Goal: Transaction & Acquisition: Obtain resource

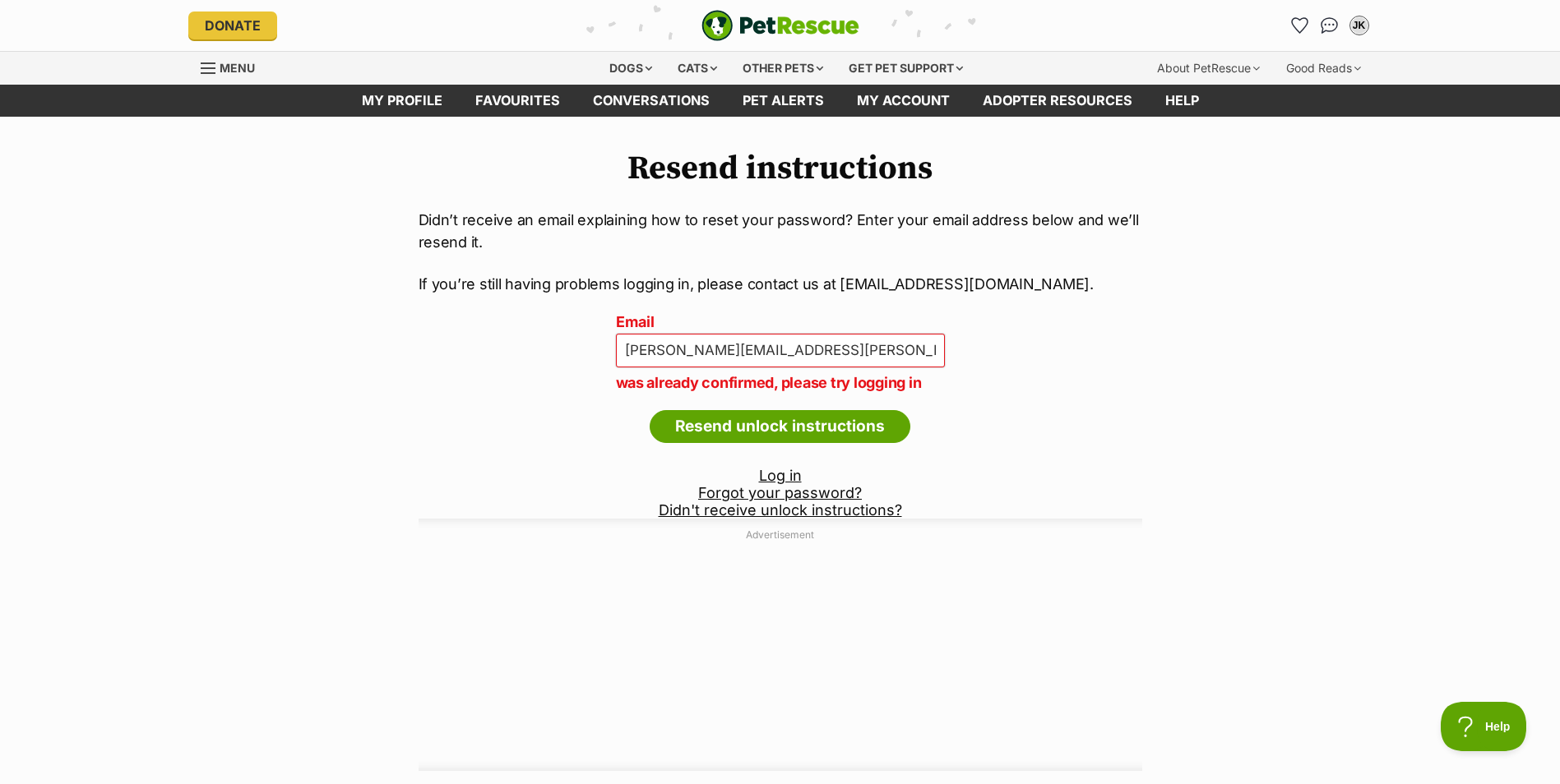
click at [778, 471] on link "Log in" at bounding box center [780, 476] width 43 height 18
click at [814, 433] on input "Resend unlock instructions" at bounding box center [780, 427] width 261 height 33
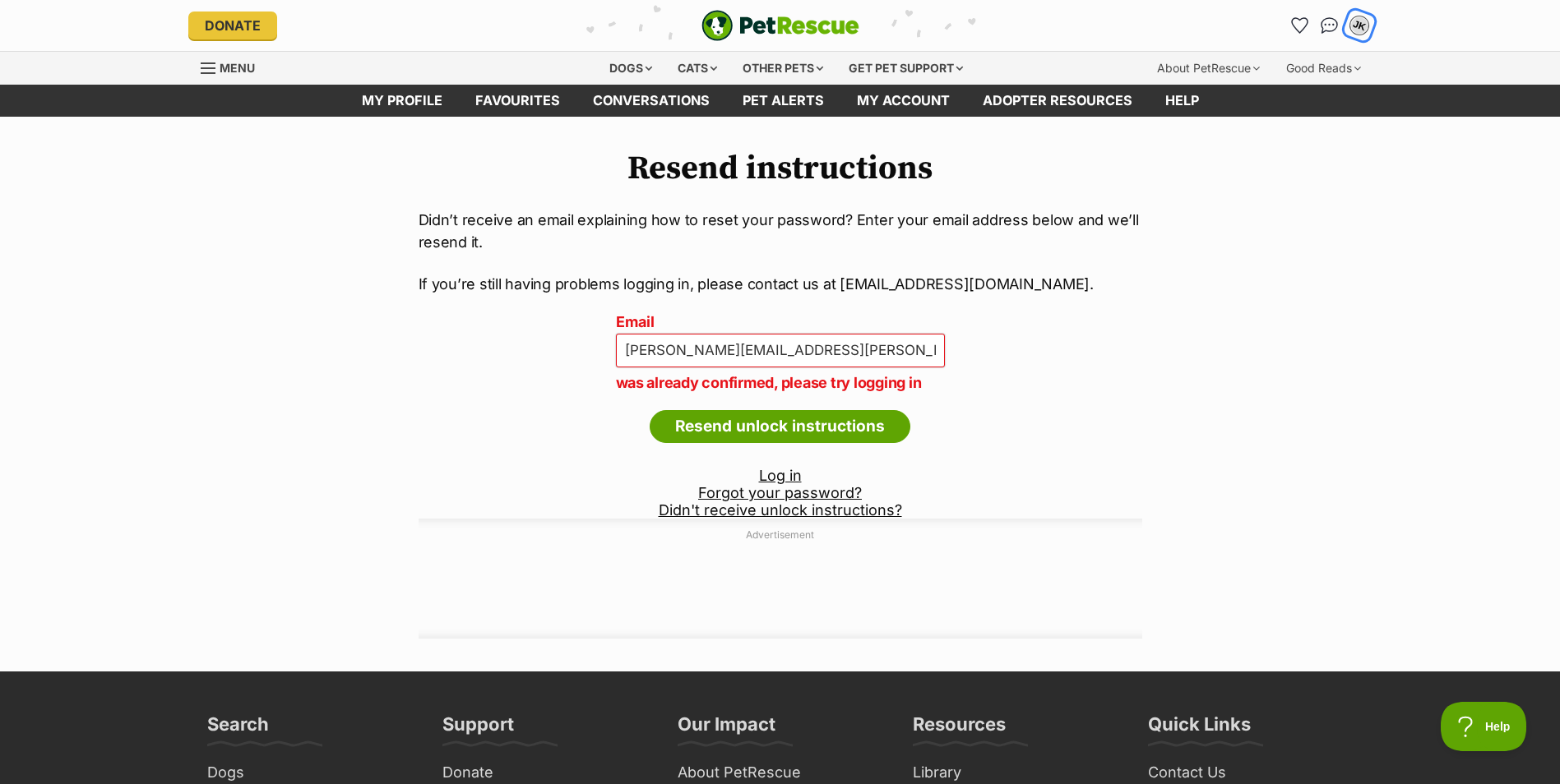
click at [1357, 27] on div "JK" at bounding box center [1359, 25] width 22 height 22
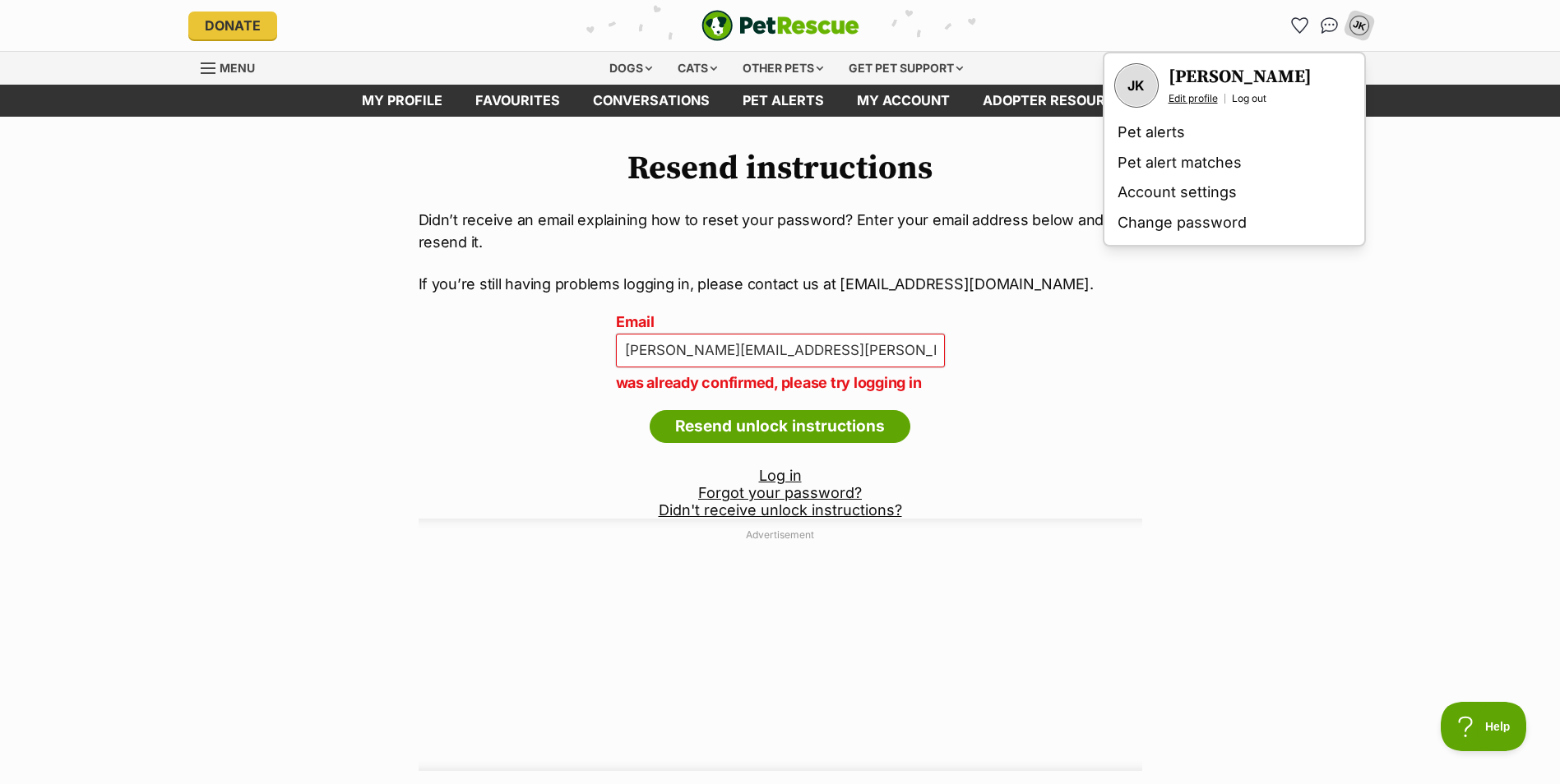
click at [1203, 98] on link "Edit profile" at bounding box center [1193, 98] width 49 height 13
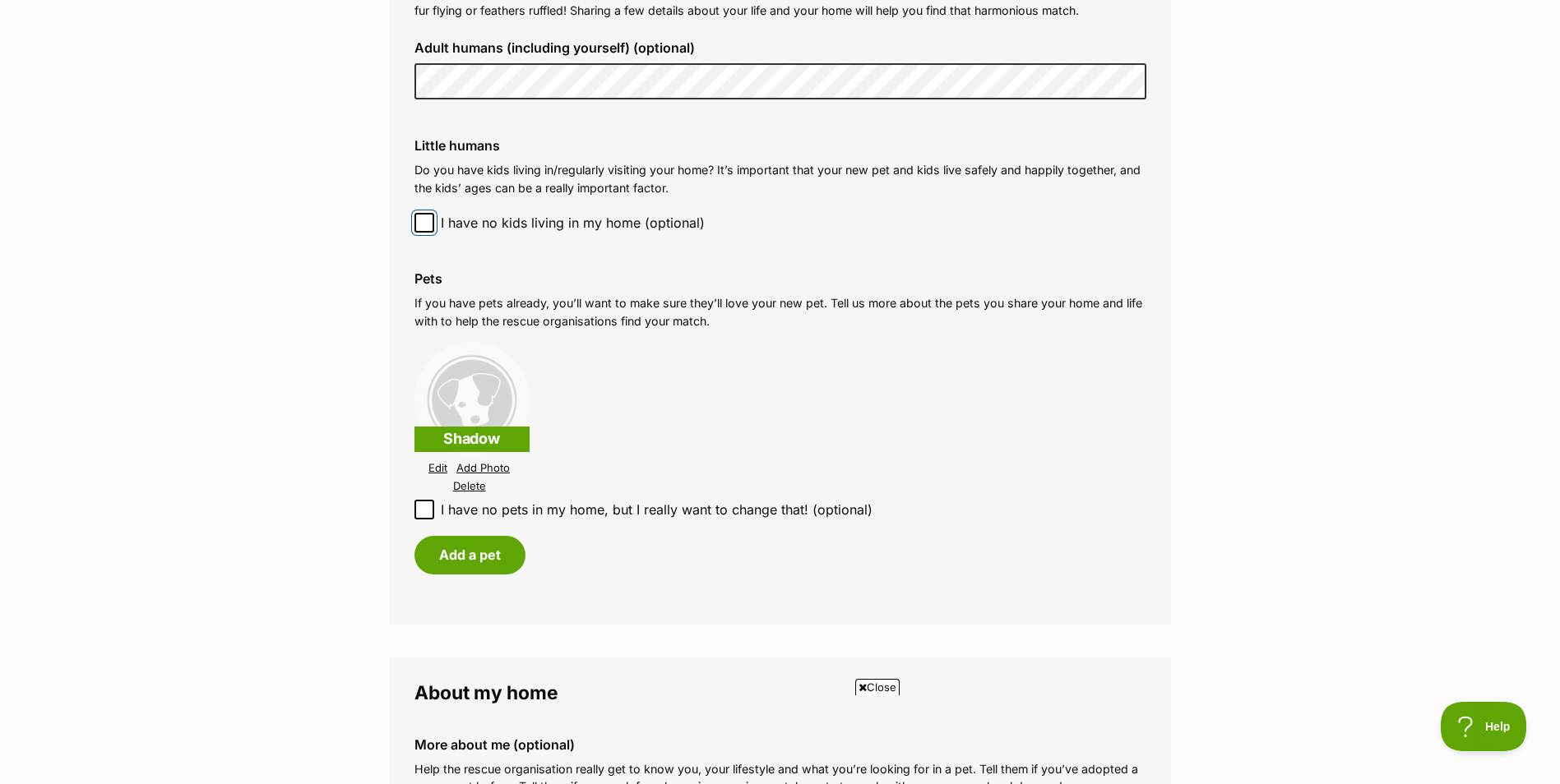
scroll to position [1397, 0]
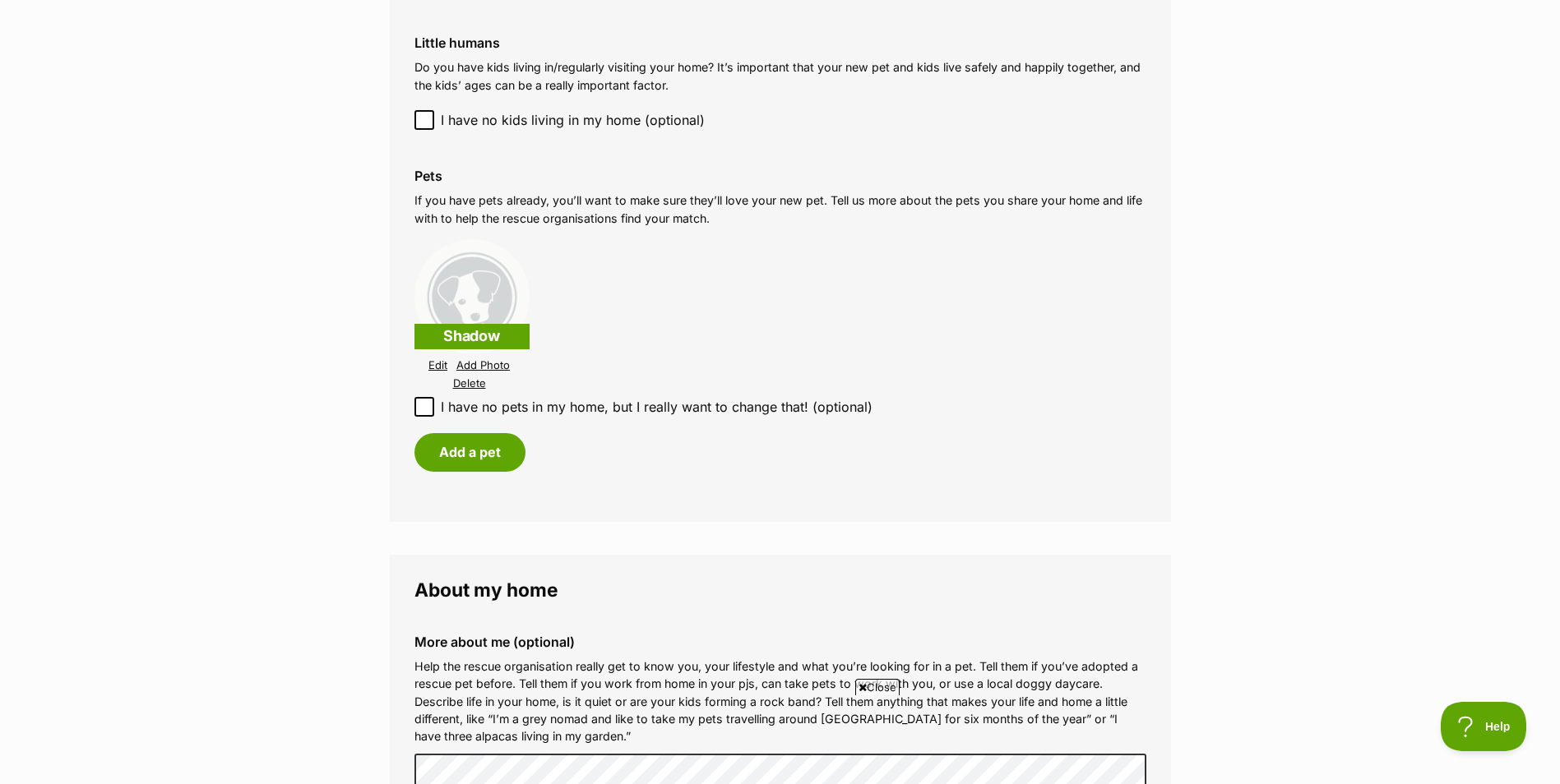
click at [441, 363] on link "Edit" at bounding box center [437, 365] width 19 height 13
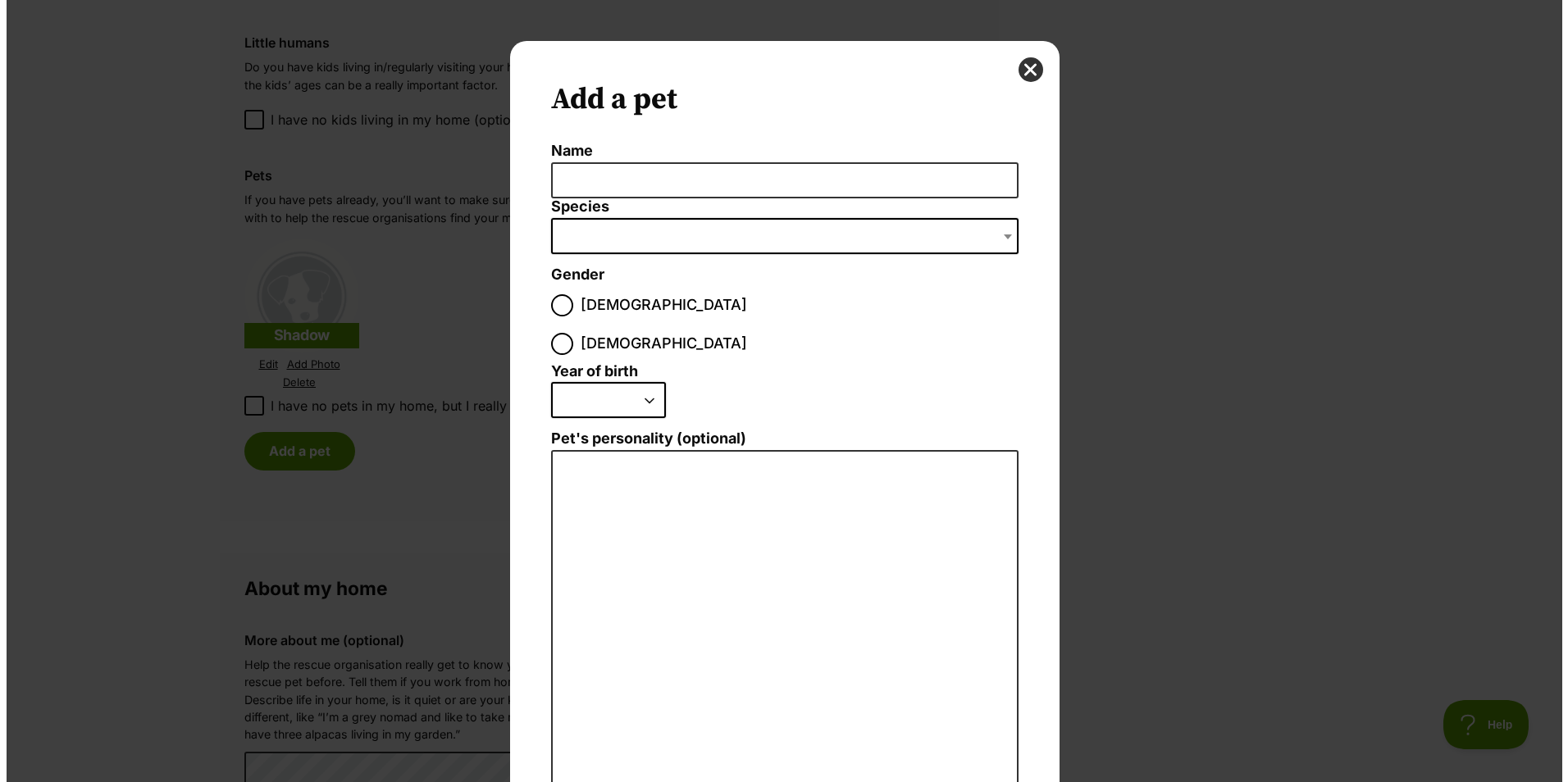
scroll to position [0, 0]
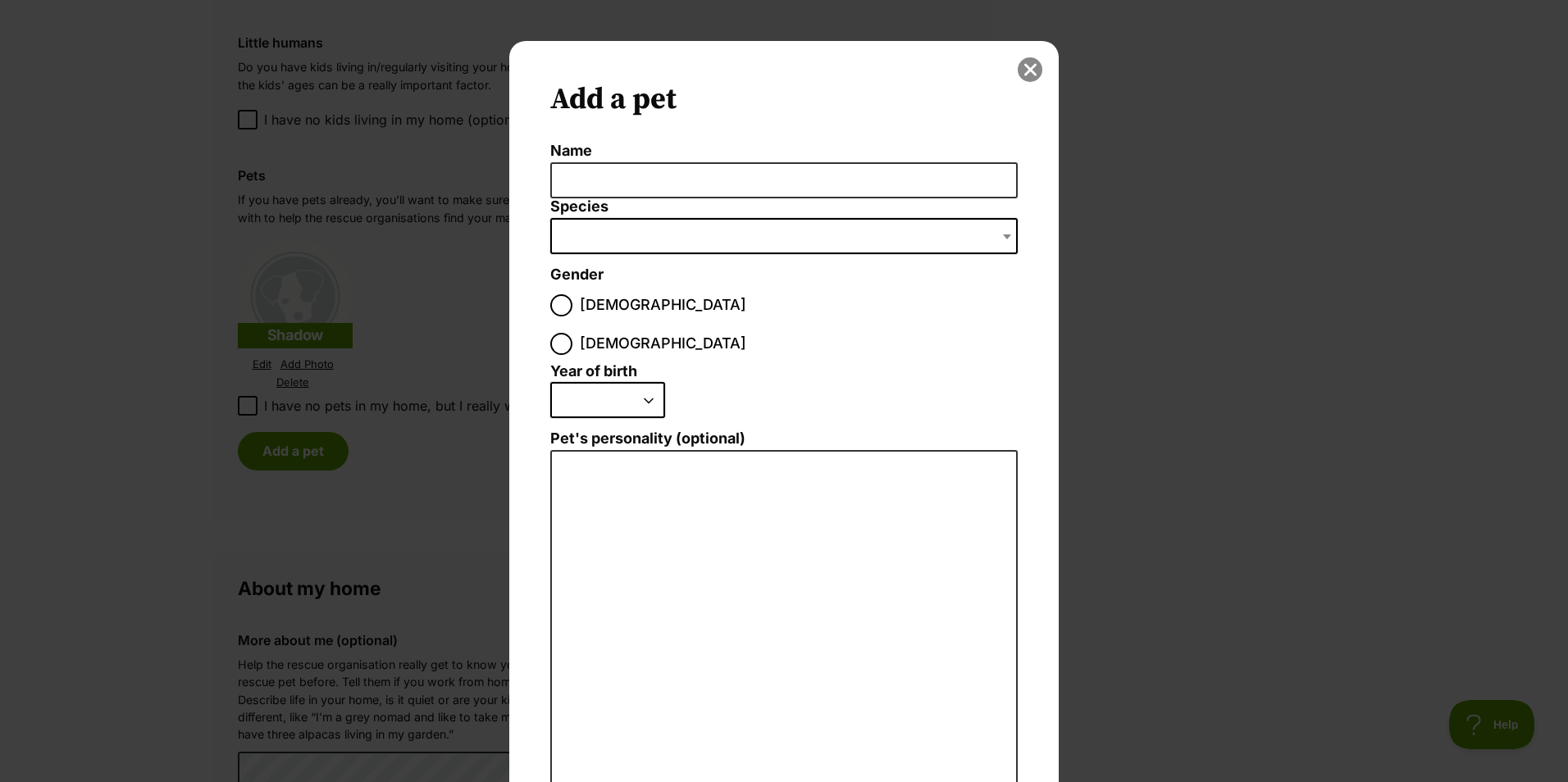
click at [1027, 65] on button "close" at bounding box center [1029, 69] width 24 height 24
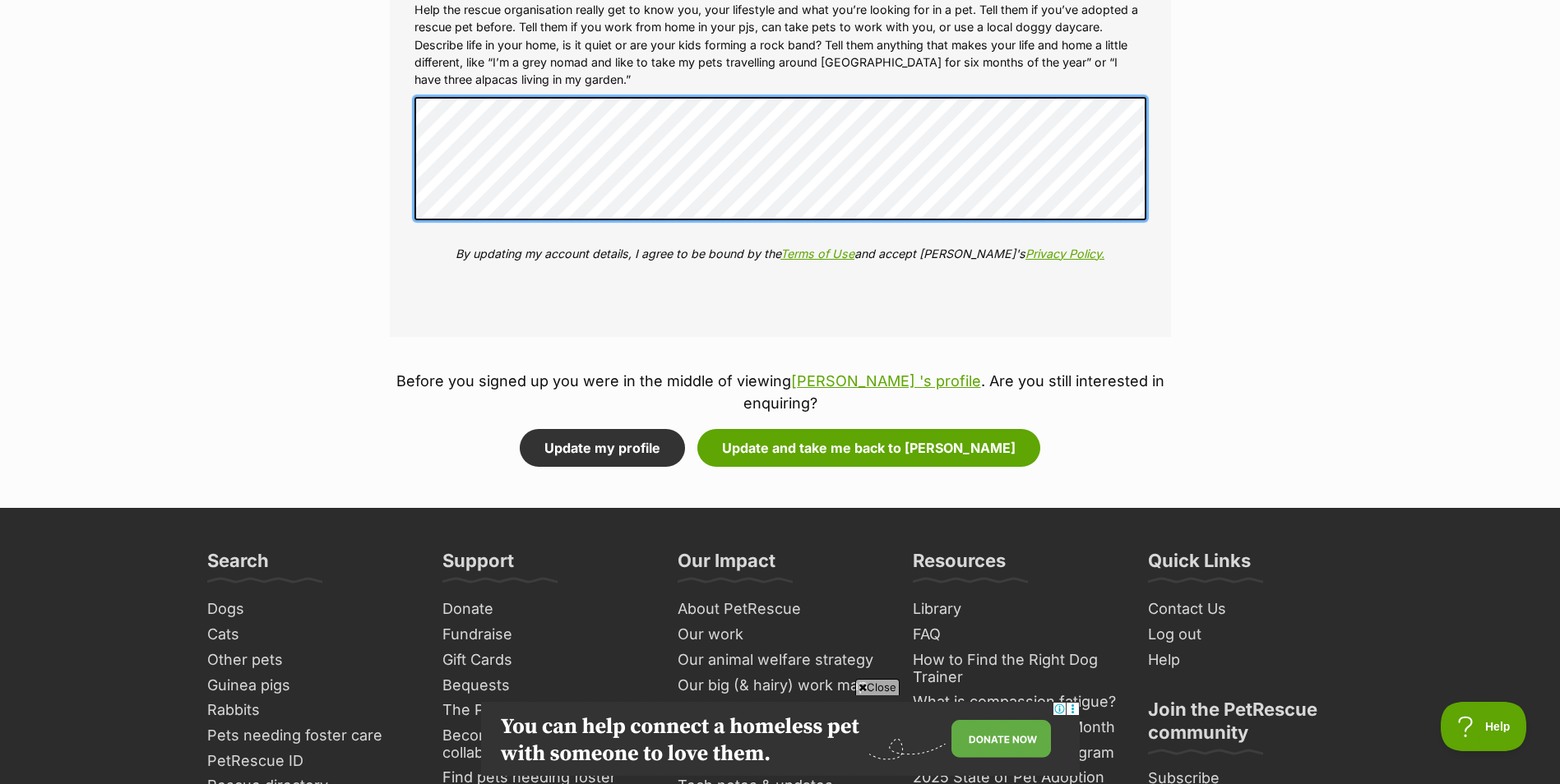
scroll to position [2055, 0]
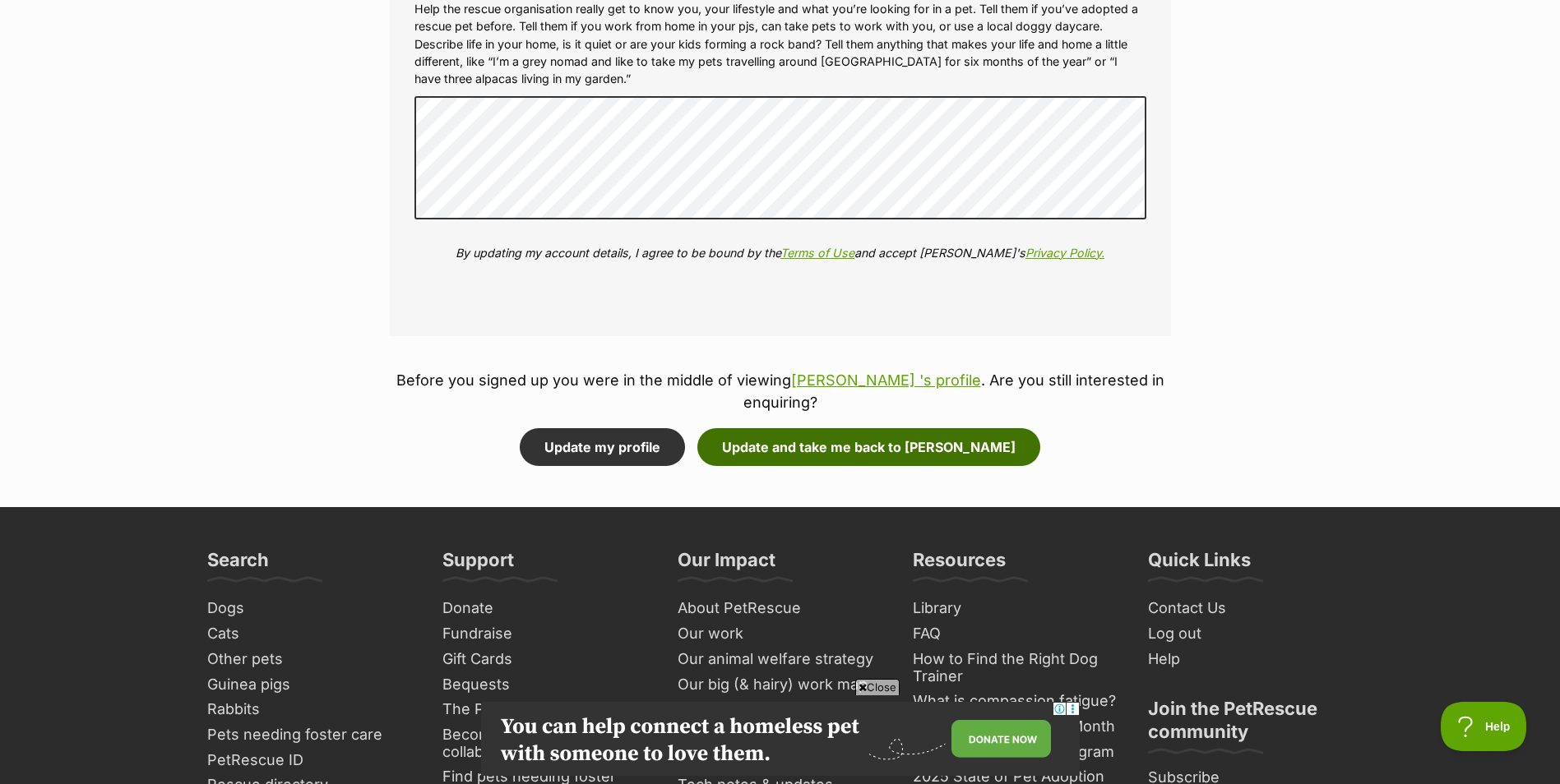
click at [789, 452] on button "Update and take me back to Luna Moon" at bounding box center [869, 447] width 343 height 38
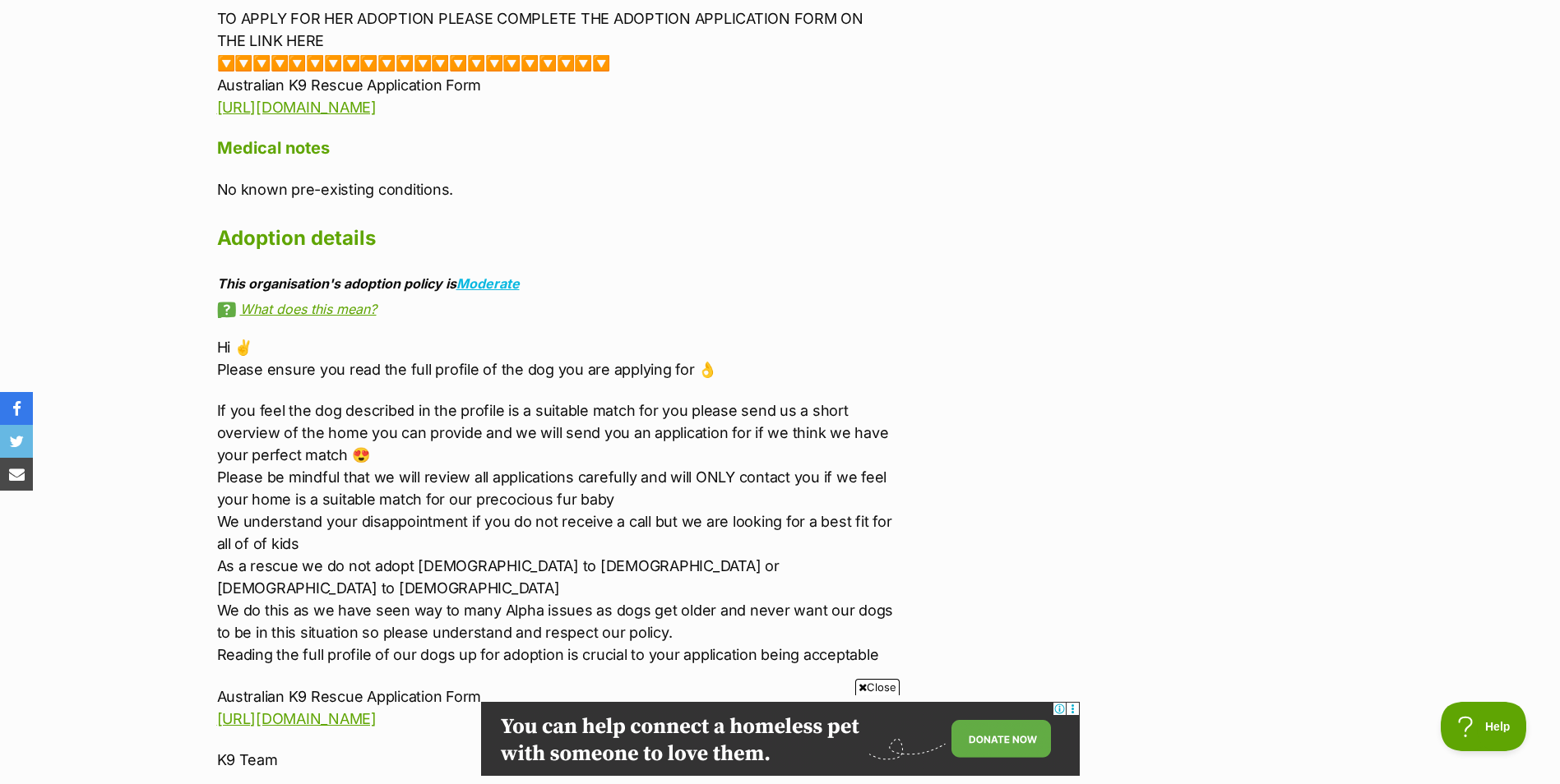
scroll to position [2877, 0]
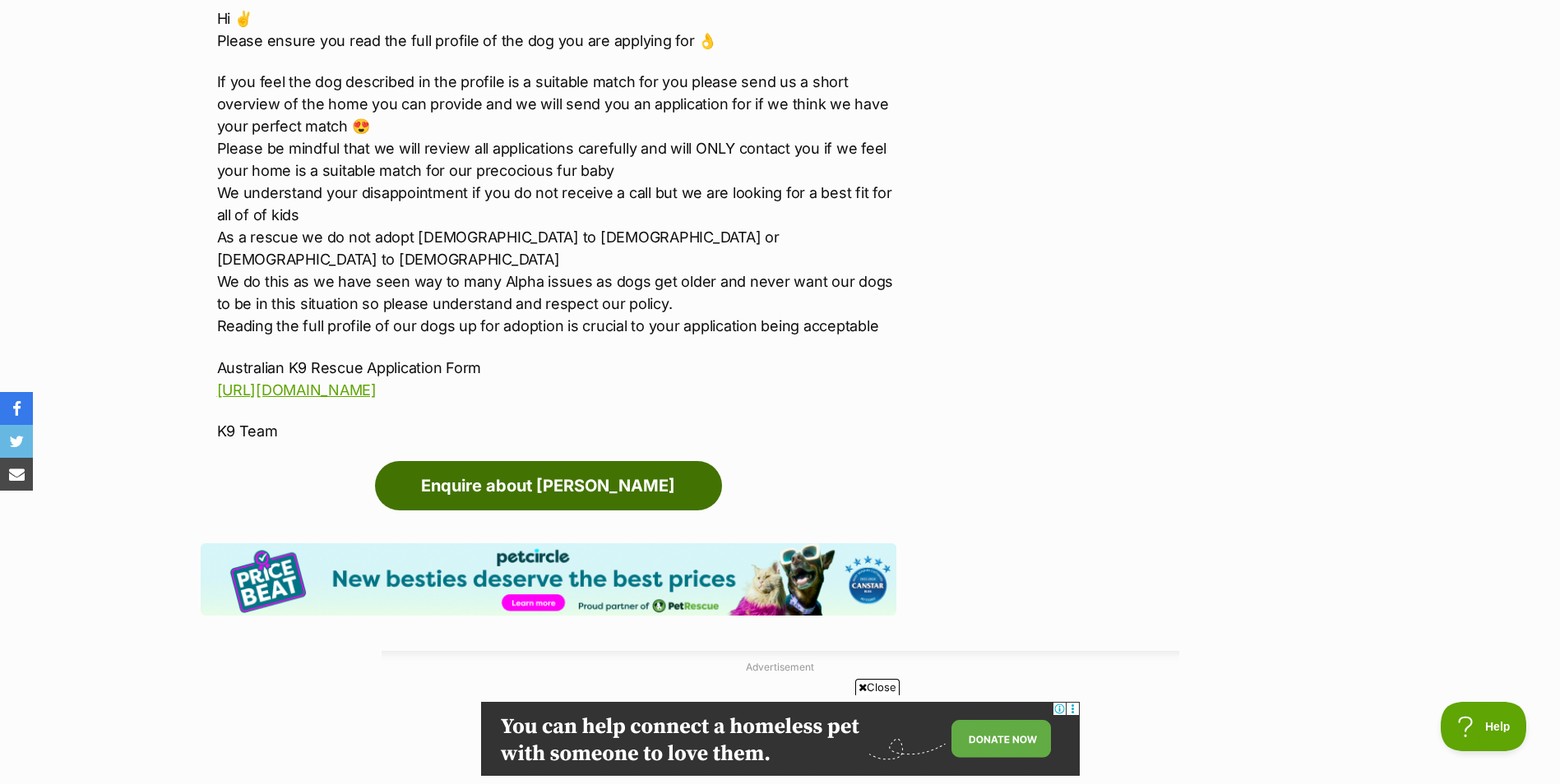
click at [575, 461] on link "Enquire about Luna Moon" at bounding box center [548, 486] width 347 height 49
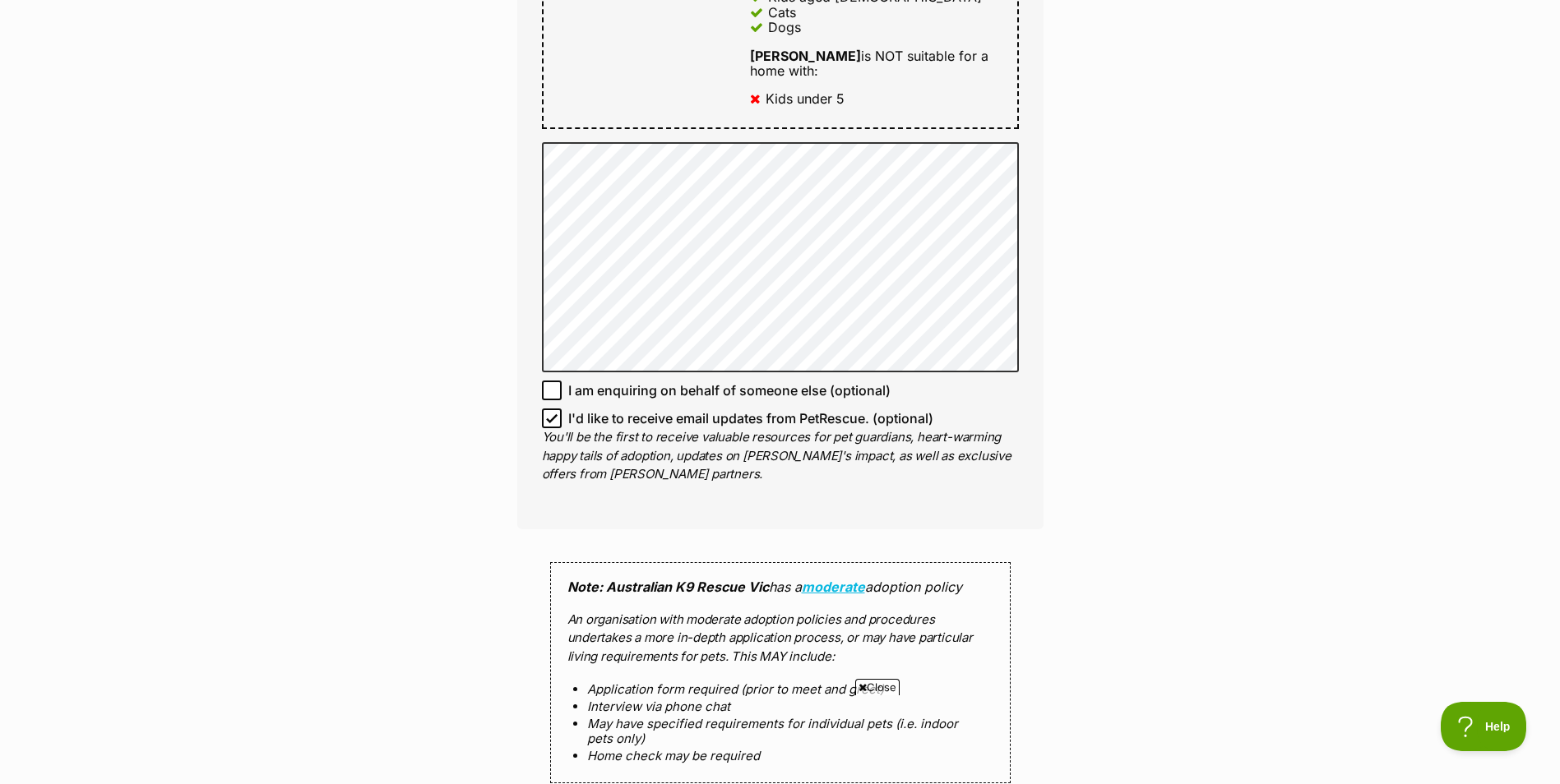
scroll to position [1068, 0]
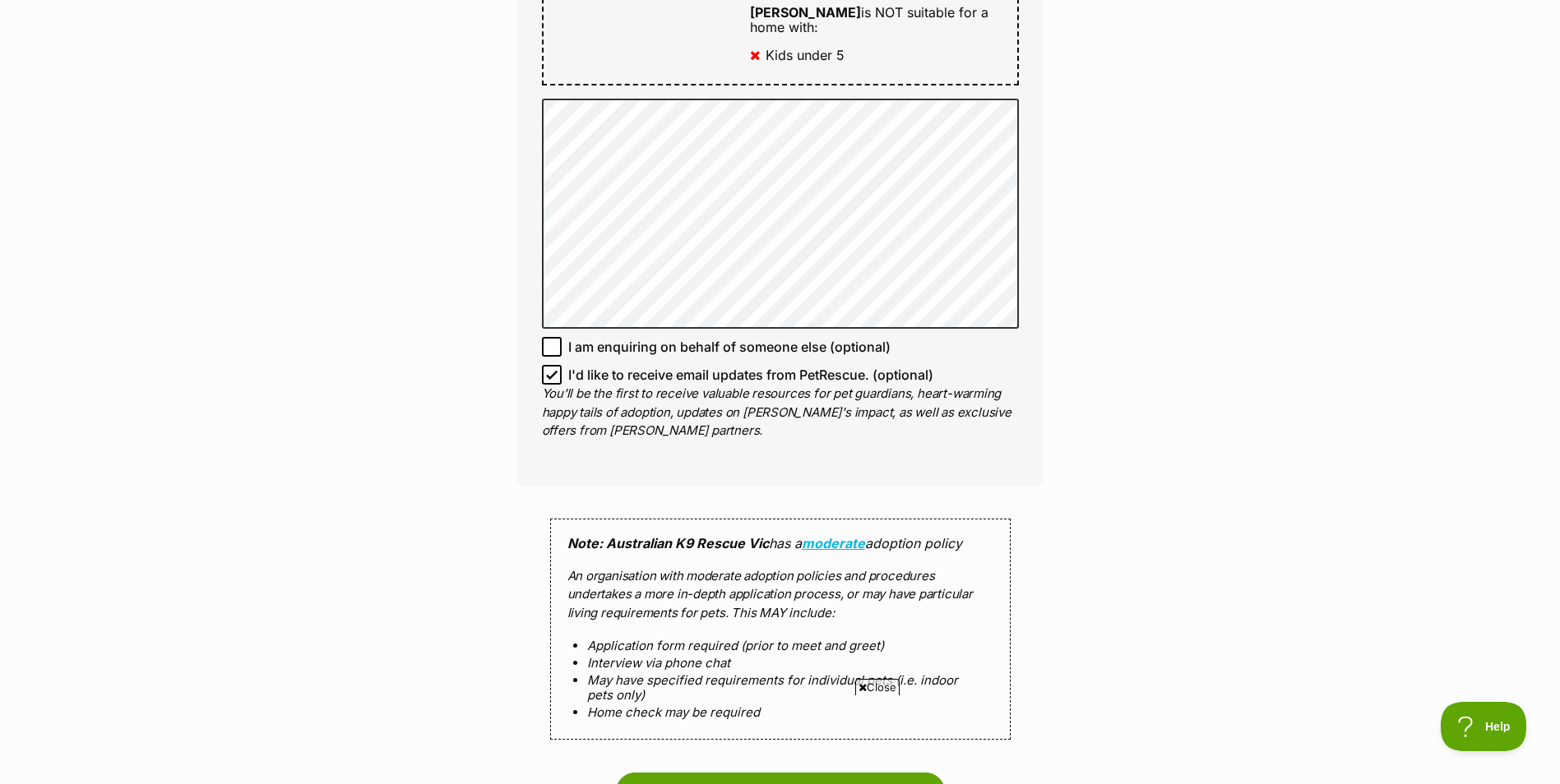
click at [551, 370] on icon at bounding box center [552, 375] width 12 height 12
click at [551, 365] on input "I'd like to receive email updates from PetRescue. (optional)" at bounding box center [552, 374] width 20 height 20
checkbox input "false"
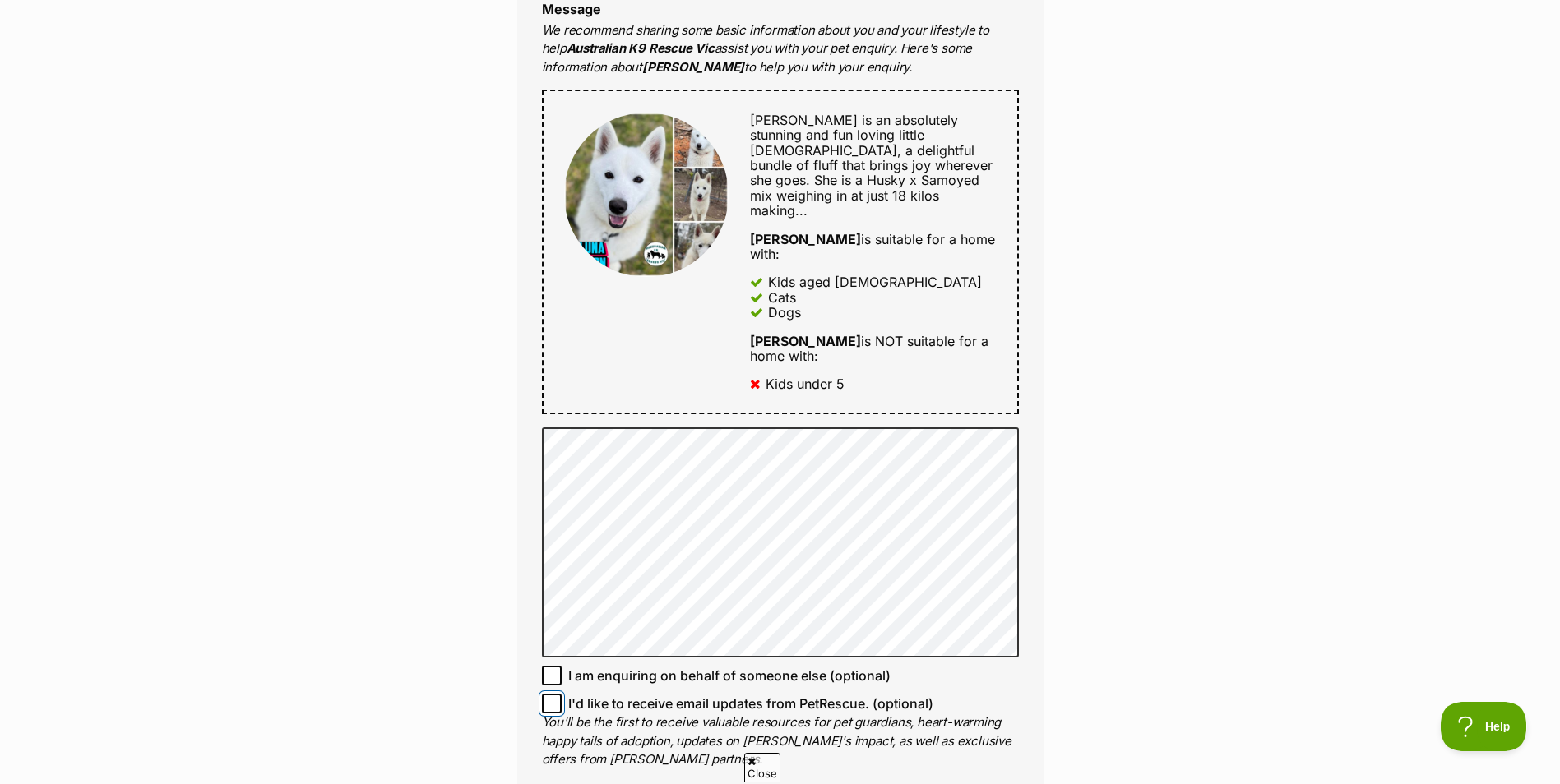
scroll to position [0, 0]
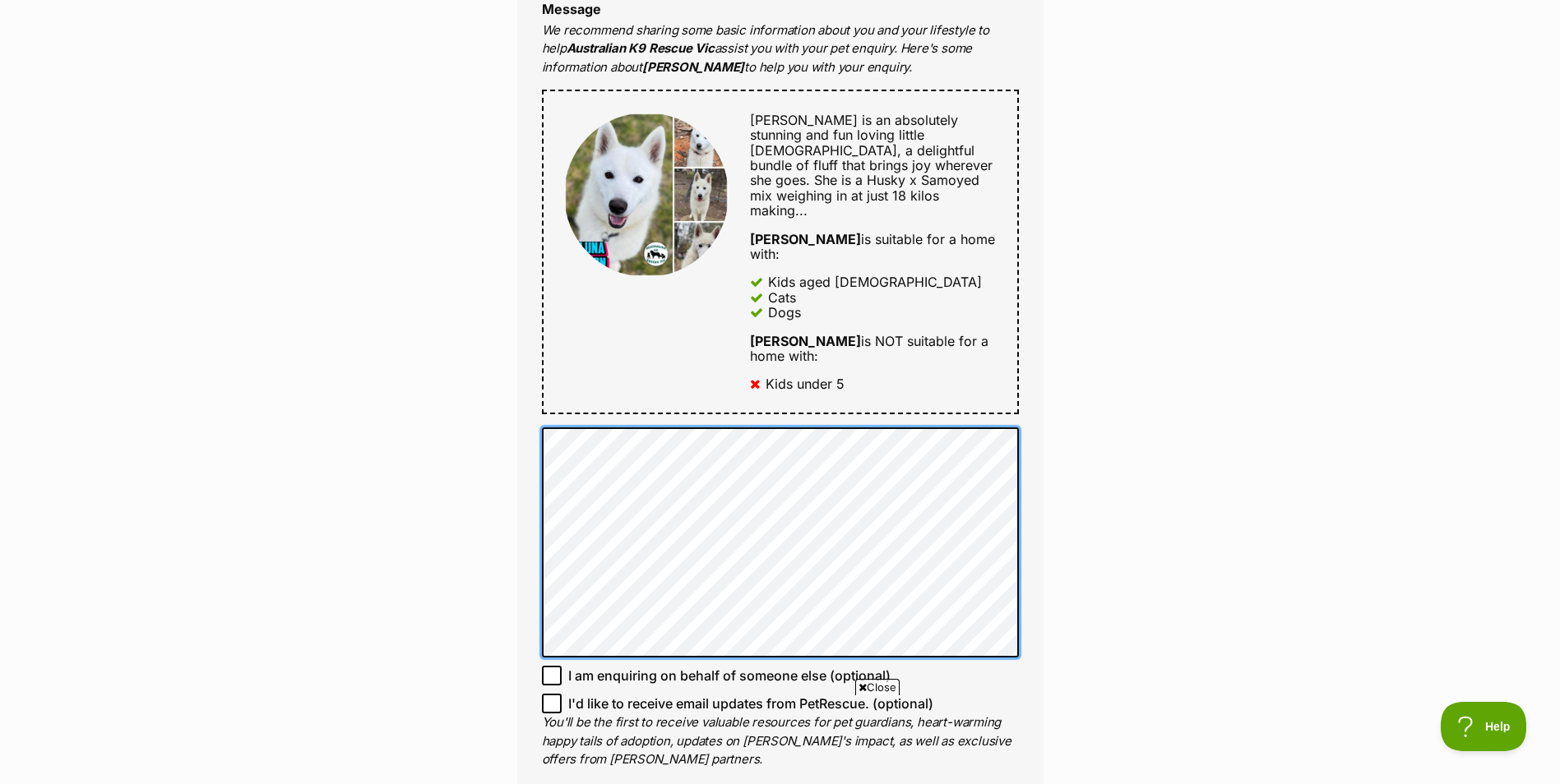
click at [352, 316] on div "Enquire about [PERSON_NAME] Full name [PERSON_NAME] Email We require this to be…" at bounding box center [780, 420] width 1560 height 2022
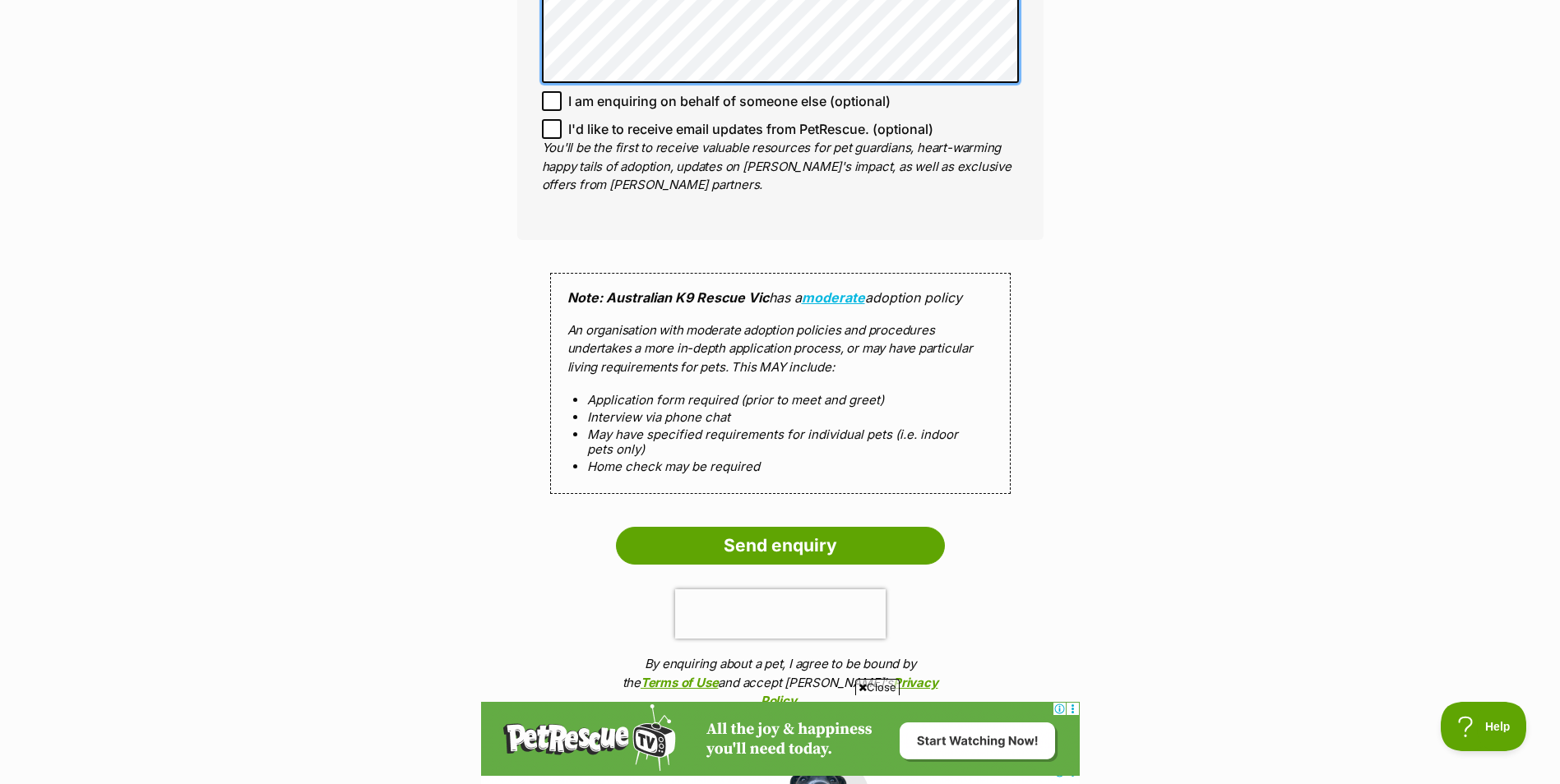
scroll to position [1315, 0]
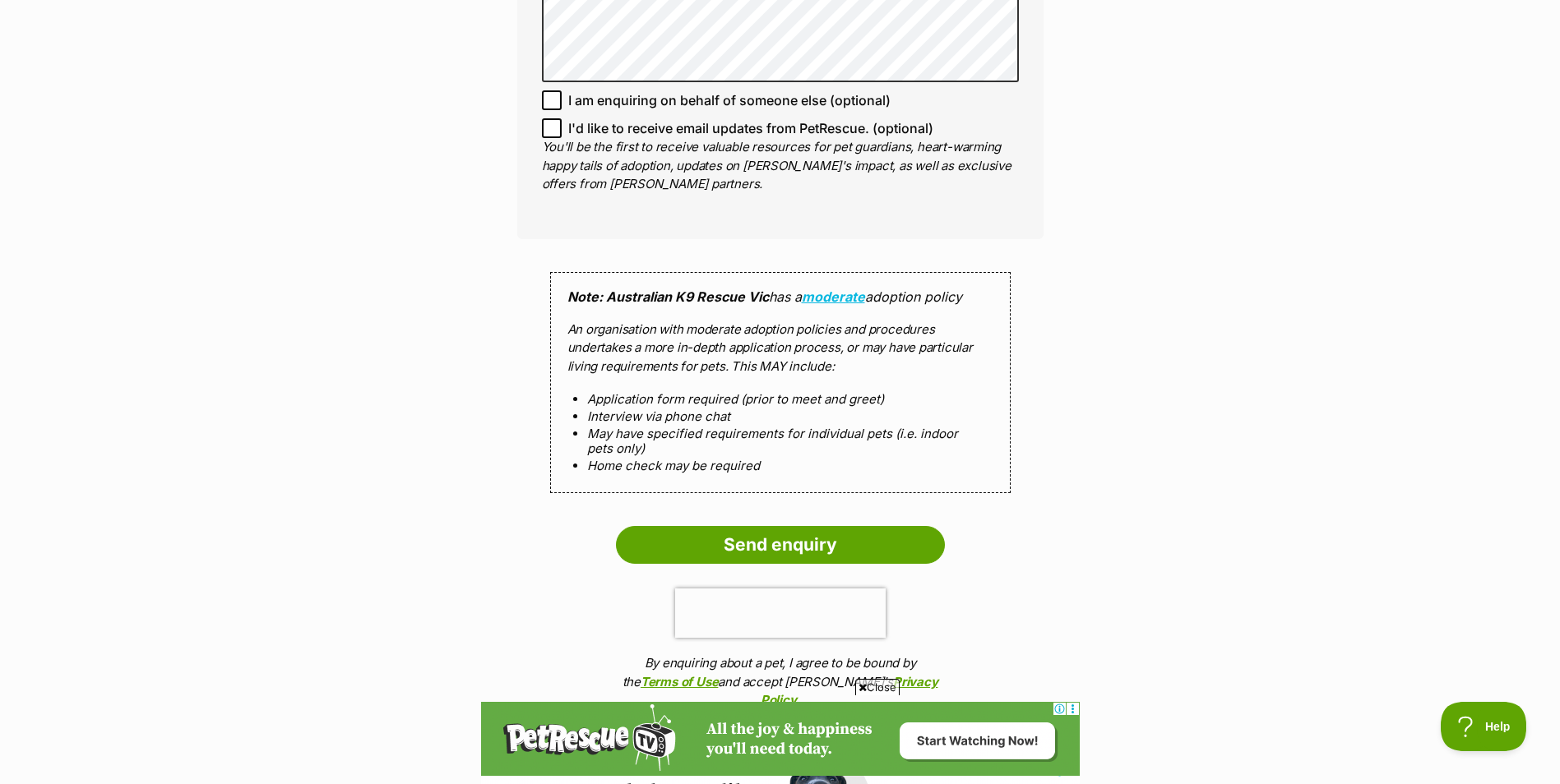
click at [821, 331] on p "An organisation with moderate adoption policies and procedures undertakes a mor…" at bounding box center [780, 348] width 426 height 56
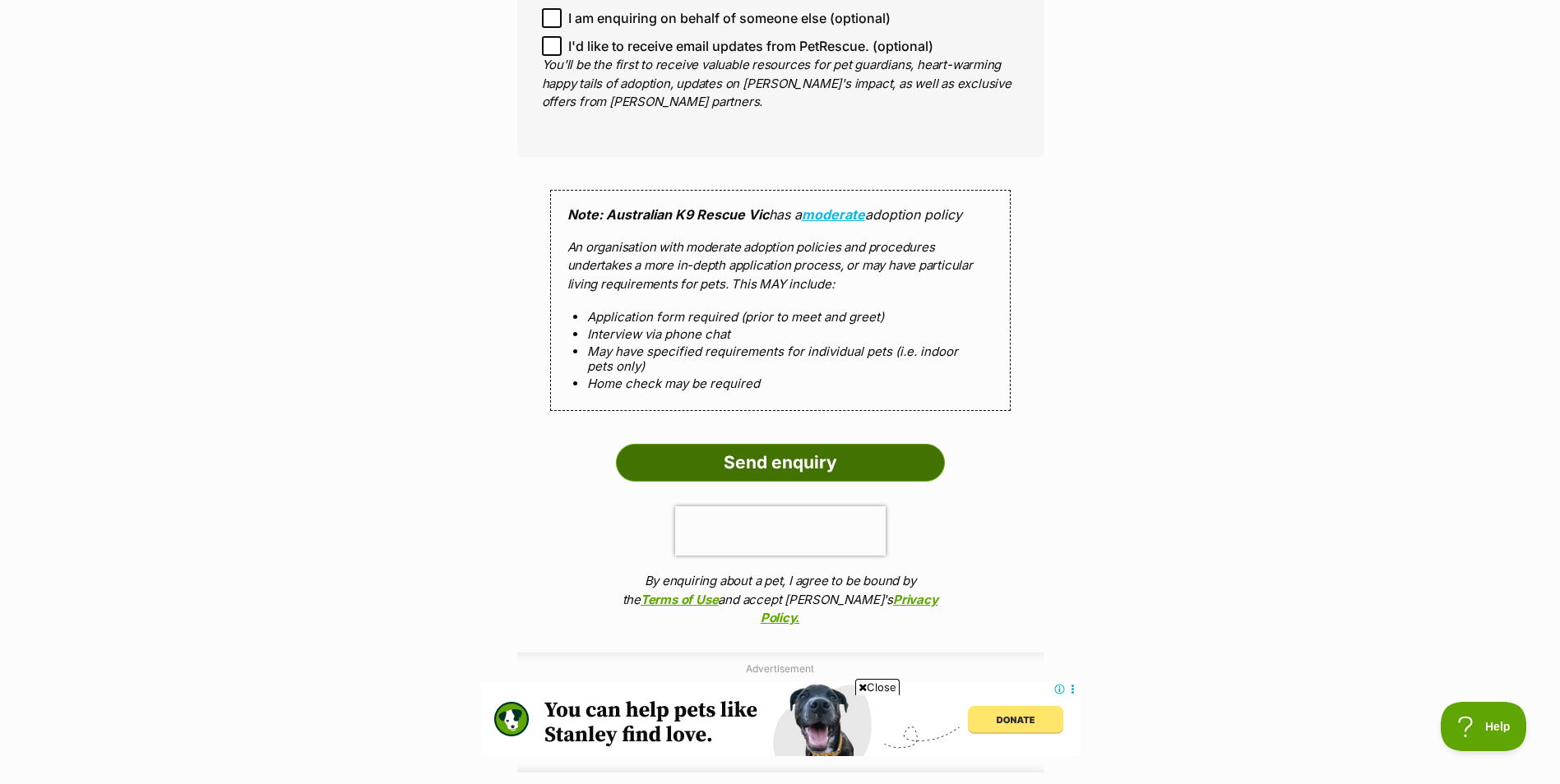
scroll to position [0, 0]
click at [810, 444] on input "Send enquiry" at bounding box center [780, 462] width 329 height 38
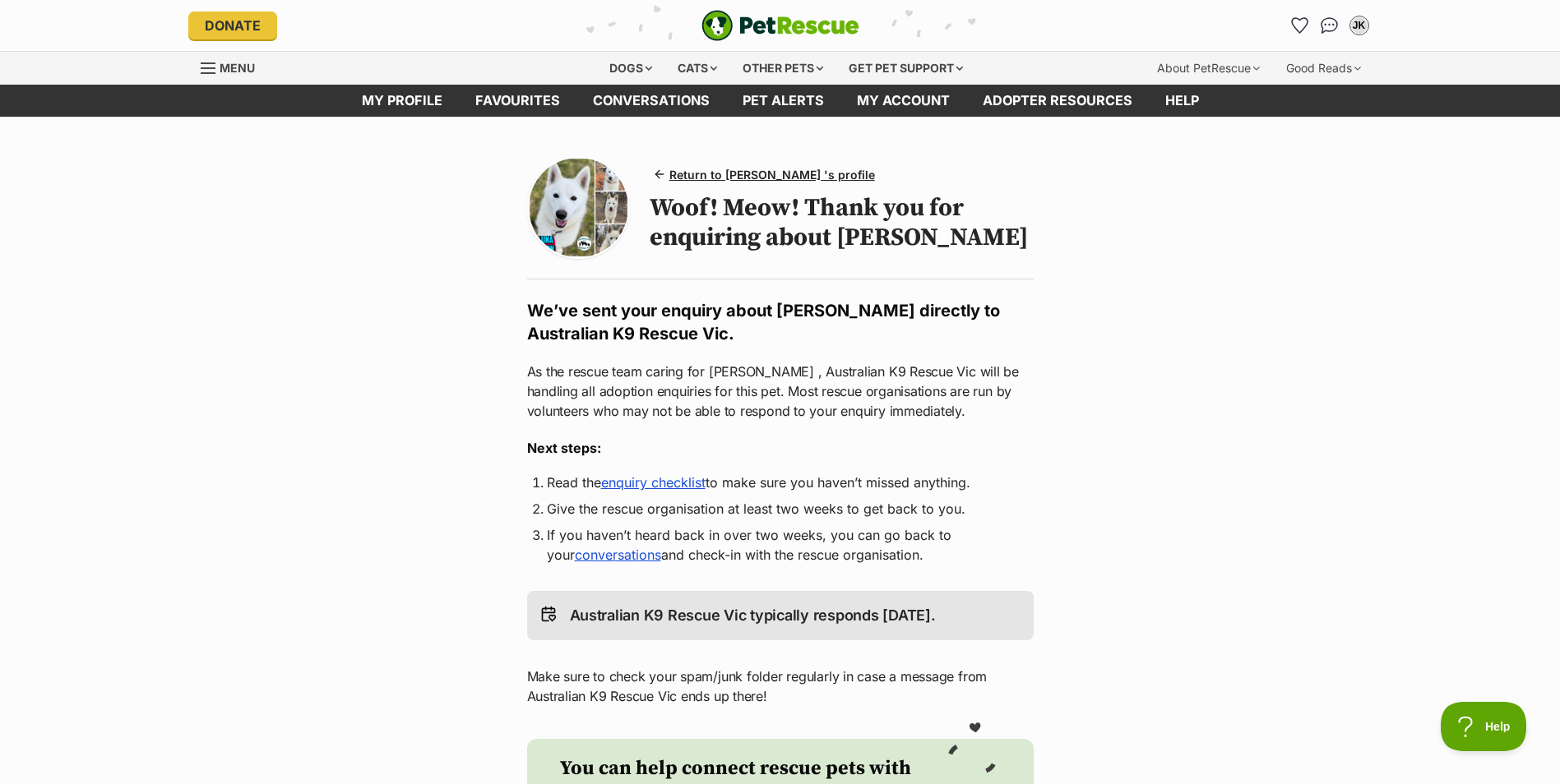
click at [691, 478] on link "enquiry checklist" at bounding box center [653, 482] width 105 height 17
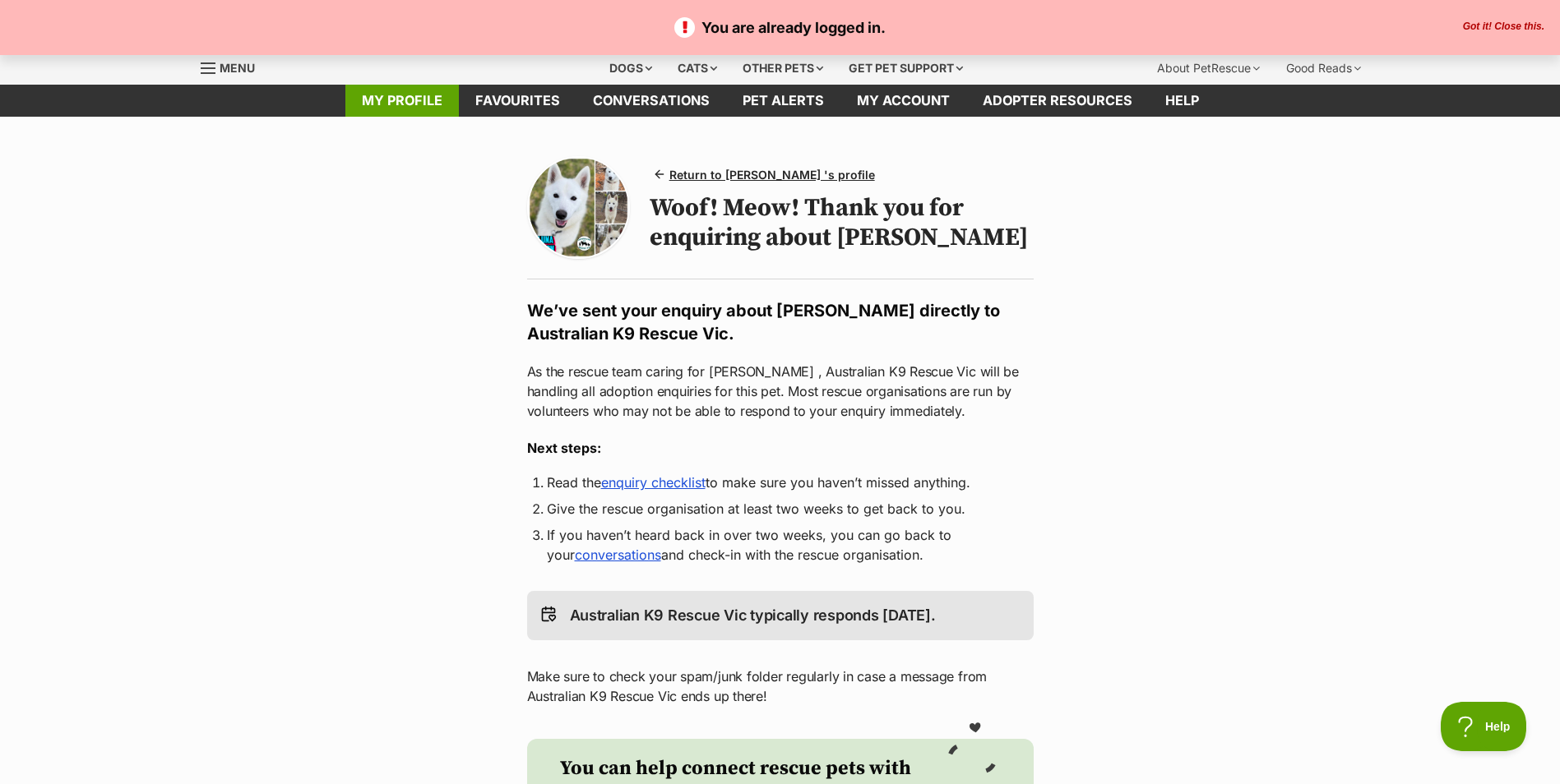
click at [431, 97] on link "My profile" at bounding box center [402, 101] width 113 height 32
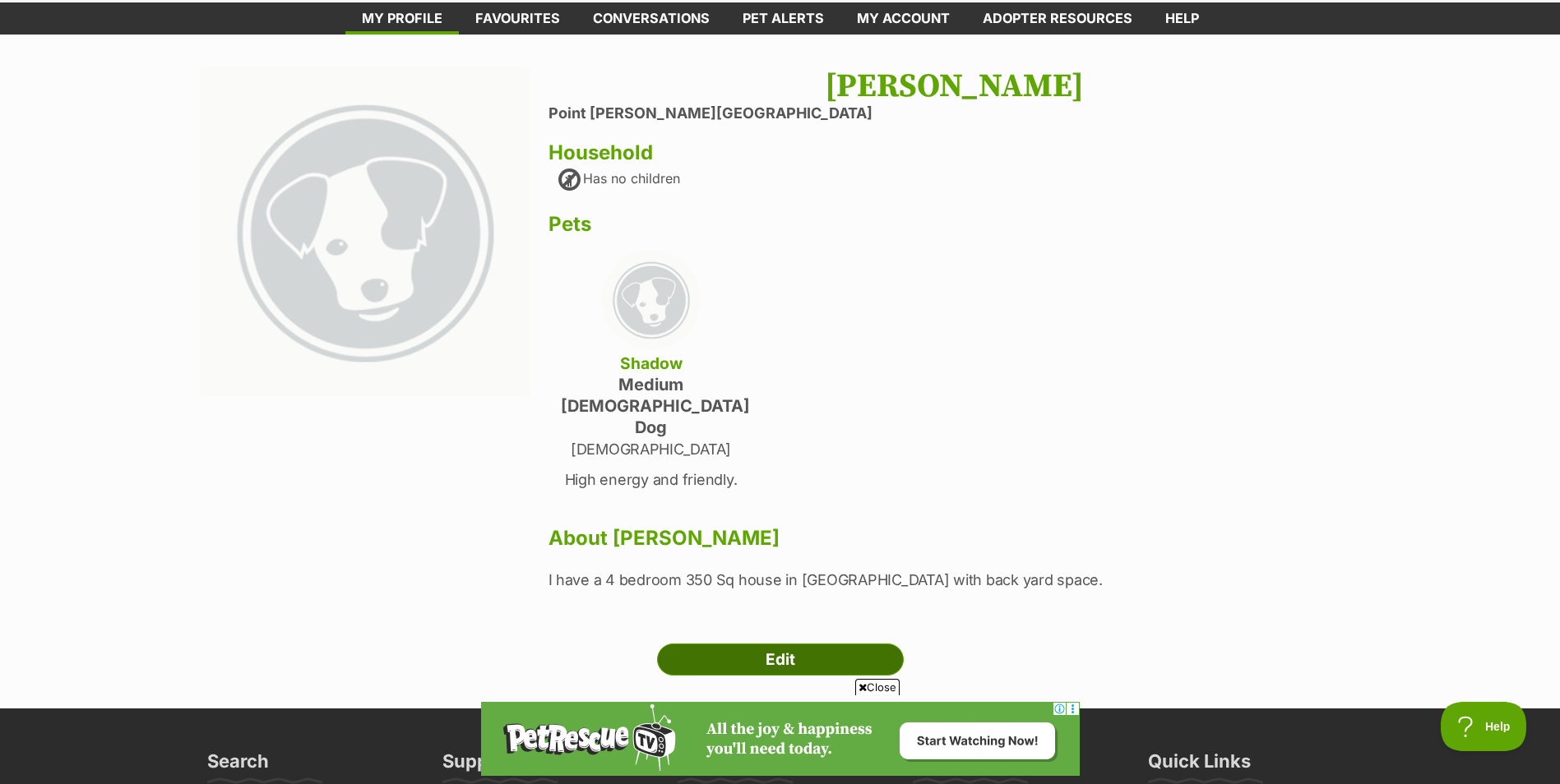
click at [728, 643] on link "Edit" at bounding box center [780, 660] width 246 height 33
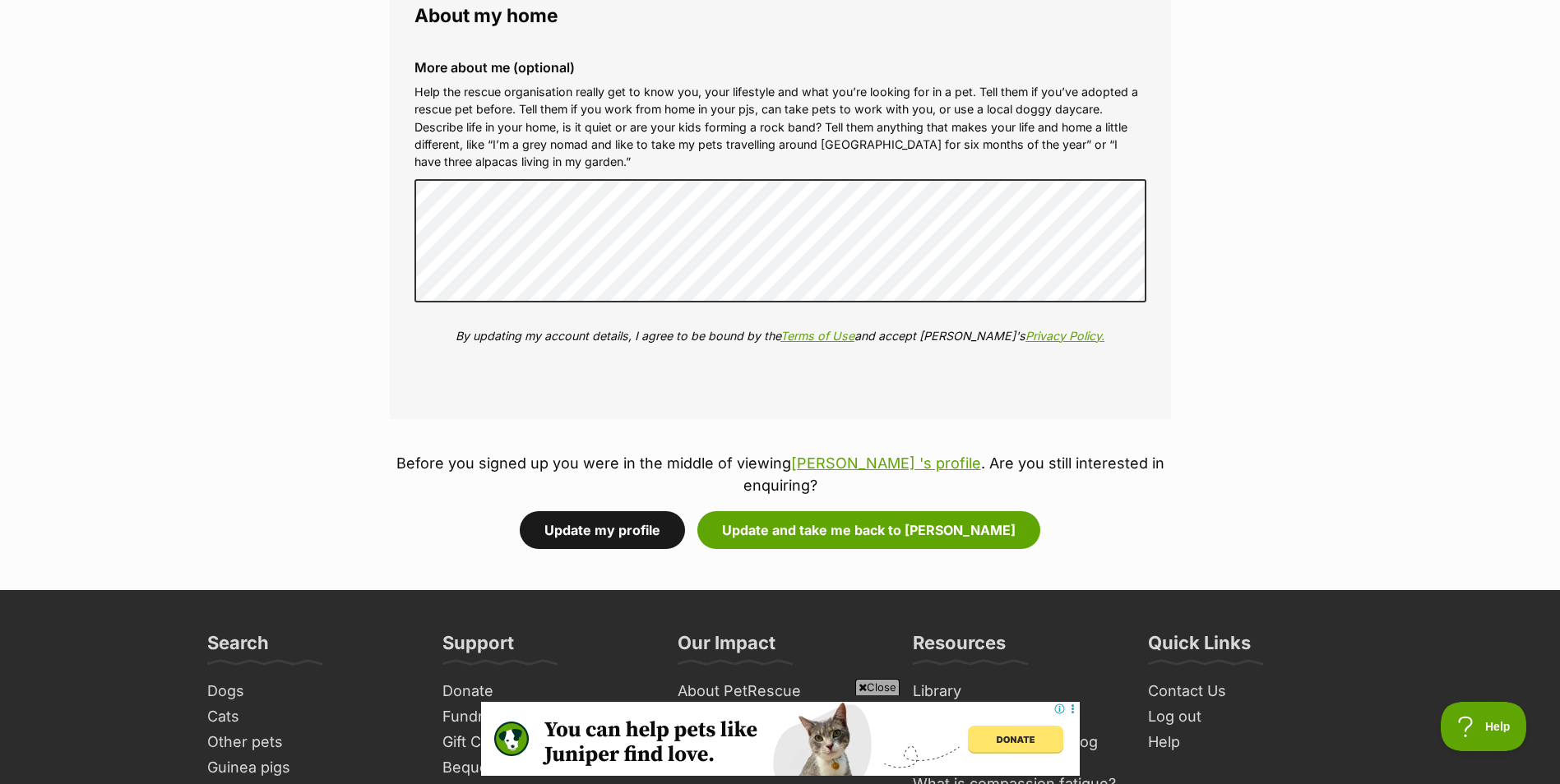
scroll to position [1973, 0]
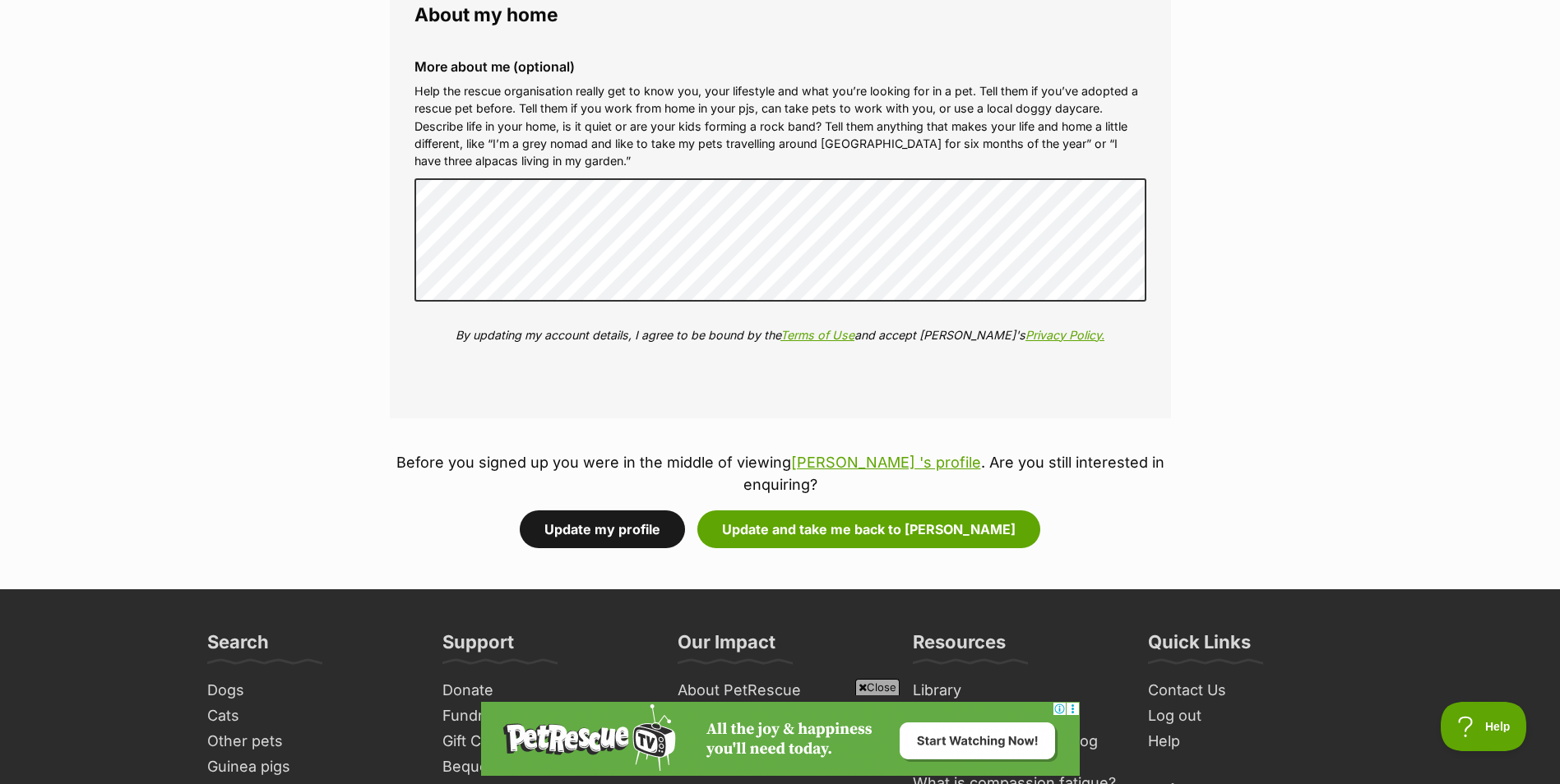
click at [653, 526] on button "Update my profile" at bounding box center [602, 529] width 165 height 38
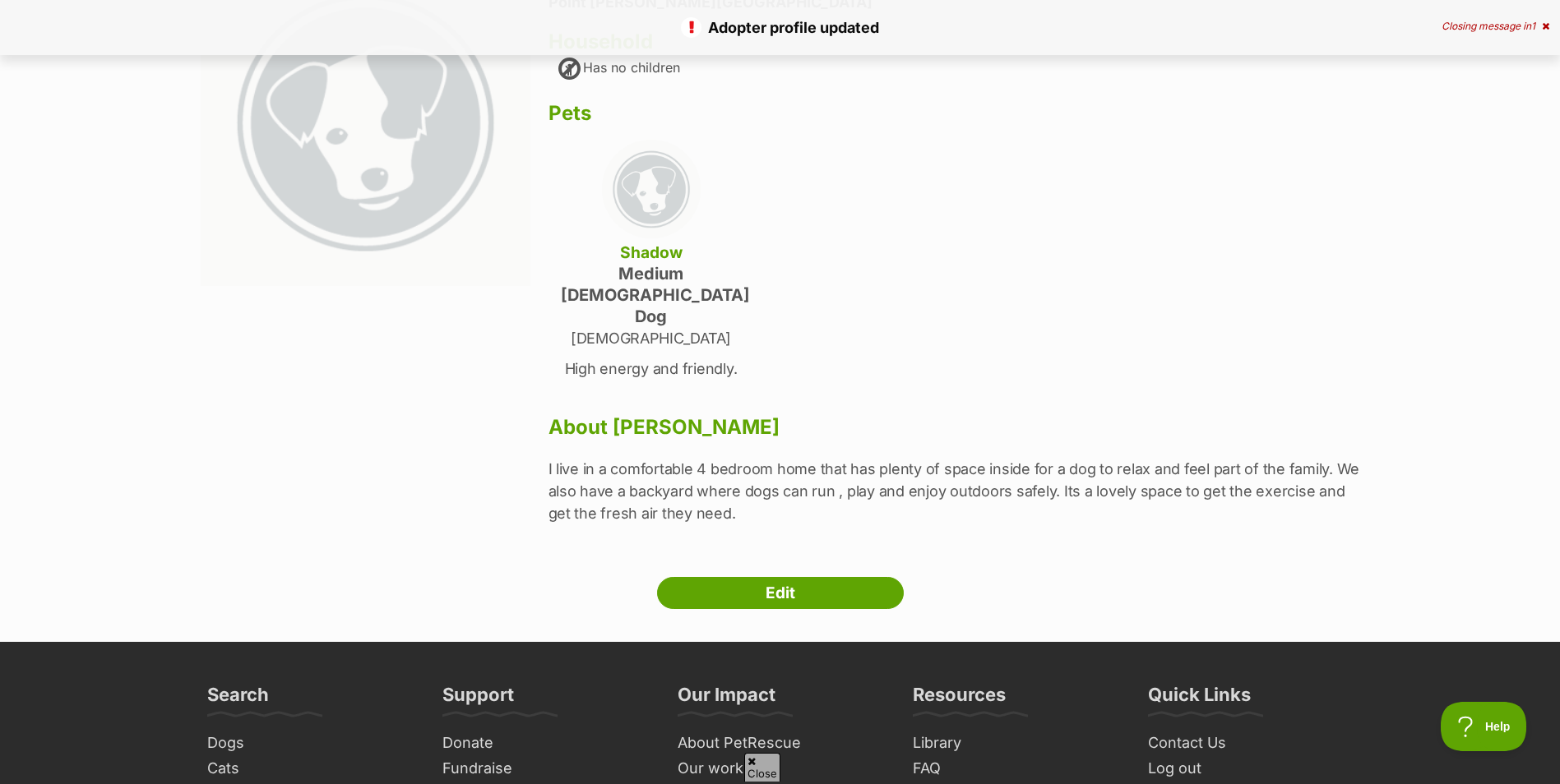
scroll to position [82, 0]
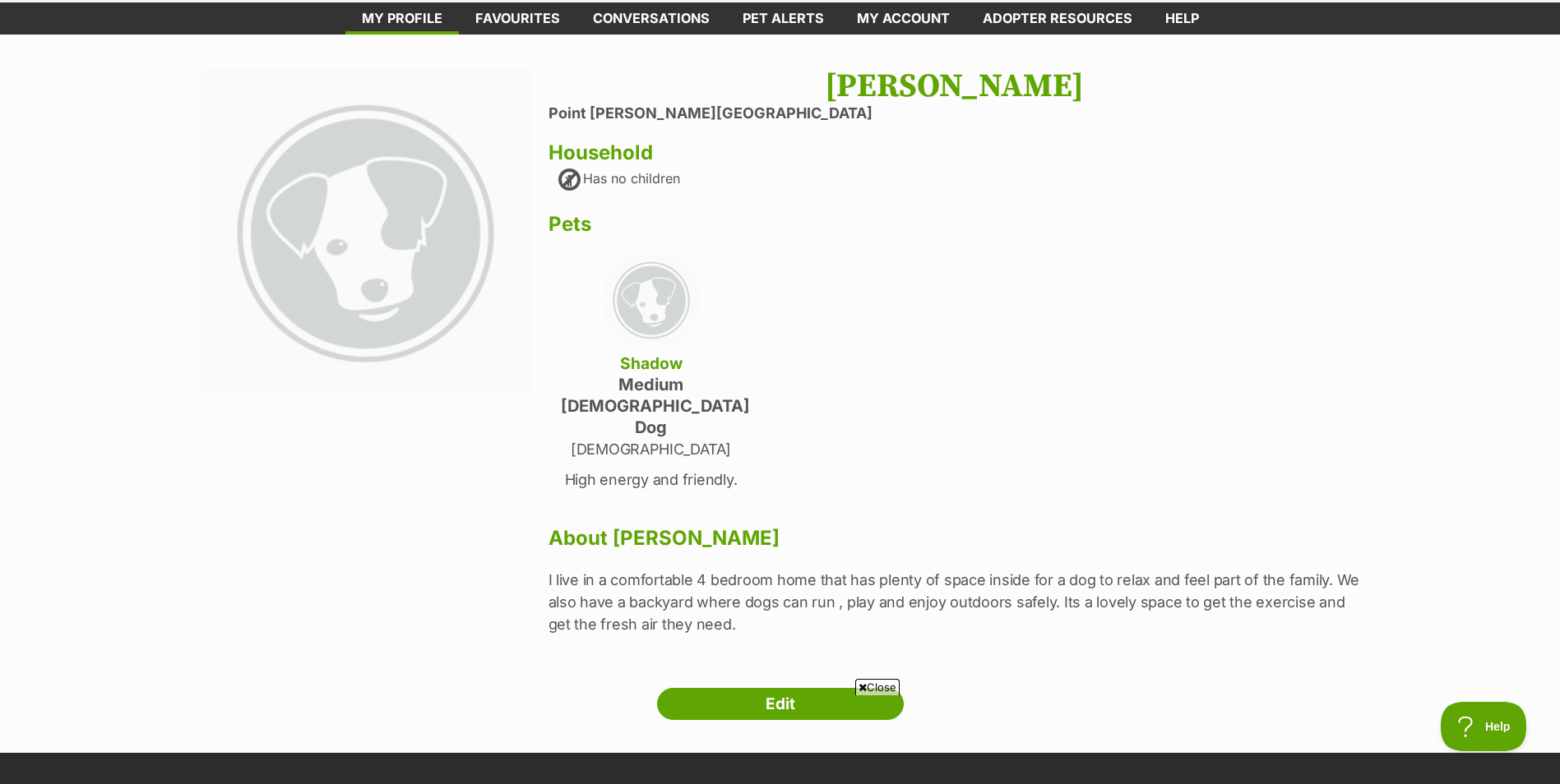
click at [661, 468] on p "High energy and friendly." at bounding box center [650, 479] width 181 height 22
click at [659, 359] on h4 "Shadow" at bounding box center [650, 364] width 181 height 22
click at [650, 314] on img at bounding box center [650, 299] width 99 height 99
click at [803, 688] on link "Edit" at bounding box center [780, 705] width 246 height 33
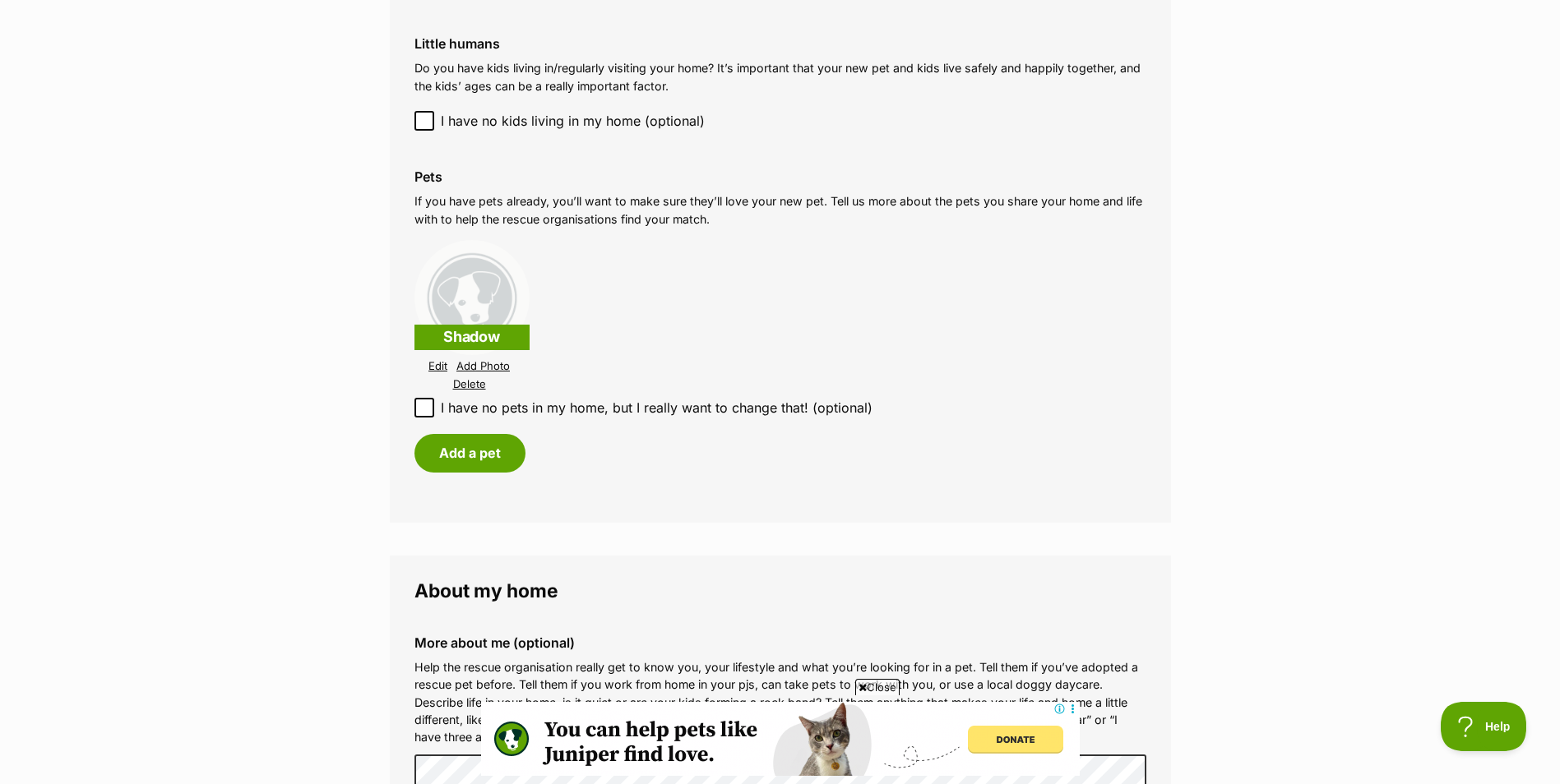
scroll to position [1397, 0]
click at [443, 368] on link "Edit" at bounding box center [437, 365] width 19 height 13
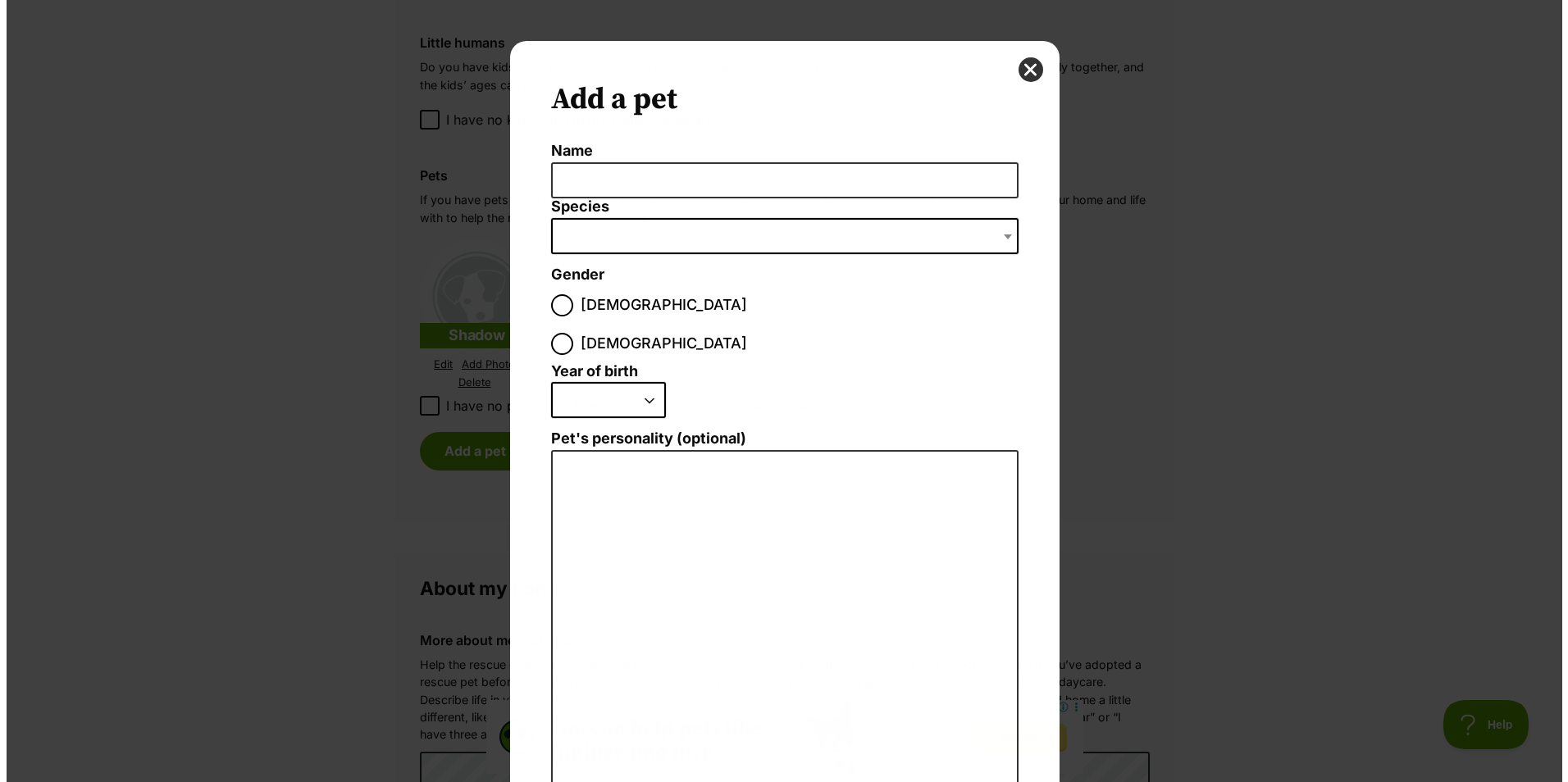
scroll to position [0, 0]
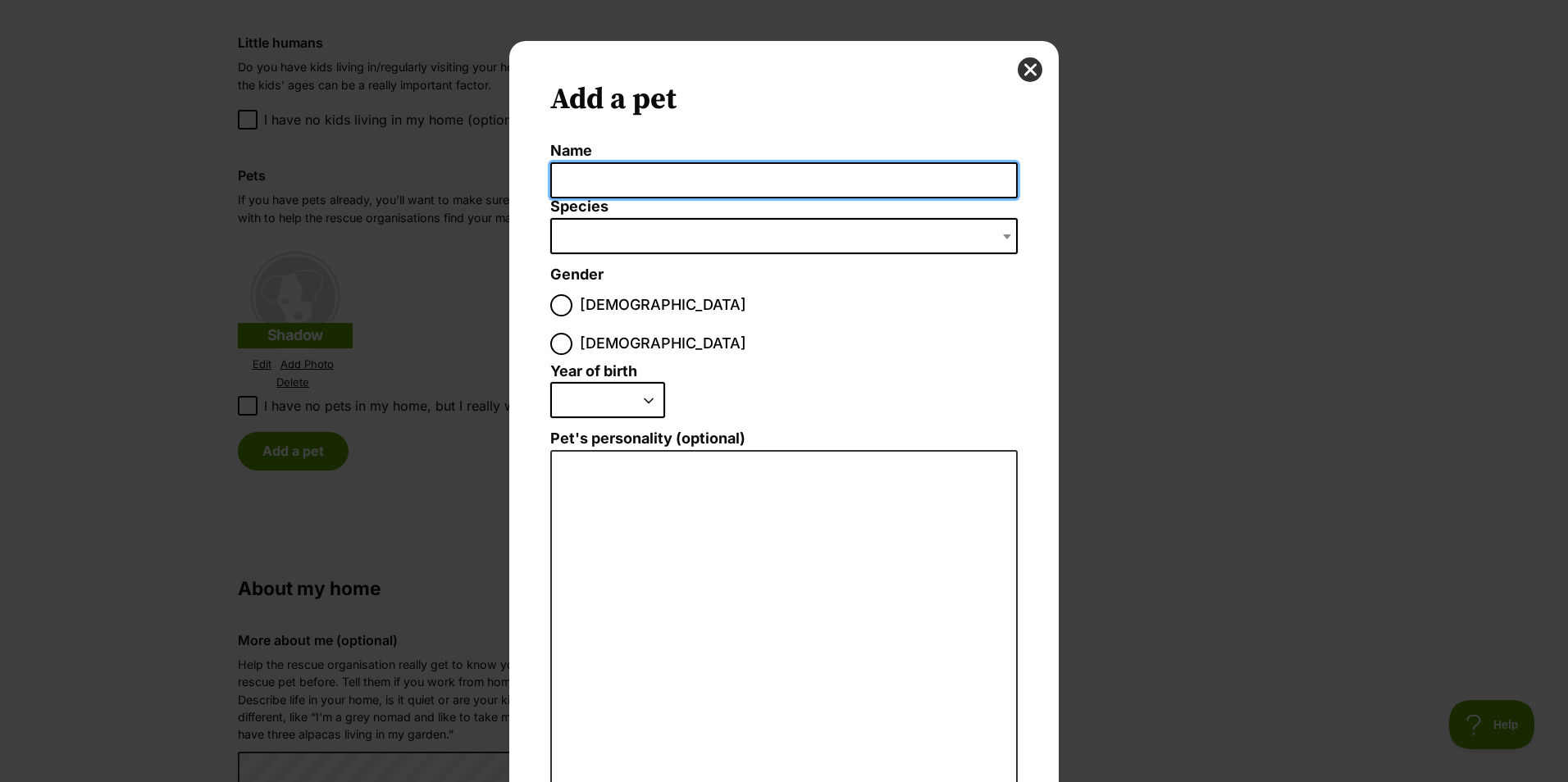
click at [613, 178] on input "Name" at bounding box center [783, 180] width 467 height 37
type input "Shadow"
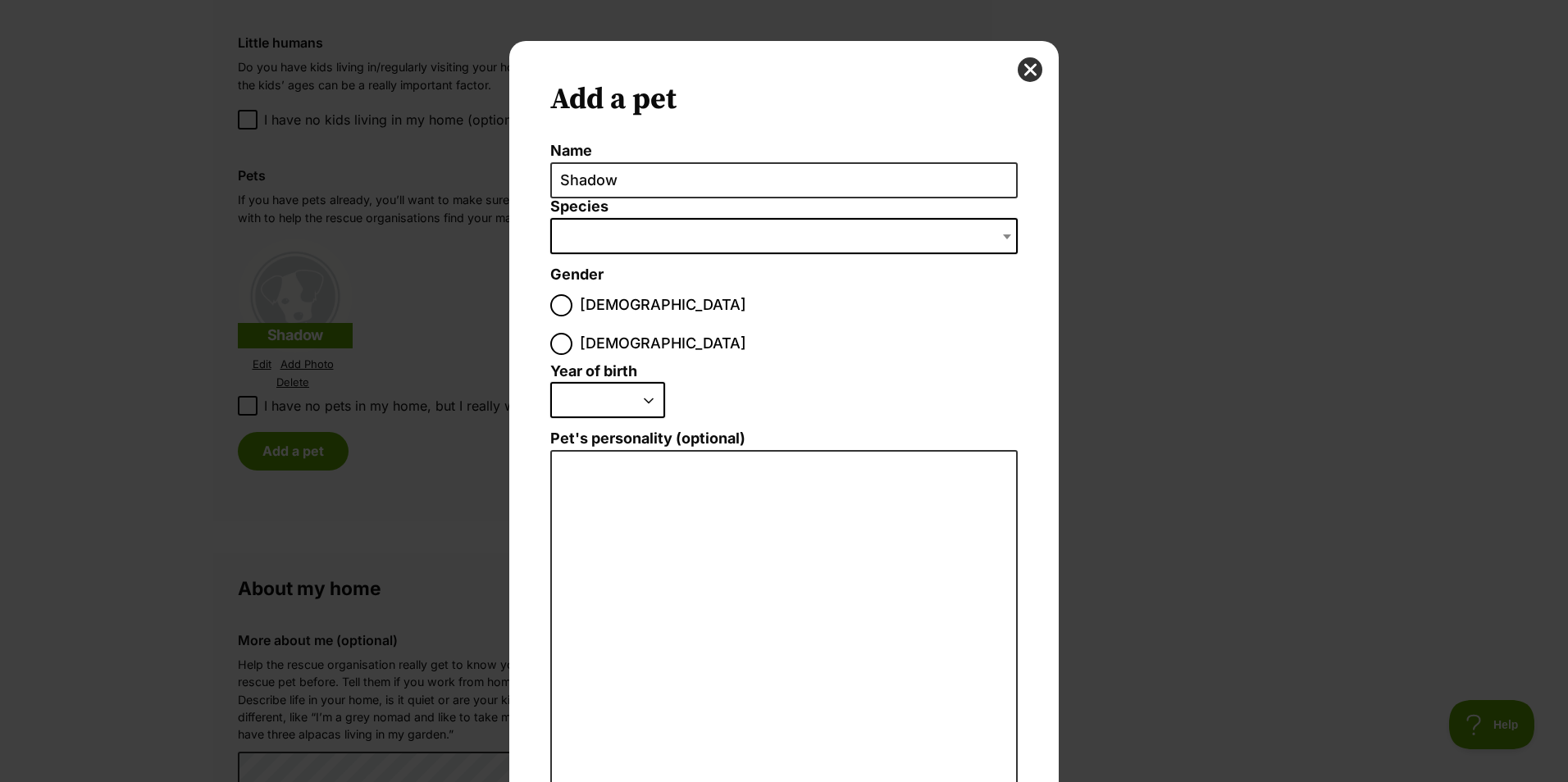
click at [725, 230] on span "Dialog Window - Close (Press escape to close)" at bounding box center [783, 236] width 467 height 36
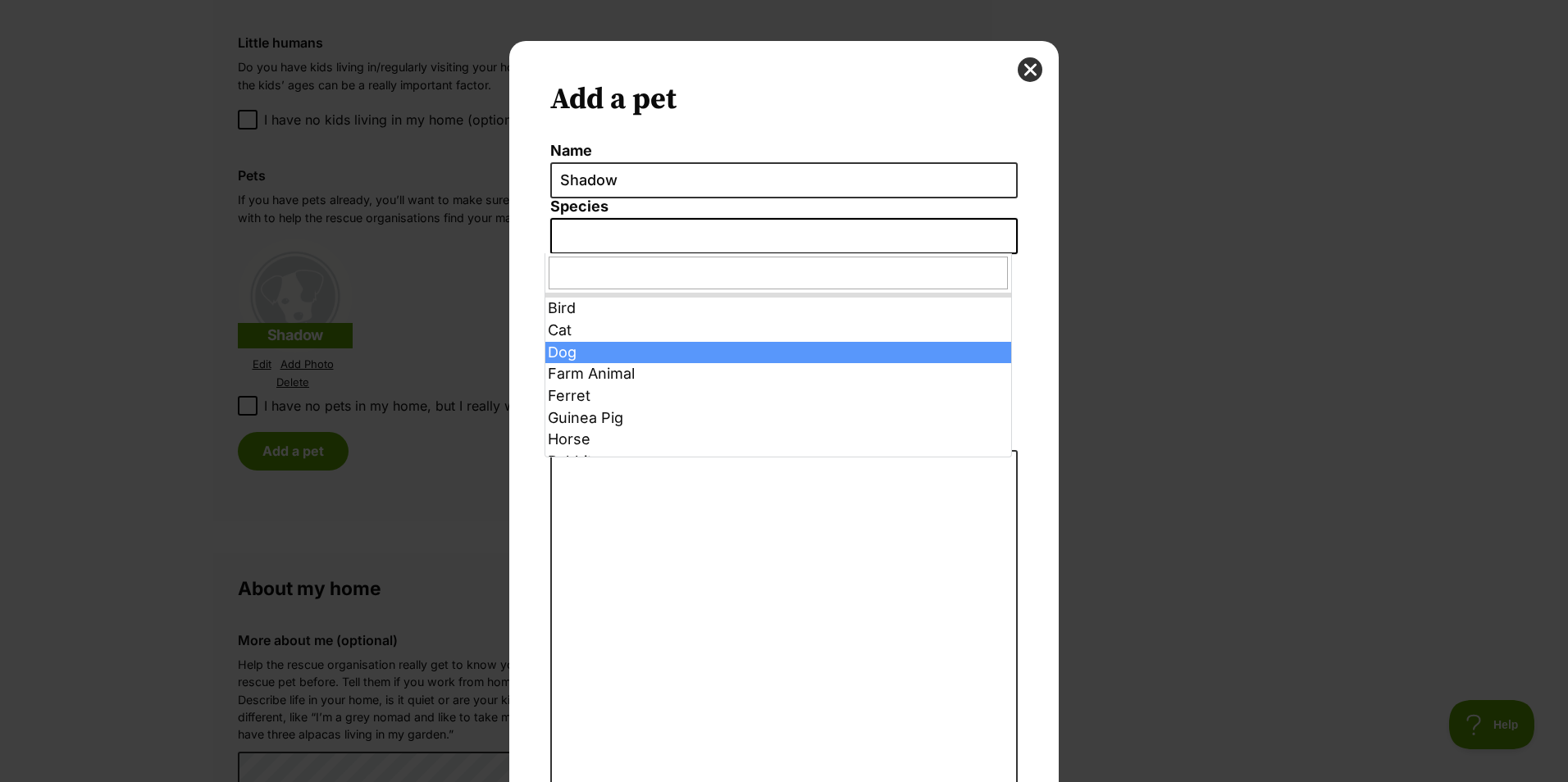
drag, startPoint x: 604, startPoint y: 337, endPoint x: 603, endPoint y: 351, distance: 14.0
select select "1"
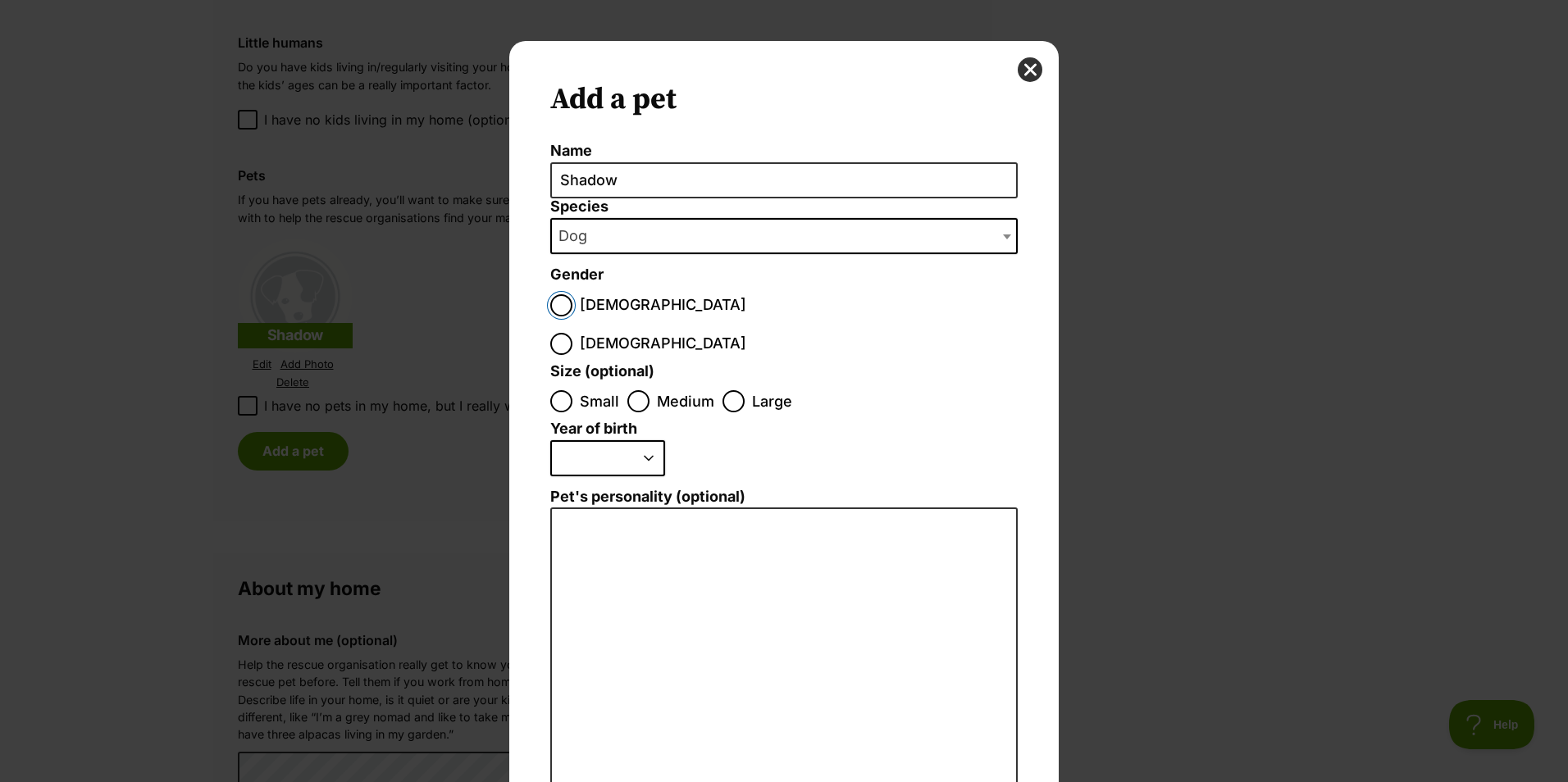
click at [550, 299] on input "Male" at bounding box center [561, 305] width 22 height 22
radio input "true"
click at [672, 390] on span "Medium" at bounding box center [686, 401] width 58 height 22
click at [649, 390] on input "Medium" at bounding box center [638, 401] width 22 height 22
radio input "true"
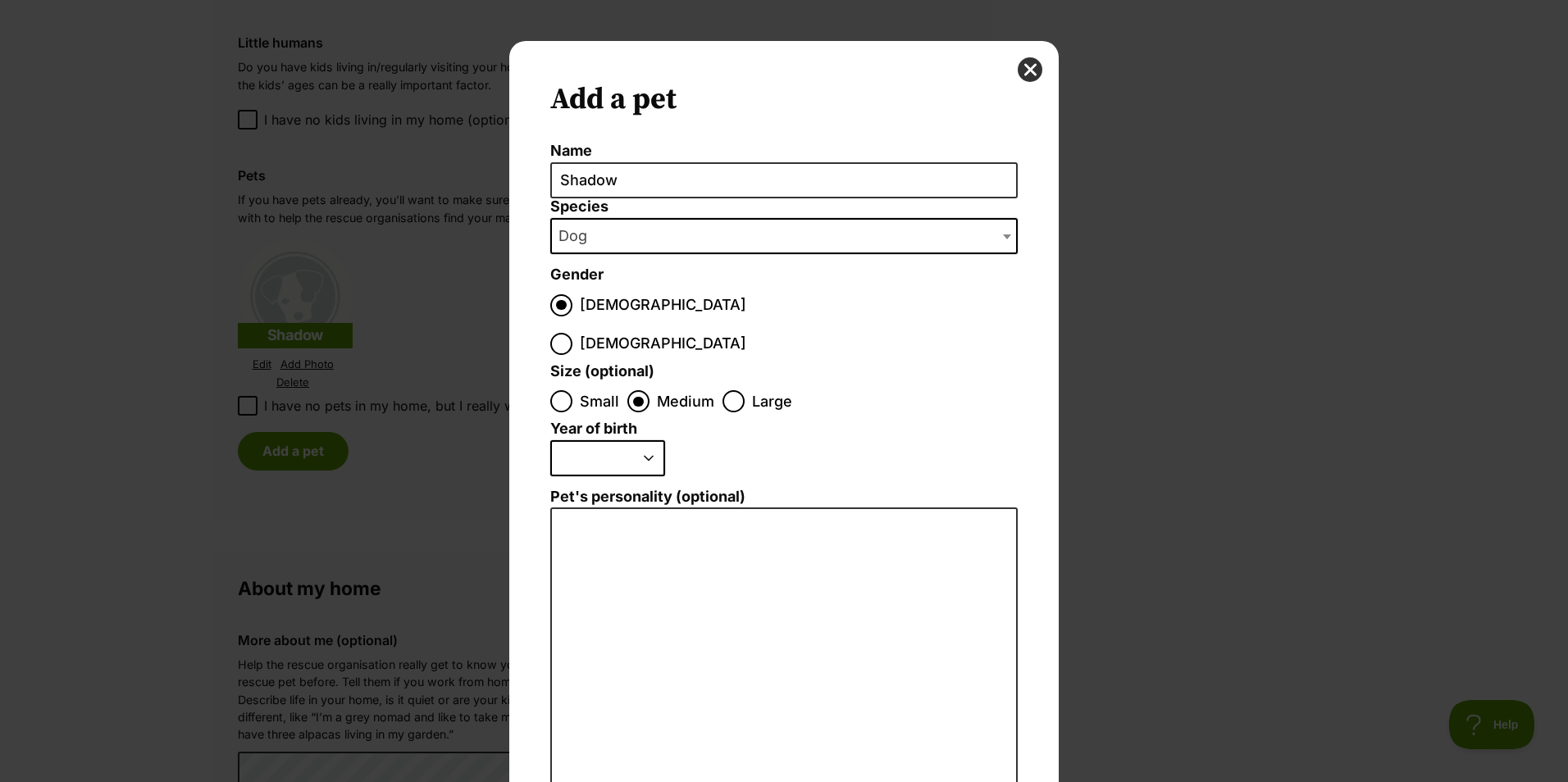
click at [614, 441] on select "2025 2024 2023 2022 2021 2020 2019 2018 2017 2016 2015 2014 2013 2012 2011 2010…" at bounding box center [608, 458] width 115 height 36
select select "2020"
click at [550, 441] on select "2025 2024 2023 2022 2021 2020 2019 2018 2017 2016 2015 2014 2013 2012 2011 2010…" at bounding box center [608, 458] width 115 height 36
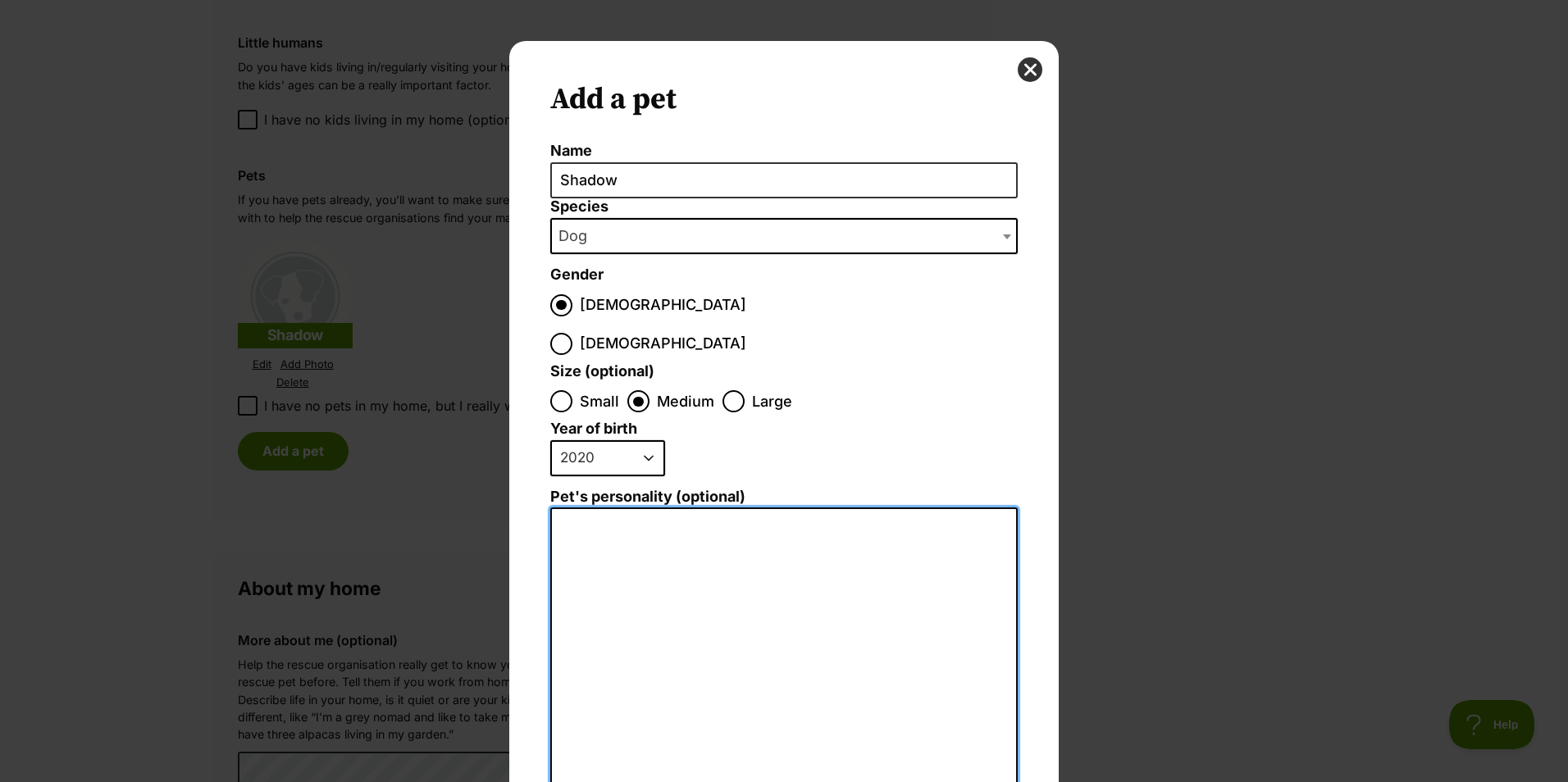
click at [666, 557] on textarea "Pet's personality (optional)" at bounding box center [783, 686] width 467 height 359
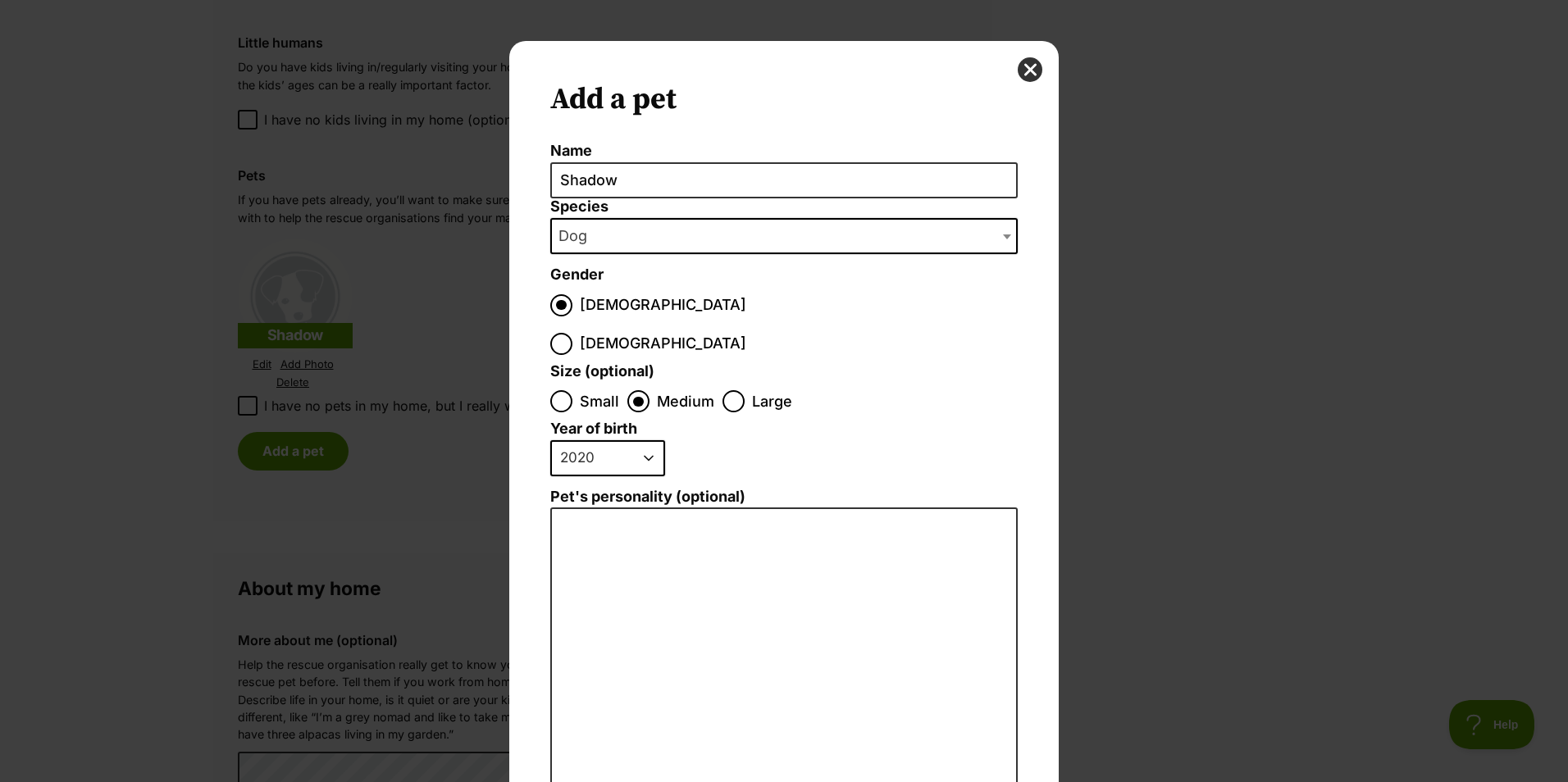
click at [1011, 66] on div "Add a pet Name Shadow Species Bird Cat Dog Farm Animal Ferret Guinea Pig Horse …" at bounding box center [783, 507] width 549 height 932
click at [1021, 68] on button "close" at bounding box center [1029, 69] width 24 height 24
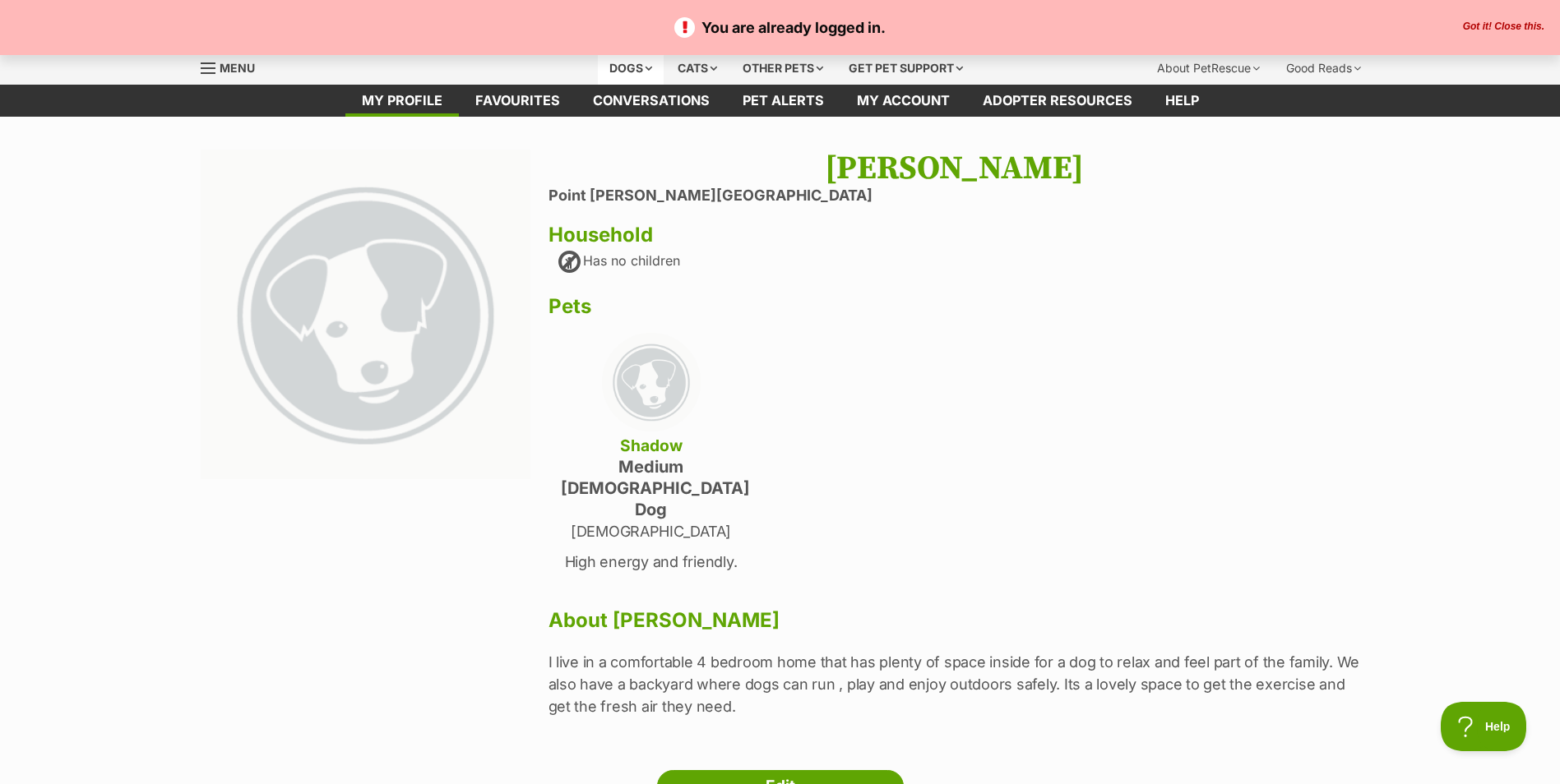
click at [626, 69] on div "Dogs" at bounding box center [630, 68] width 66 height 33
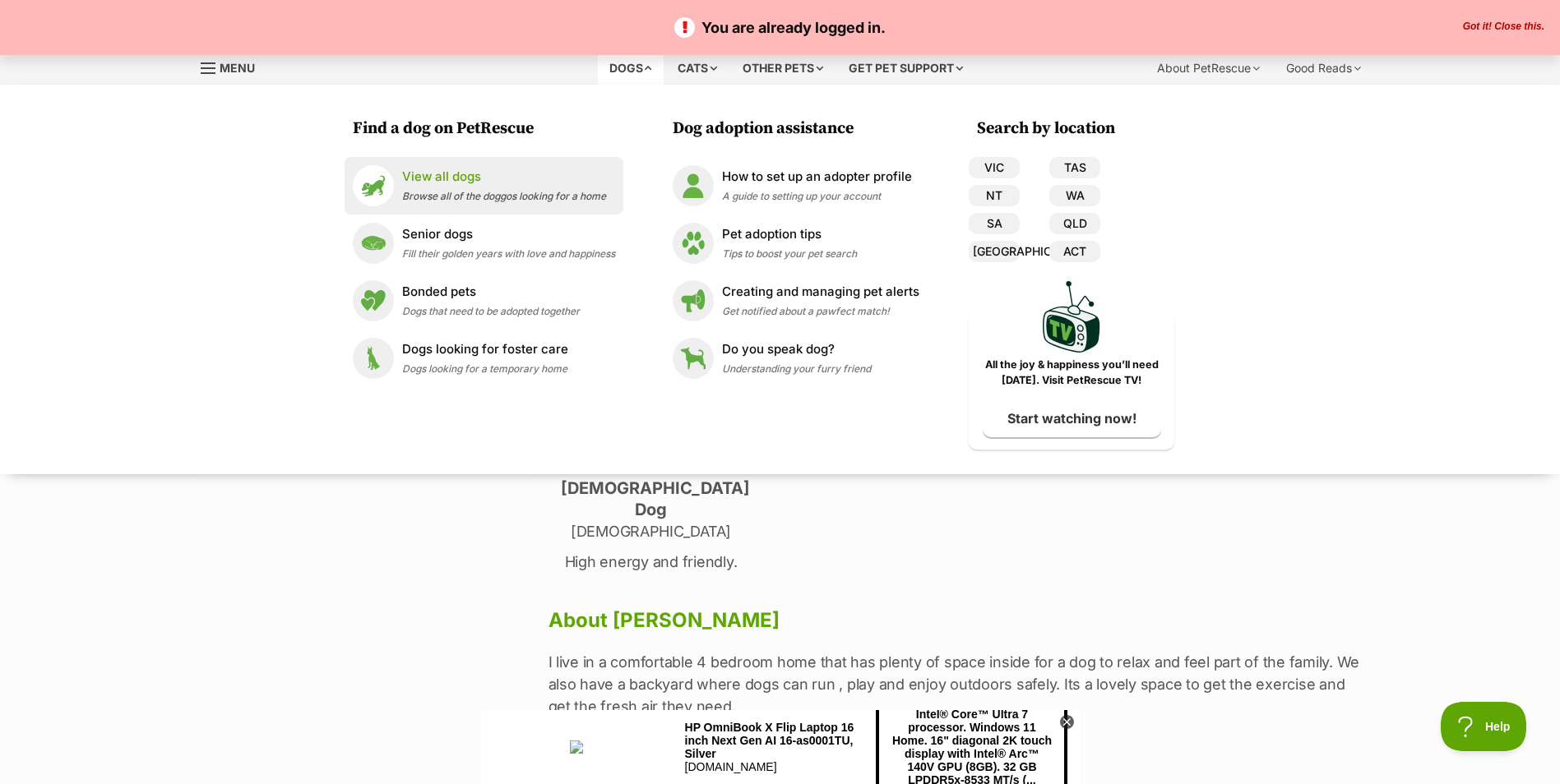
click at [458, 176] on p "View all dogs" at bounding box center [504, 177] width 204 height 19
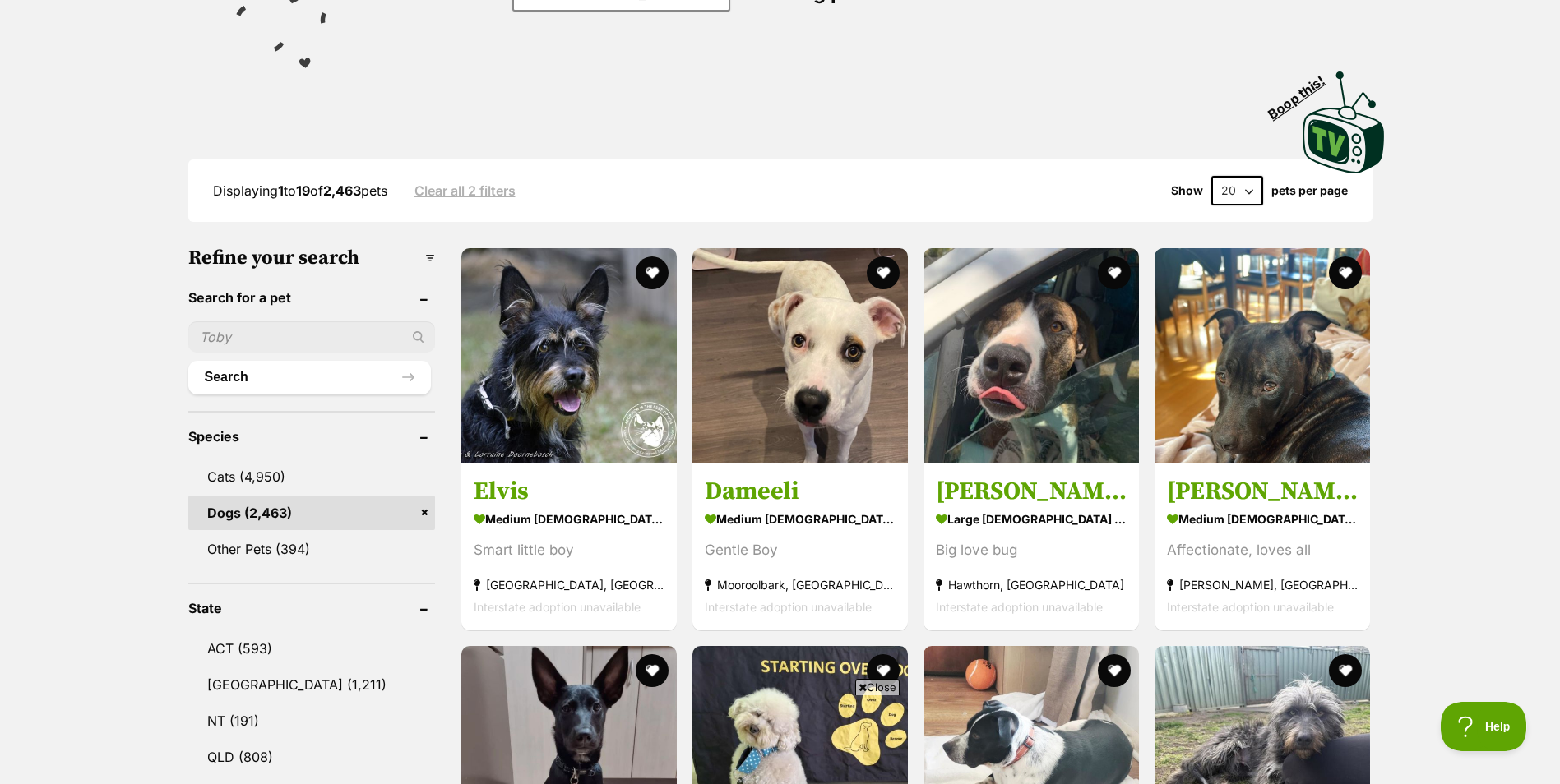
scroll to position [328, 0]
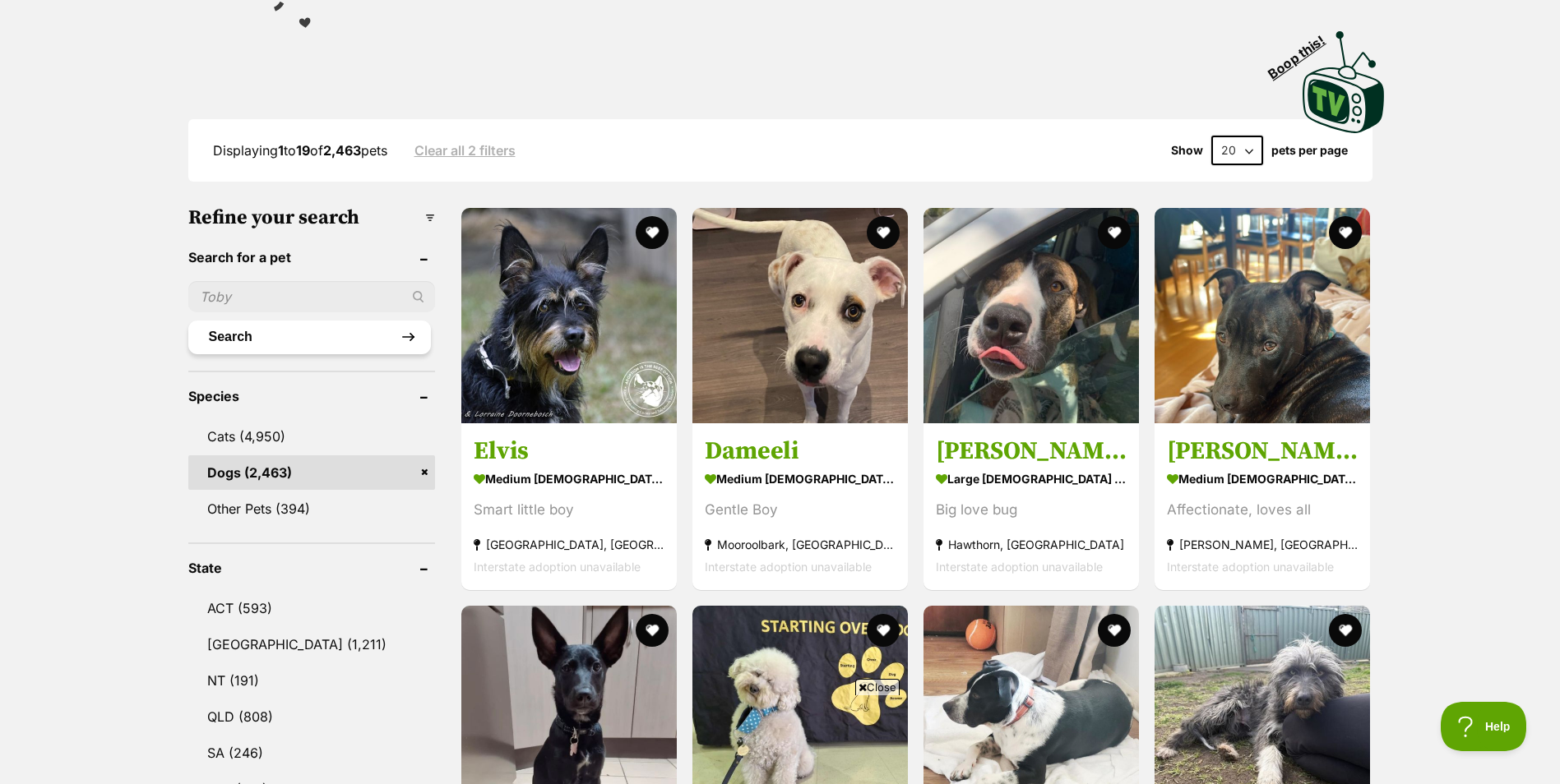
click at [334, 335] on button "Search" at bounding box center [310, 337] width 243 height 33
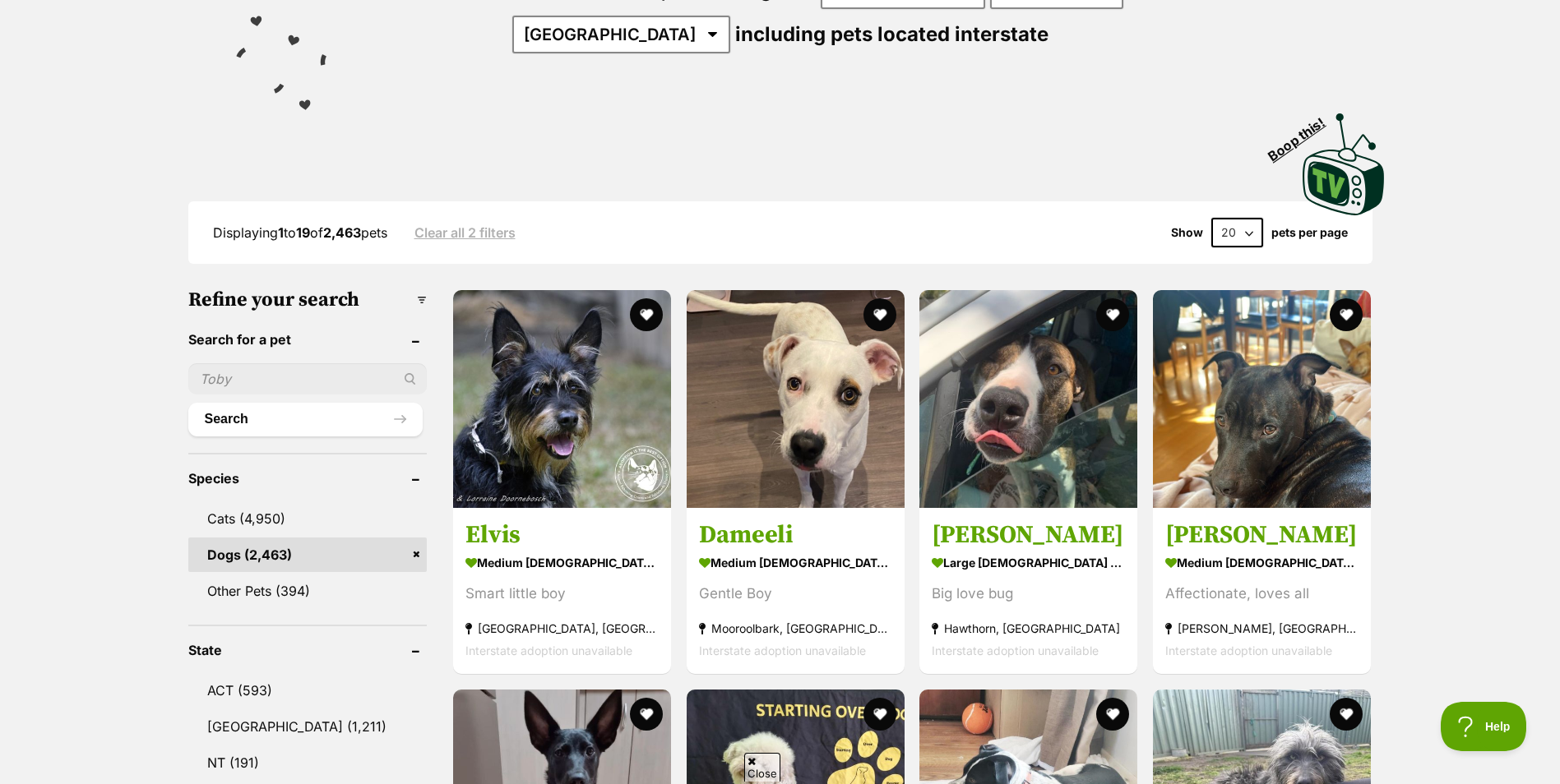
click at [323, 379] on input "text" at bounding box center [308, 379] width 240 height 31
type input "ace"
click at [407, 375] on div "ace" at bounding box center [308, 379] width 240 height 31
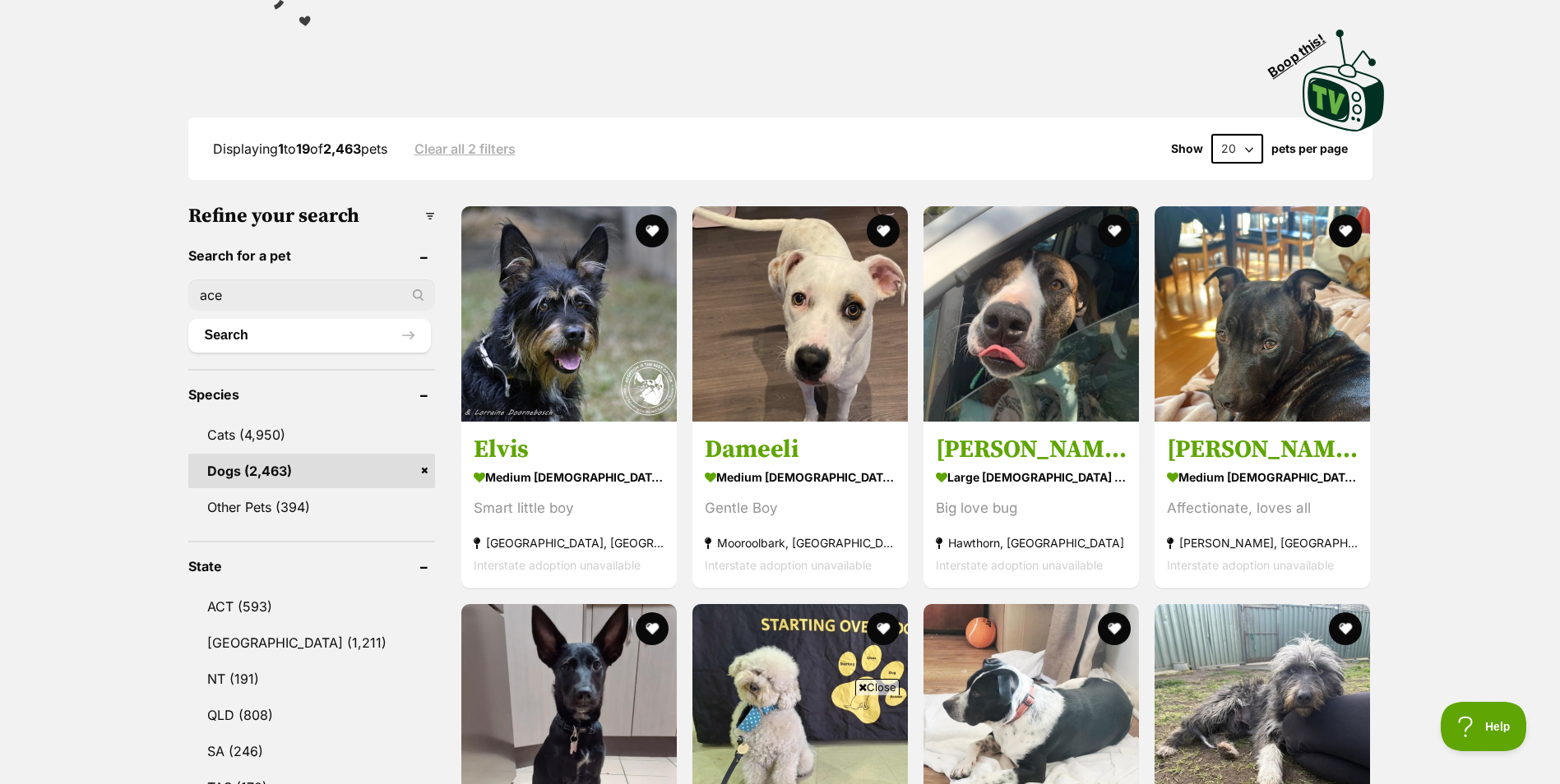
scroll to position [328, 0]
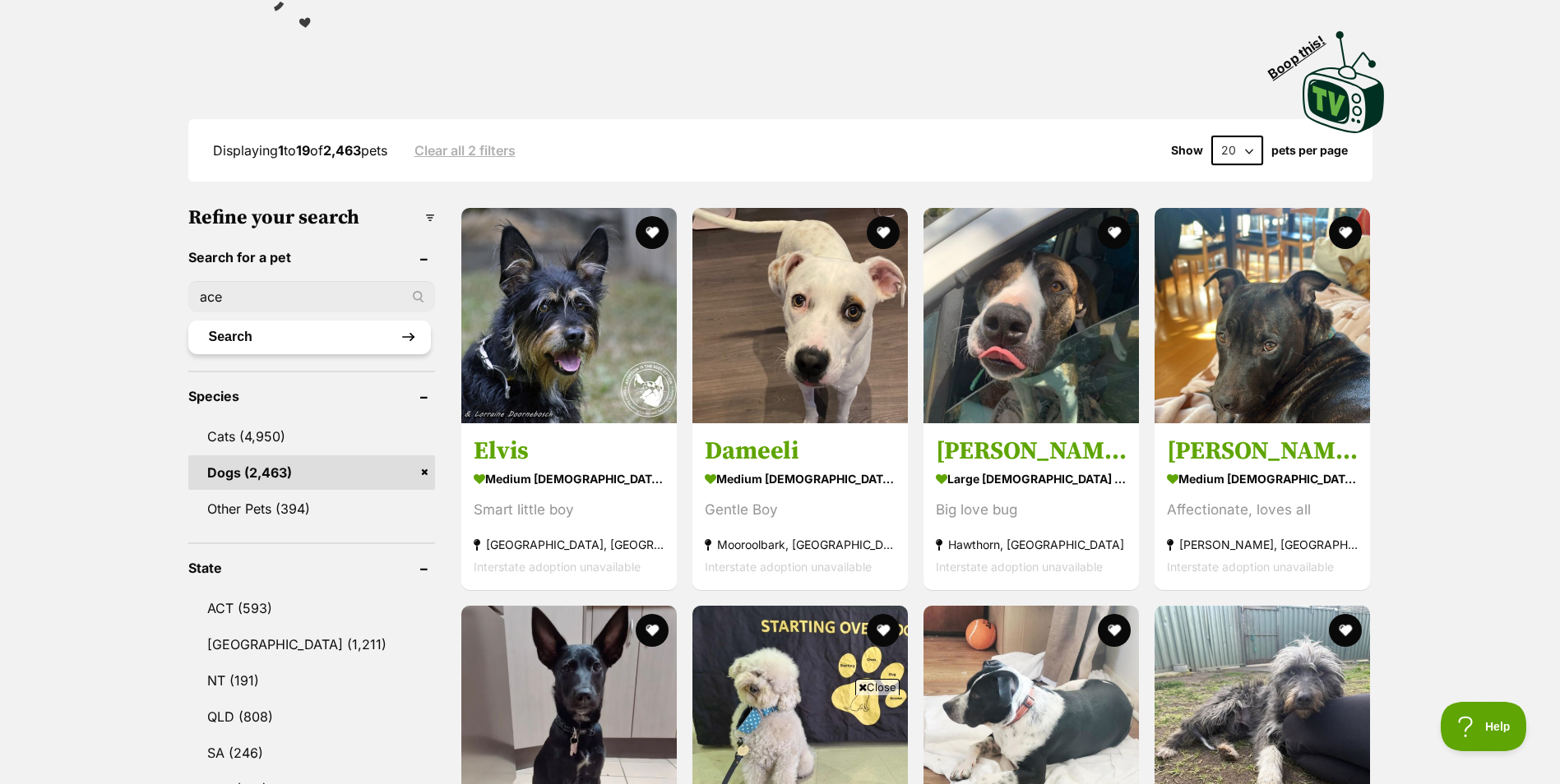
click at [411, 333] on button "Search" at bounding box center [310, 337] width 243 height 33
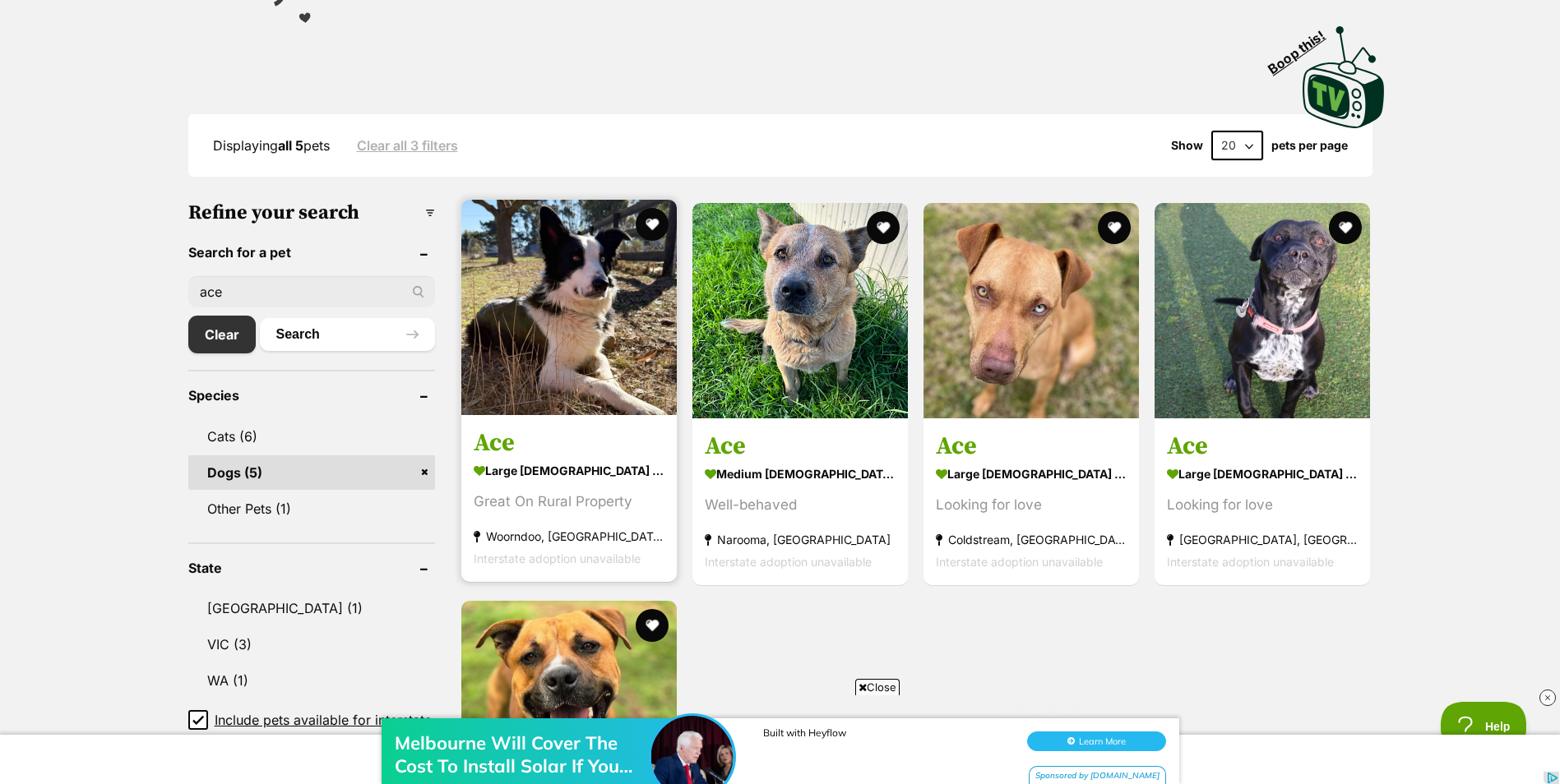
click at [538, 327] on img at bounding box center [569, 307] width 215 height 215
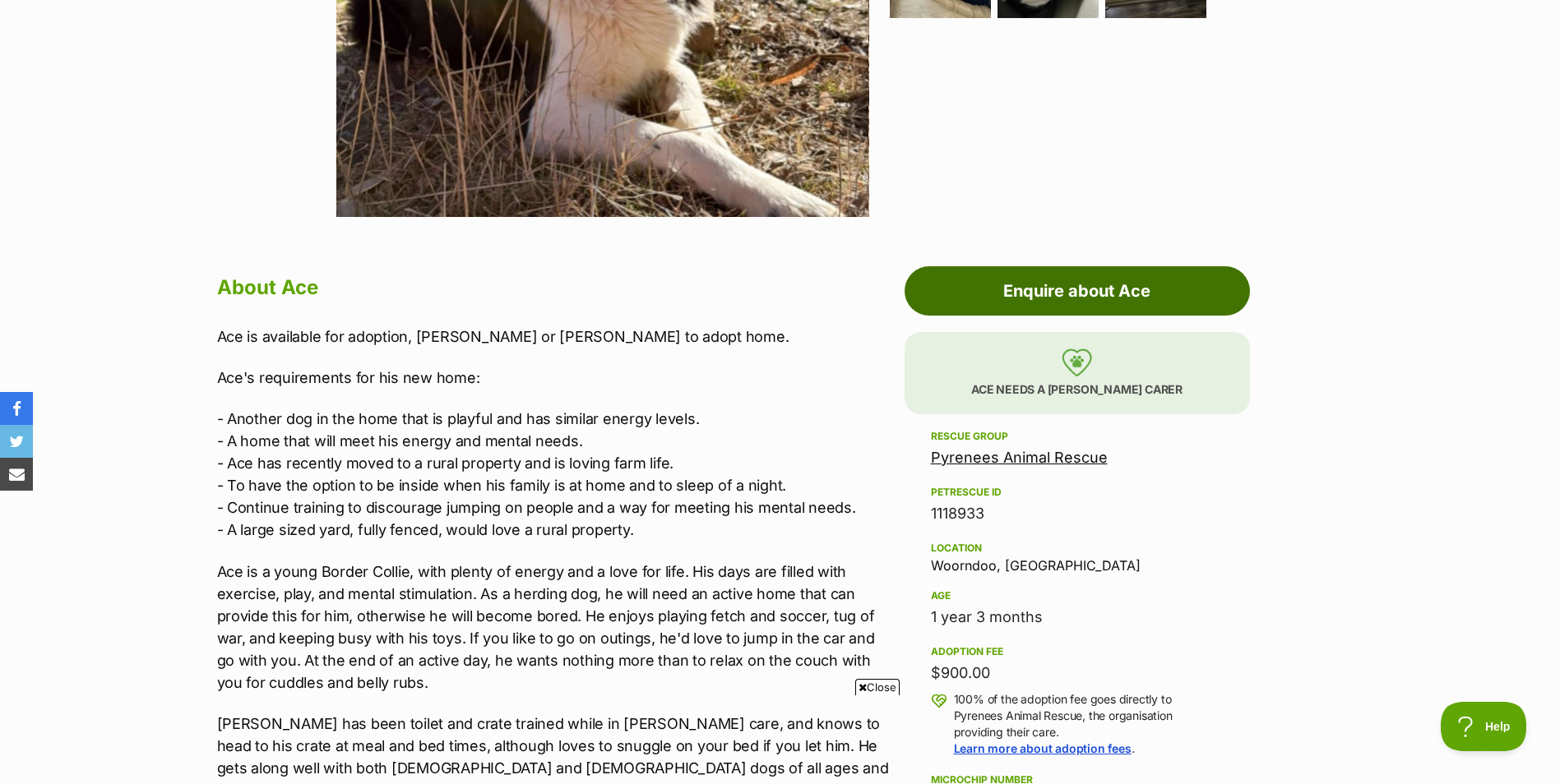
click at [1083, 301] on link "Enquire about Ace" at bounding box center [1077, 290] width 345 height 49
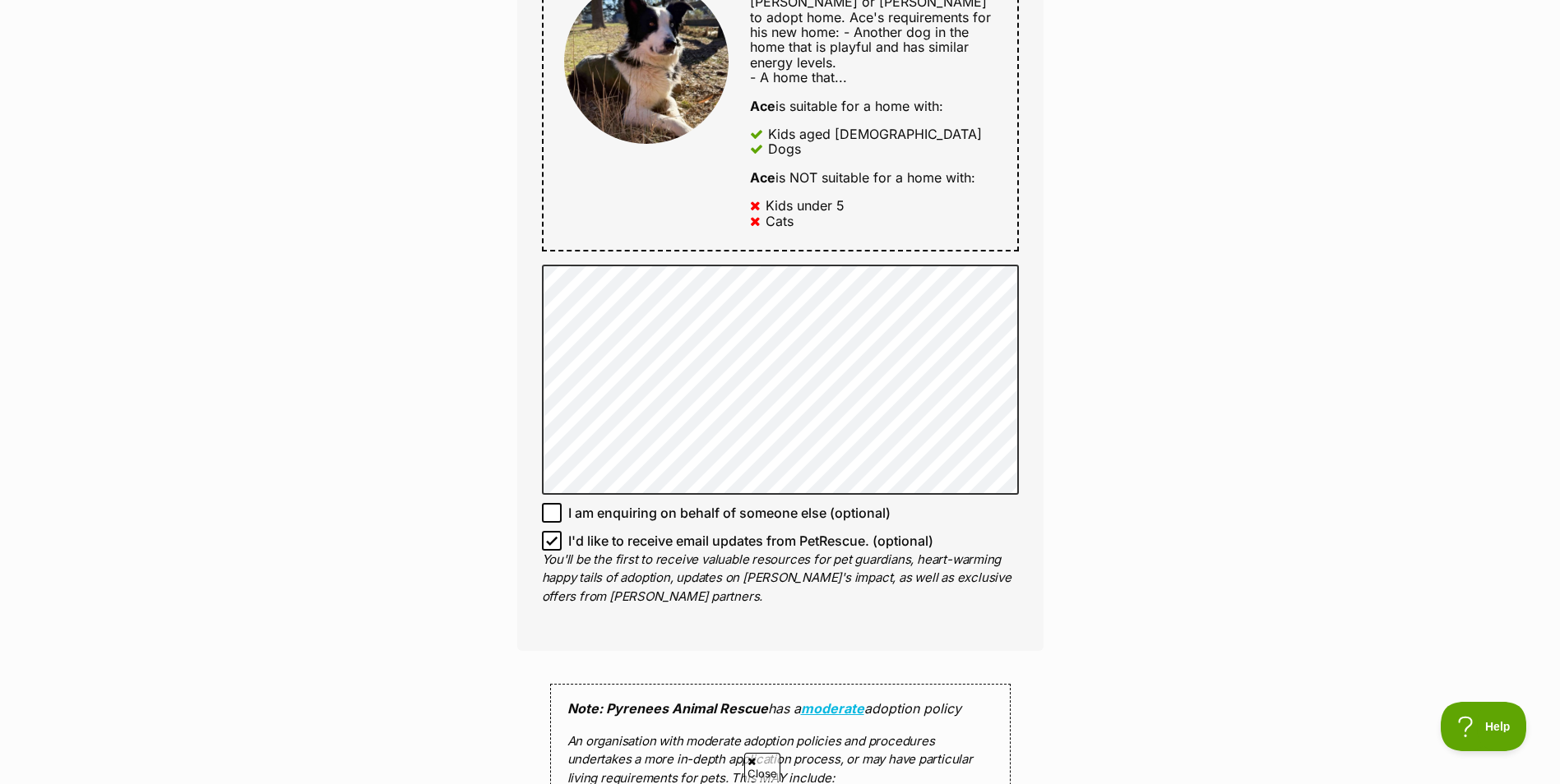
scroll to position [904, 0]
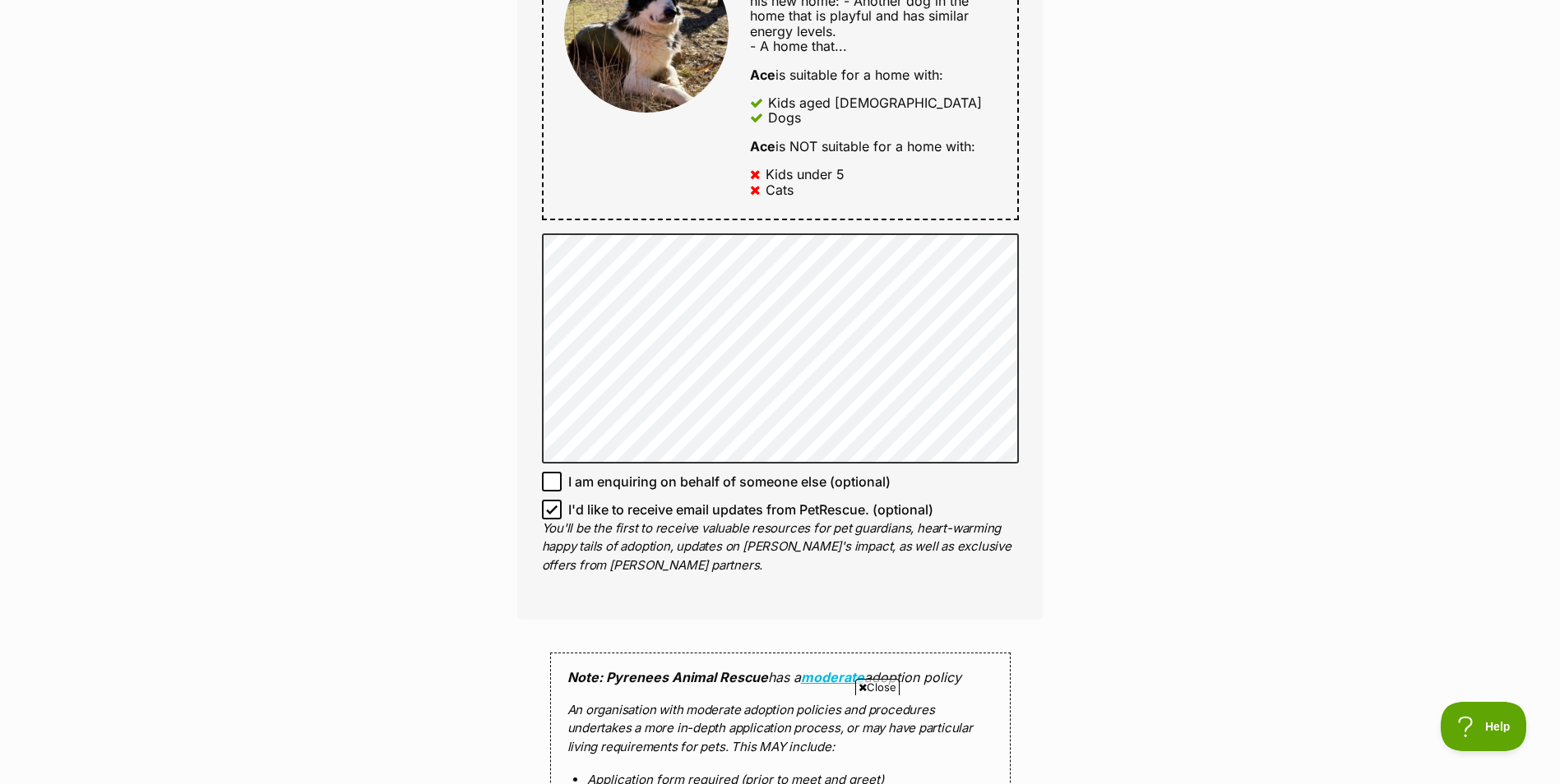
click at [735, 500] on span "I'd like to receive email updates from PetRescue. (optional)" at bounding box center [750, 509] width 365 height 20
click at [561, 500] on input "I'd like to receive email updates from PetRescue. (optional)" at bounding box center [552, 509] width 20 height 20
checkbox input "false"
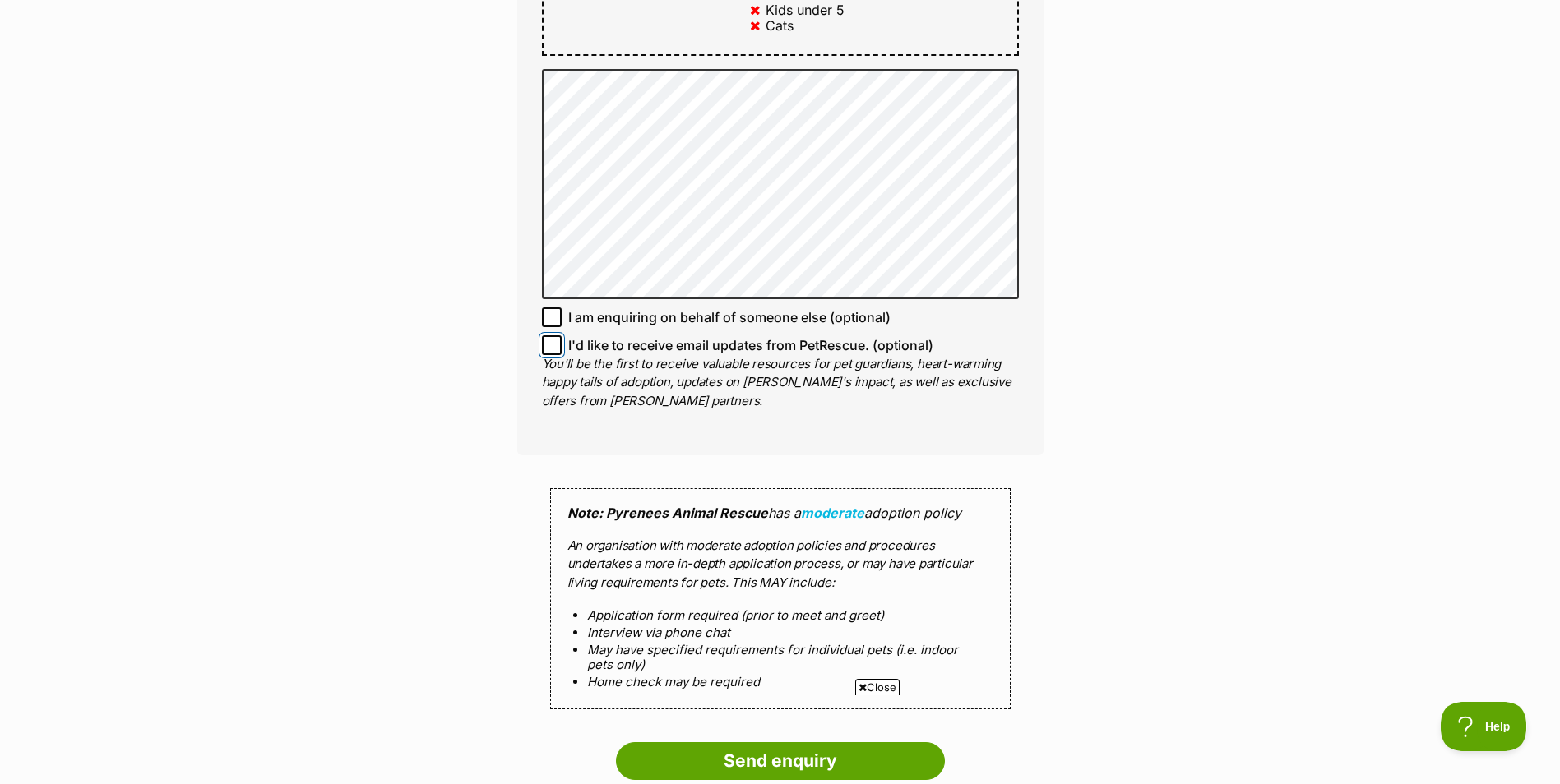
scroll to position [1315, 0]
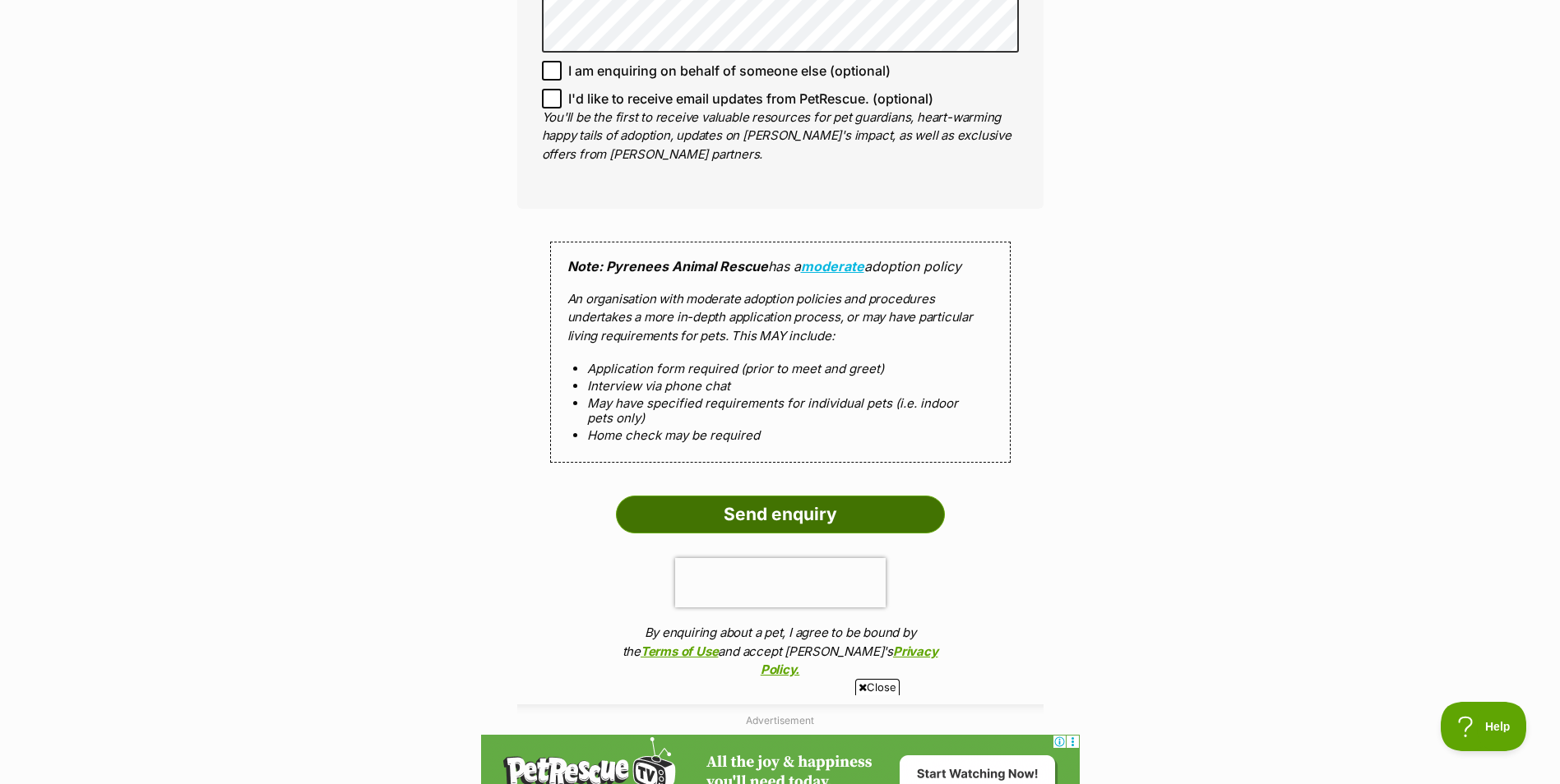
click at [744, 505] on input "Send enquiry" at bounding box center [780, 514] width 329 height 38
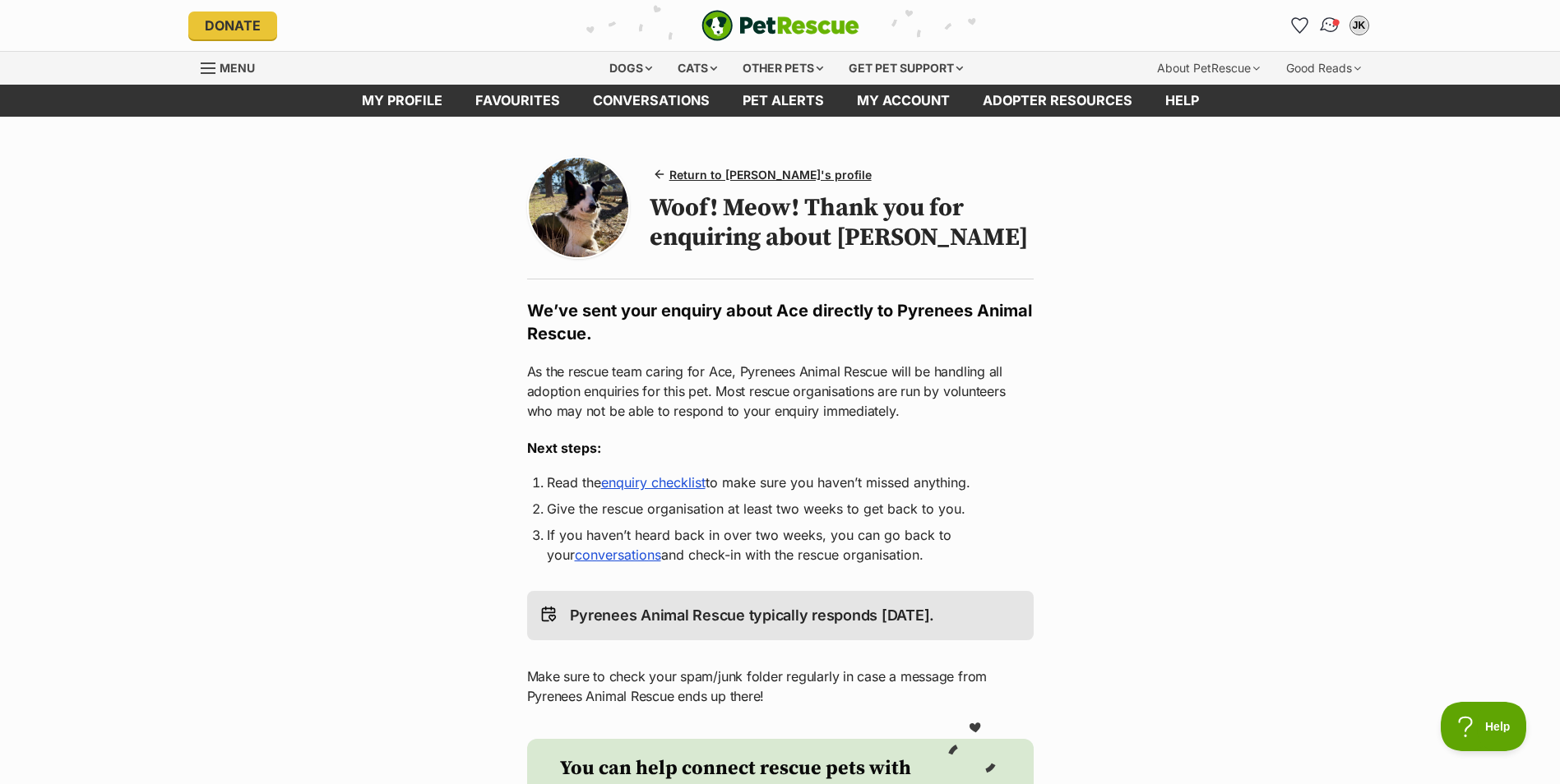
click at [1326, 29] on img "Conversations" at bounding box center [1329, 25] width 22 height 22
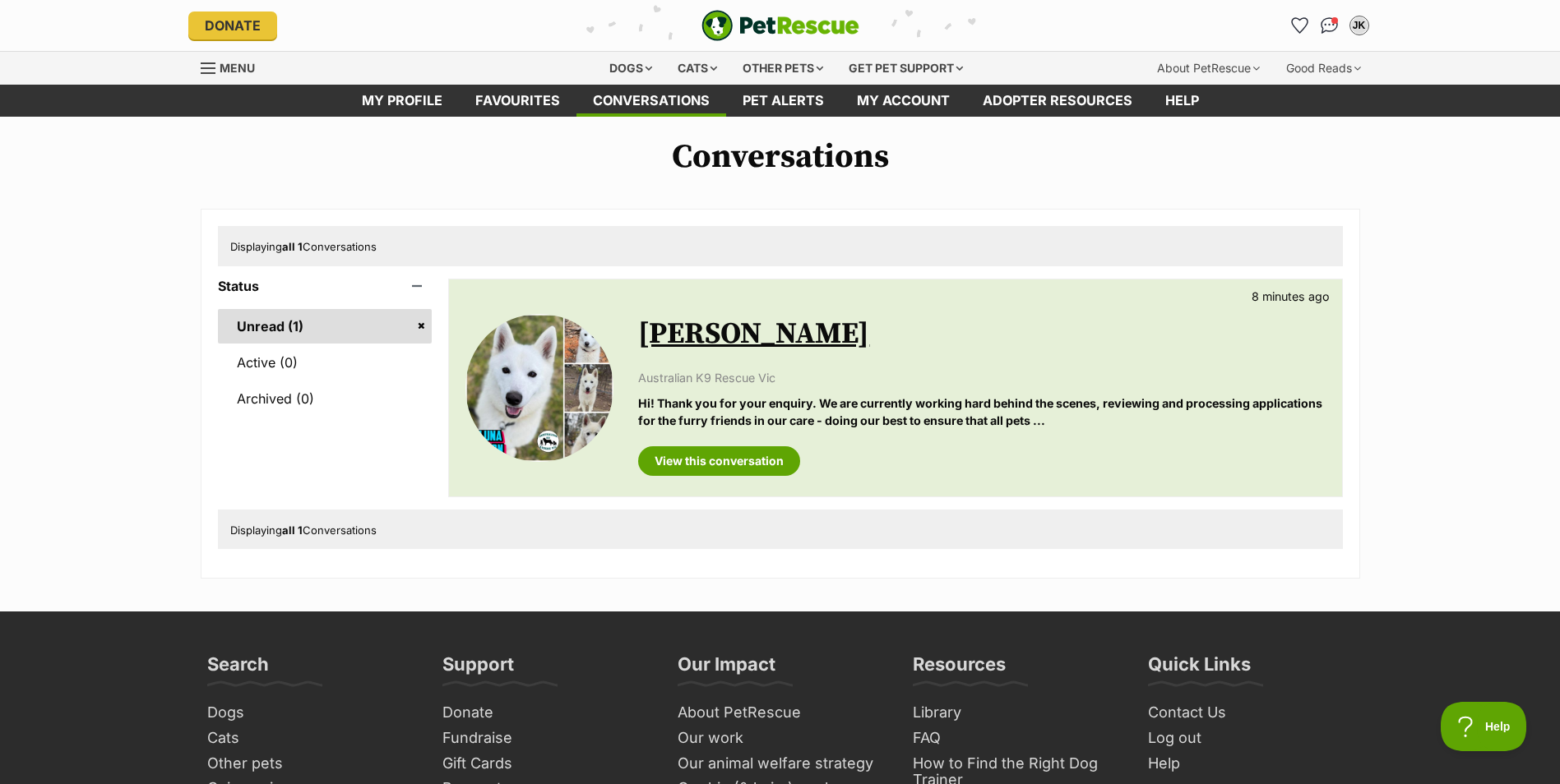
click at [274, 328] on link "Unread (1)" at bounding box center [325, 326] width 214 height 34
click at [640, 103] on link "Conversations" at bounding box center [650, 101] width 150 height 32
click at [698, 327] on link "Luna Moon" at bounding box center [753, 334] width 231 height 37
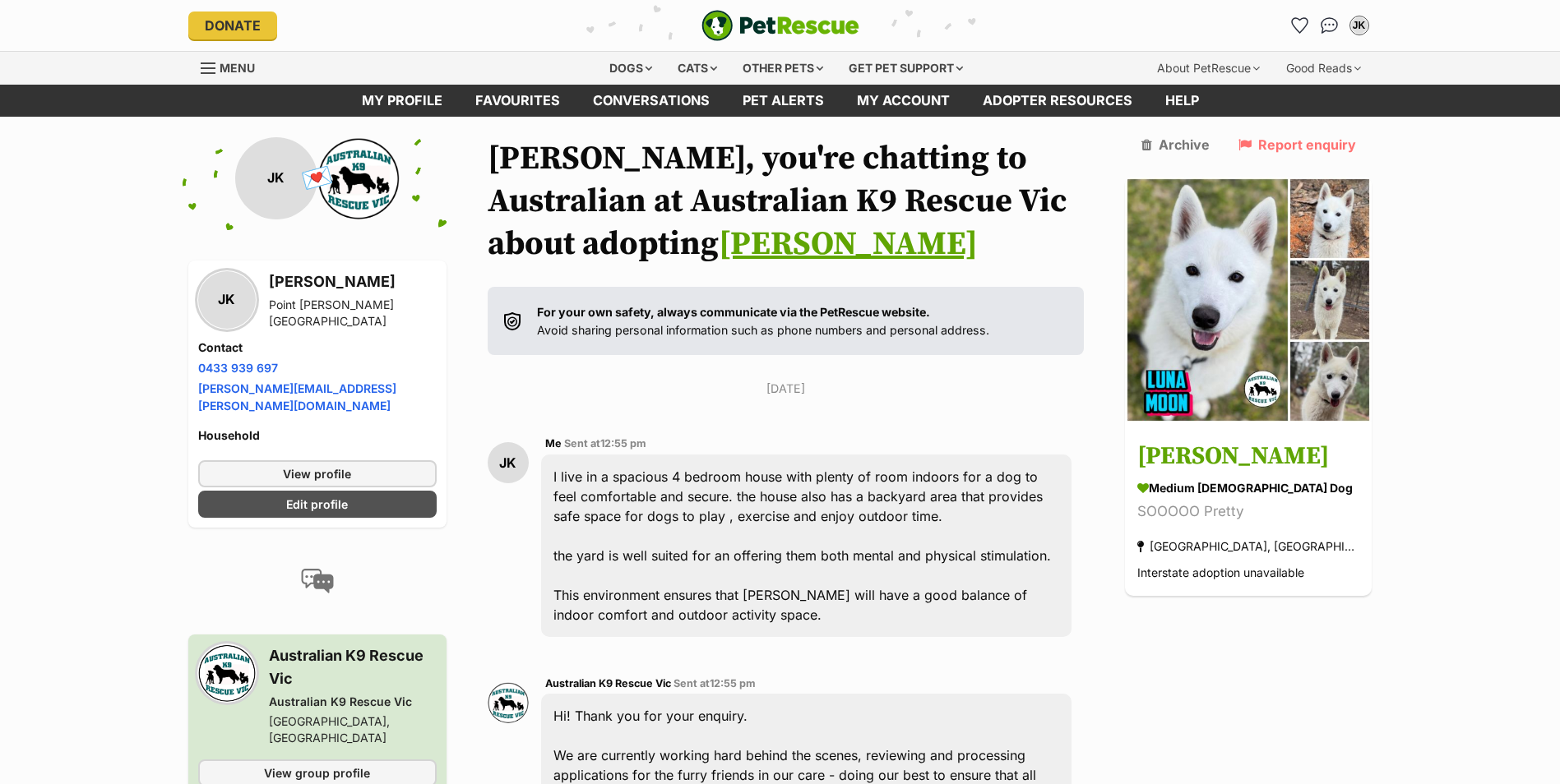
click at [719, 248] on link "[PERSON_NAME]" at bounding box center [848, 244] width 259 height 41
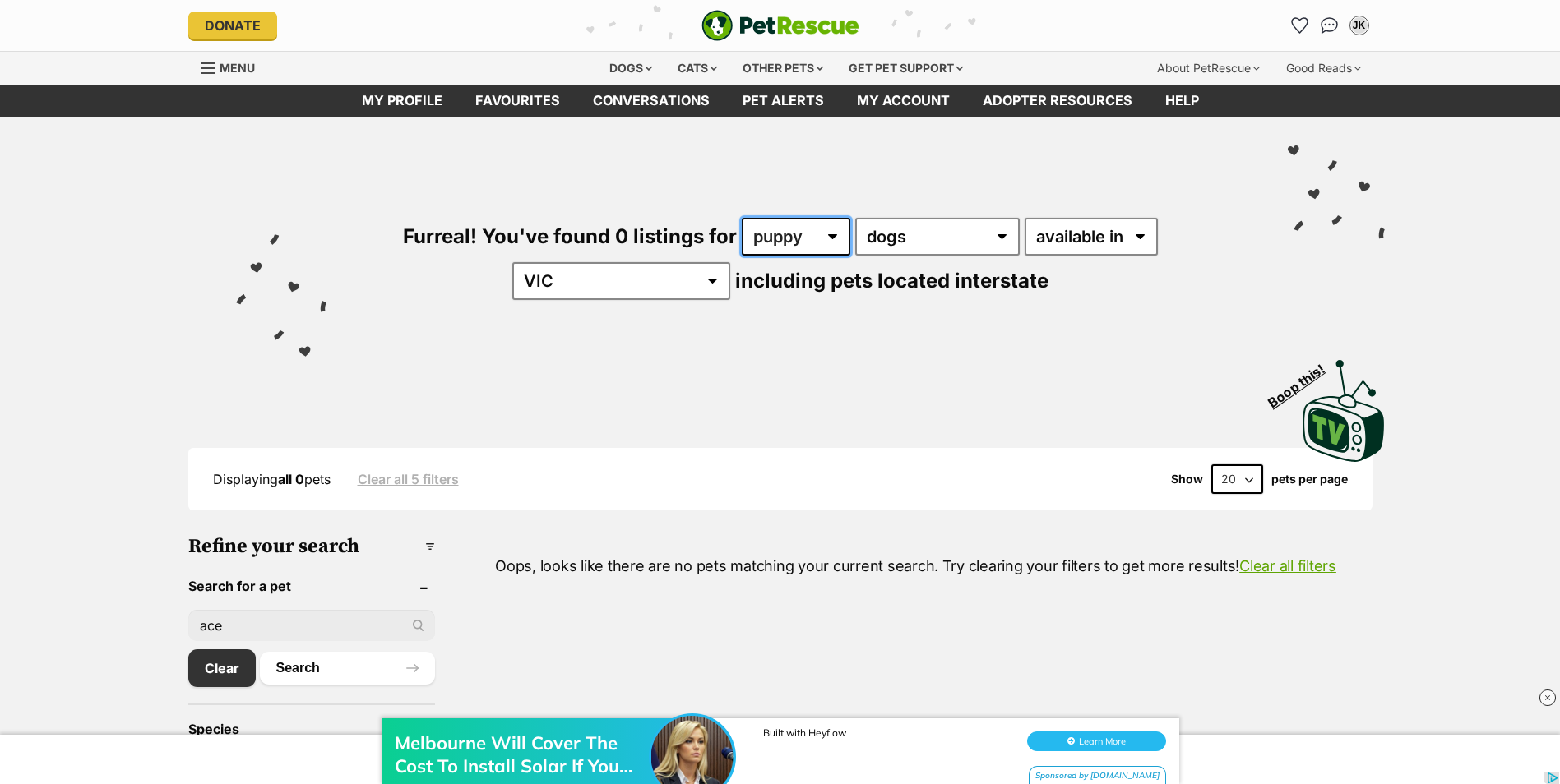
click at [752, 225] on select "any age puppy adult" at bounding box center [795, 237] width 109 height 38
select select "any"
click at [741, 218] on select "any age puppy adult" at bounding box center [795, 237] width 109 height 38
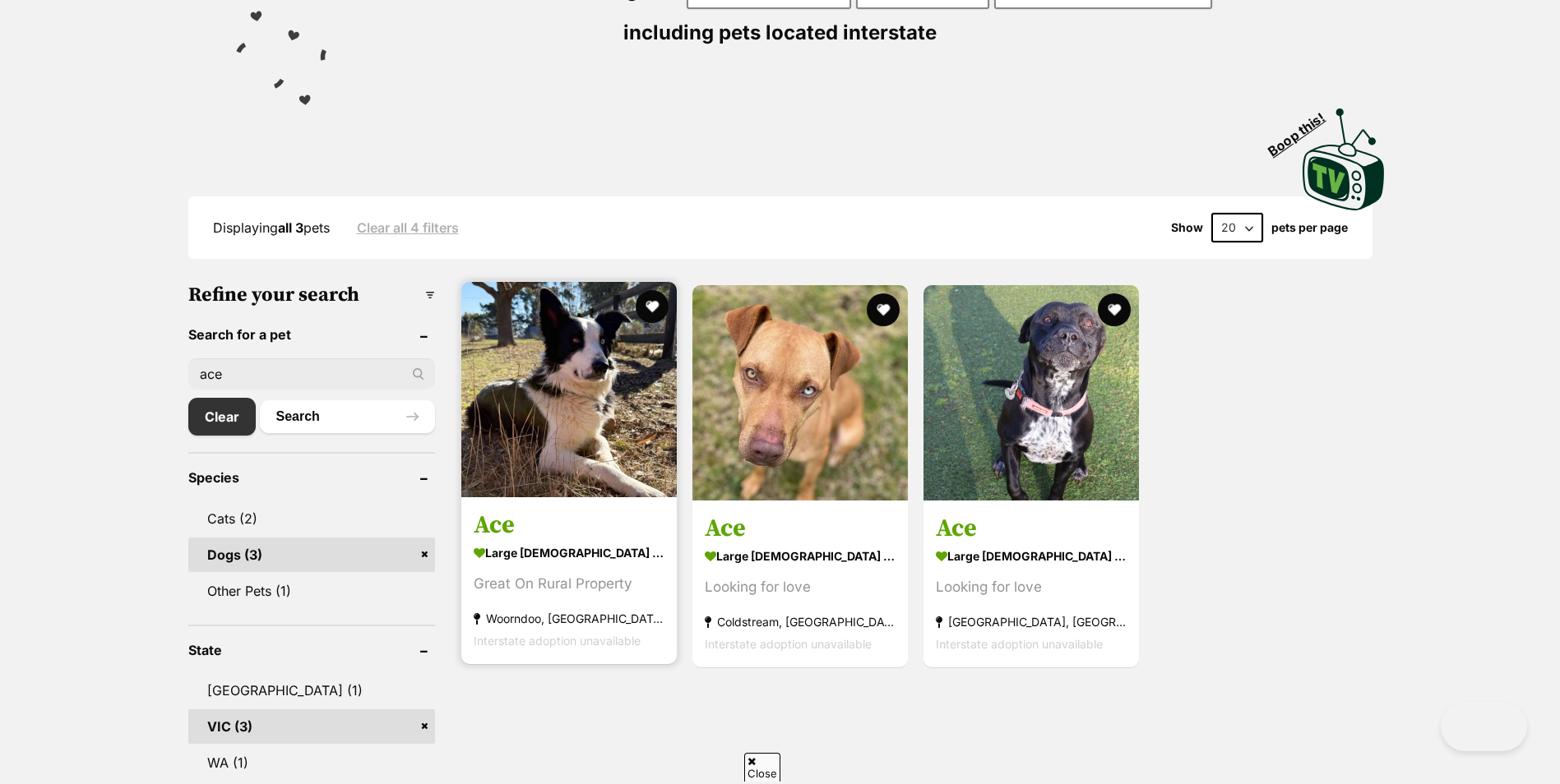
click at [559, 409] on img at bounding box center [569, 389] width 215 height 215
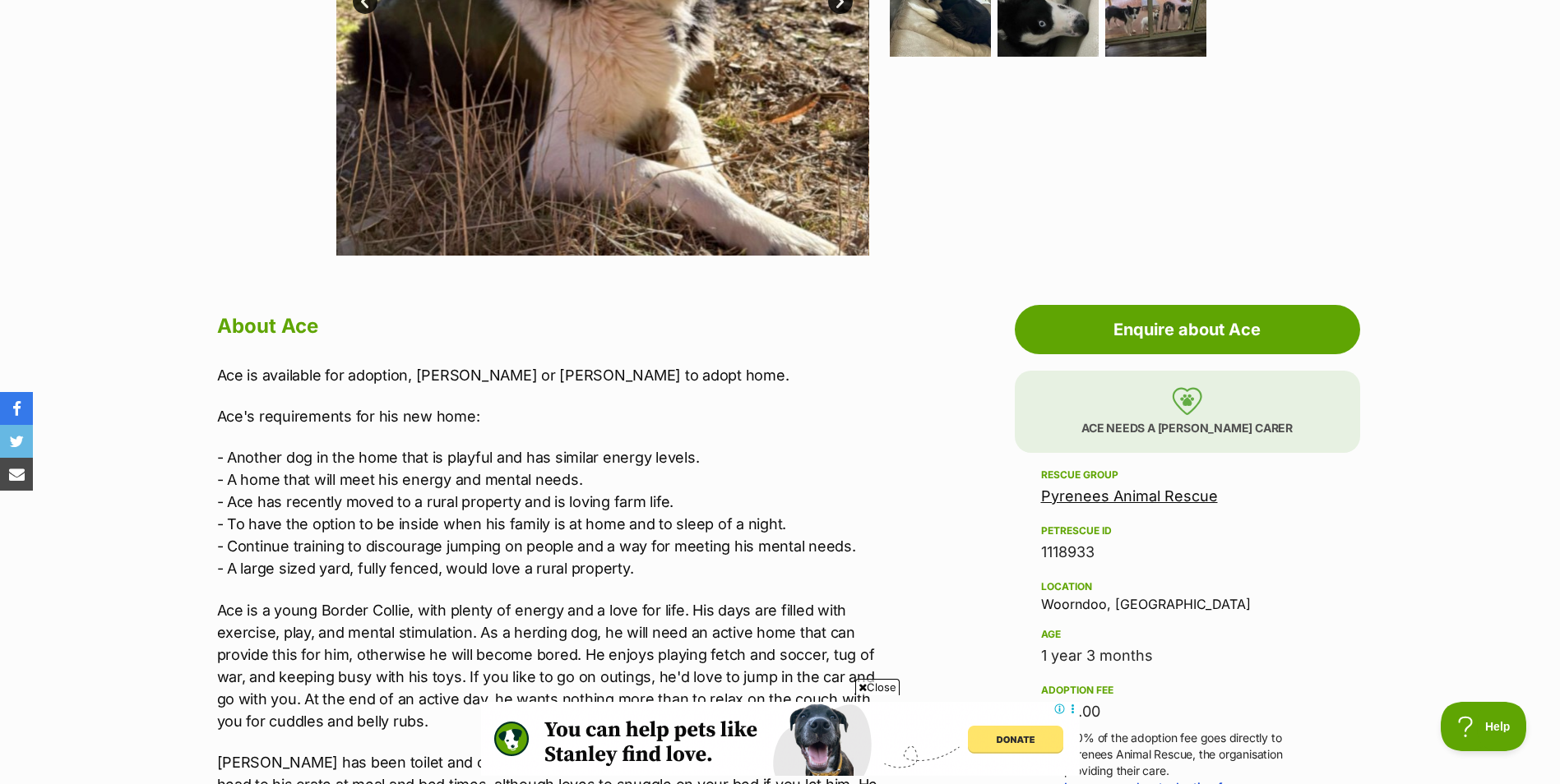
scroll to position [411, 0]
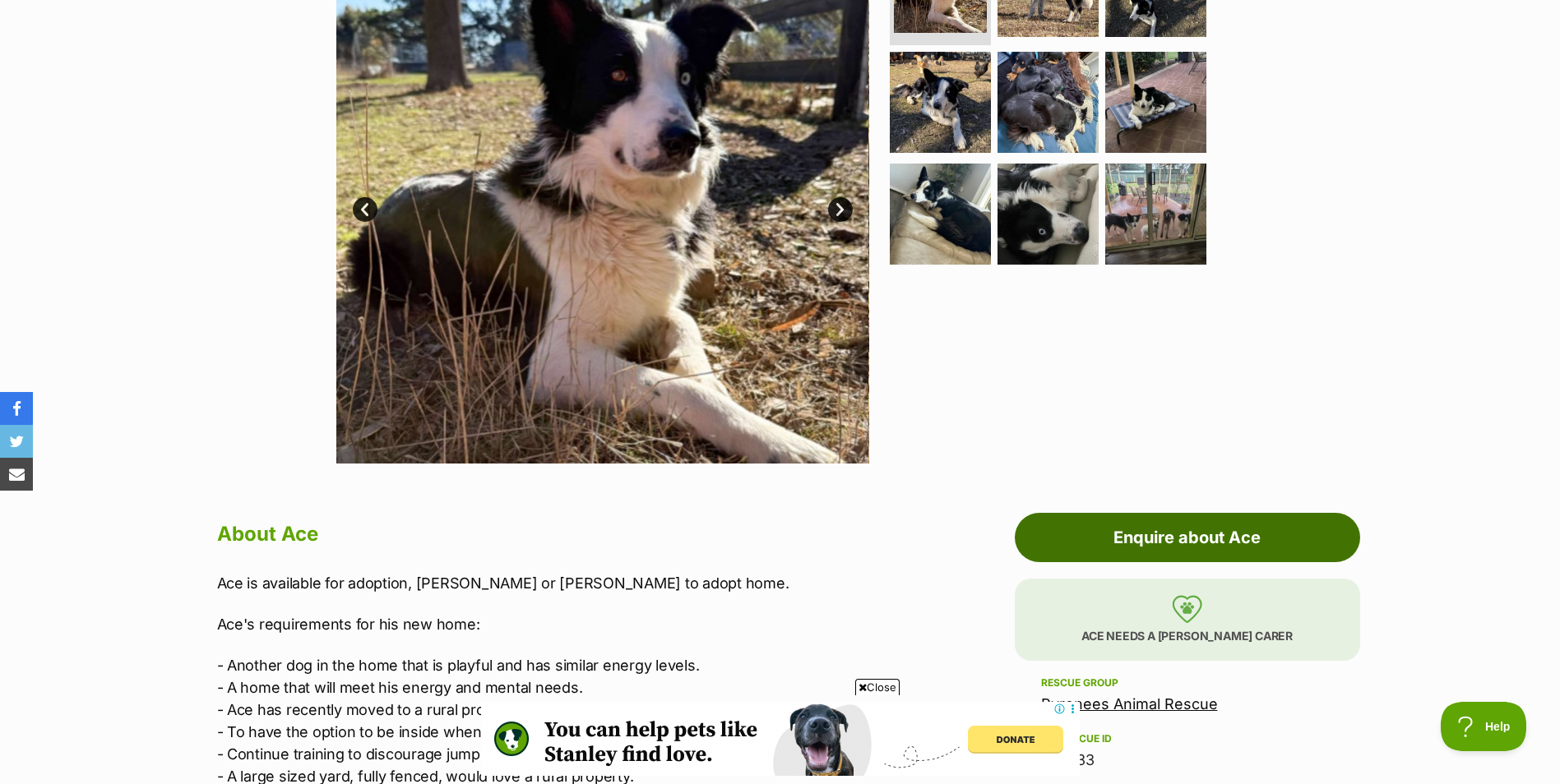
click at [1139, 534] on link "Enquire about Ace" at bounding box center [1187, 538] width 345 height 49
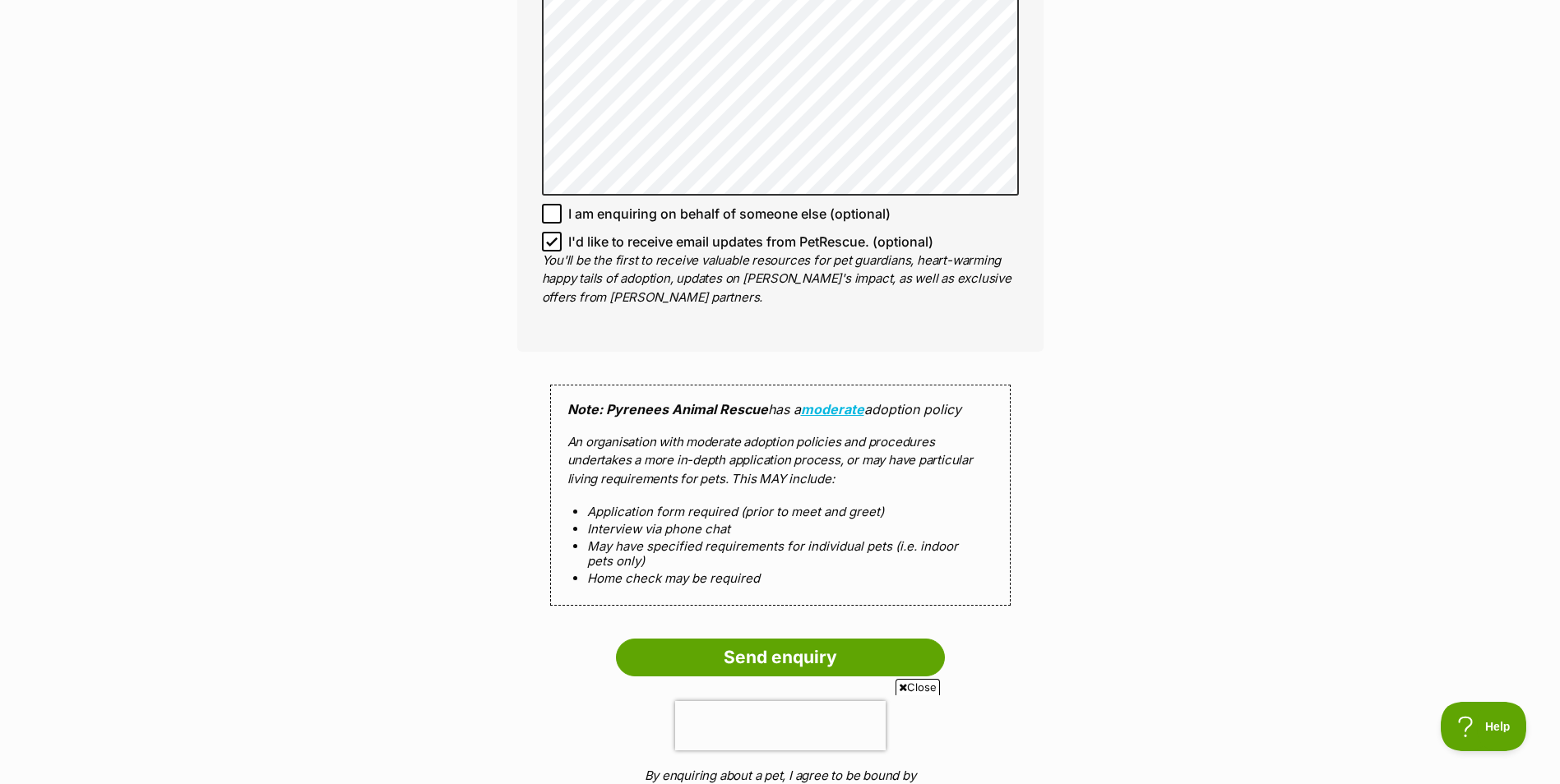
scroll to position [1233, 0]
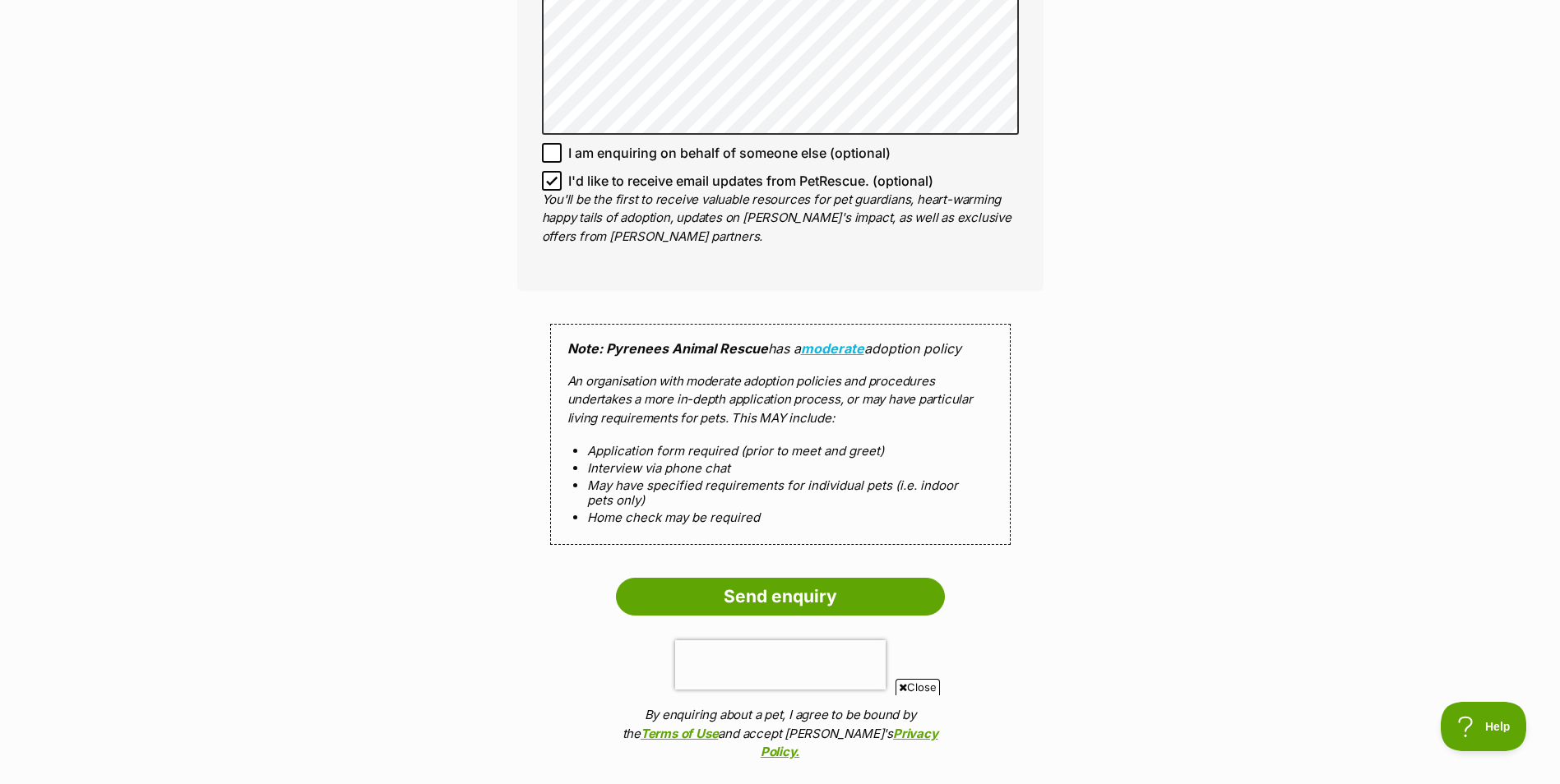
click at [552, 175] on icon at bounding box center [552, 181] width 12 height 12
click at [552, 171] on input "I'd like to receive email updates from PetRescue. (optional)" at bounding box center [552, 181] width 20 height 20
checkbox input "false"
click at [758, 578] on input "Send enquiry" at bounding box center [780, 596] width 329 height 38
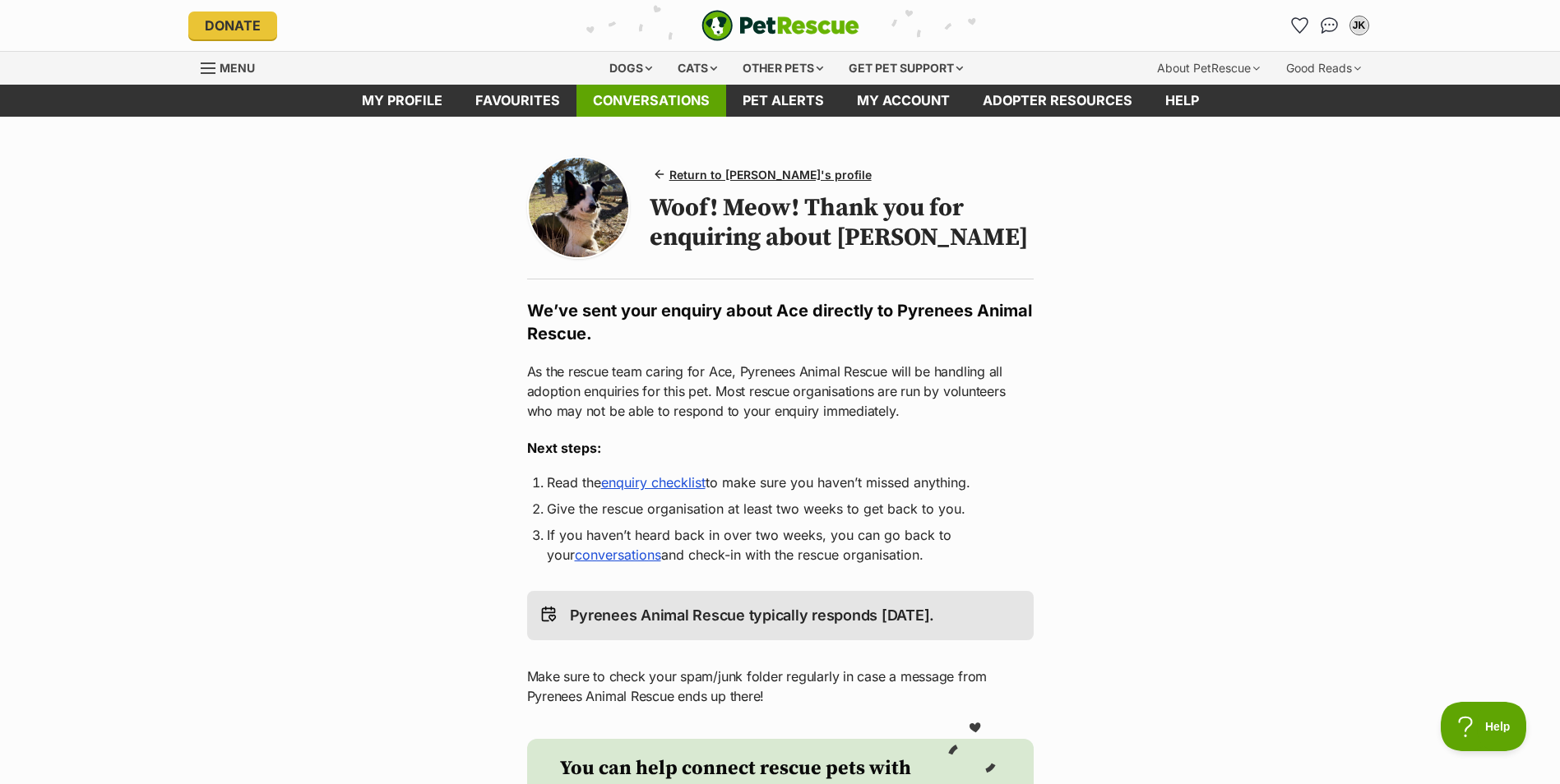
click at [646, 92] on link "Conversations" at bounding box center [650, 101] width 150 height 32
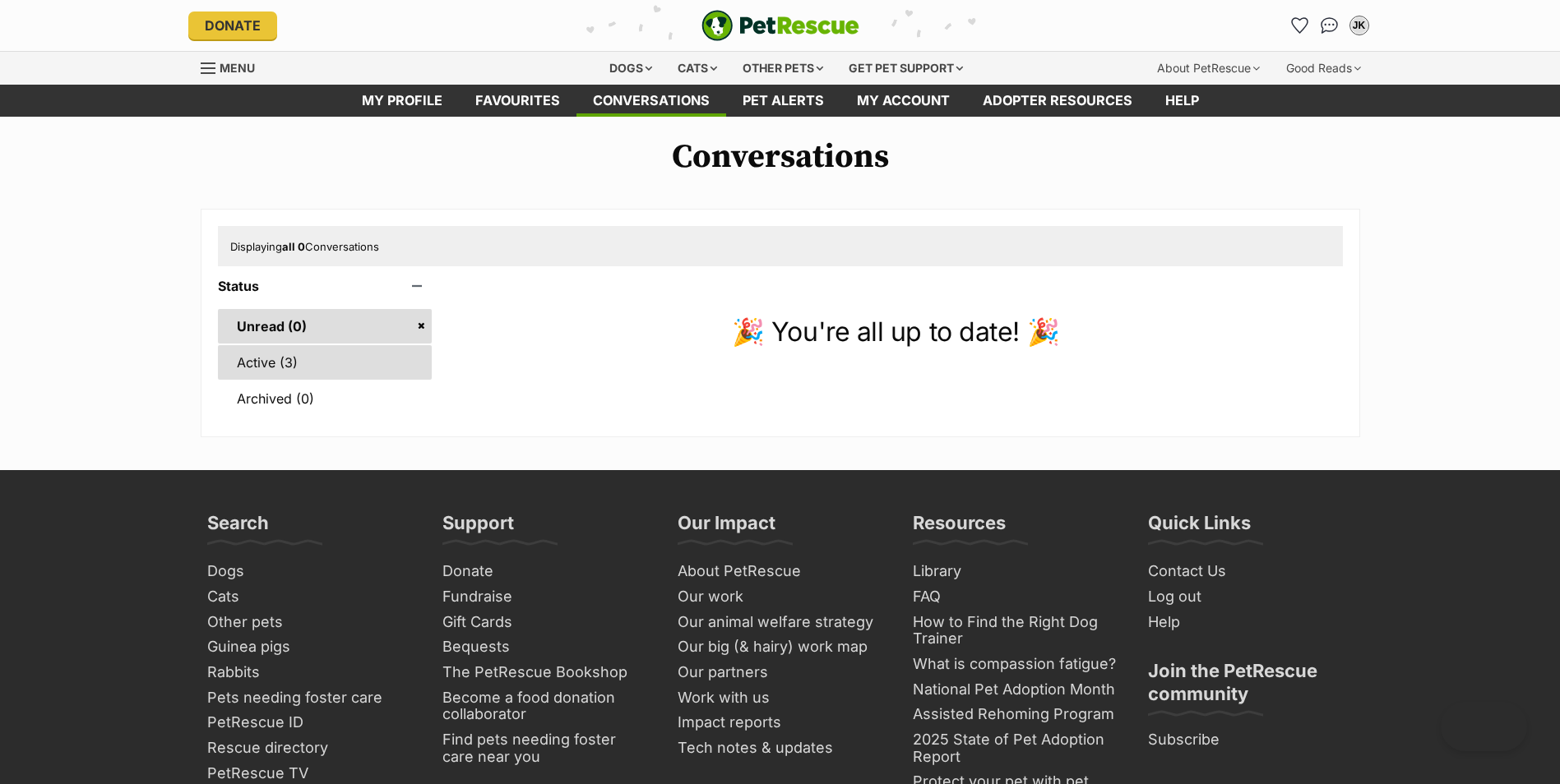
click at [287, 363] on link "Active (3)" at bounding box center [325, 362] width 214 height 34
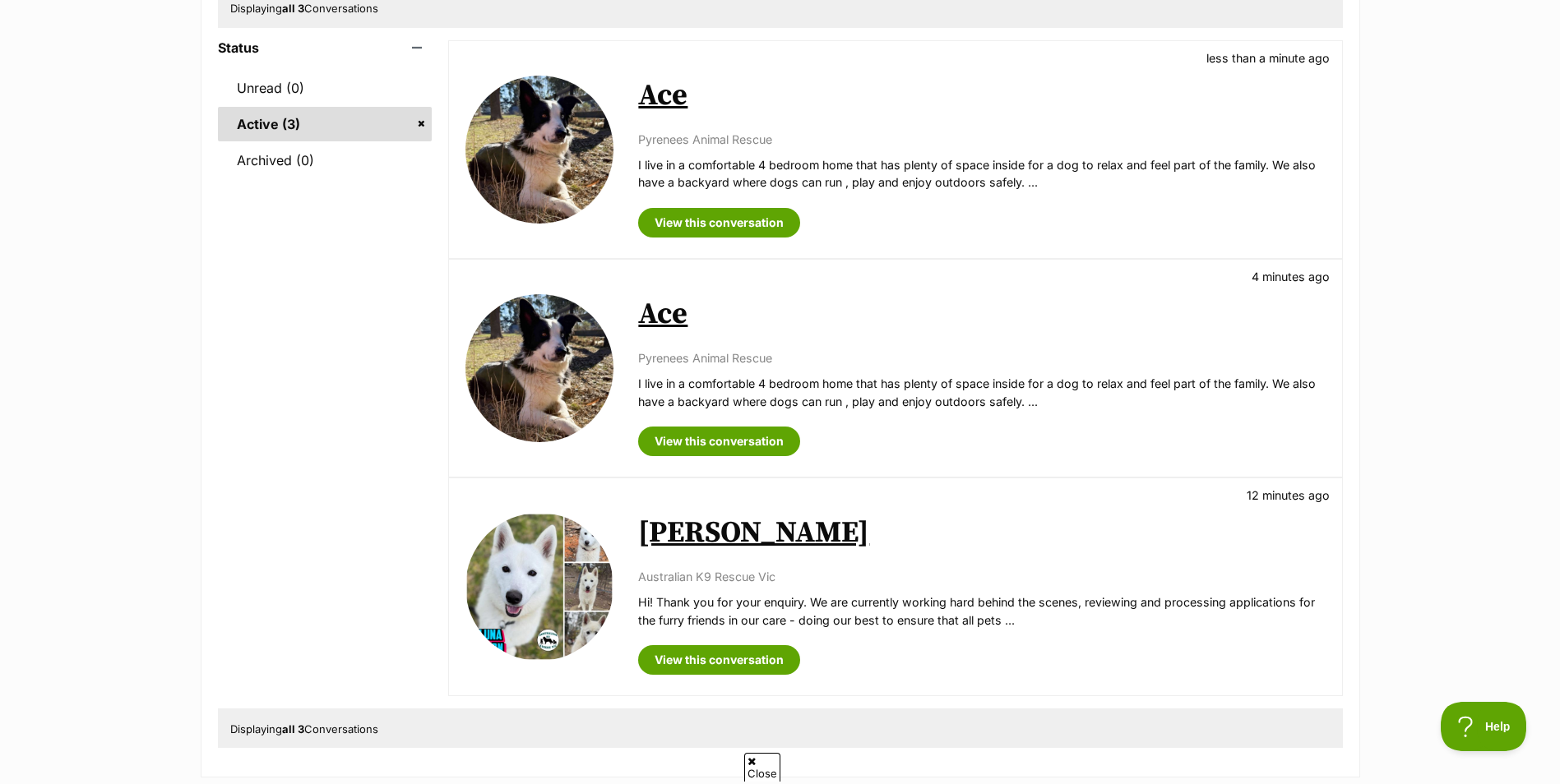
scroll to position [411, 0]
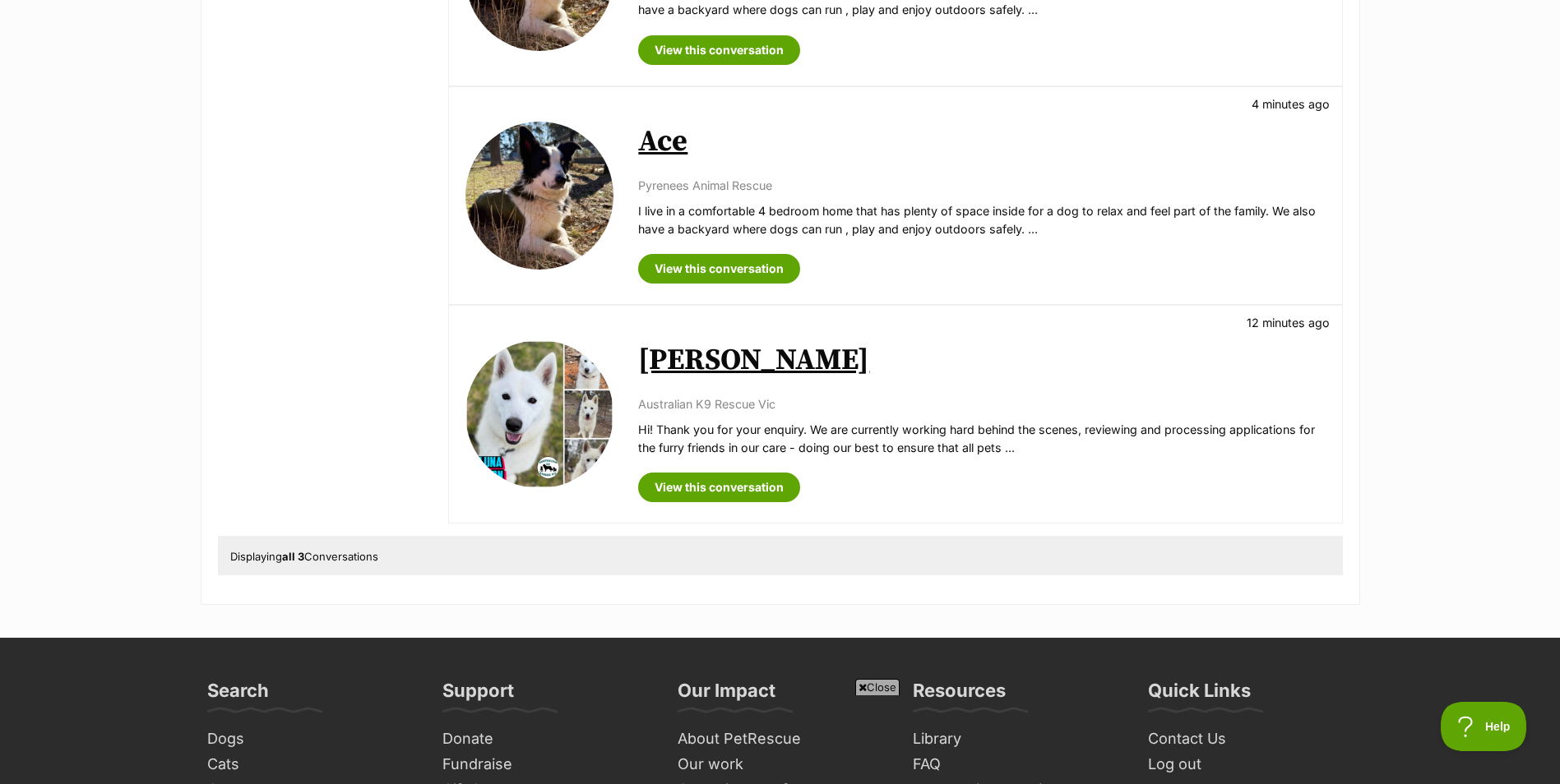
click at [569, 419] on img at bounding box center [539, 414] width 148 height 148
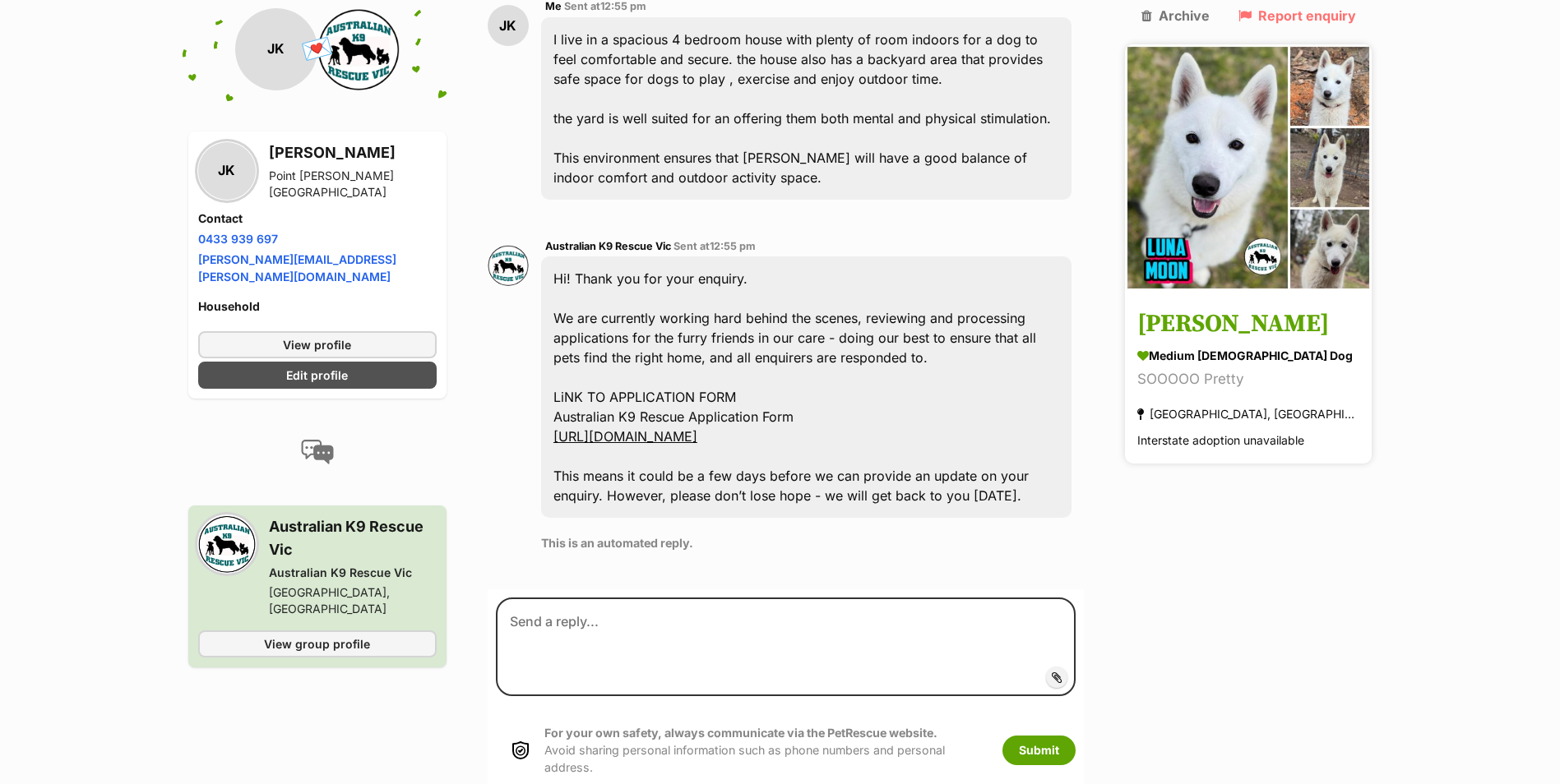
scroll to position [446, 0]
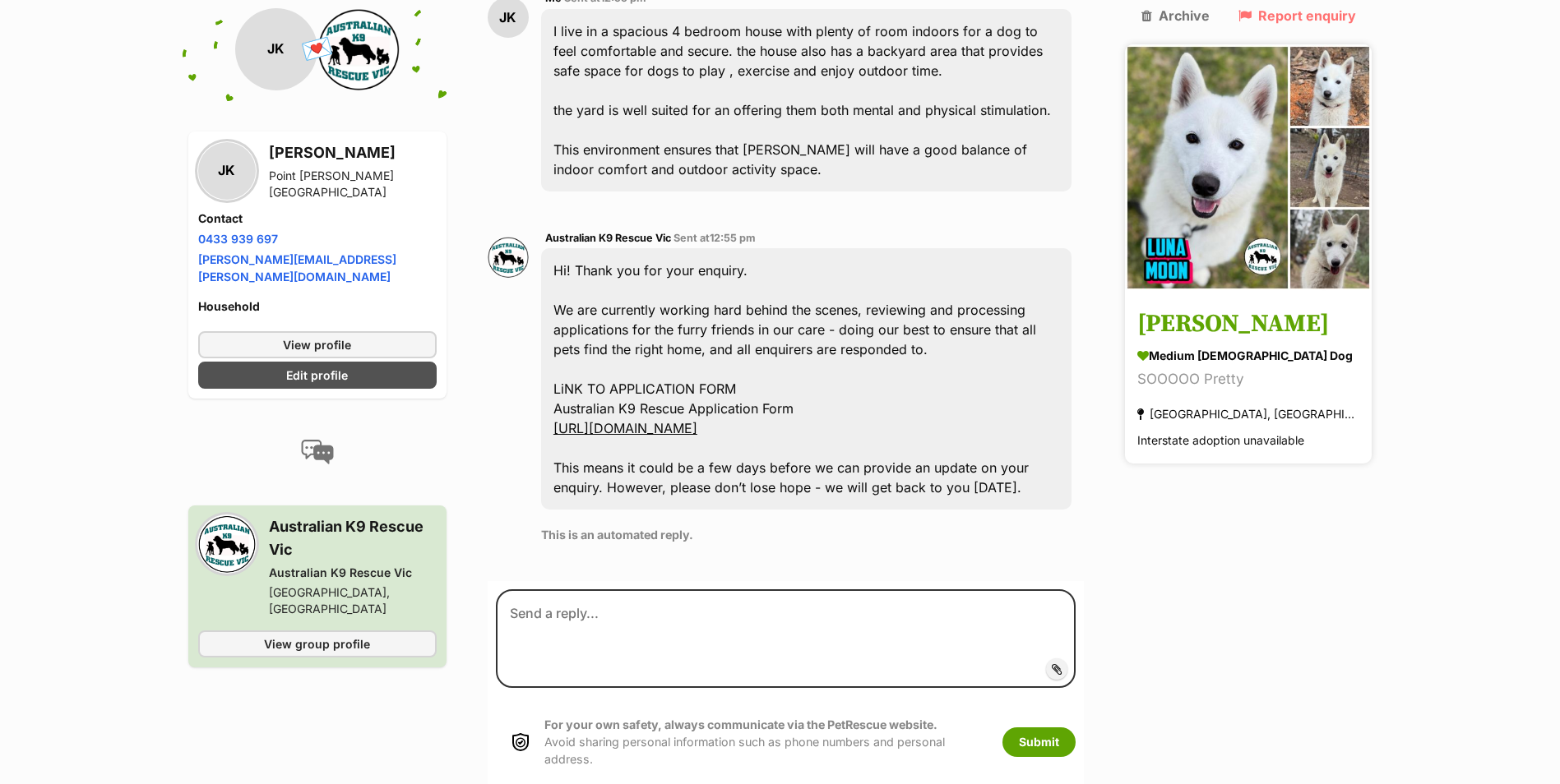
click at [1222, 134] on img at bounding box center [1248, 167] width 246 height 246
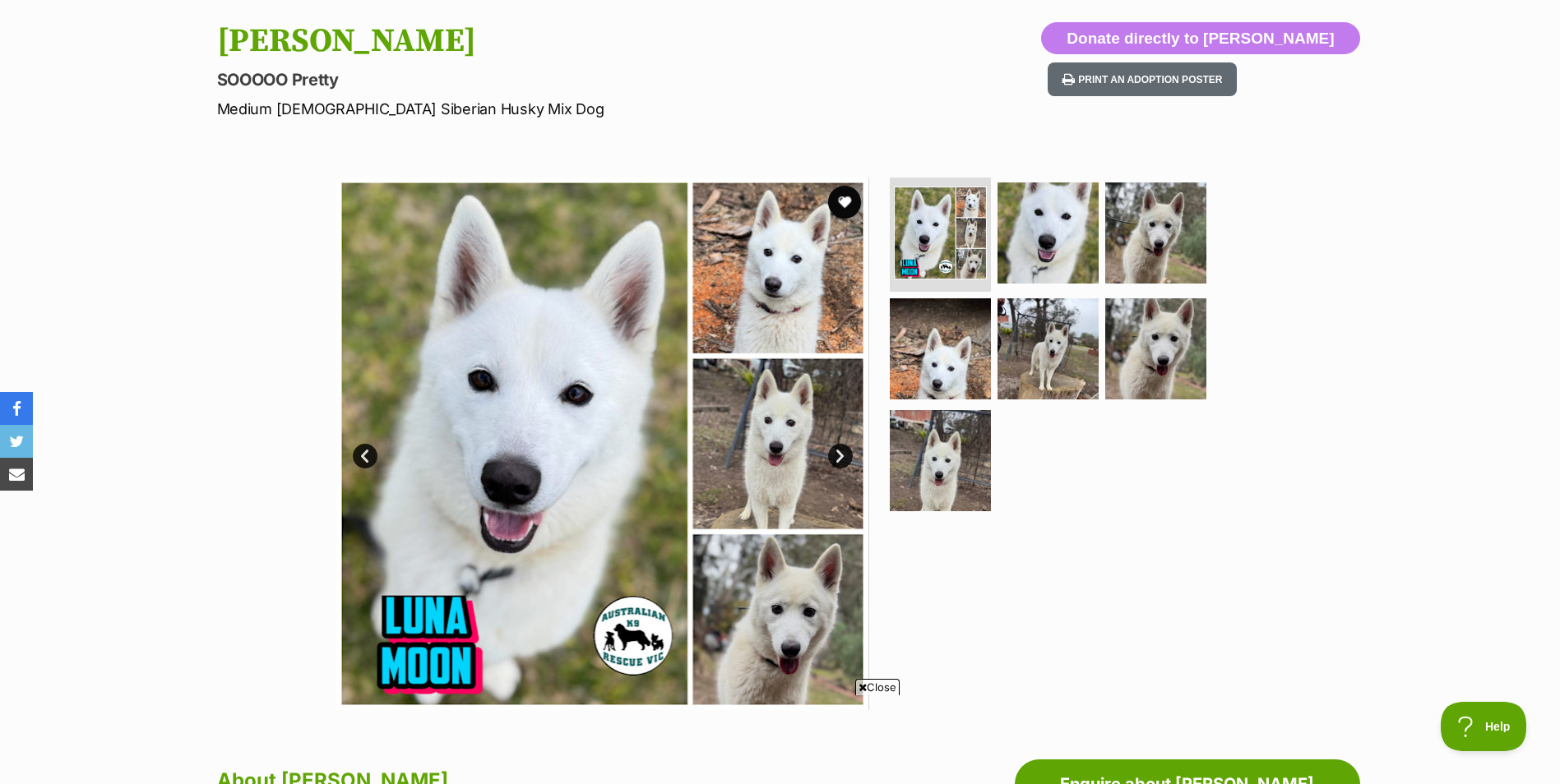
click at [839, 457] on link "Next" at bounding box center [840, 456] width 24 height 24
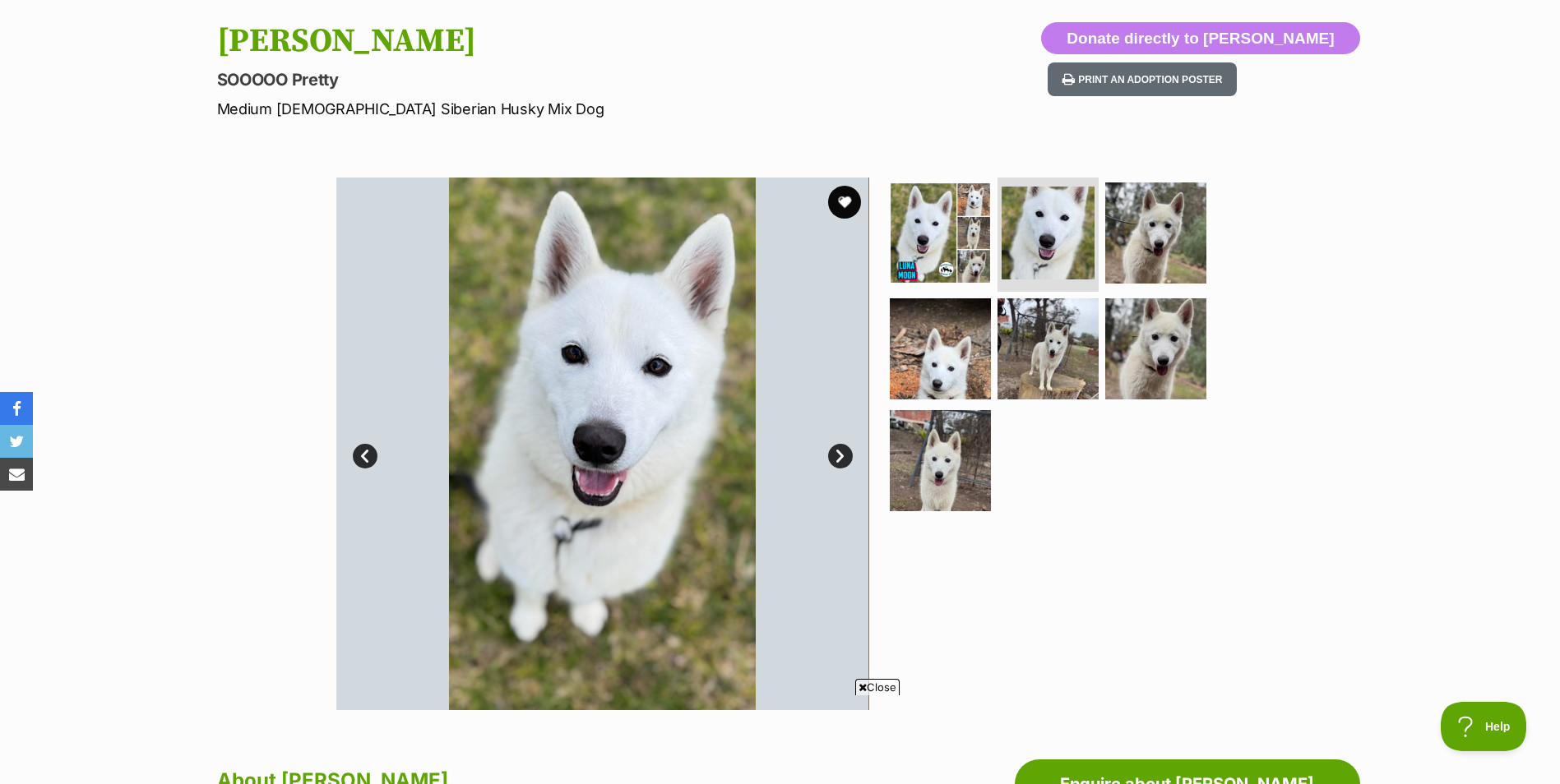
click at [839, 457] on link "Next" at bounding box center [840, 456] width 24 height 24
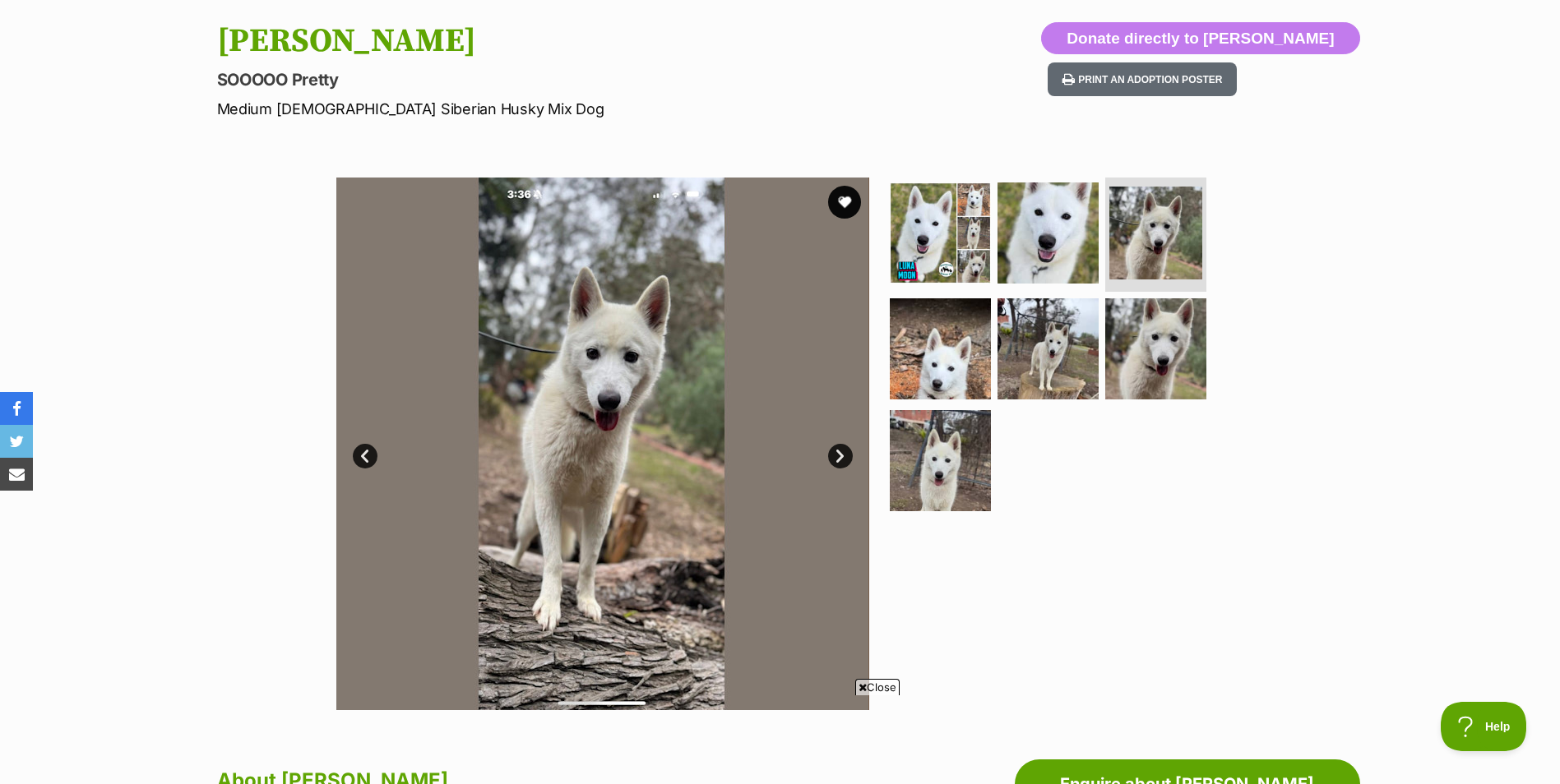
click at [839, 457] on link "Next" at bounding box center [840, 456] width 24 height 24
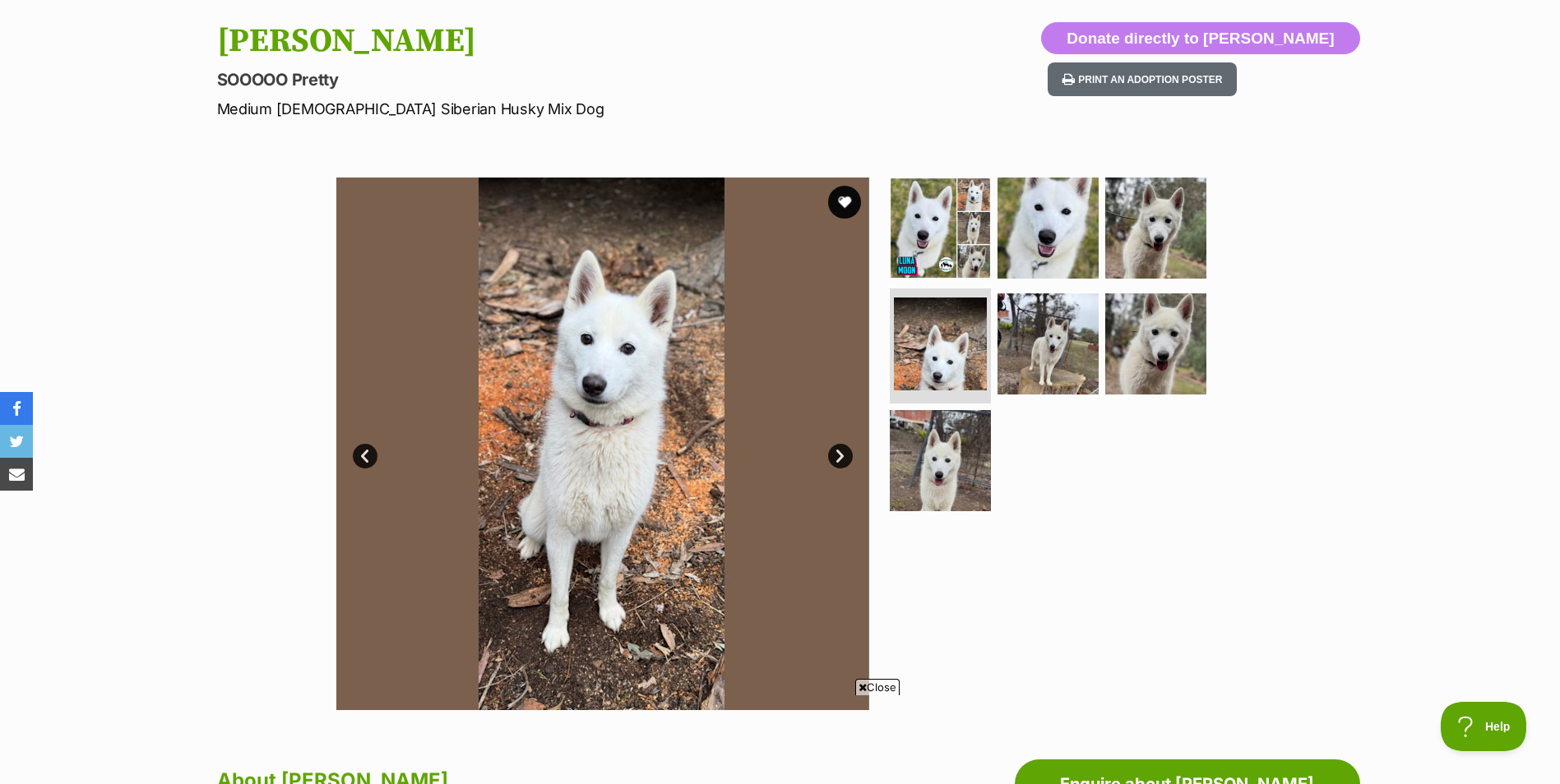
click at [839, 457] on link "Next" at bounding box center [840, 456] width 24 height 24
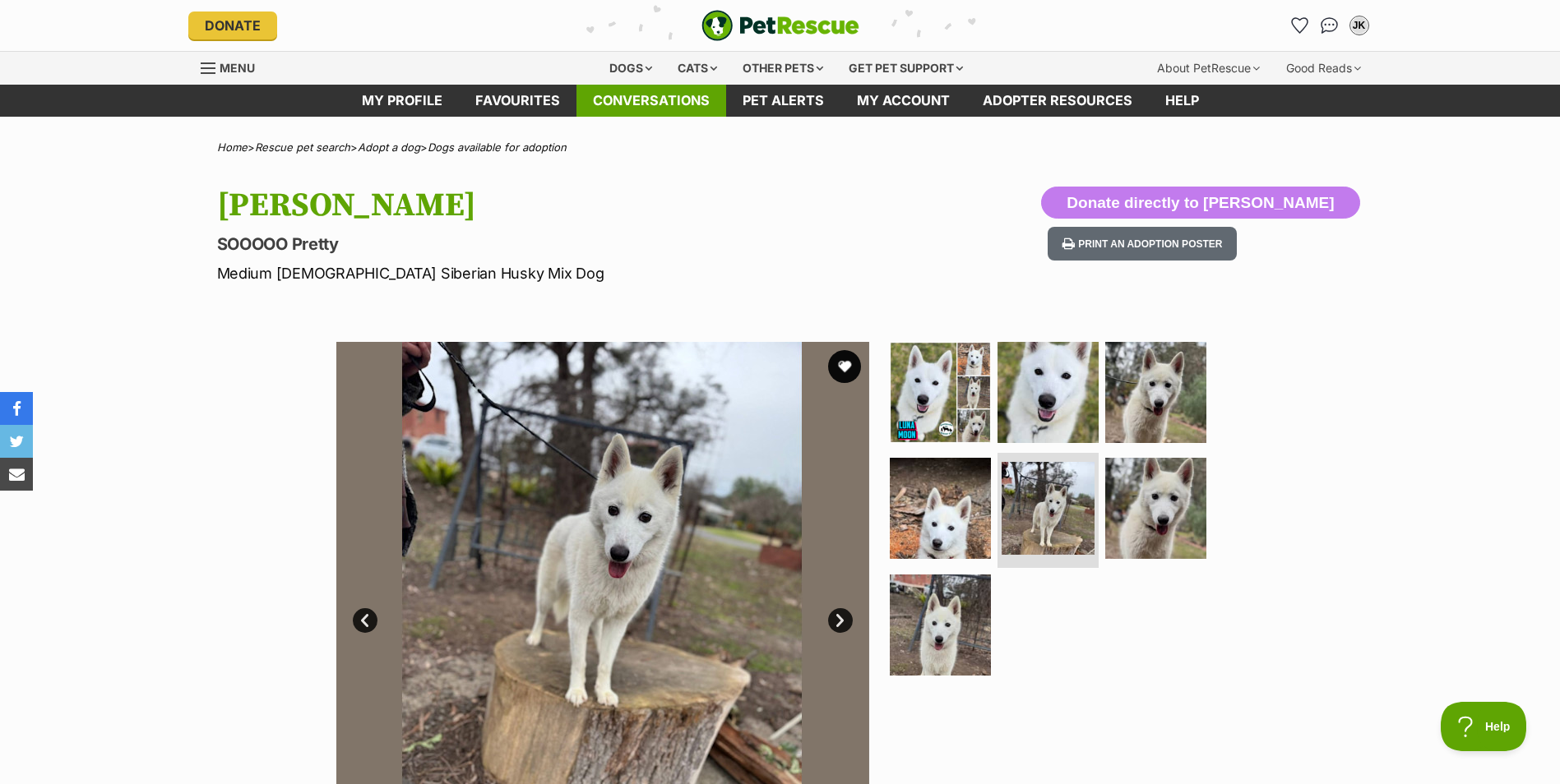
click at [602, 94] on link "Conversations" at bounding box center [650, 101] width 150 height 32
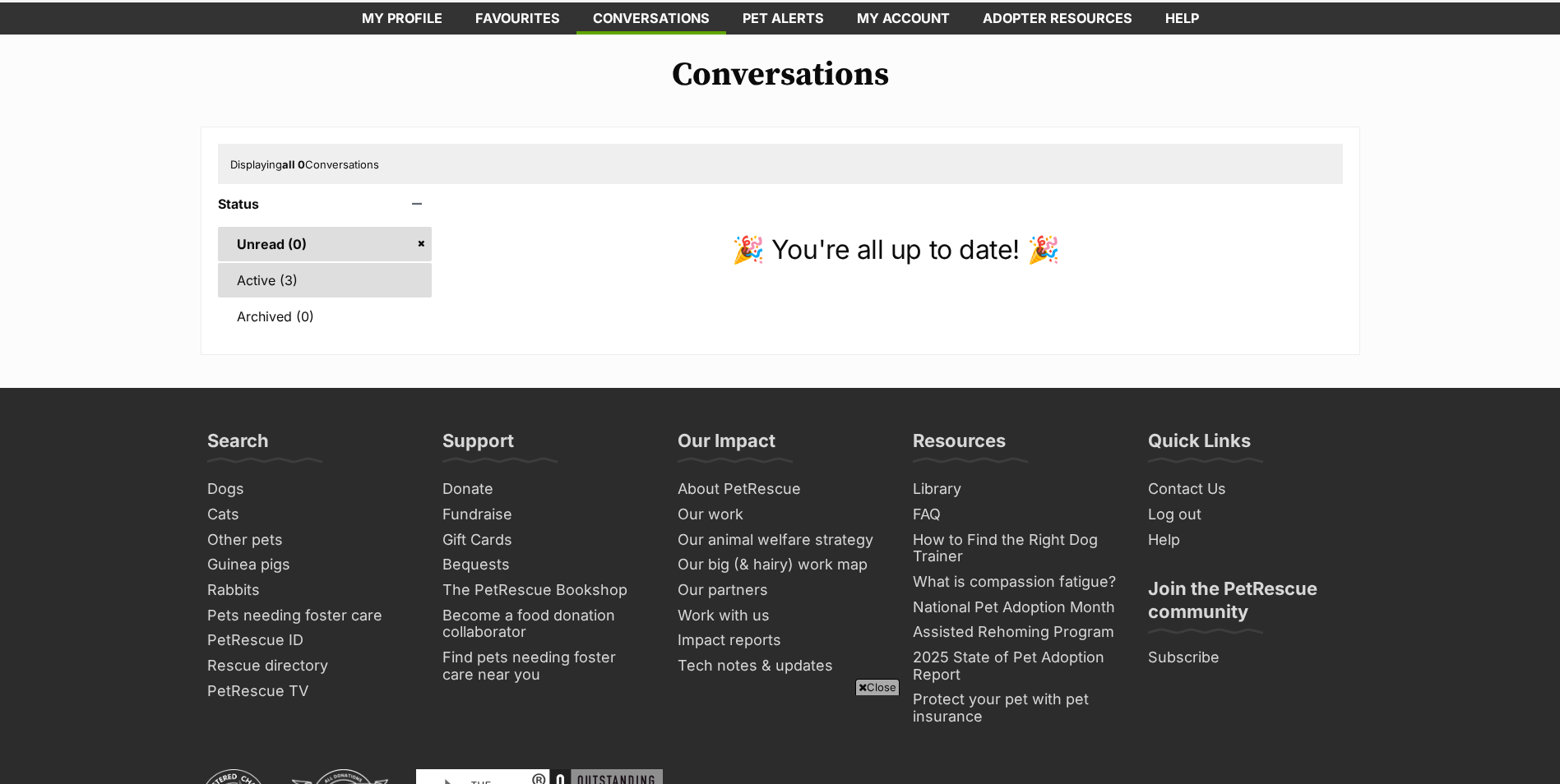
click at [294, 278] on link "Active (3)" at bounding box center [325, 280] width 214 height 34
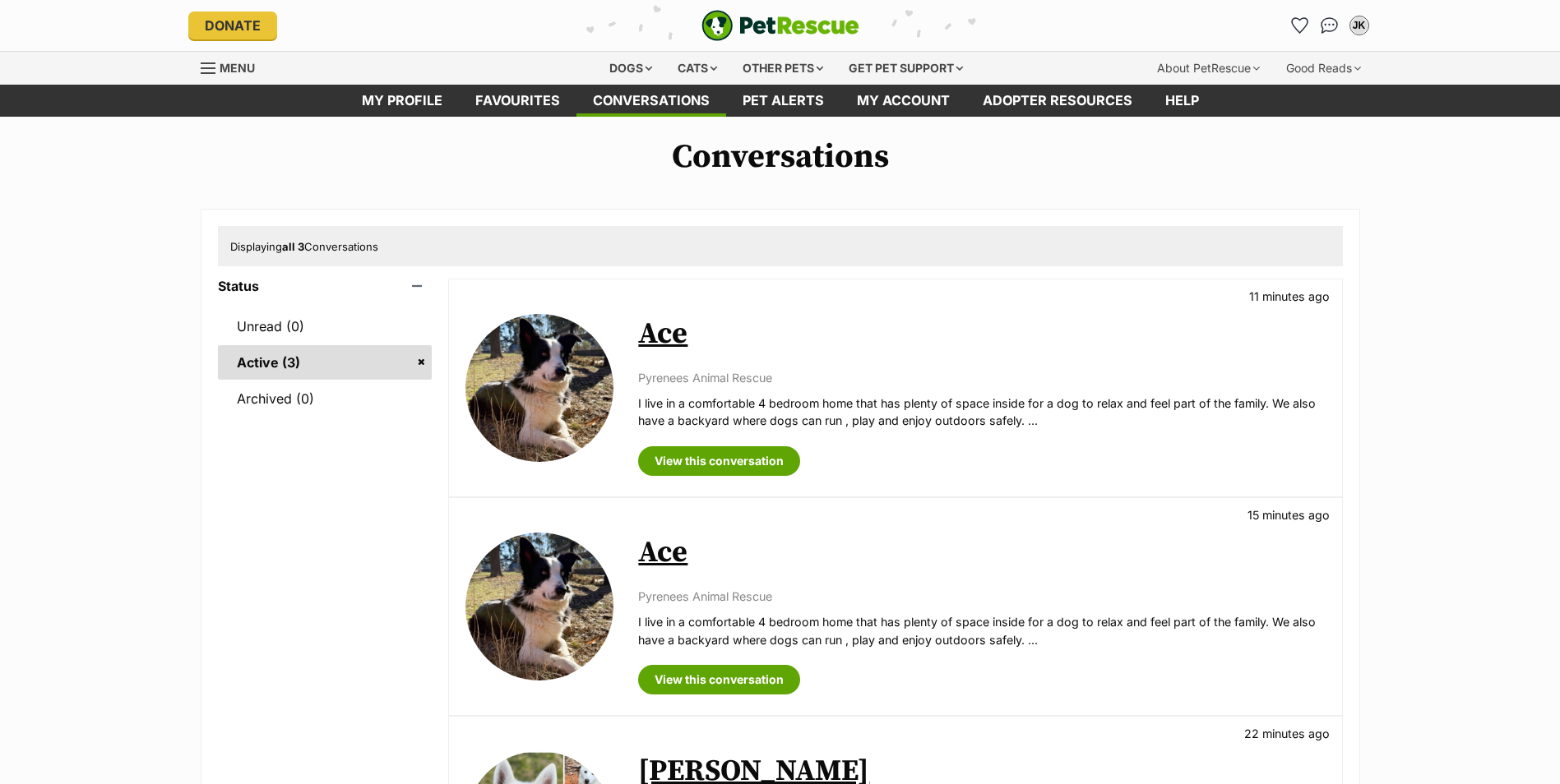
click at [563, 379] on img at bounding box center [539, 387] width 148 height 148
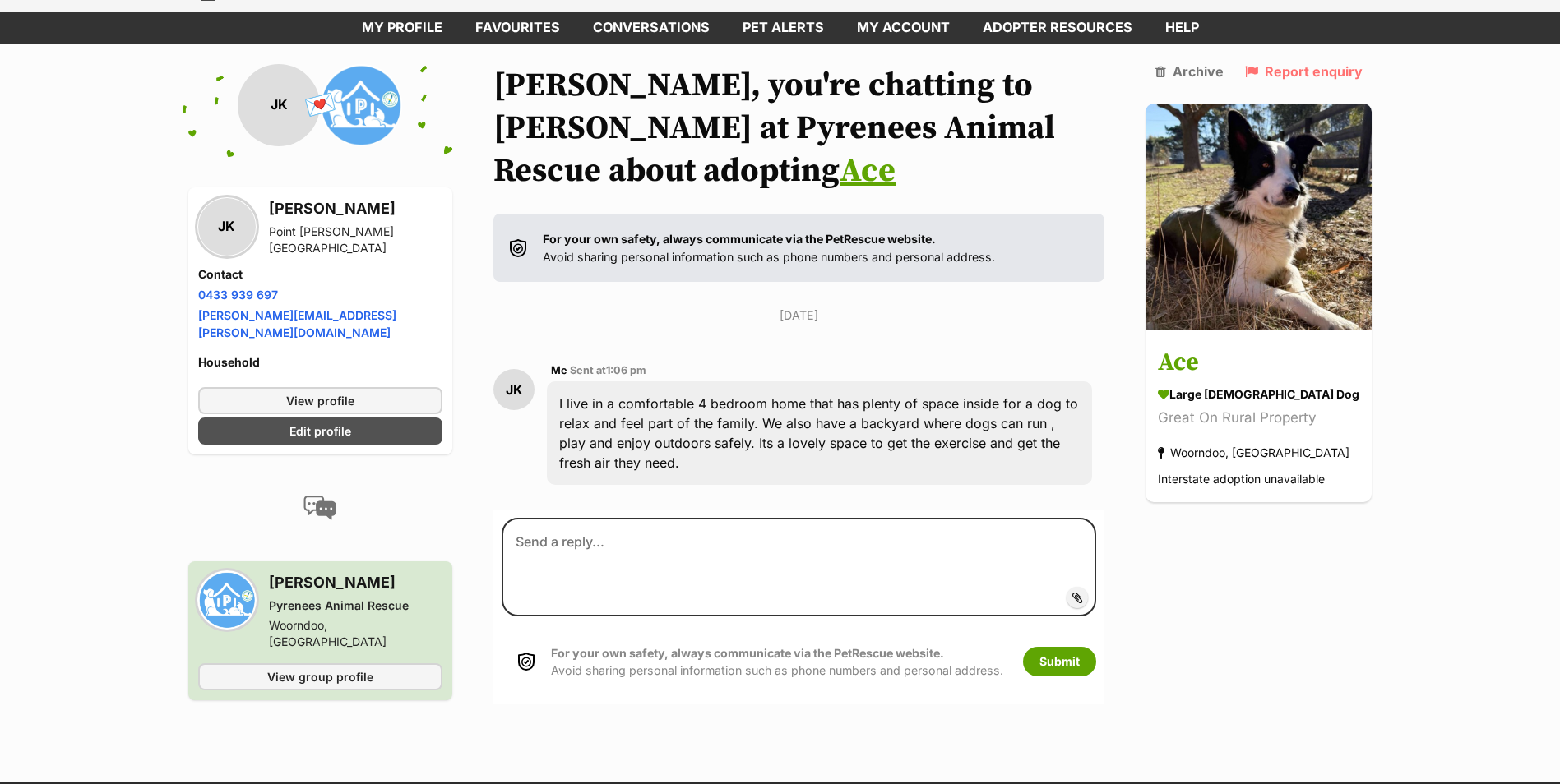
scroll to position [105, 0]
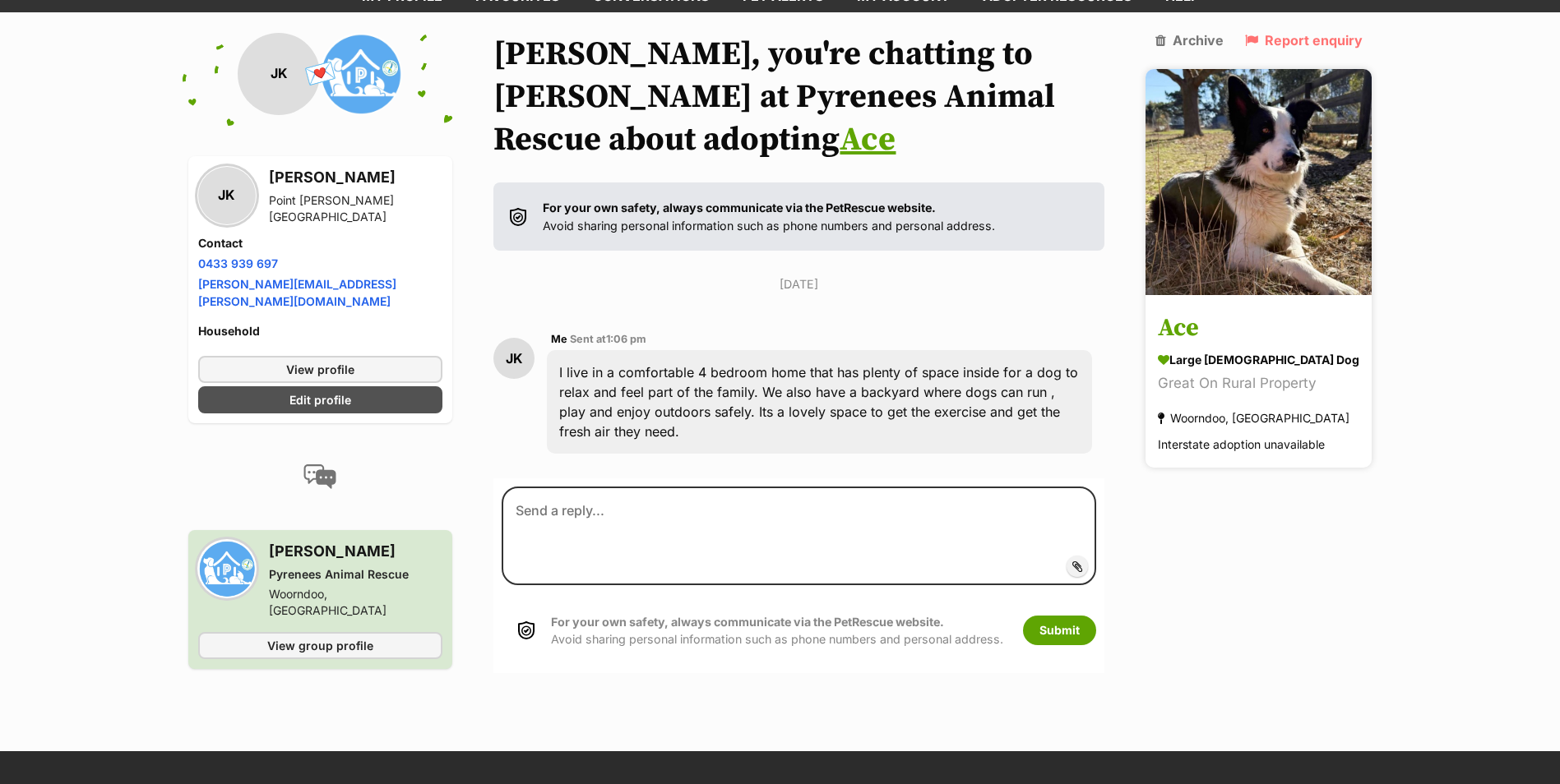
click at [1297, 204] on img at bounding box center [1258, 182] width 226 height 226
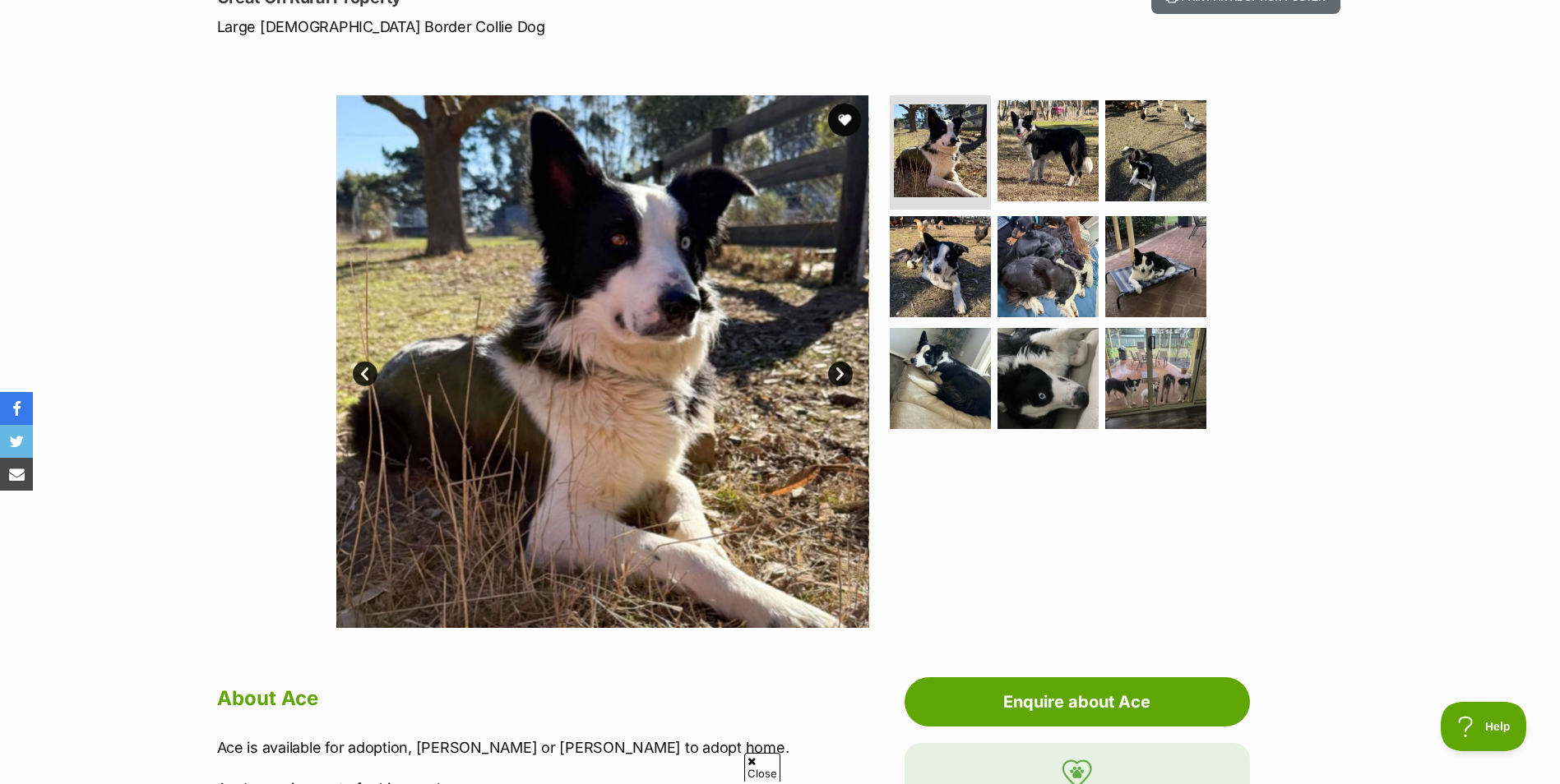
click at [845, 373] on link "Next" at bounding box center [840, 373] width 24 height 24
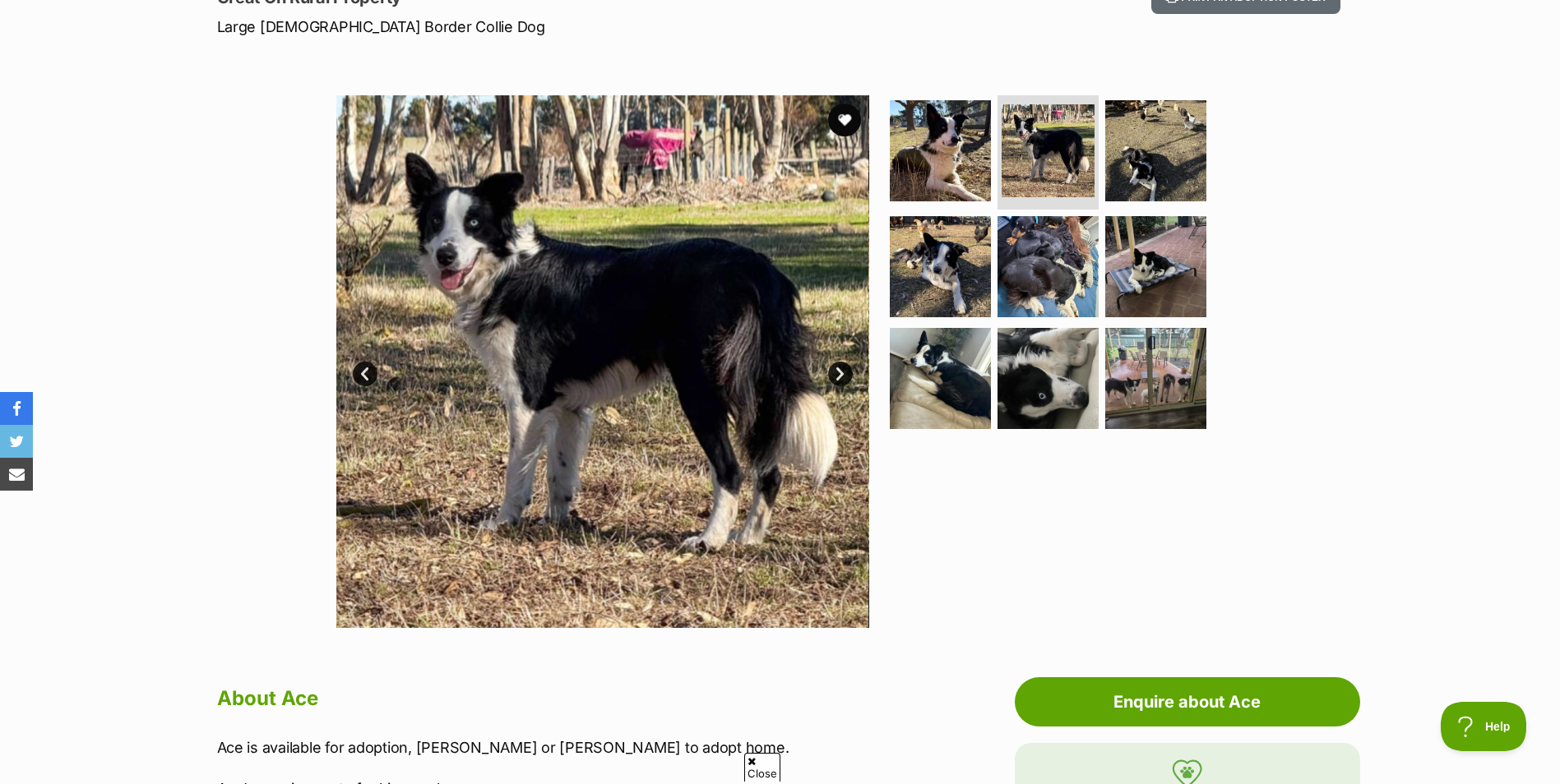
click at [845, 373] on link "Next" at bounding box center [840, 373] width 24 height 24
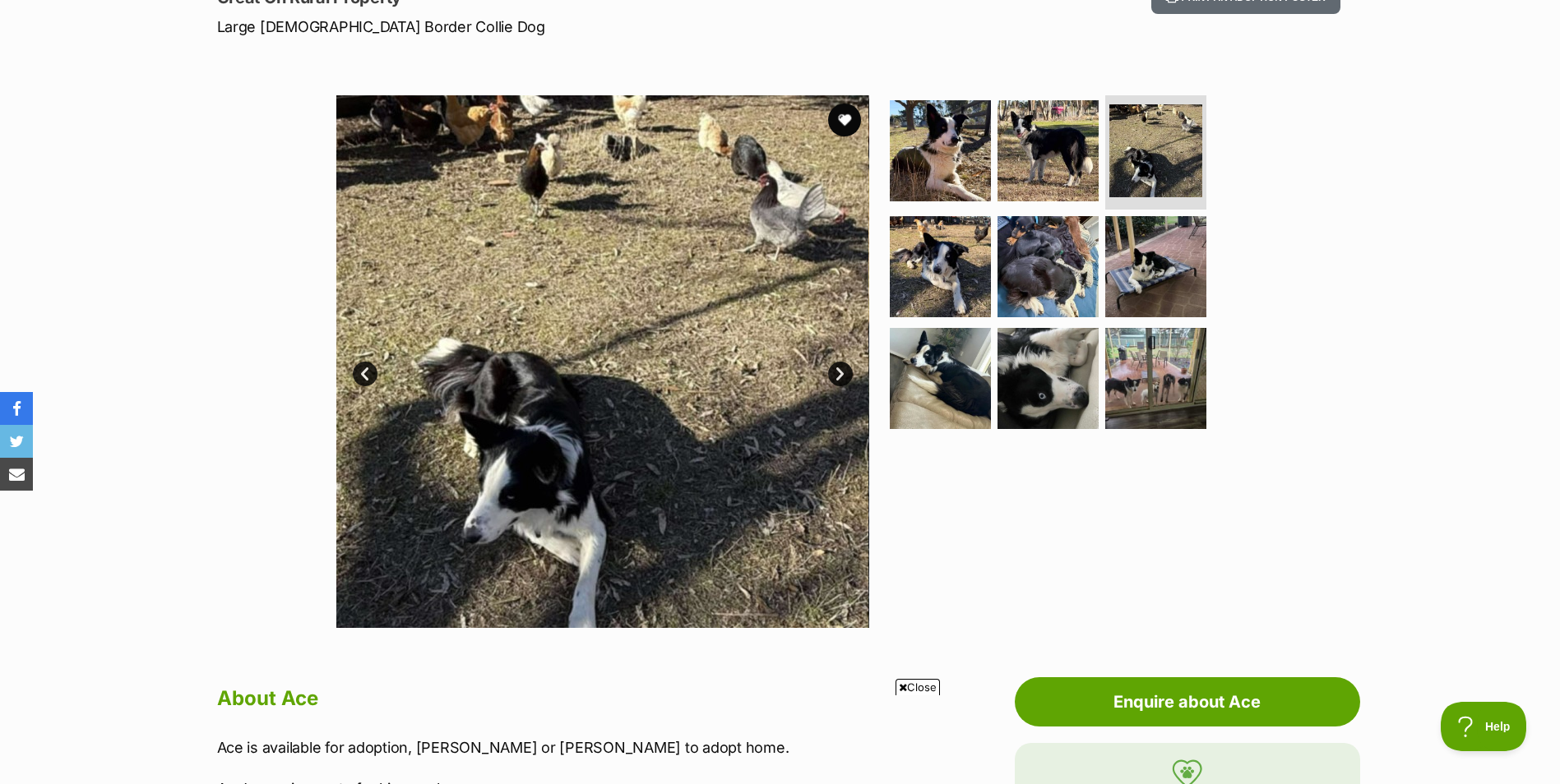
click at [845, 372] on link "Next" at bounding box center [840, 373] width 24 height 24
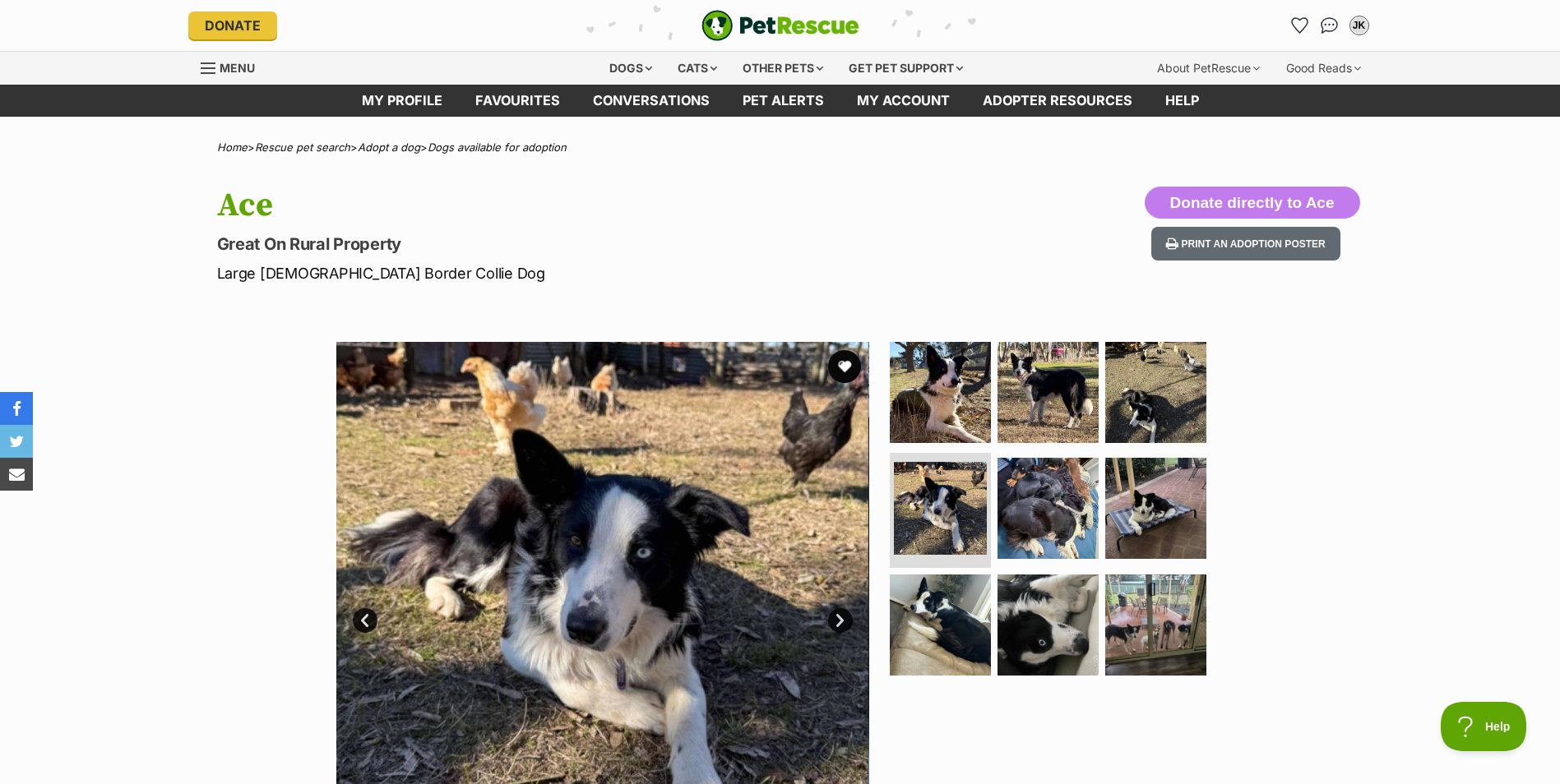
click at [241, 65] on span "Menu" at bounding box center [238, 67] width 35 height 14
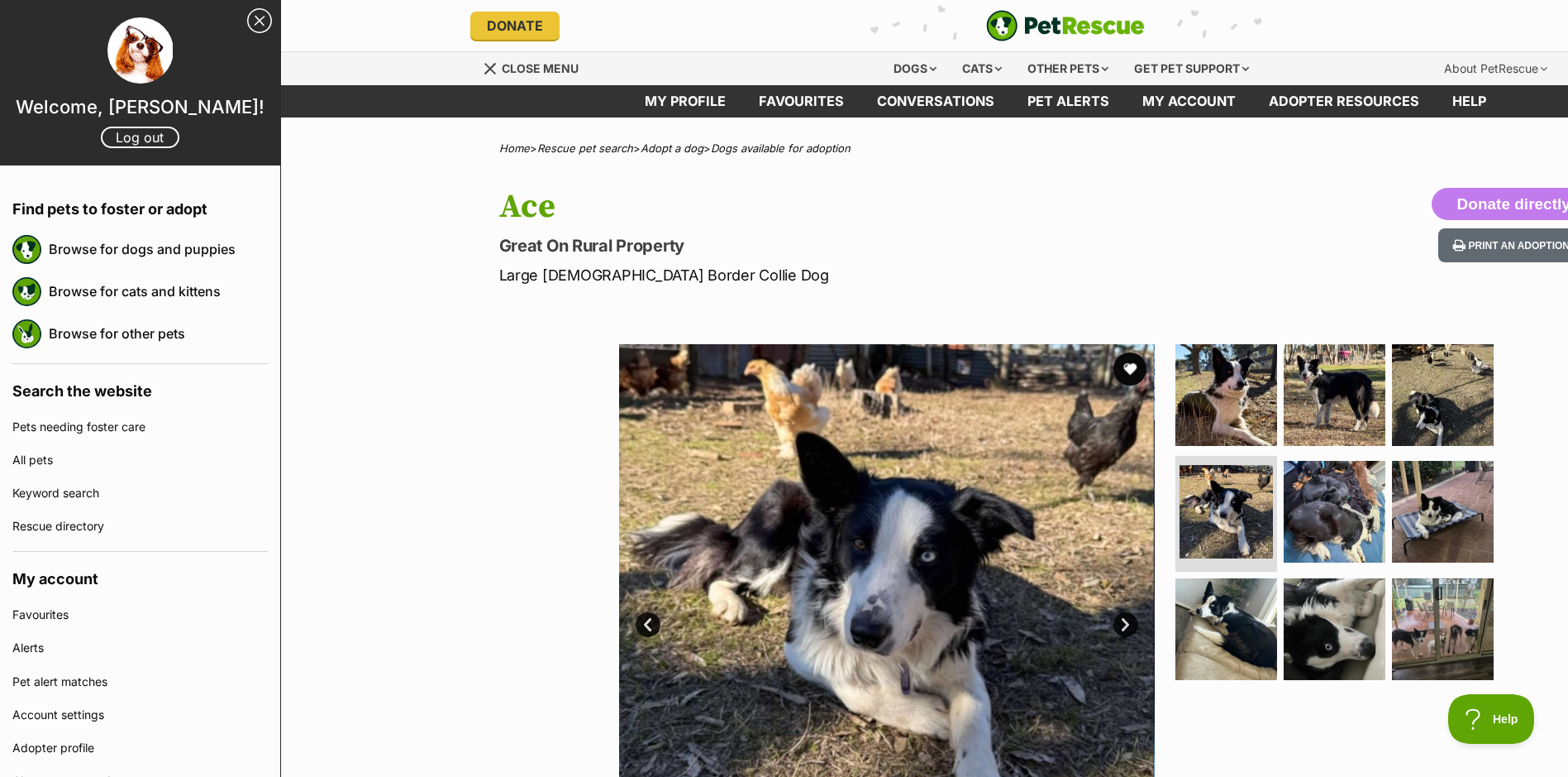
click at [502, 65] on span "Close menu" at bounding box center [540, 68] width 77 height 14
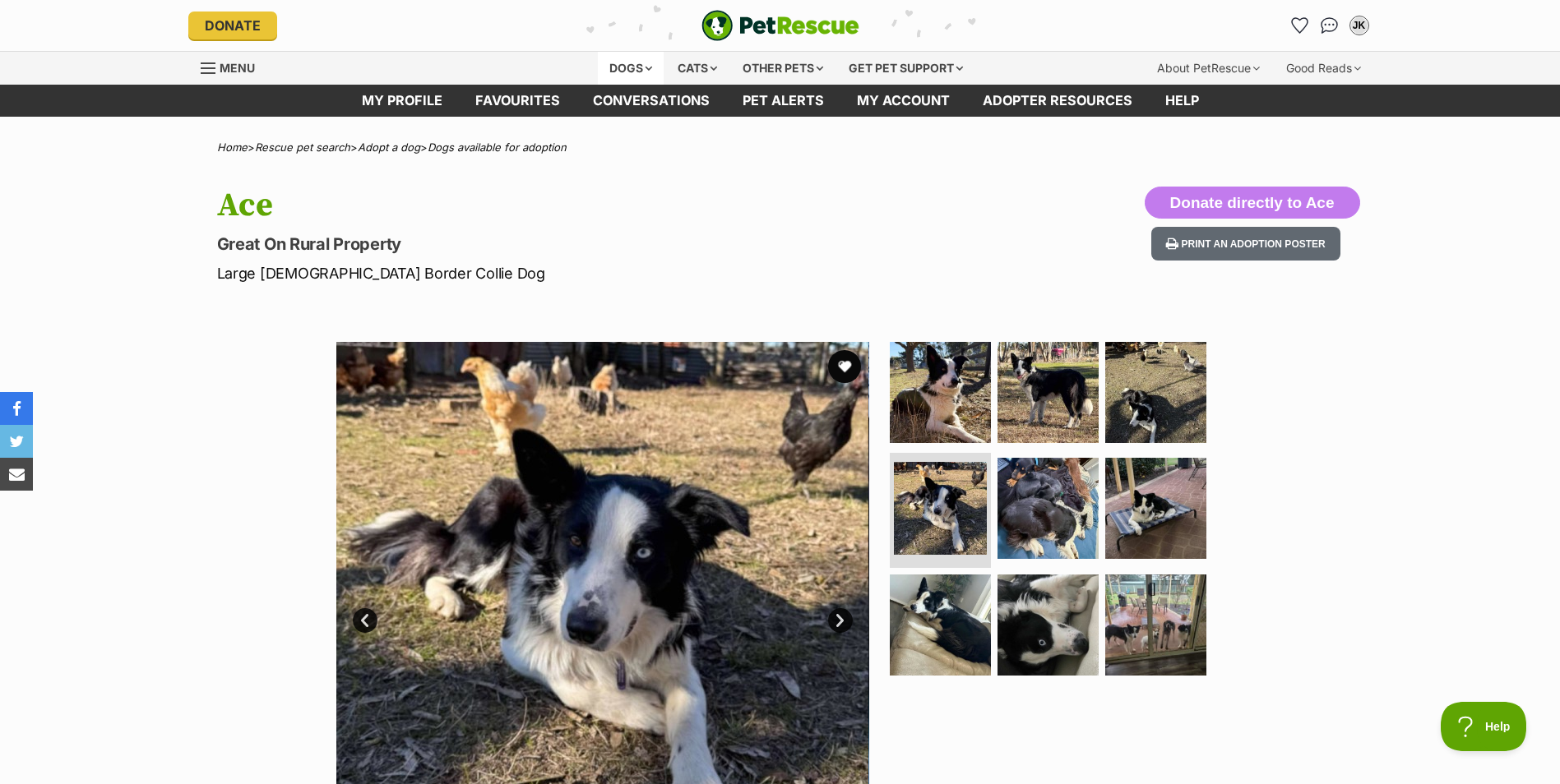
click at [626, 73] on div "Dogs" at bounding box center [630, 68] width 66 height 33
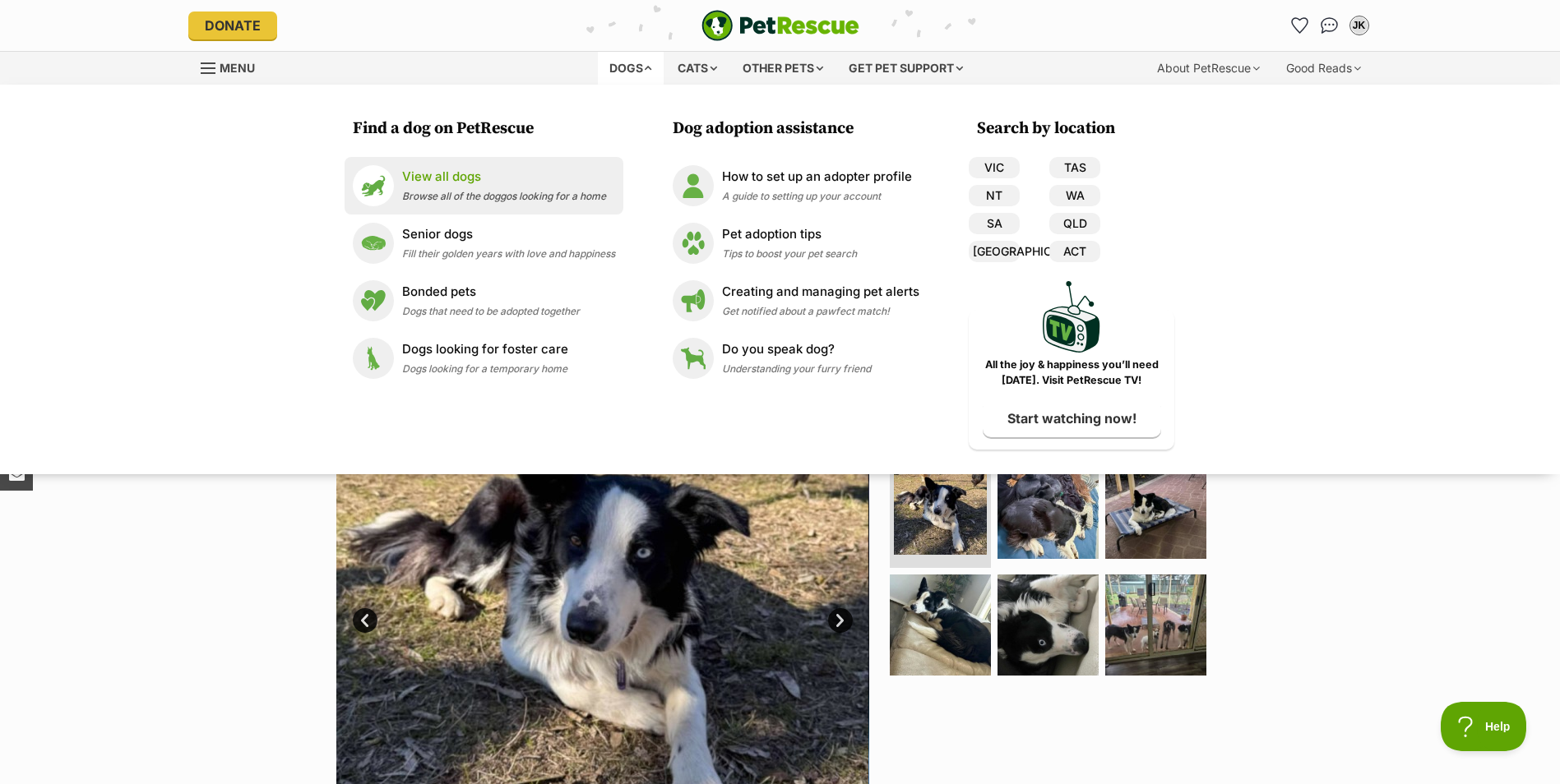
click at [448, 179] on p "View all dogs" at bounding box center [504, 177] width 204 height 19
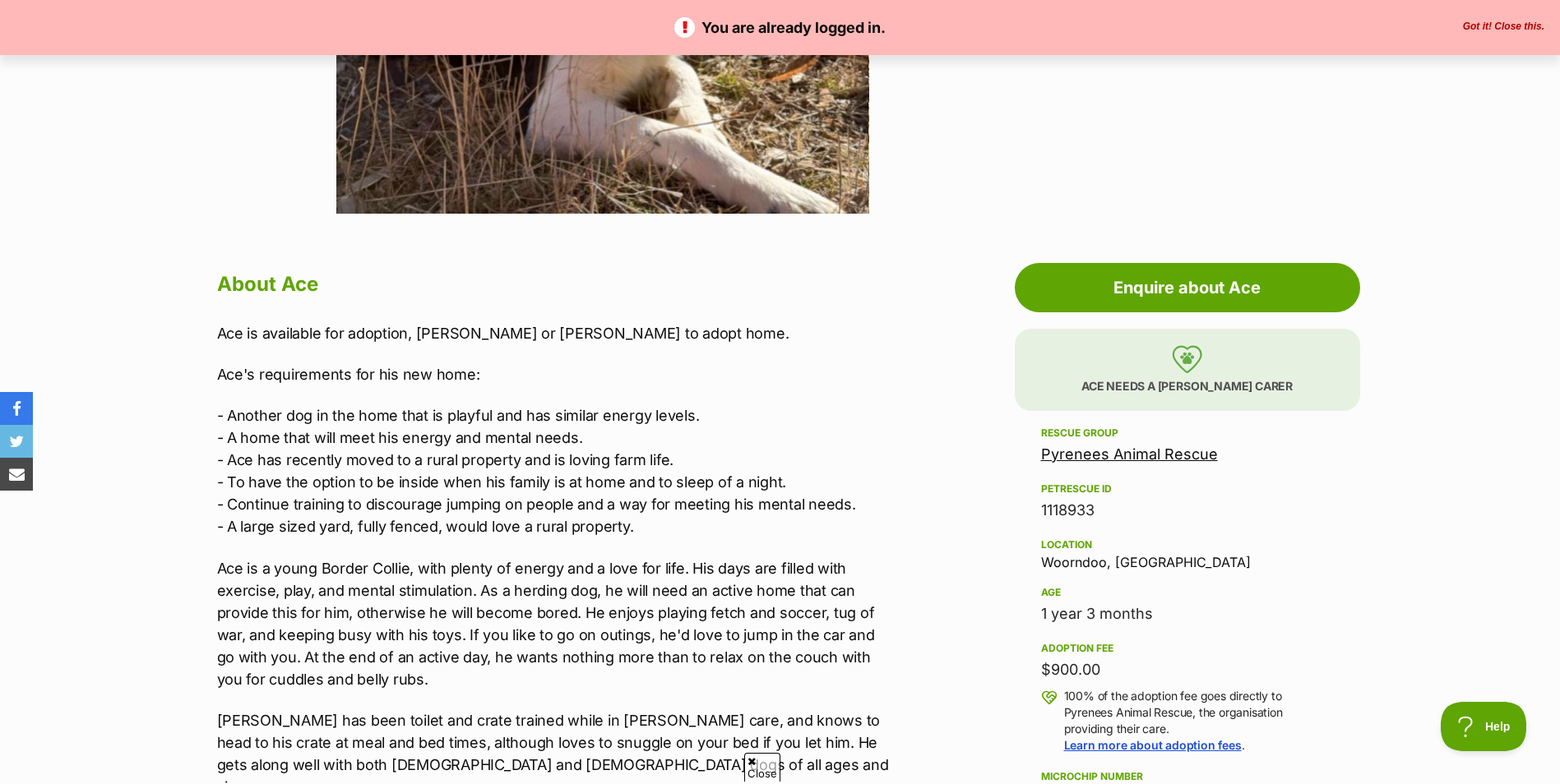
scroll to position [658, 0]
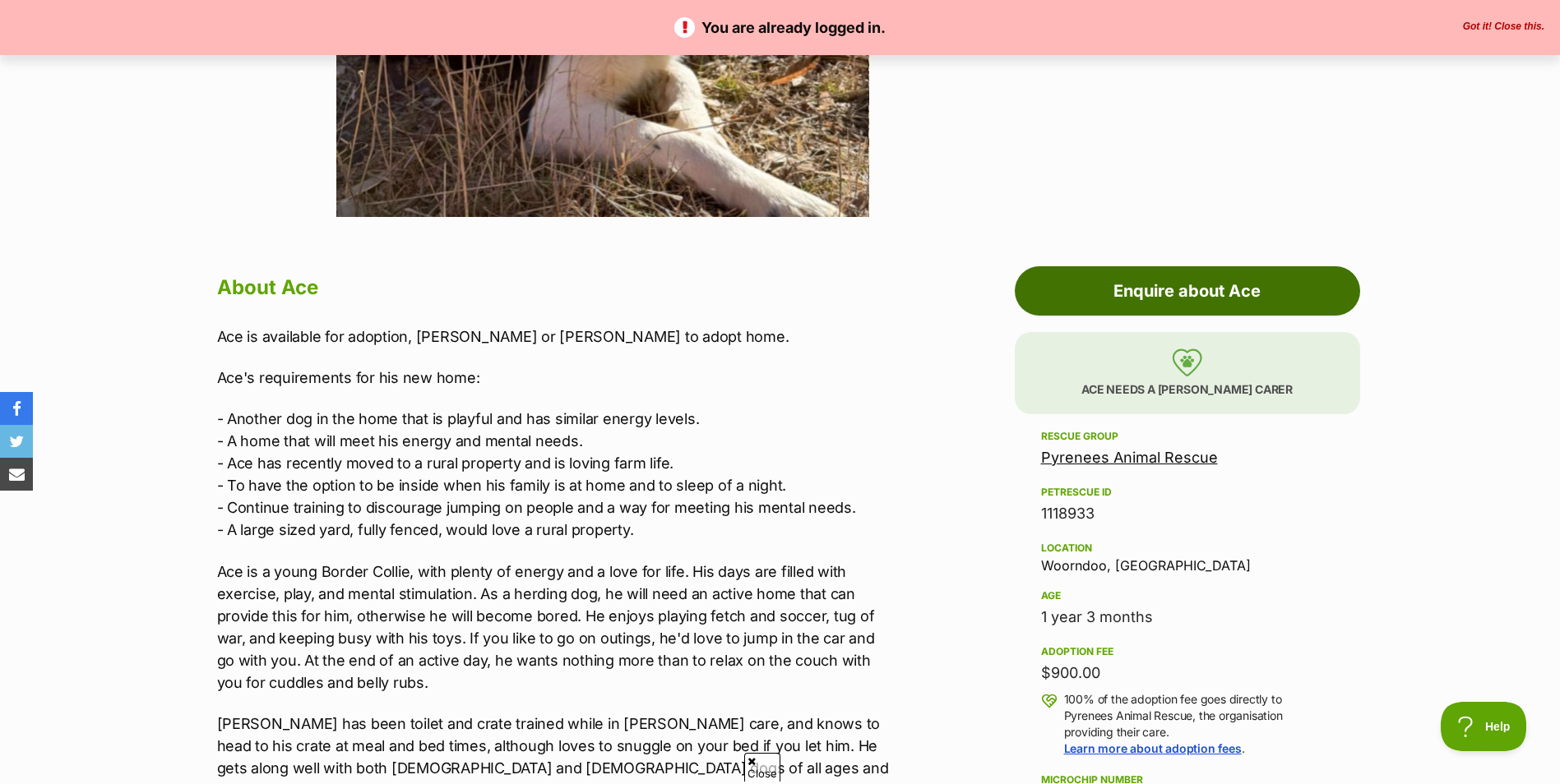
click at [1168, 297] on link "Enquire about Ace" at bounding box center [1187, 290] width 345 height 49
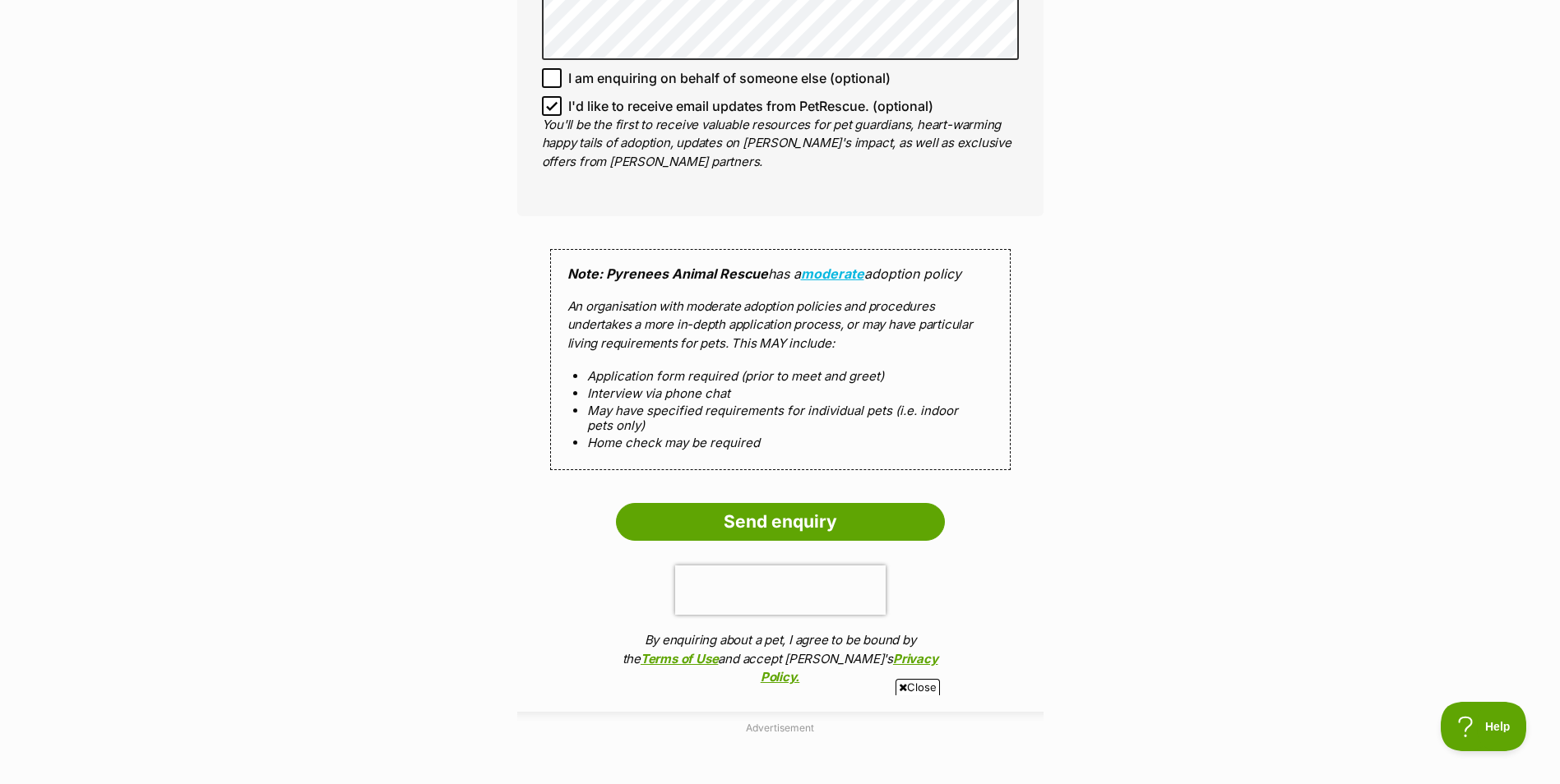
scroll to position [1315, 0]
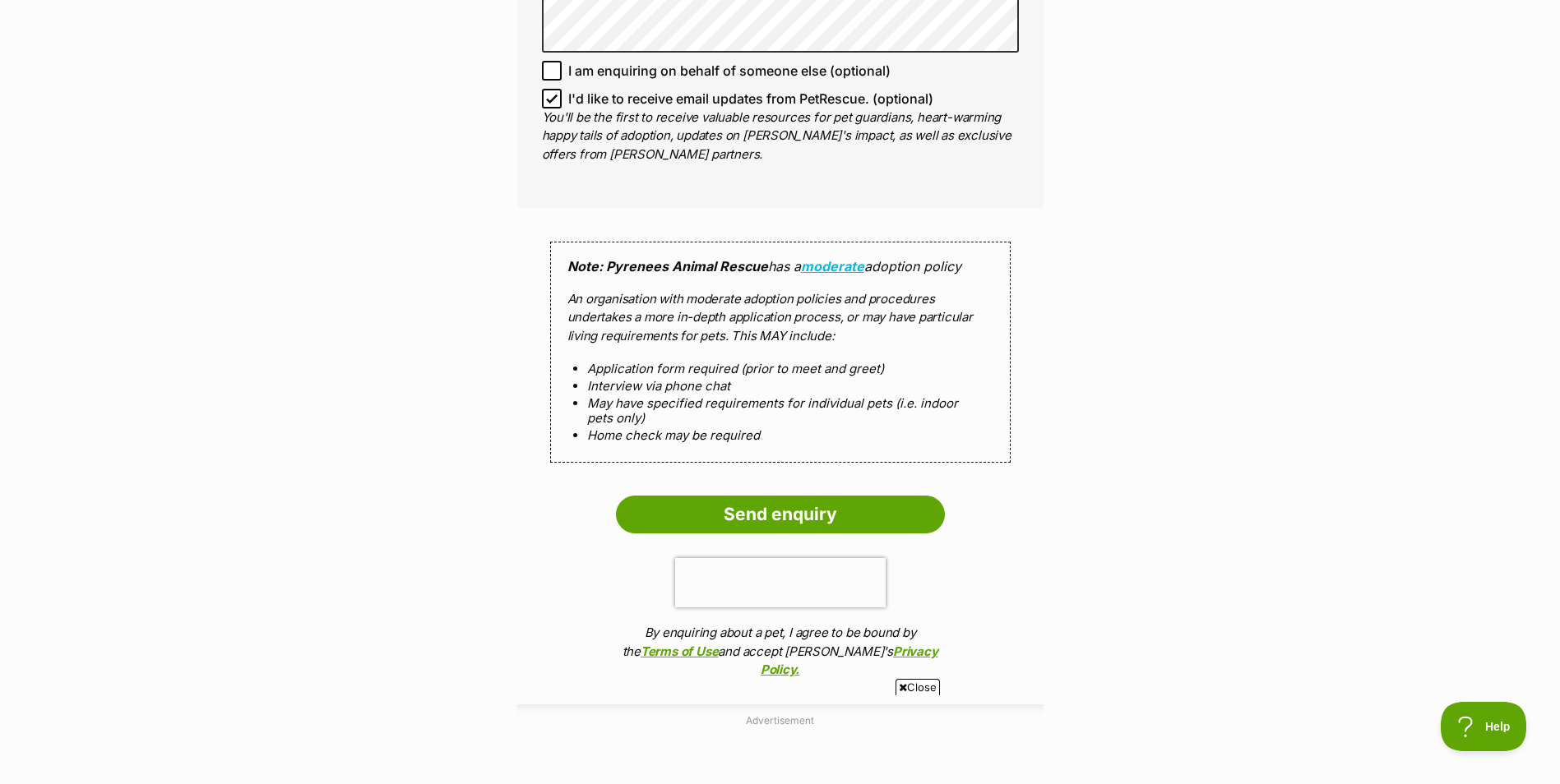
click at [549, 95] on icon at bounding box center [552, 99] width 10 height 8
click at [549, 89] on input "I'd like to receive email updates from PetRescue. (optional)" at bounding box center [552, 99] width 20 height 20
checkbox input "false"
click at [735, 496] on input "Send enquiry" at bounding box center [780, 514] width 329 height 38
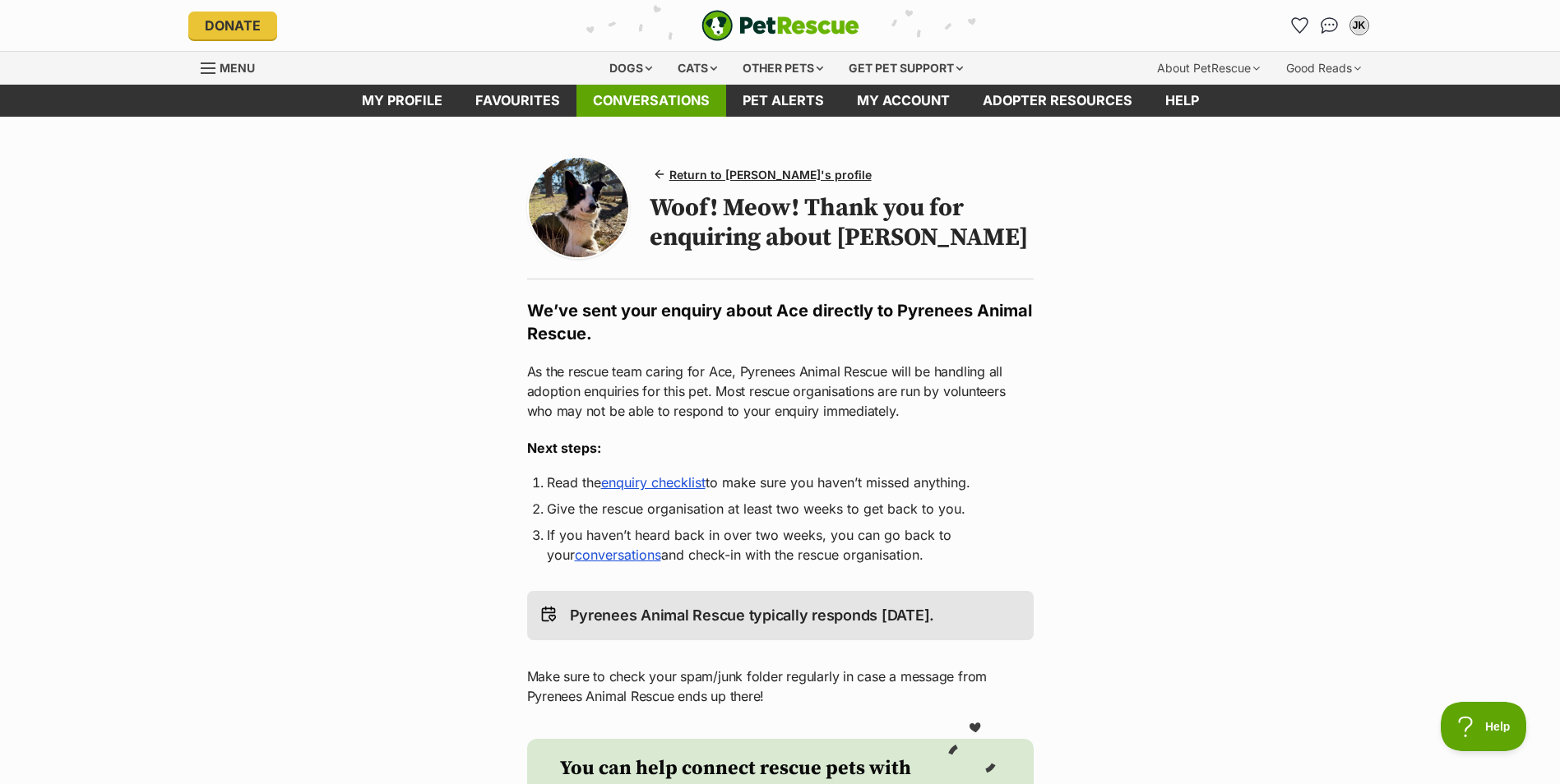
click at [611, 95] on link "Conversations" at bounding box center [650, 101] width 150 height 32
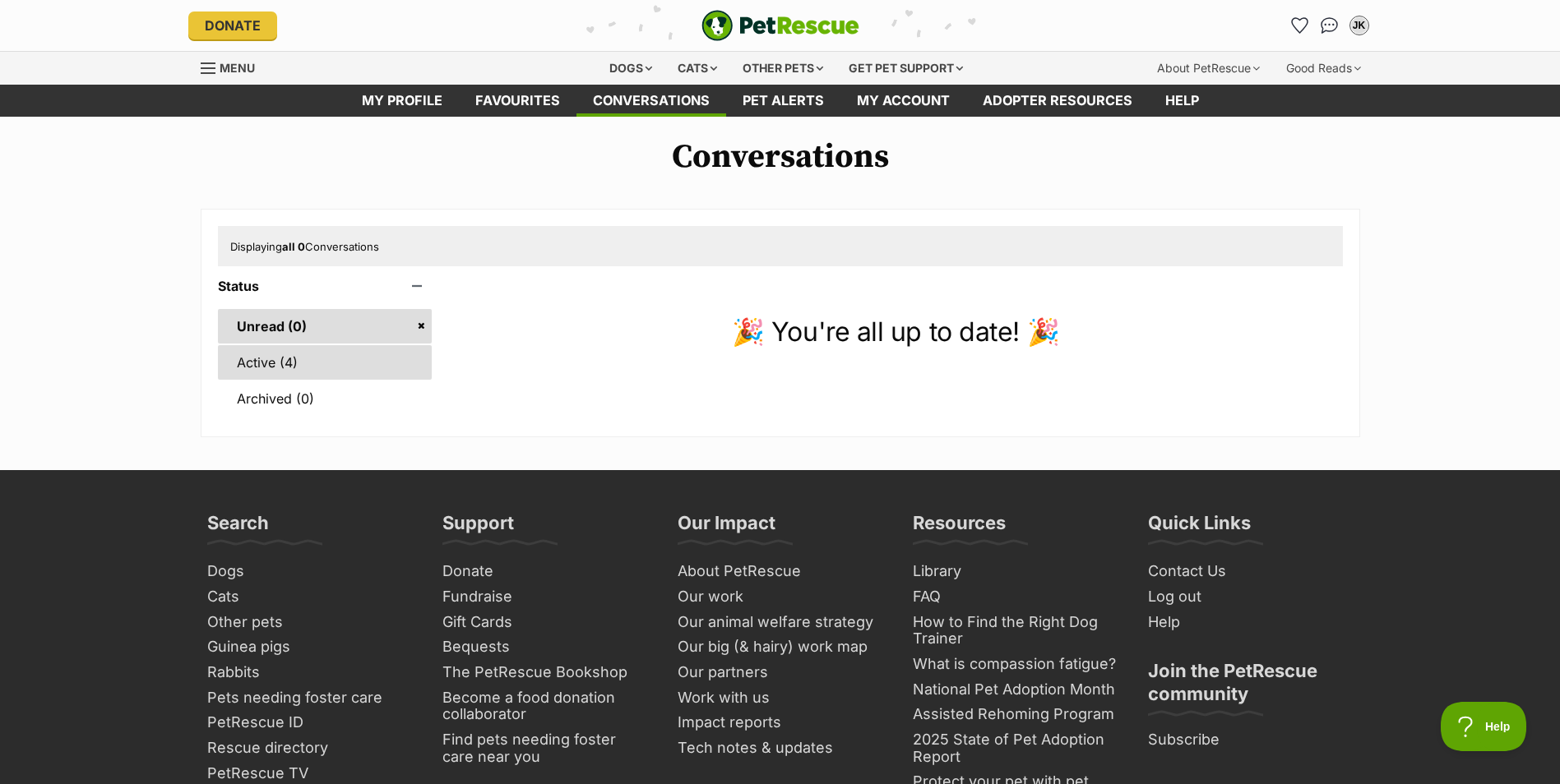
click at [284, 357] on link "Active (4)" at bounding box center [325, 362] width 214 height 34
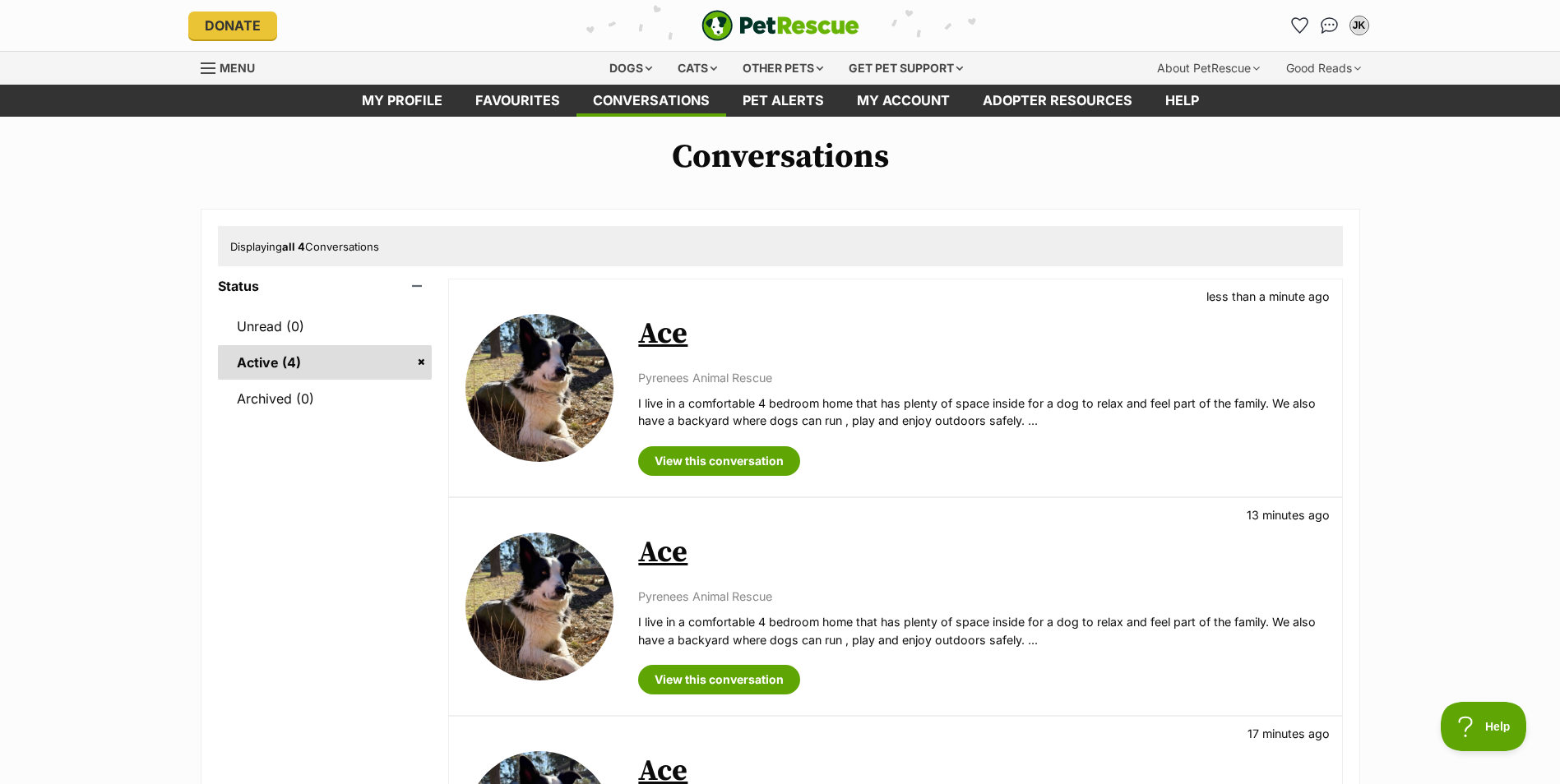
drag, startPoint x: 1235, startPoint y: 354, endPoint x: 1047, endPoint y: 404, distance: 194.5
click at [1047, 404] on p "I live in a comfortable 4 bedroom home that has plenty of space inside for a do…" at bounding box center [981, 413] width 687 height 35
click at [638, 92] on link "Conversations" at bounding box center [650, 101] width 150 height 32
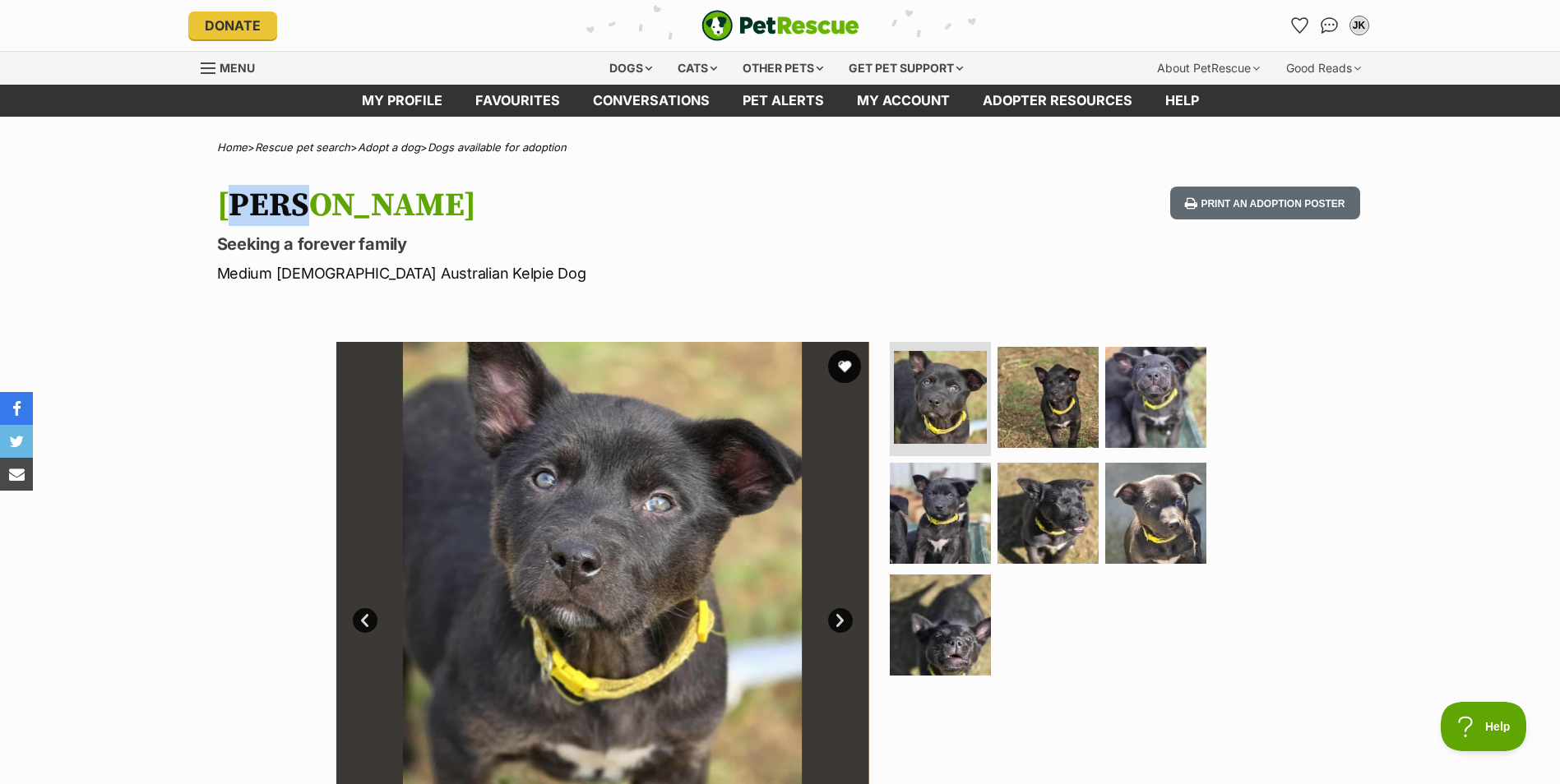
drag, startPoint x: 291, startPoint y: 204, endPoint x: 224, endPoint y: 204, distance: 67.0
click at [224, 204] on h1 "[PERSON_NAME]" at bounding box center [564, 205] width 695 height 38
copy h1 "Otto"
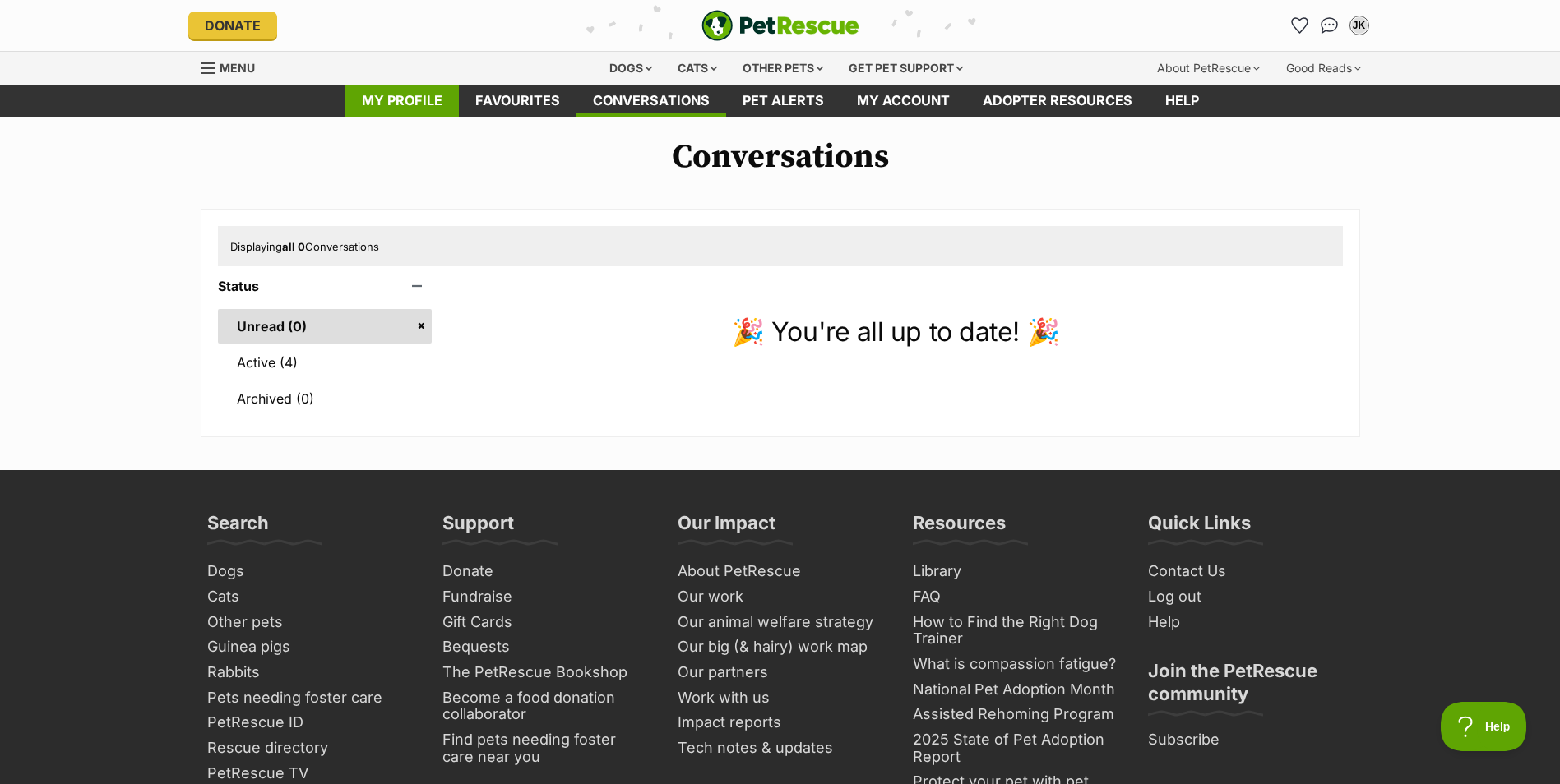
click at [400, 96] on link "My profile" at bounding box center [402, 101] width 113 height 32
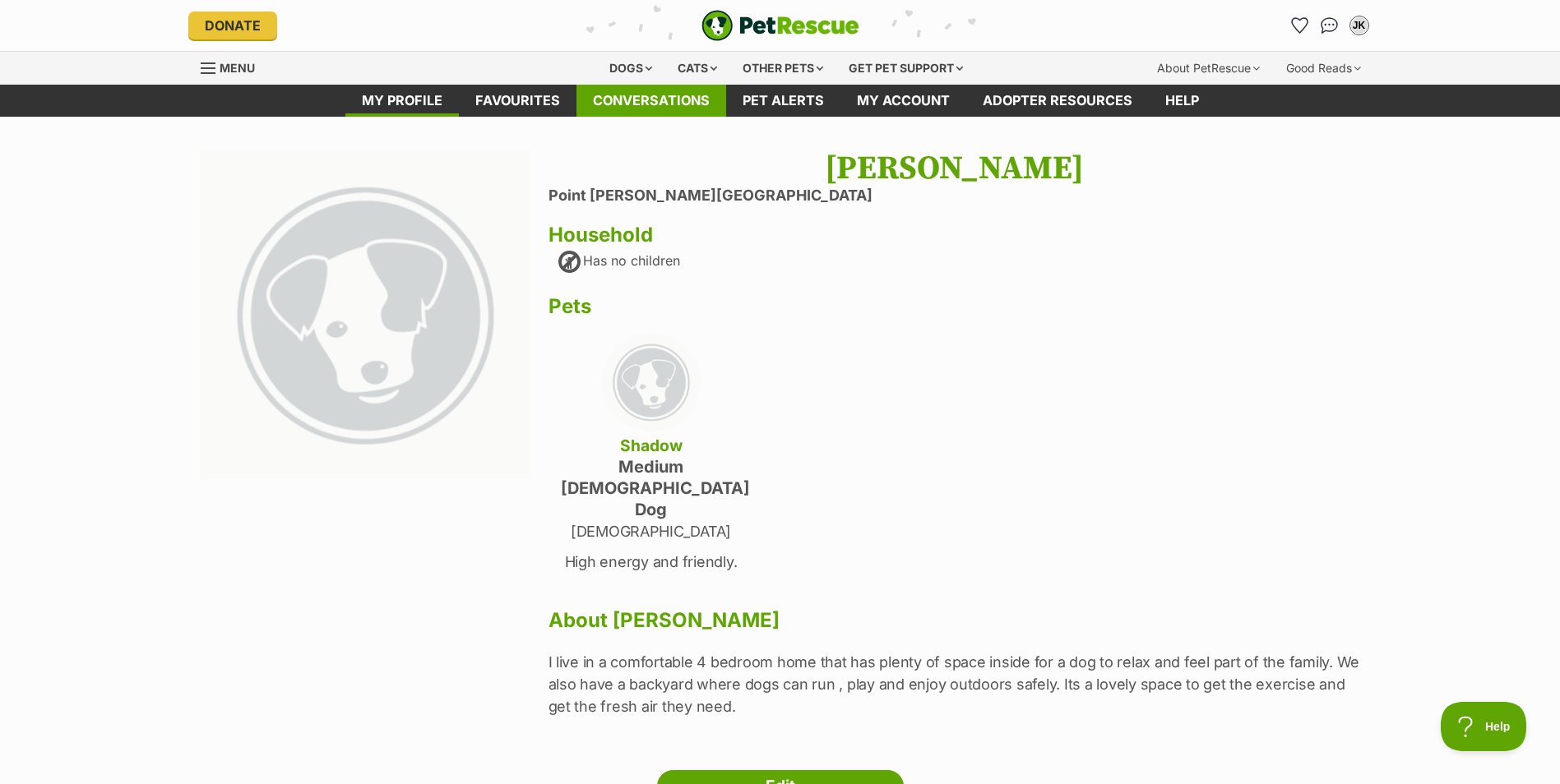
click at [597, 104] on link "Conversations" at bounding box center [650, 101] width 150 height 32
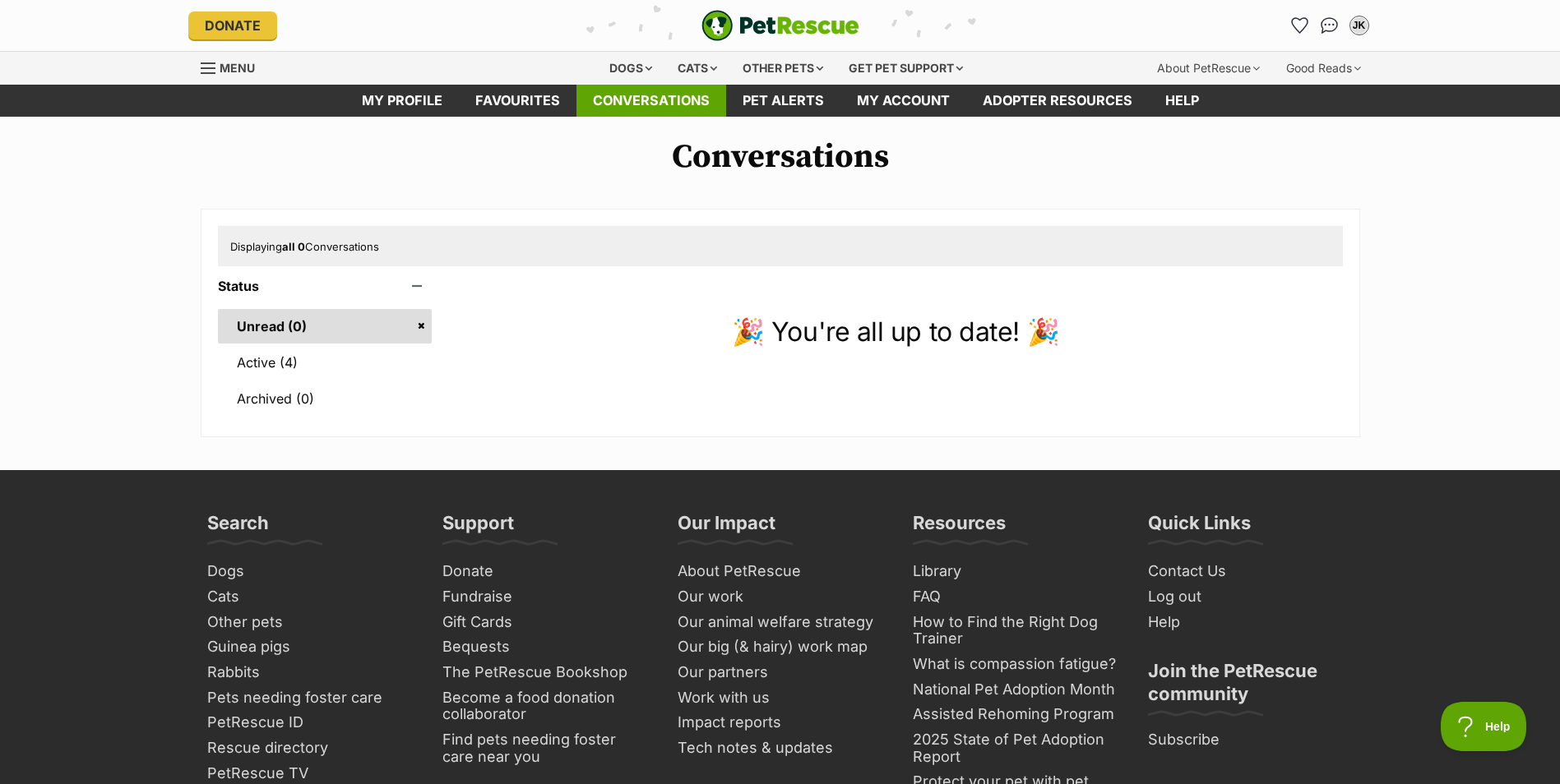
click at [648, 90] on link "Conversations" at bounding box center [650, 101] width 150 height 32
click at [407, 94] on link "My profile" at bounding box center [402, 101] width 113 height 32
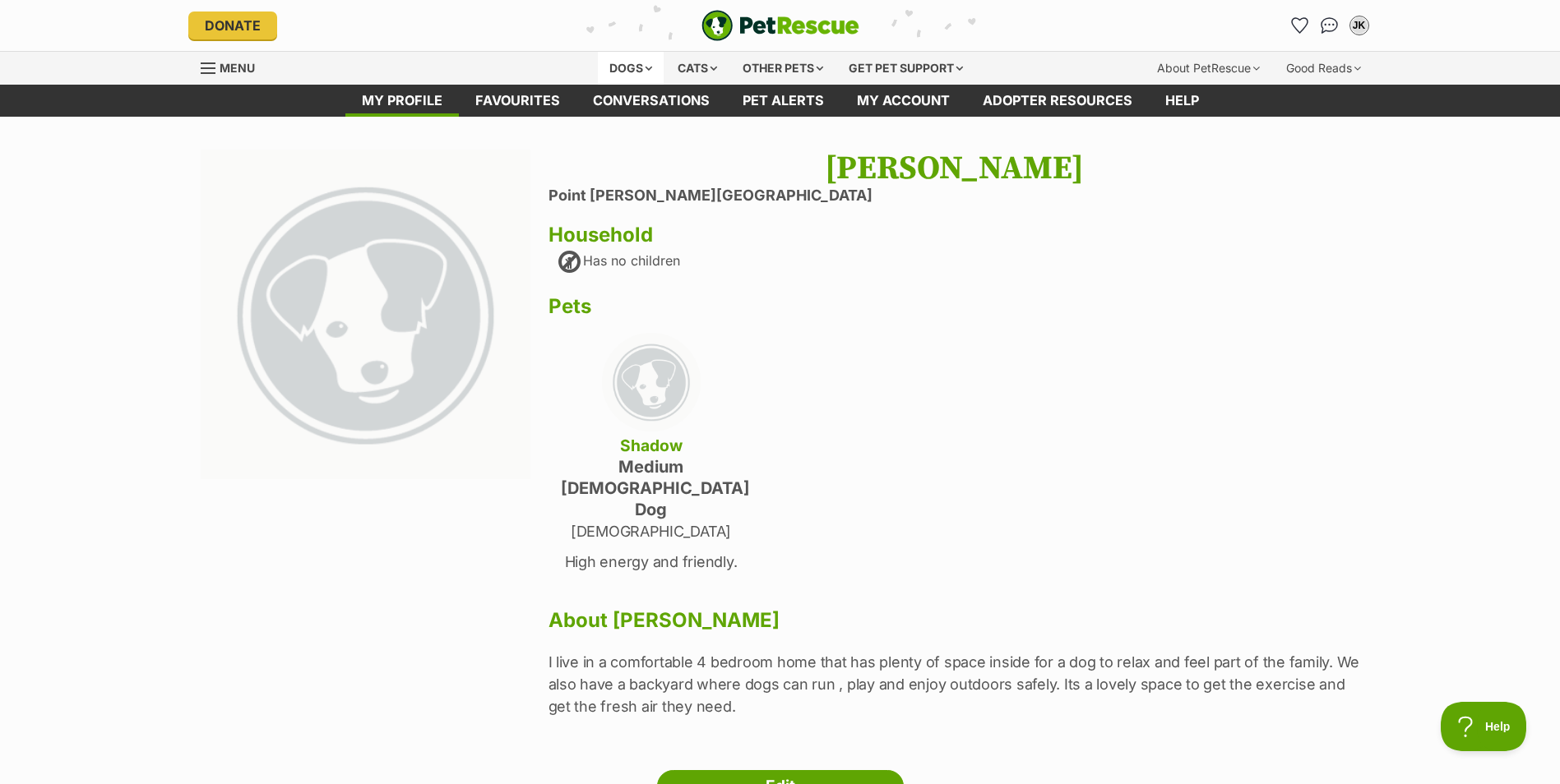
click at [633, 66] on div "Dogs" at bounding box center [630, 68] width 66 height 33
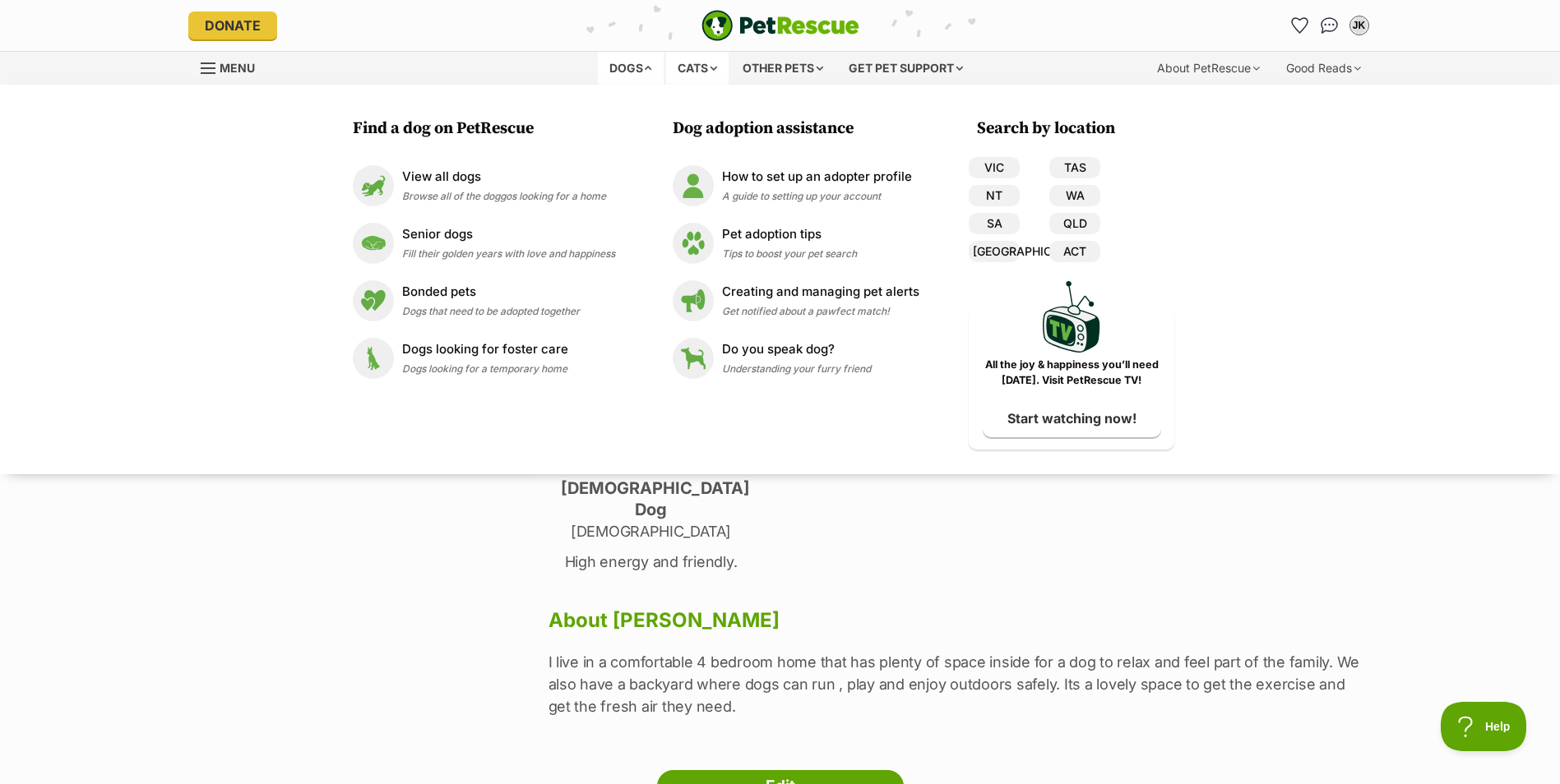
click at [681, 63] on div "Cats" at bounding box center [697, 68] width 63 height 33
click at [628, 70] on div "Dogs" at bounding box center [630, 68] width 66 height 33
click at [767, 548] on div "Jonisha Koshy Point Cook, Victoria Household Has no children Pets Shadow medium…" at bounding box center [955, 443] width 812 height 588
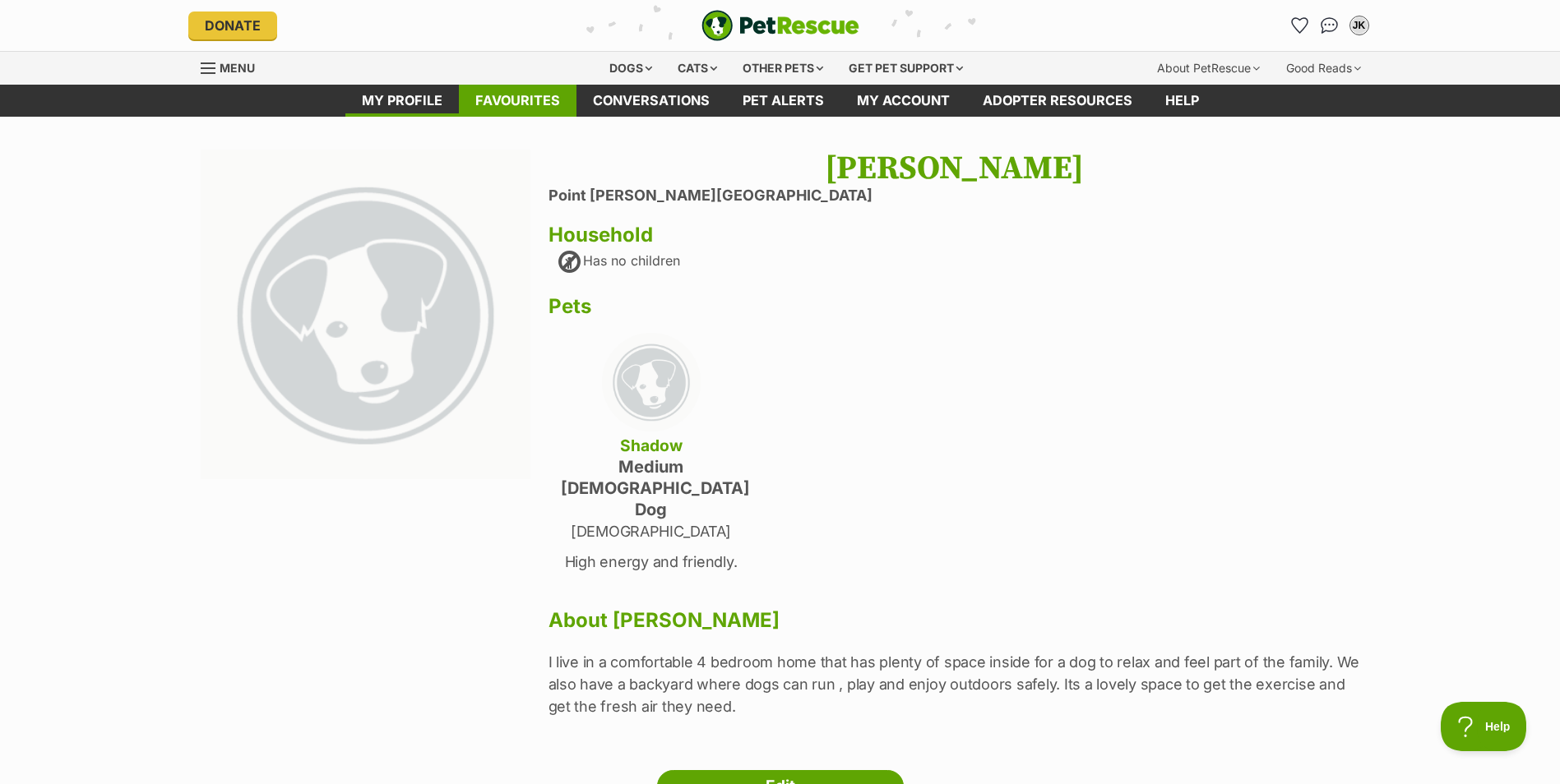
click at [493, 92] on link "Favourites" at bounding box center [517, 101] width 117 height 32
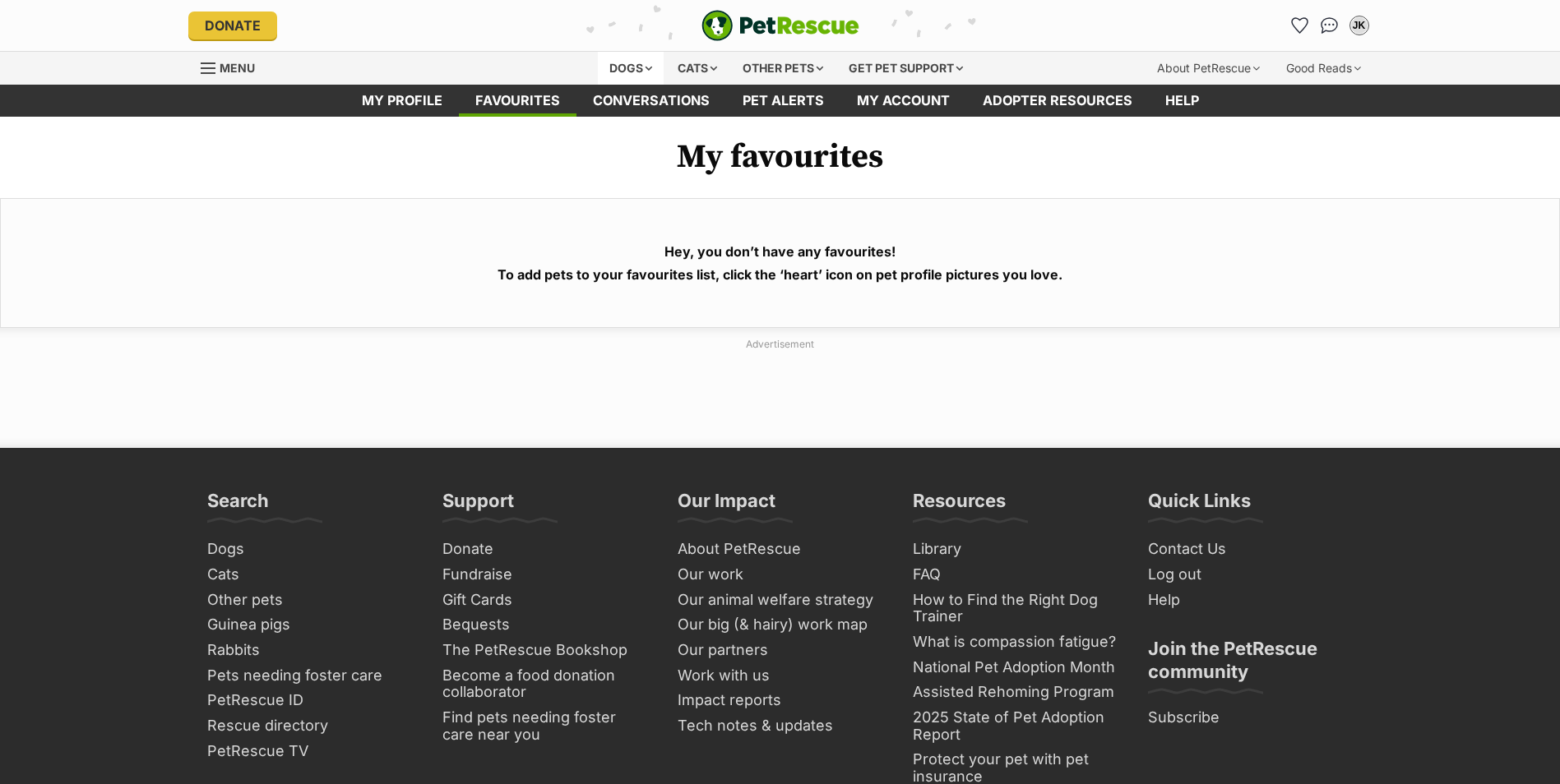
click at [630, 69] on div "Dogs" at bounding box center [630, 68] width 66 height 33
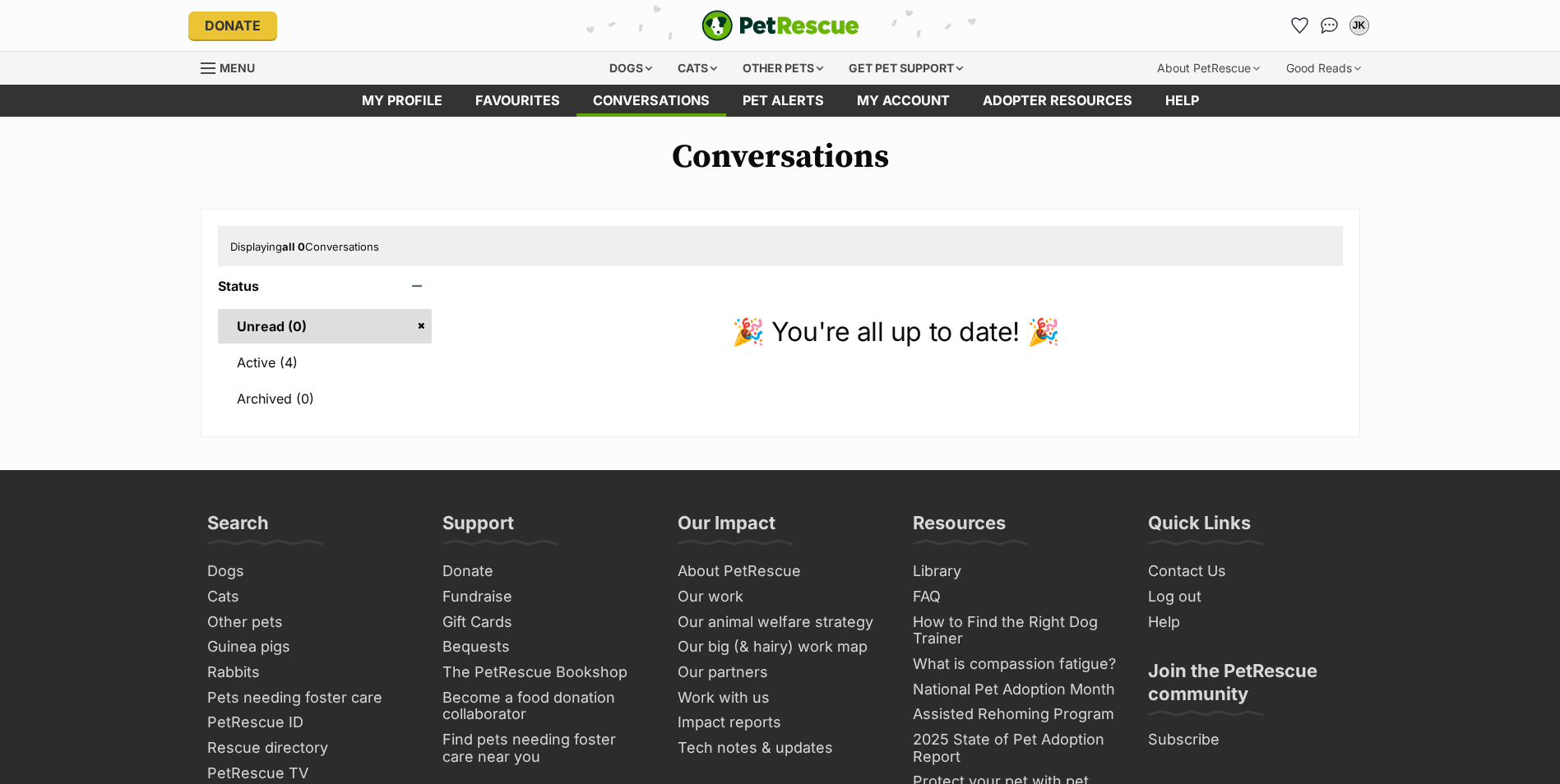
click at [467, 180] on div "Conversations Displaying all 0 Conversations Status Unread (0) Active (4) Archi…" at bounding box center [780, 287] width 1560 height 299
click at [629, 69] on div "Dogs" at bounding box center [630, 68] width 66 height 33
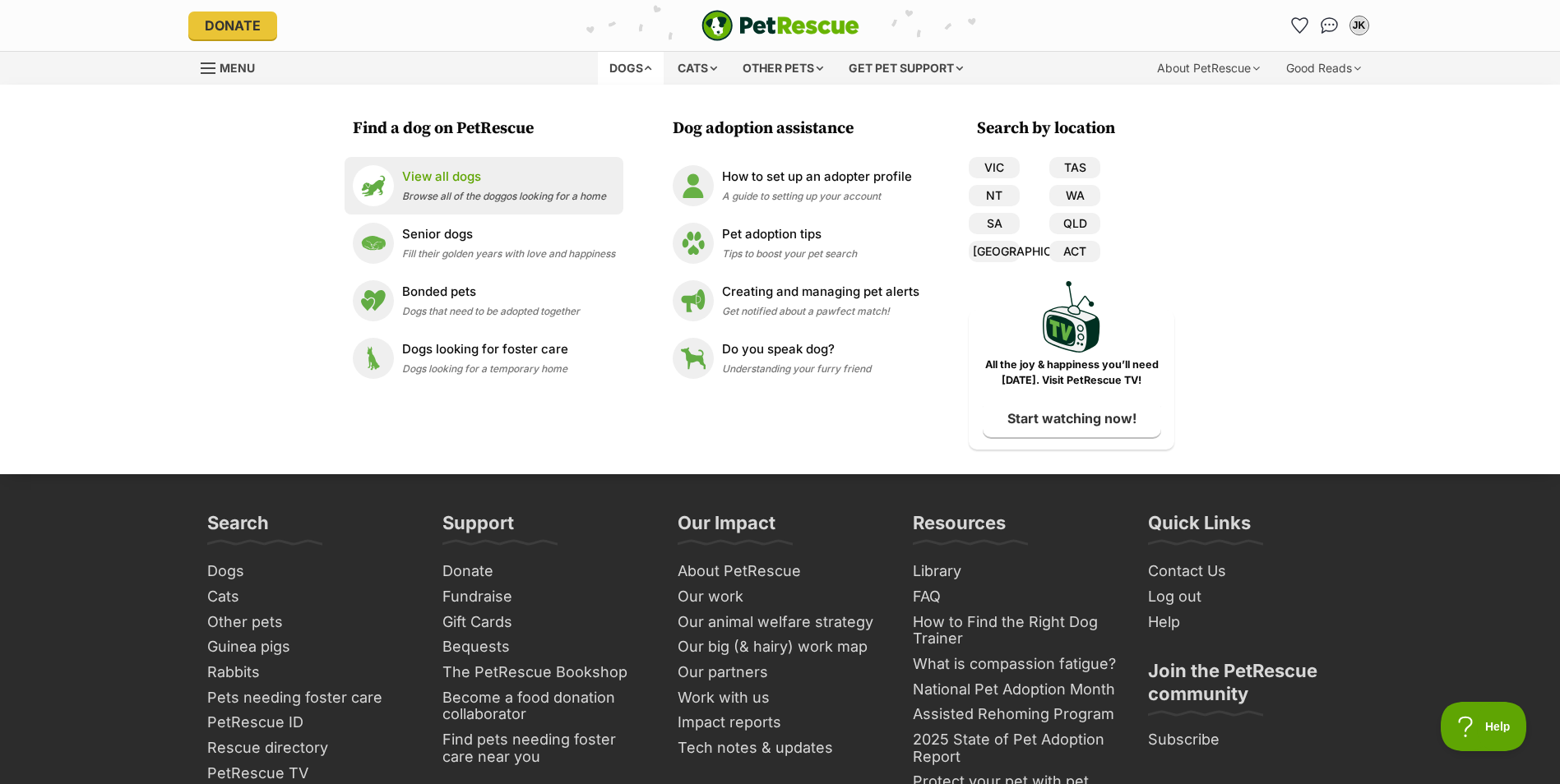
click at [457, 174] on p "View all dogs" at bounding box center [504, 177] width 204 height 19
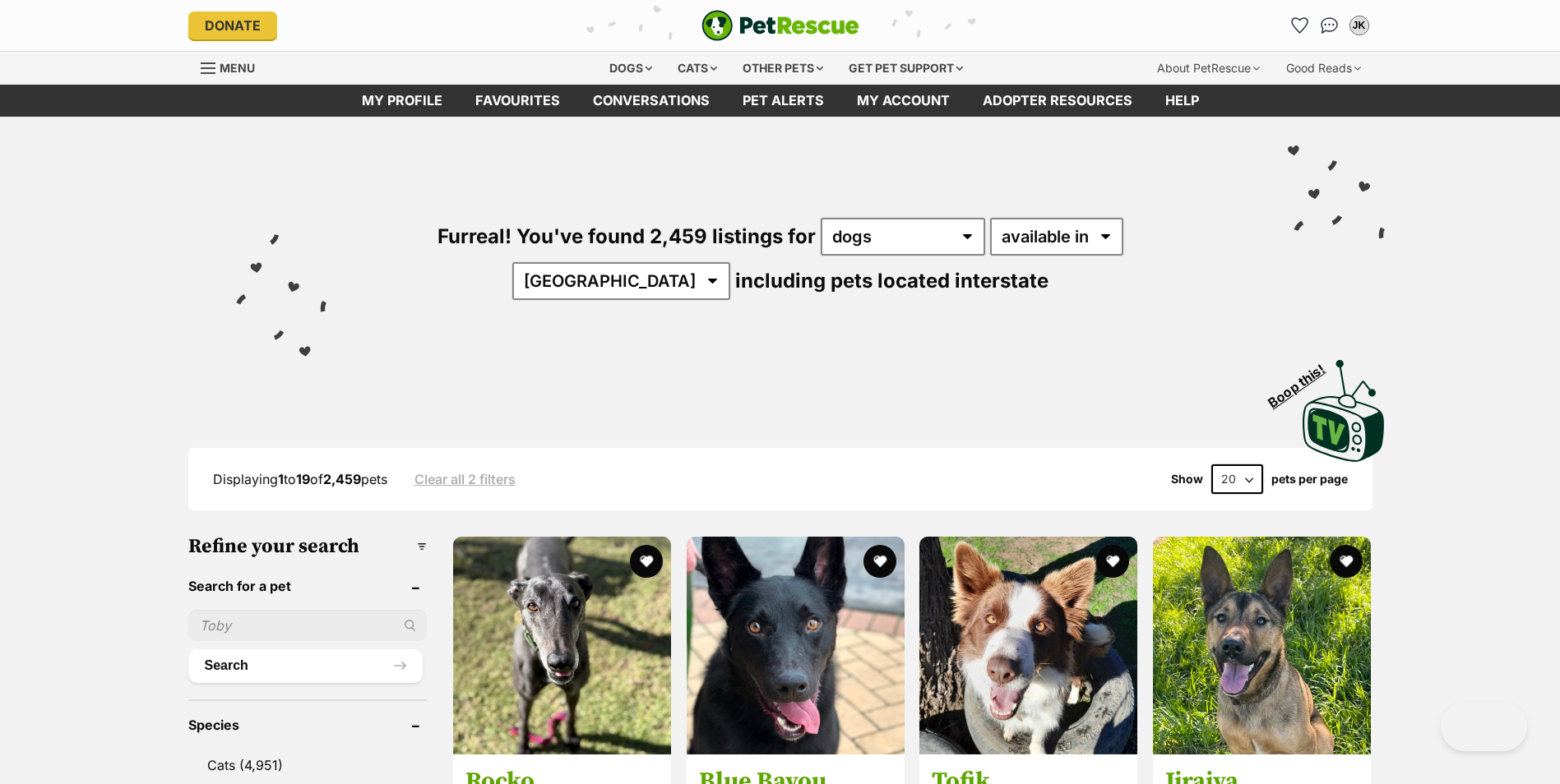
click at [261, 632] on input "text" at bounding box center [308, 626] width 240 height 31
click at [238, 623] on input "text" at bounding box center [308, 626] width 240 height 31
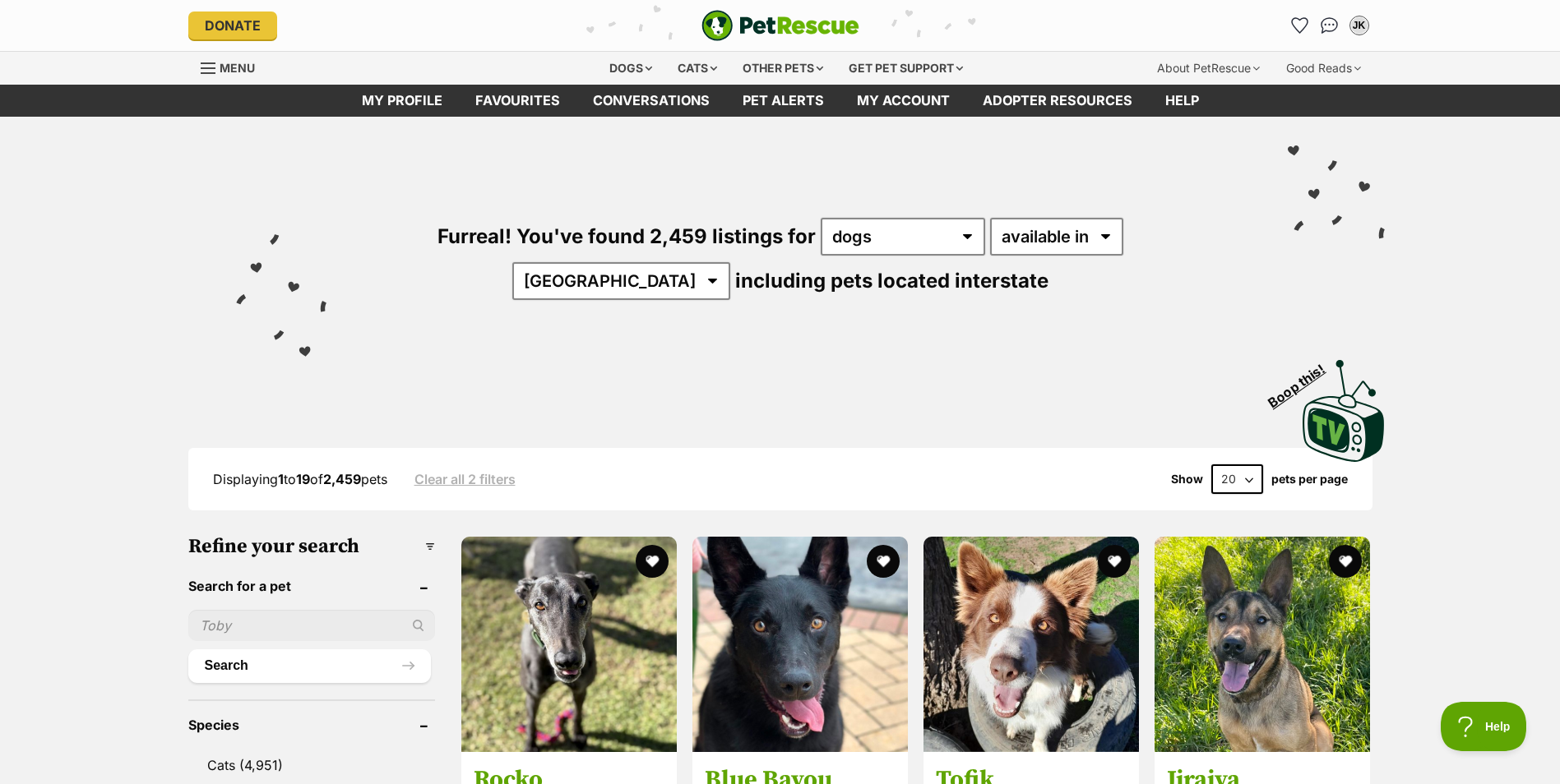
paste input "[PERSON_NAME]"
type input "Otto"
click at [233, 657] on button "Search" at bounding box center [310, 666] width 243 height 33
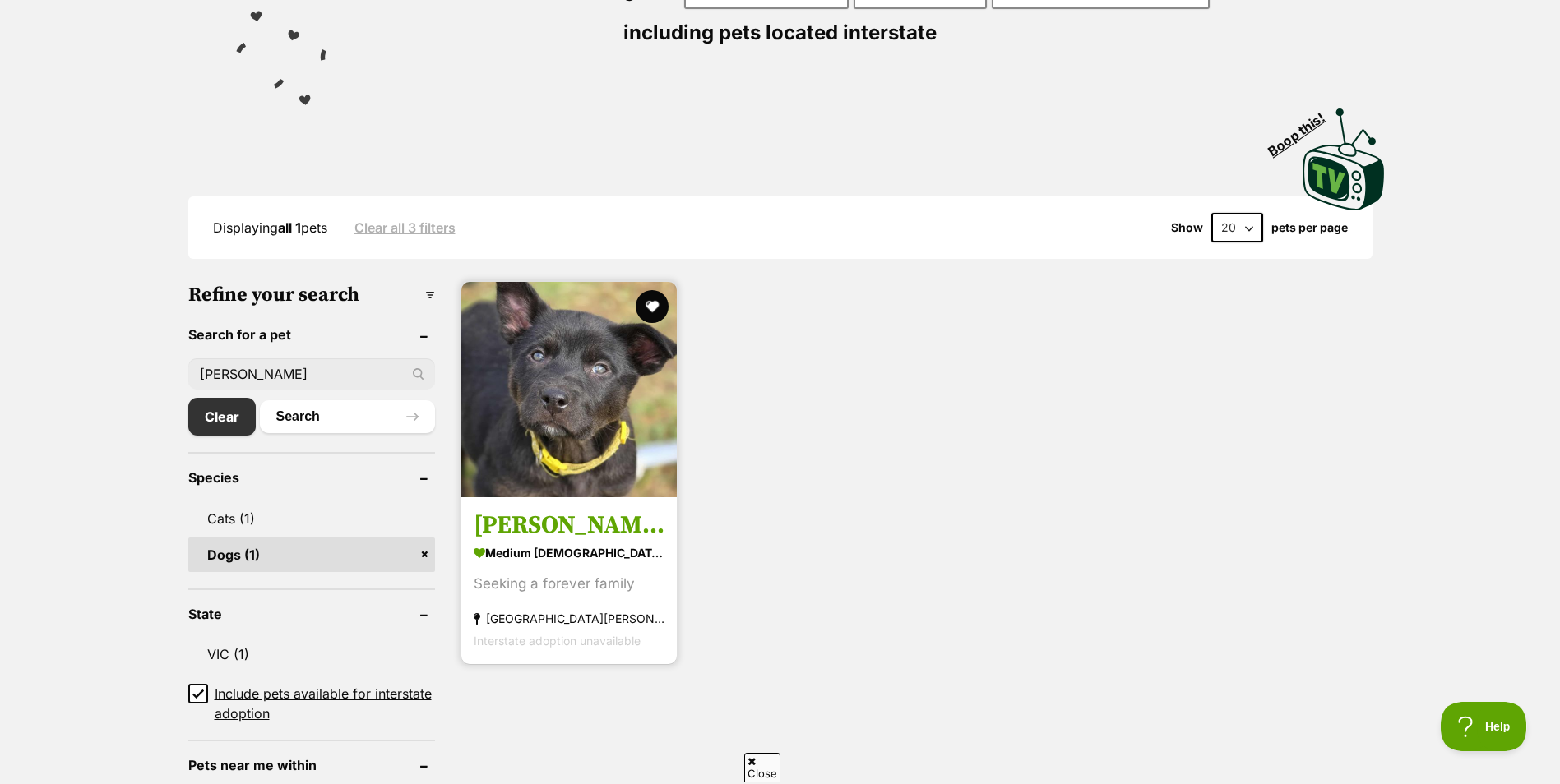
click at [520, 462] on img at bounding box center [569, 389] width 215 height 215
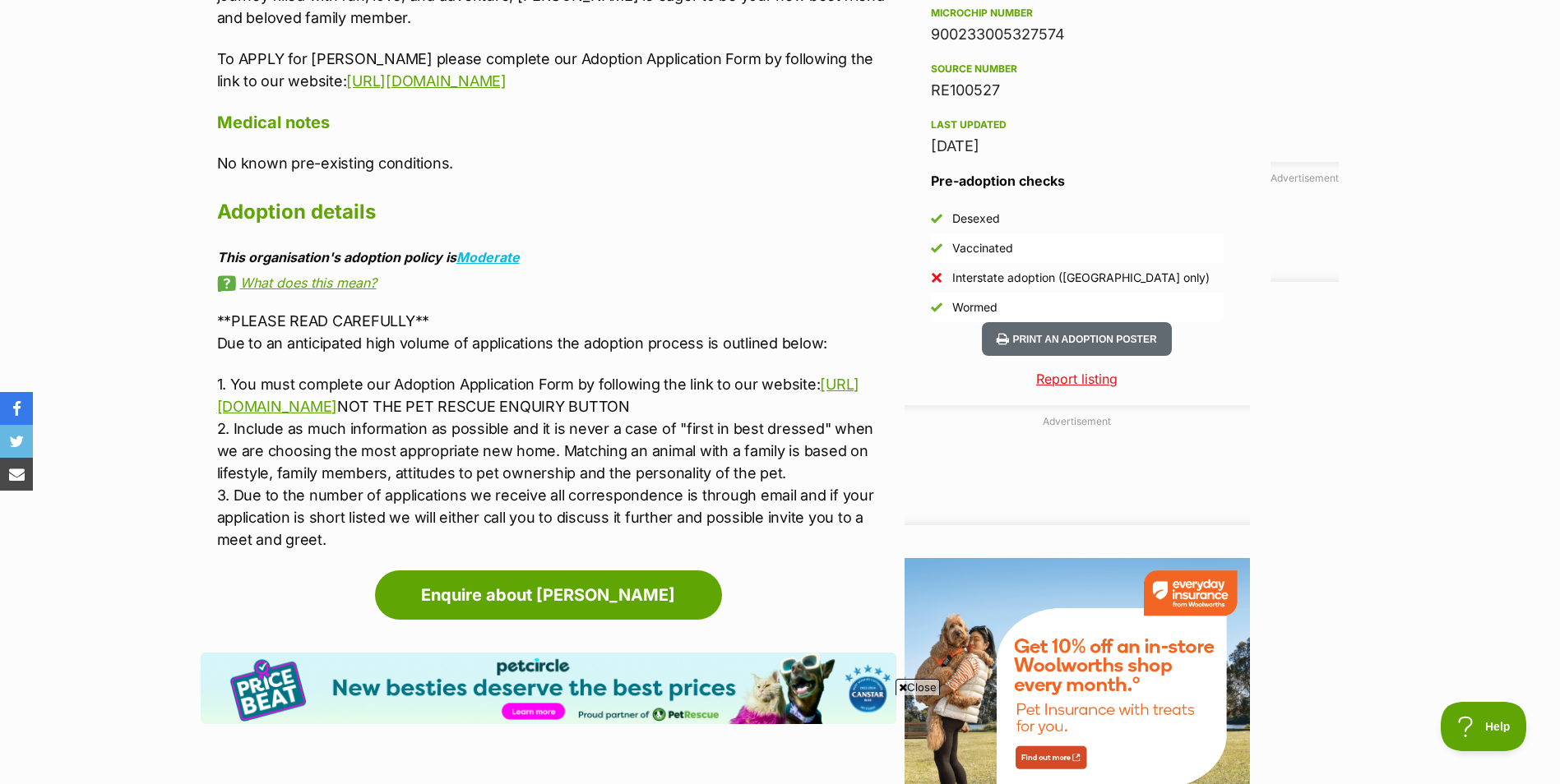
scroll to position [1397, 0]
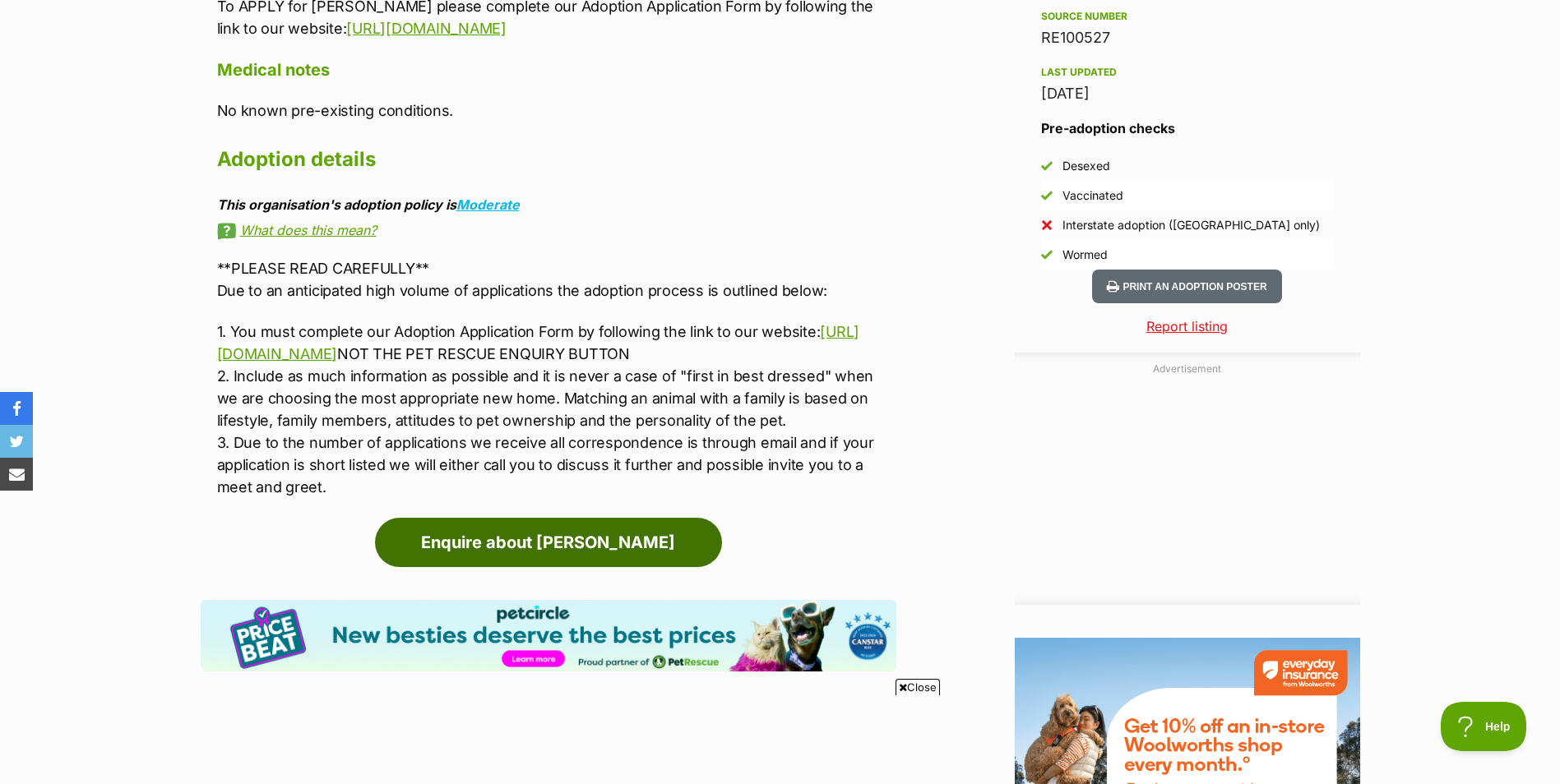
click at [531, 529] on link "Enquire about Otto" at bounding box center [548, 543] width 347 height 49
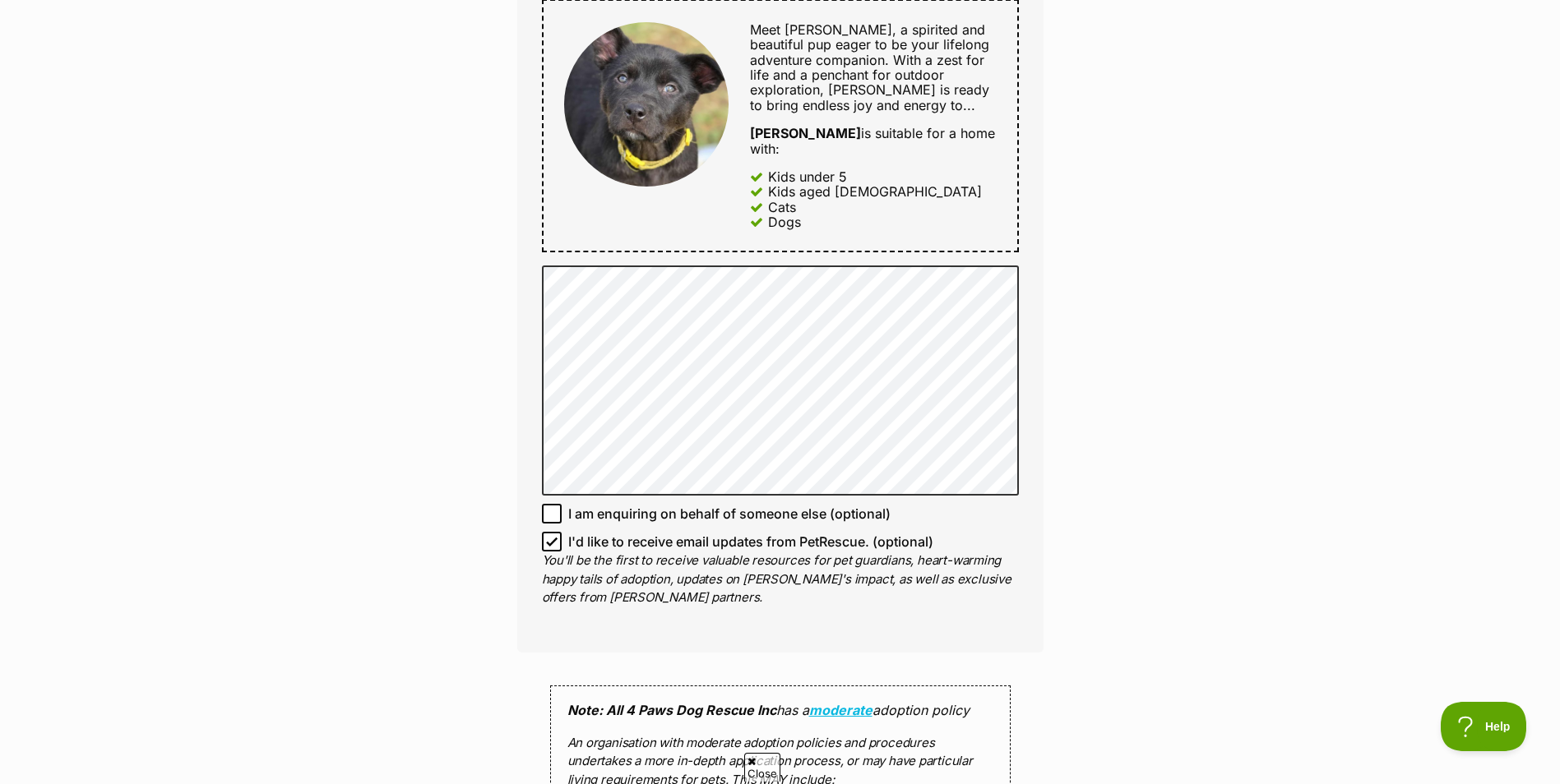
scroll to position [904, 0]
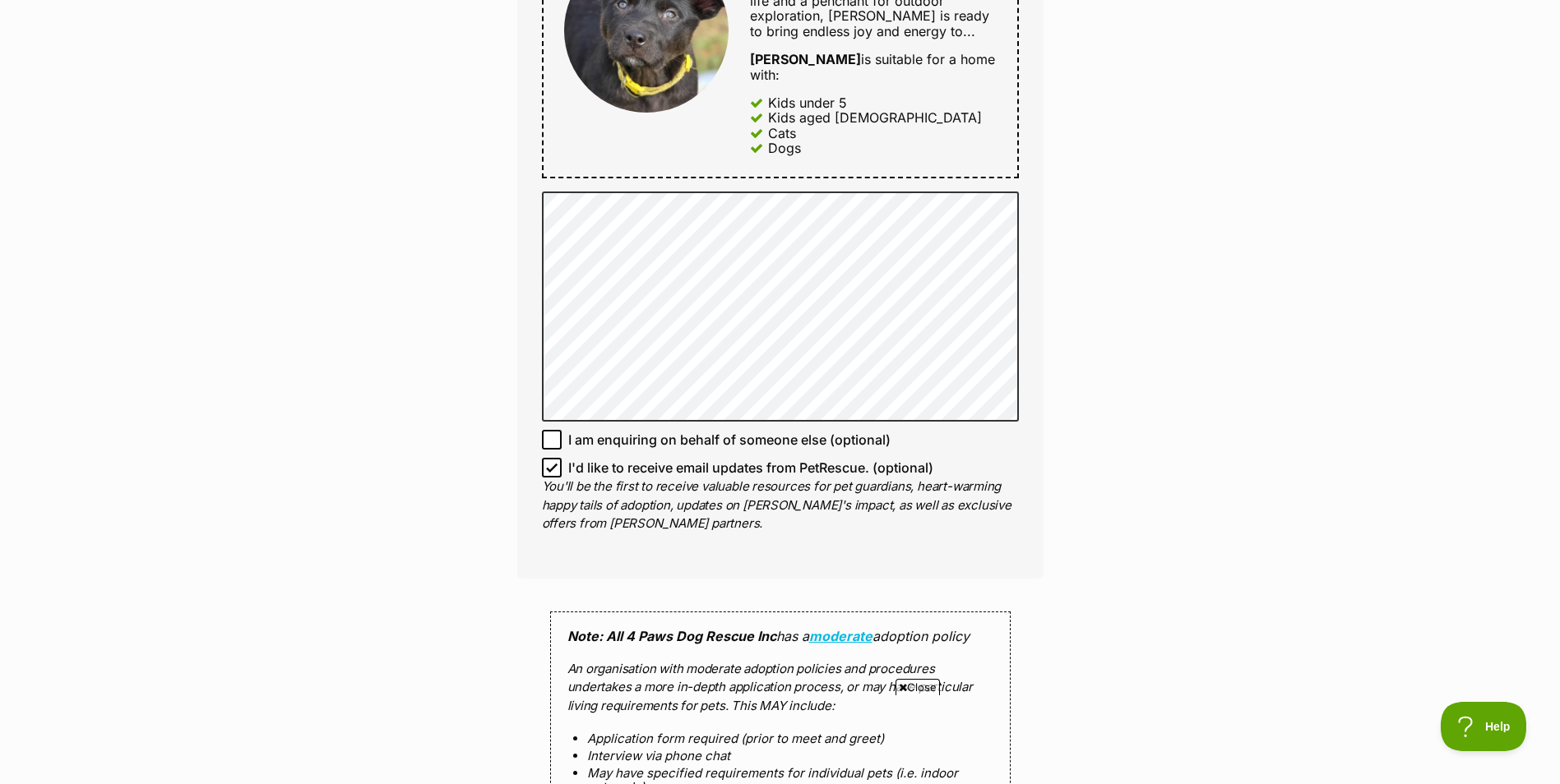
click at [557, 462] on icon at bounding box center [552, 468] width 12 height 12
click at [557, 457] on input "I'd like to receive email updates from PetRescue. (optional)" at bounding box center [552, 467] width 20 height 20
checkbox input "false"
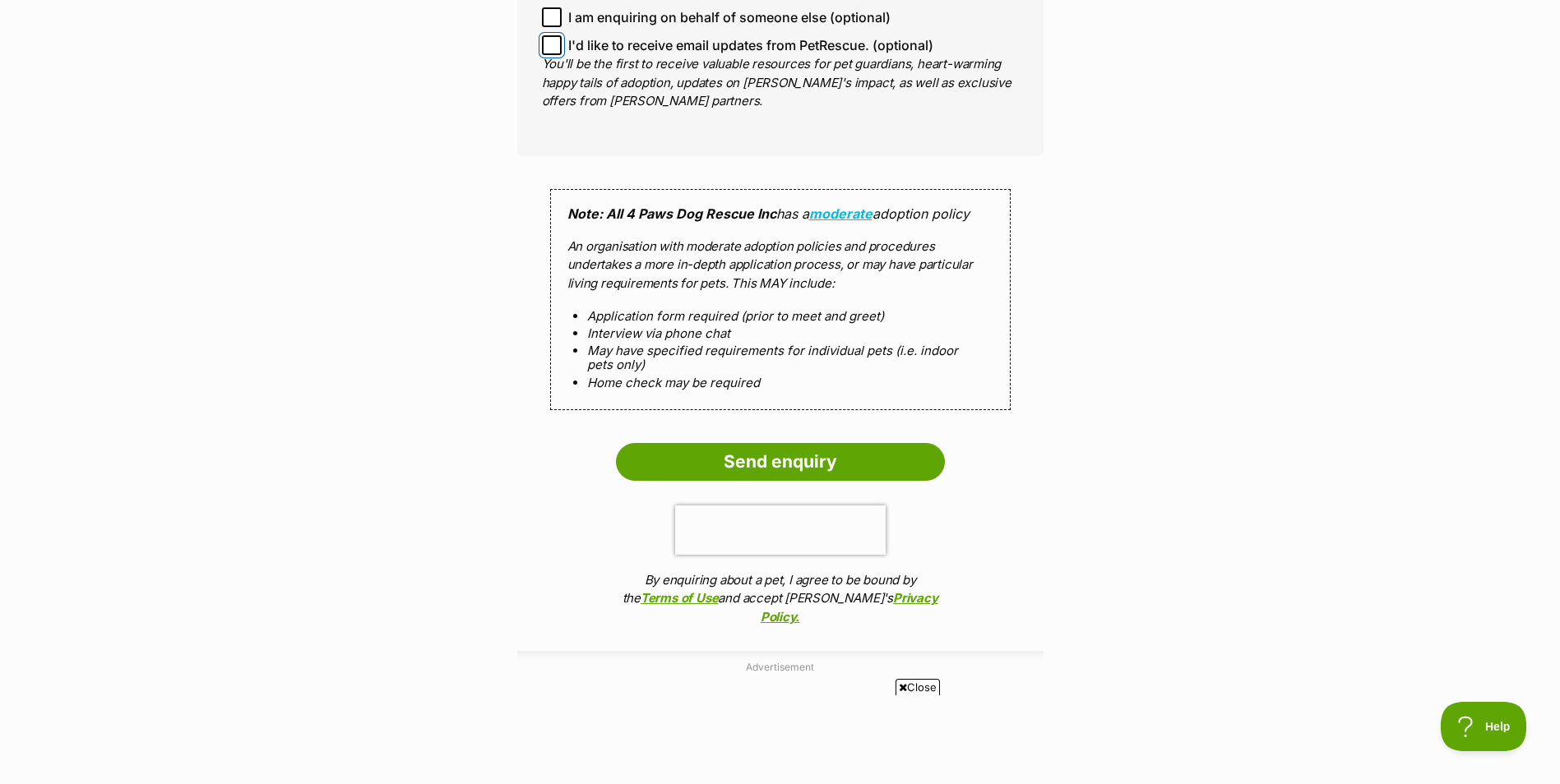
scroll to position [1397, 0]
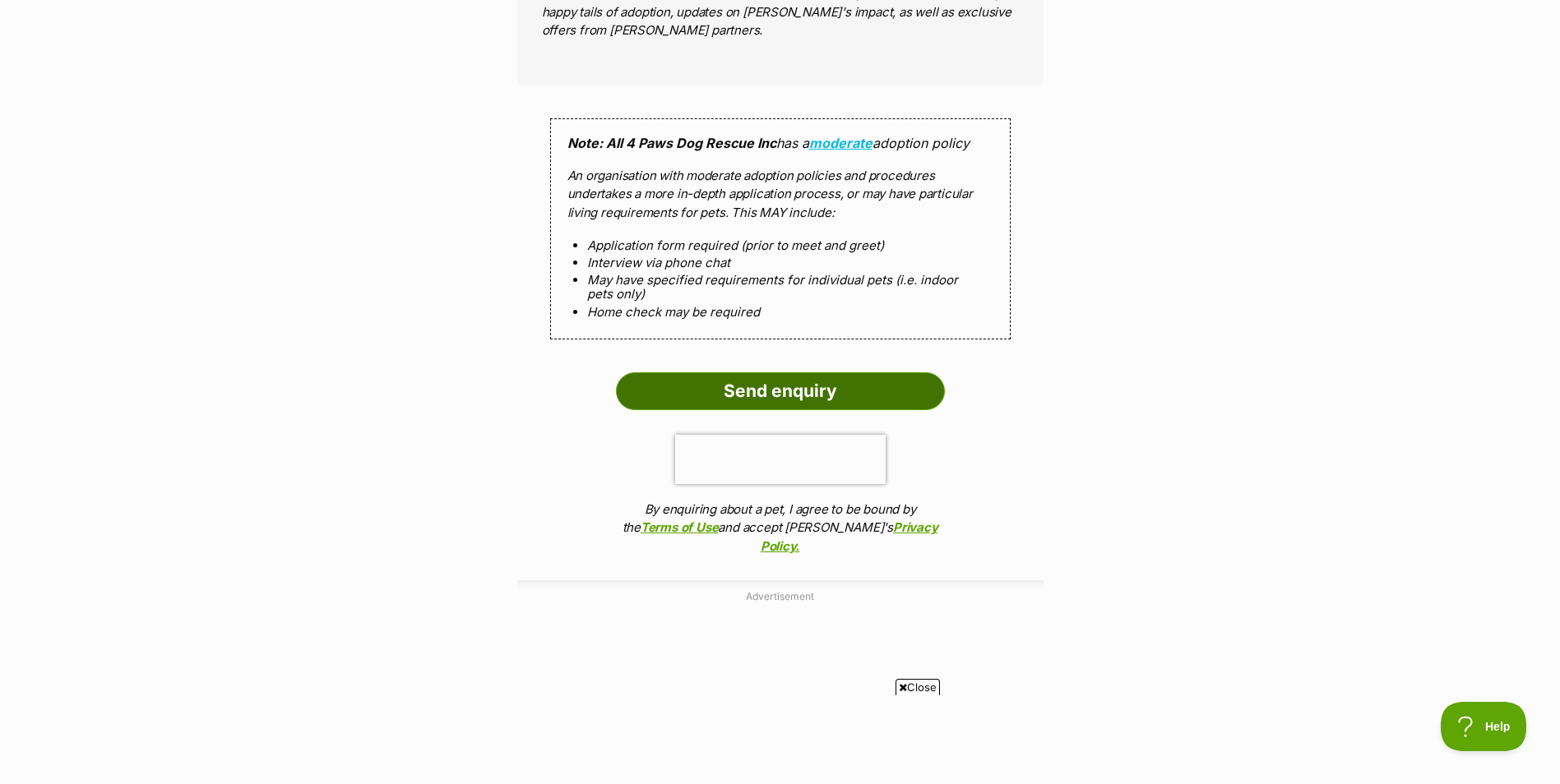
click at [682, 373] on input "Send enquiry" at bounding box center [780, 391] width 329 height 38
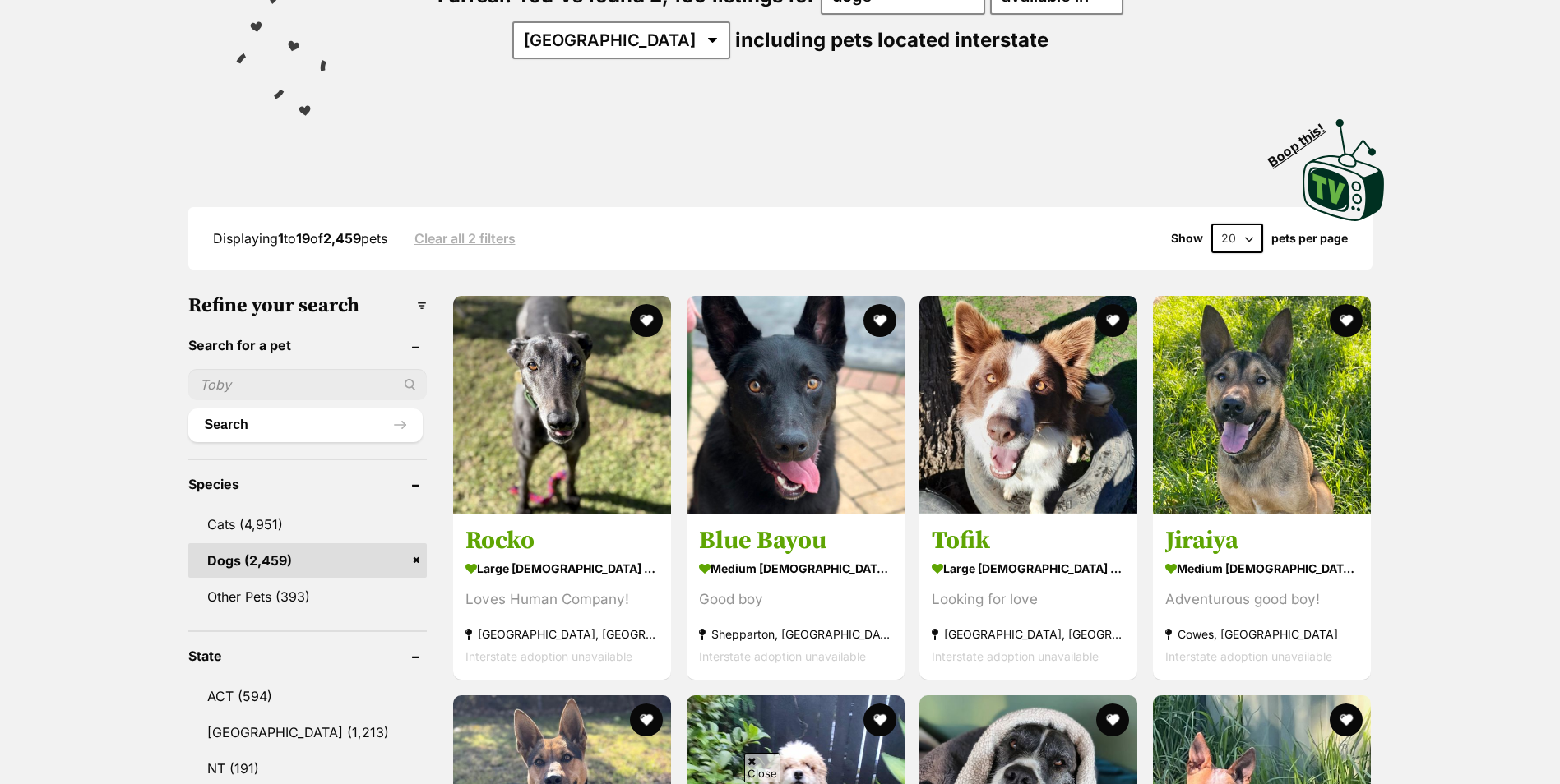
scroll to position [246, 0]
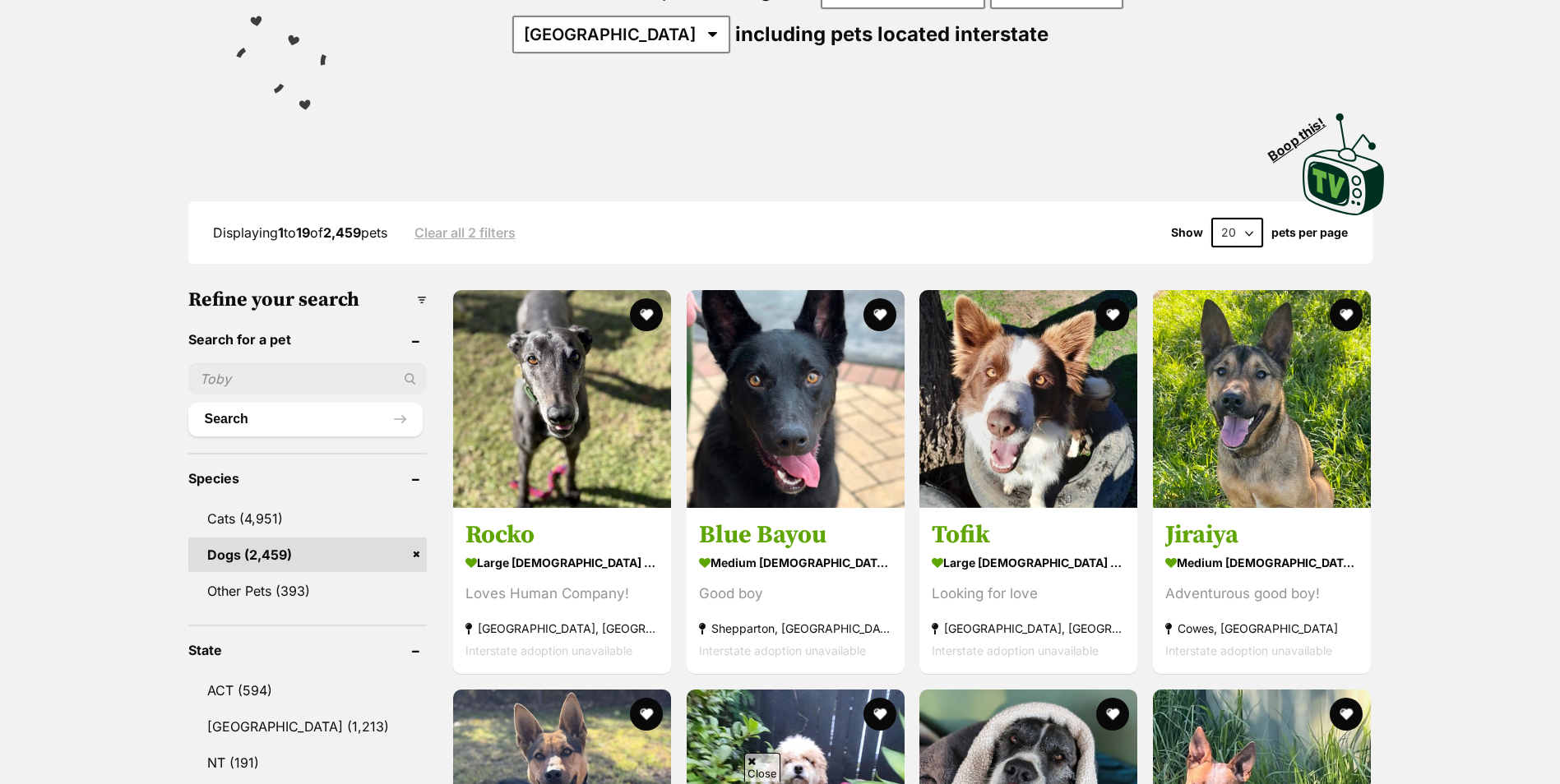
click at [276, 383] on input "text" at bounding box center [308, 379] width 240 height 31
paste input "[PERSON_NAME]"
drag, startPoint x: 256, startPoint y: 379, endPoint x: 7, endPoint y: 367, distance: 249.3
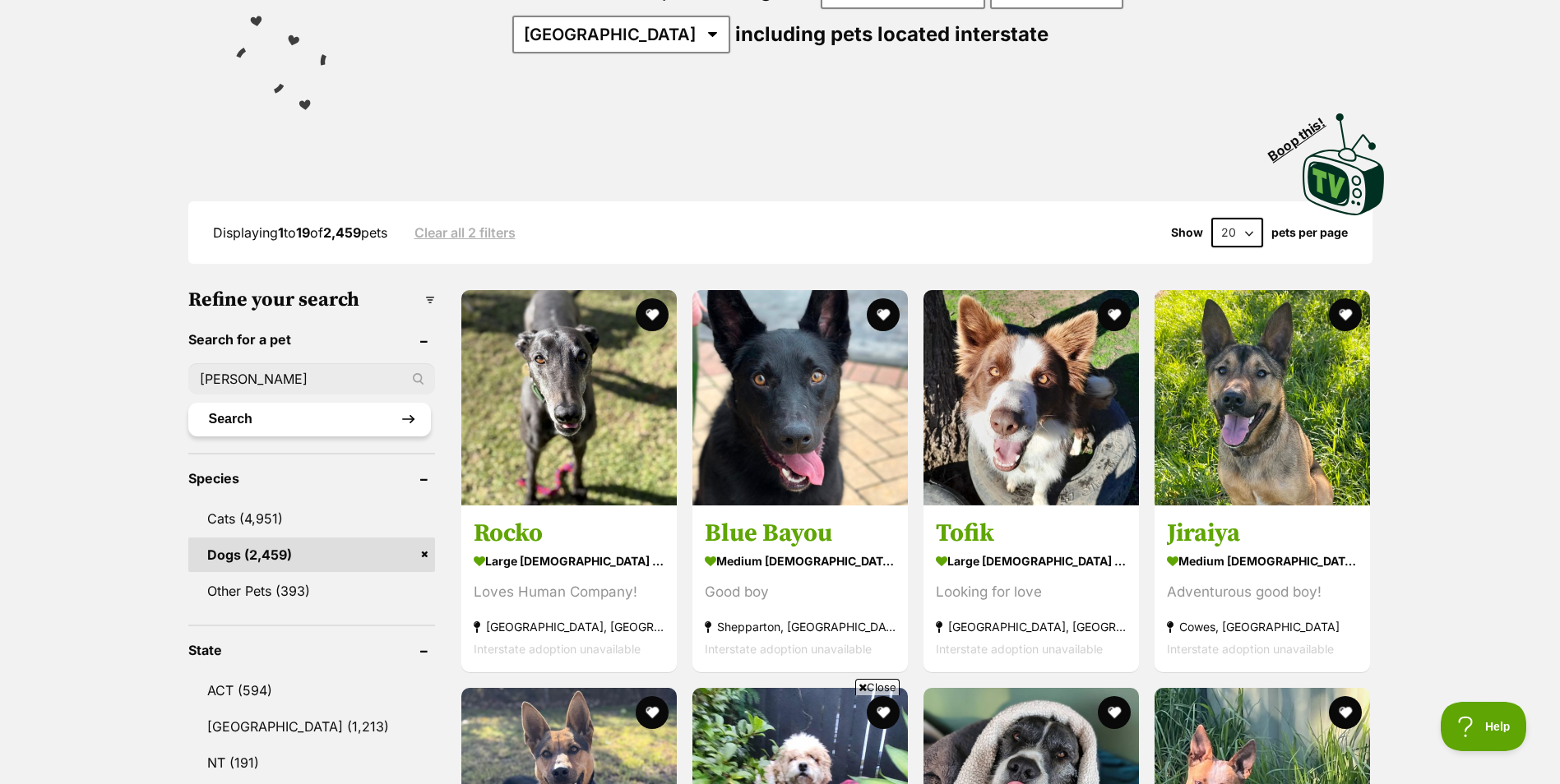
type input "asher"
click at [295, 419] on button "Search" at bounding box center [310, 419] width 243 height 33
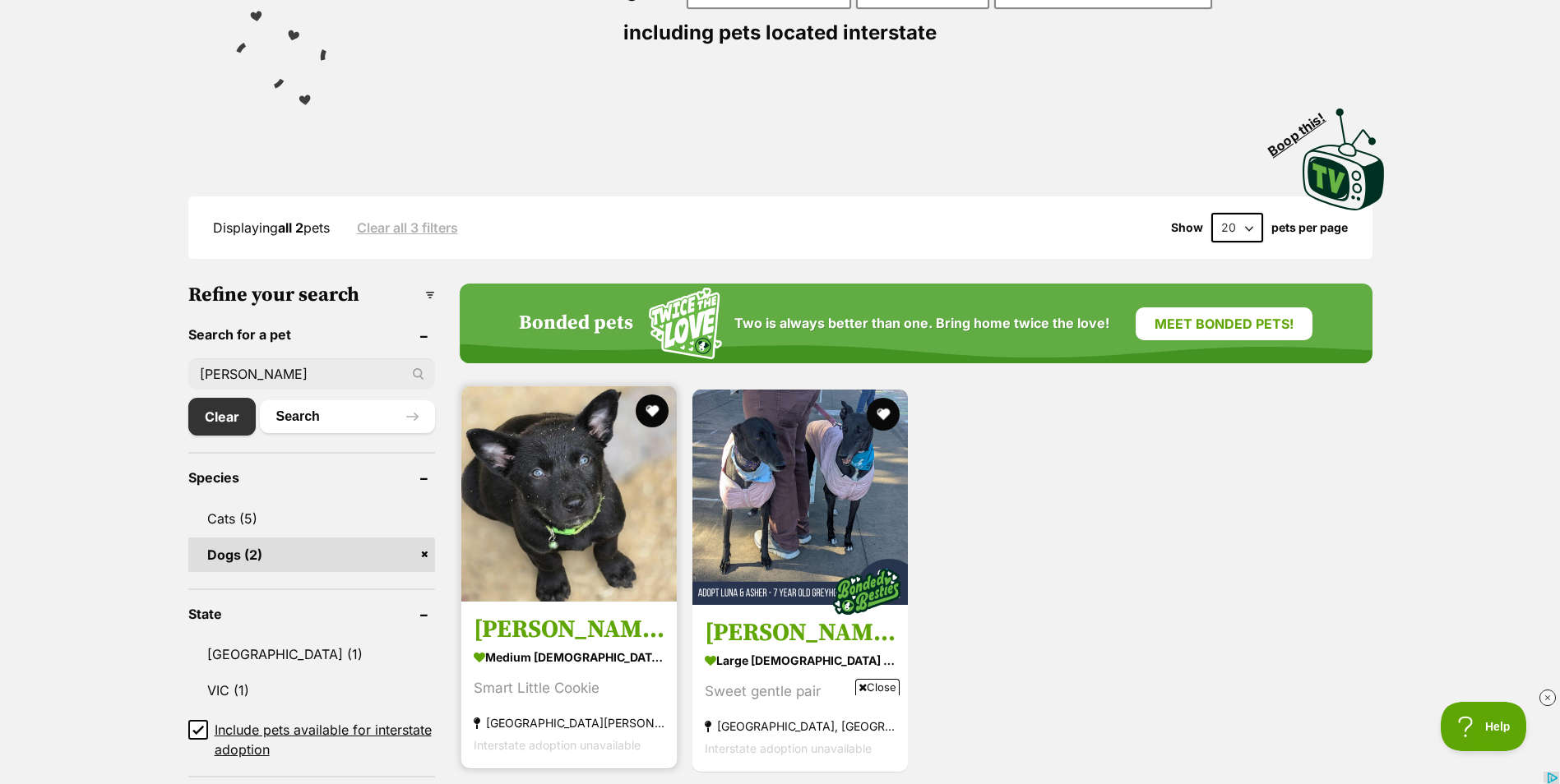
click at [551, 499] on img at bounding box center [569, 494] width 215 height 215
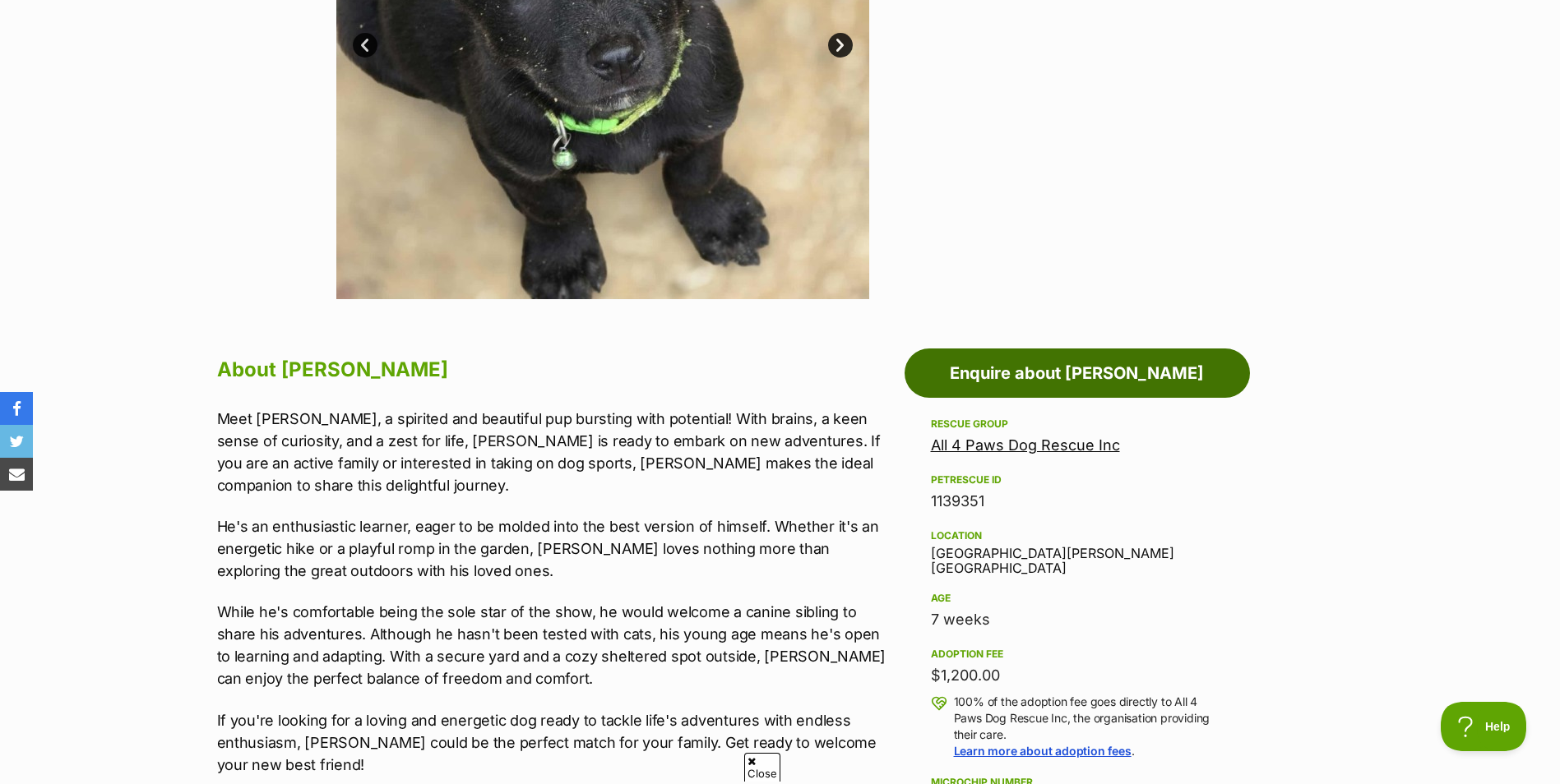
click at [993, 390] on link "Enquire about Asher" at bounding box center [1077, 373] width 345 height 49
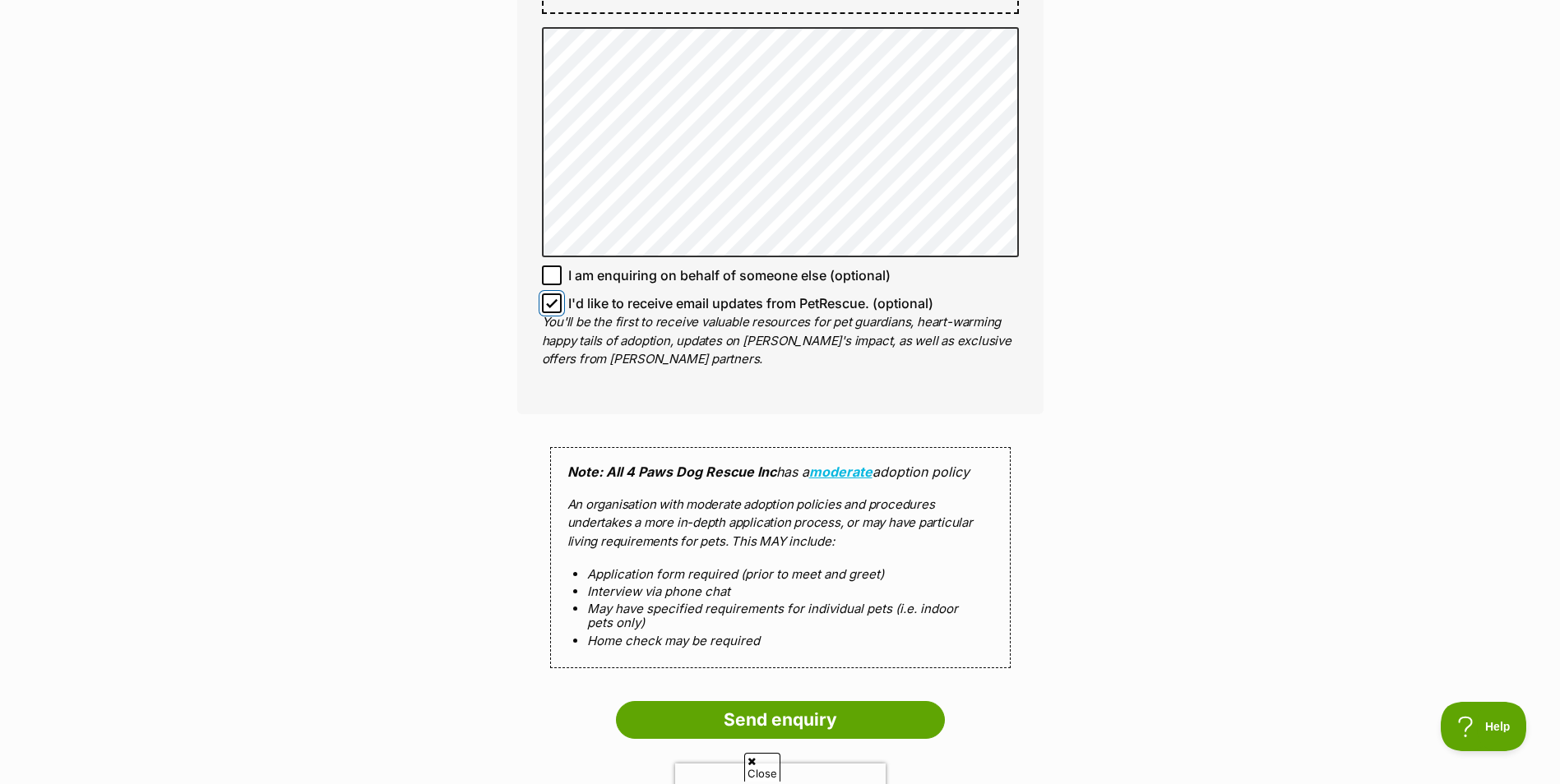
click at [551, 297] on input "I'd like to receive email updates from PetRescue. (optional)" at bounding box center [552, 303] width 20 height 20
checkbox input "false"
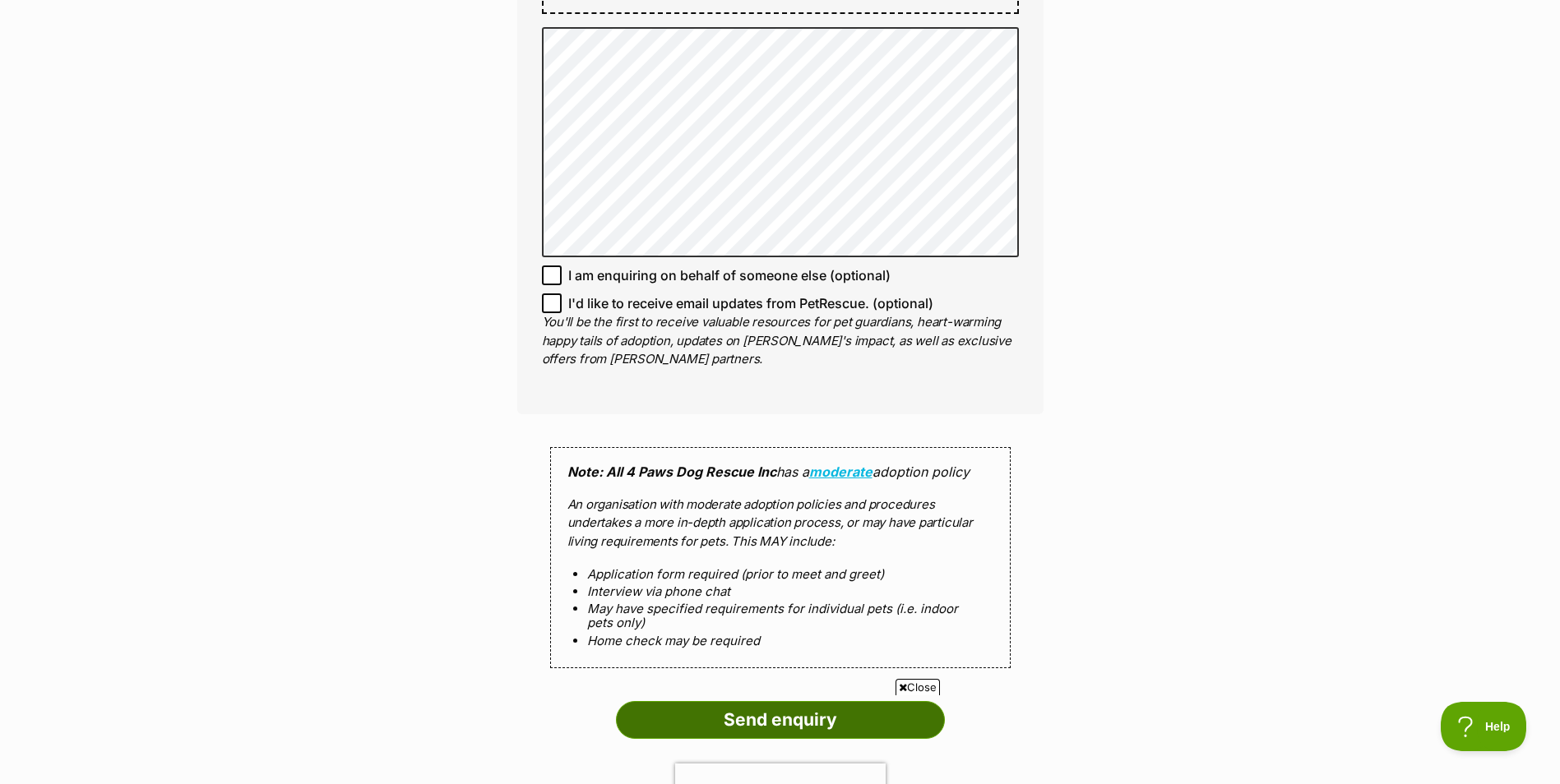
click at [715, 701] on input "Send enquiry" at bounding box center [780, 719] width 329 height 38
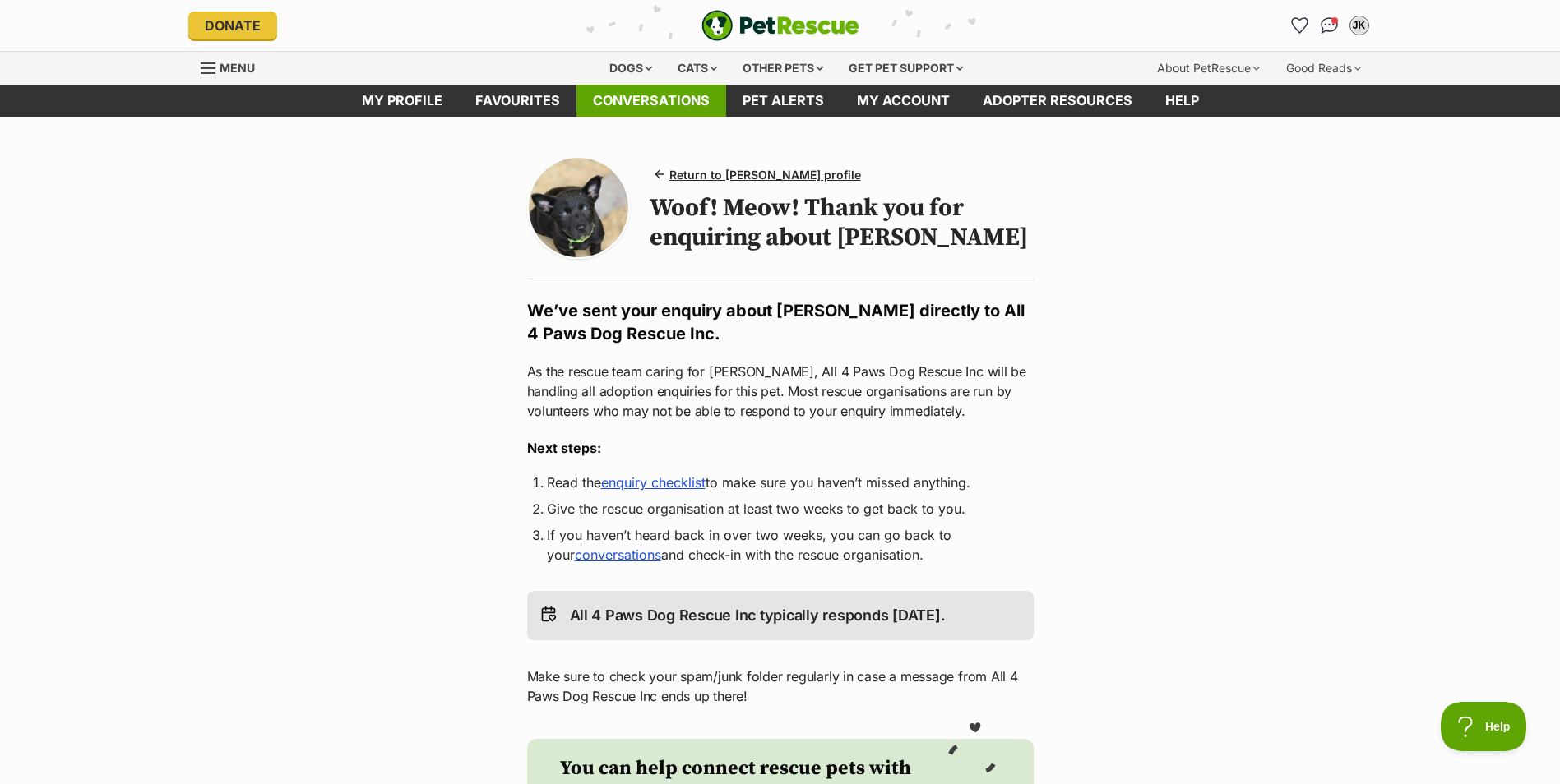
click at [642, 94] on link "Conversations" at bounding box center [650, 101] width 150 height 32
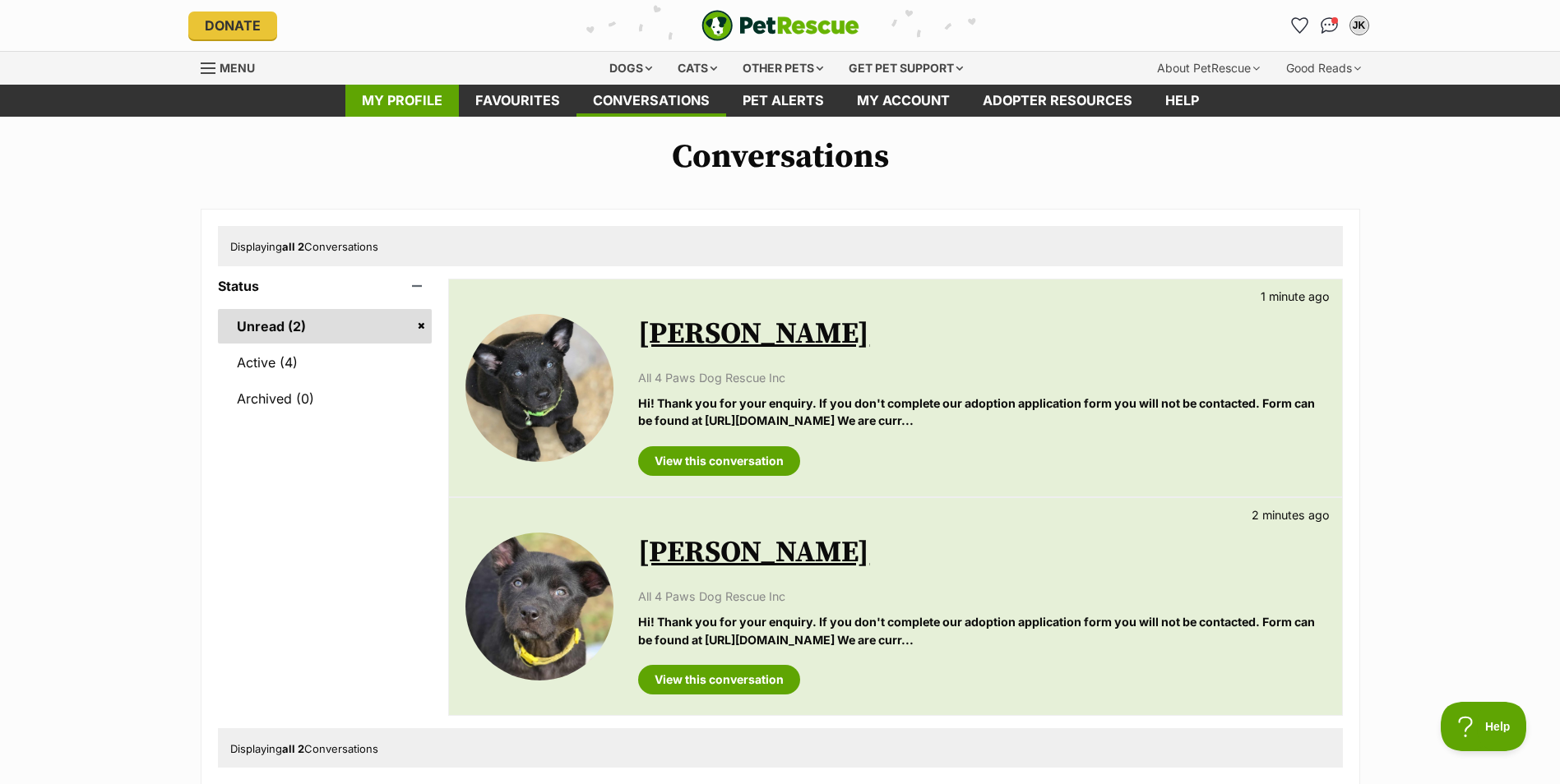
click at [421, 99] on link "My profile" at bounding box center [402, 101] width 113 height 32
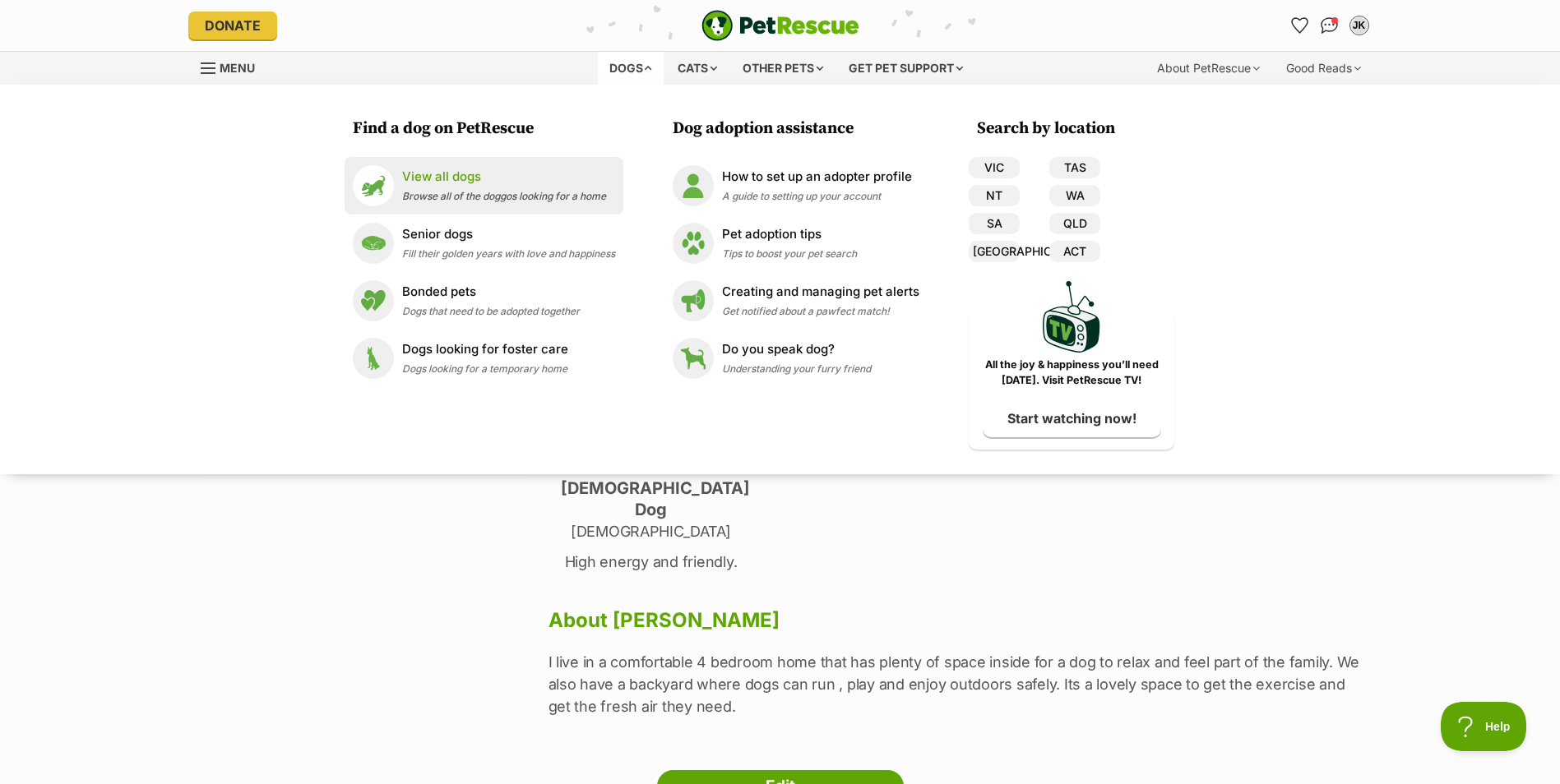
click at [440, 182] on p "View all dogs" at bounding box center [504, 177] width 204 height 19
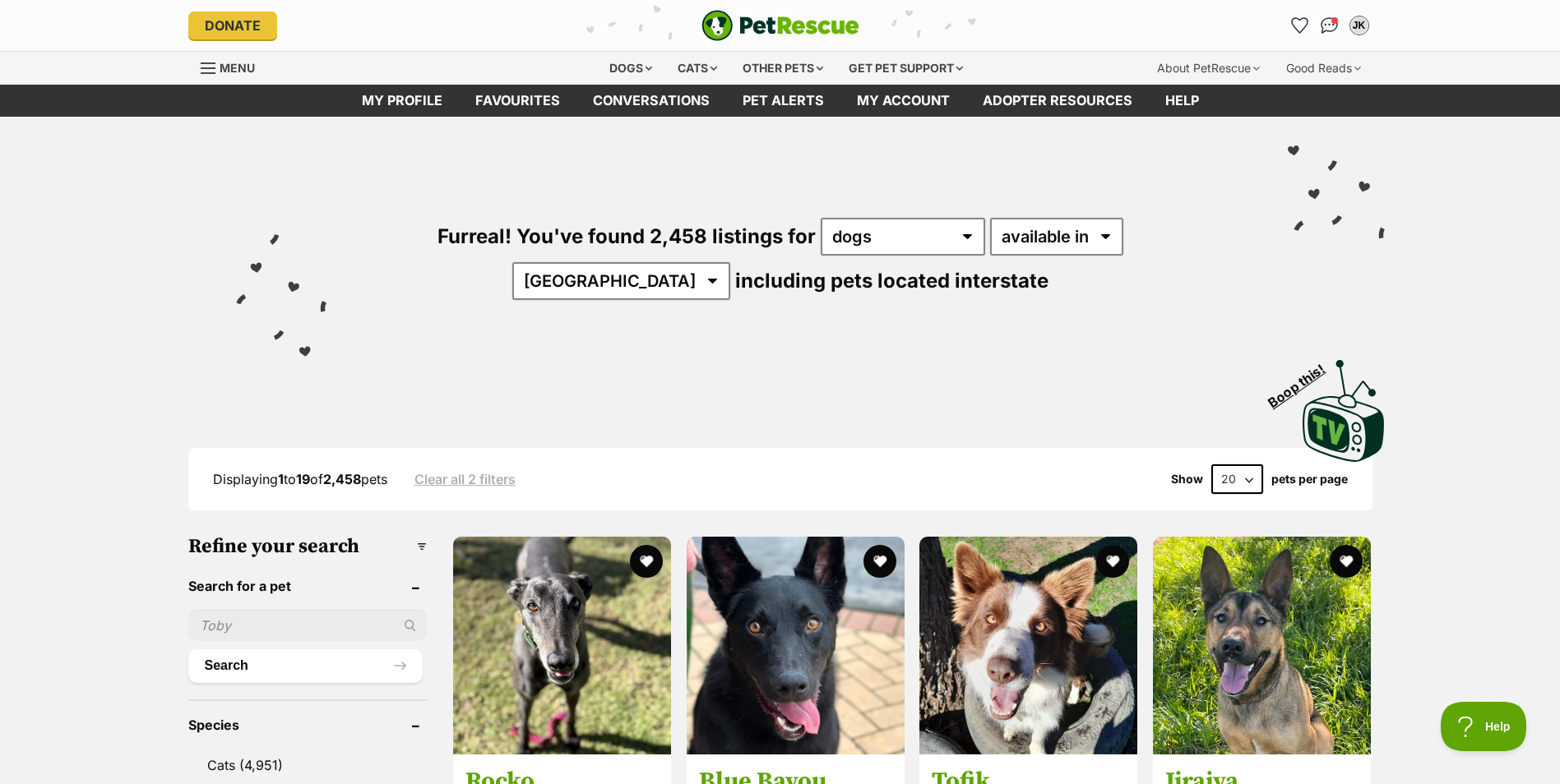
click at [283, 625] on input "text" at bounding box center [308, 626] width 240 height 31
paste input "August"
type input "August"
click at [245, 656] on button "Search" at bounding box center [306, 666] width 235 height 33
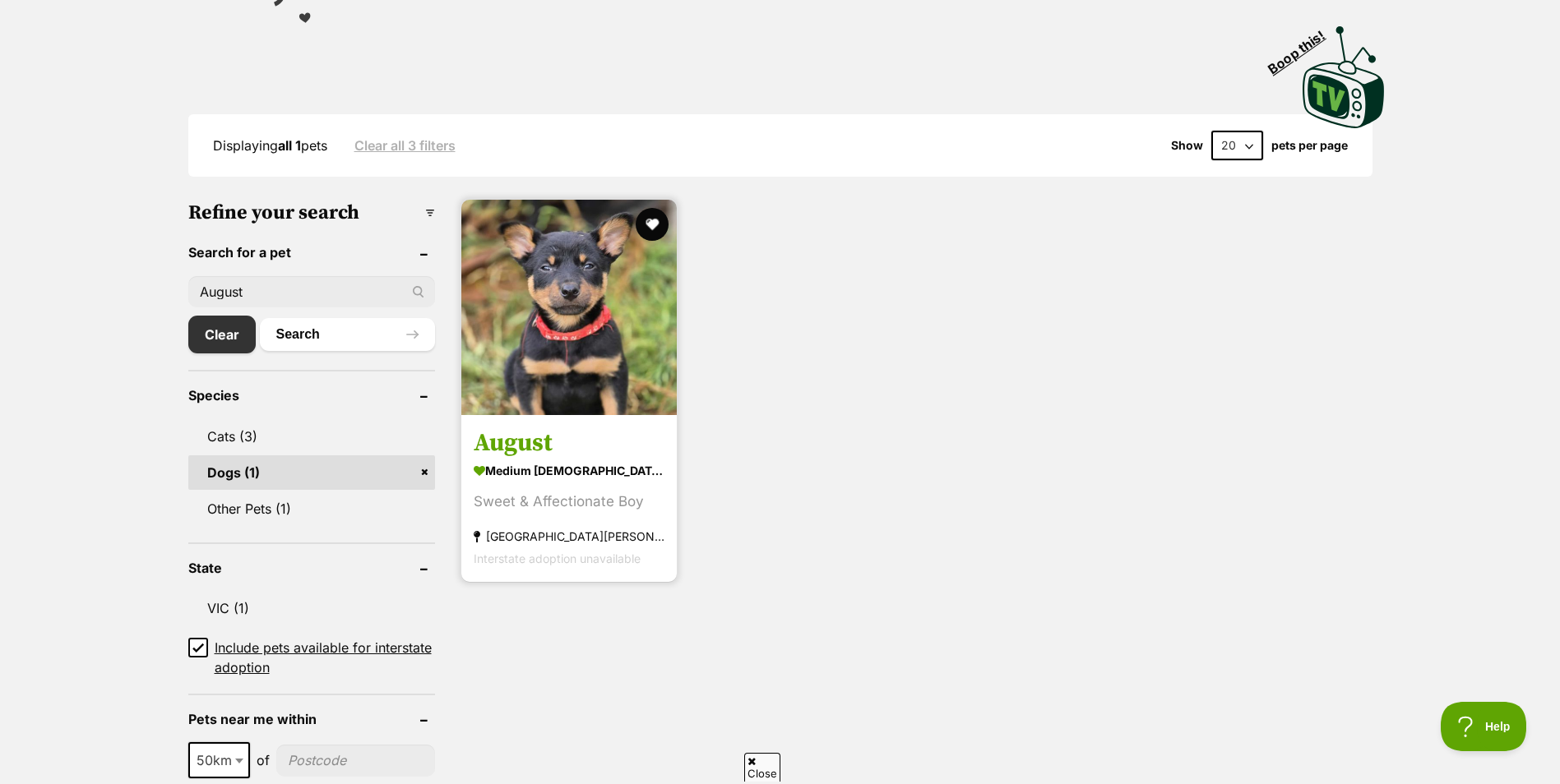
click at [577, 360] on img at bounding box center [569, 307] width 215 height 215
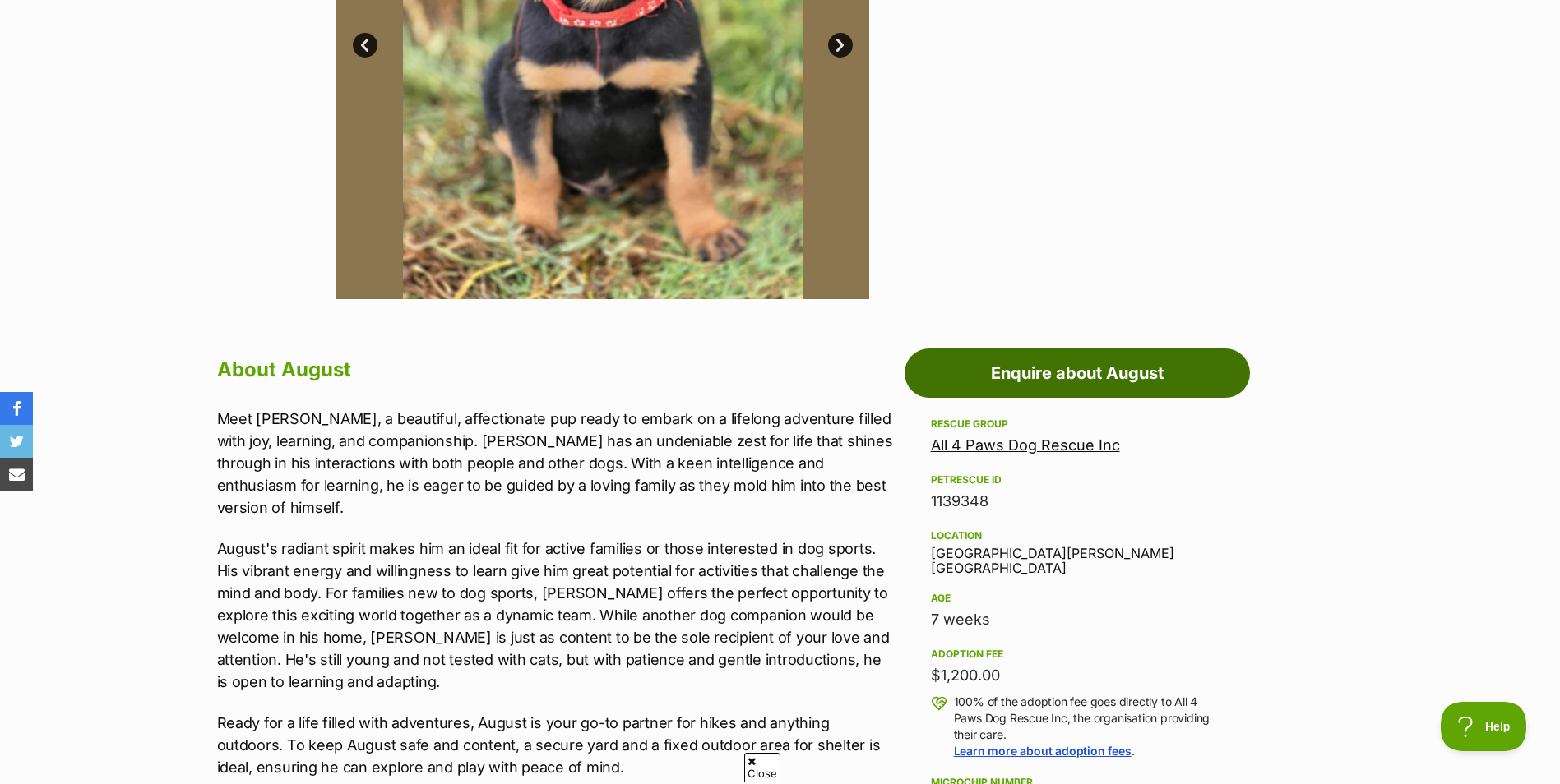
click at [962, 380] on link "Enquire about August" at bounding box center [1077, 373] width 345 height 49
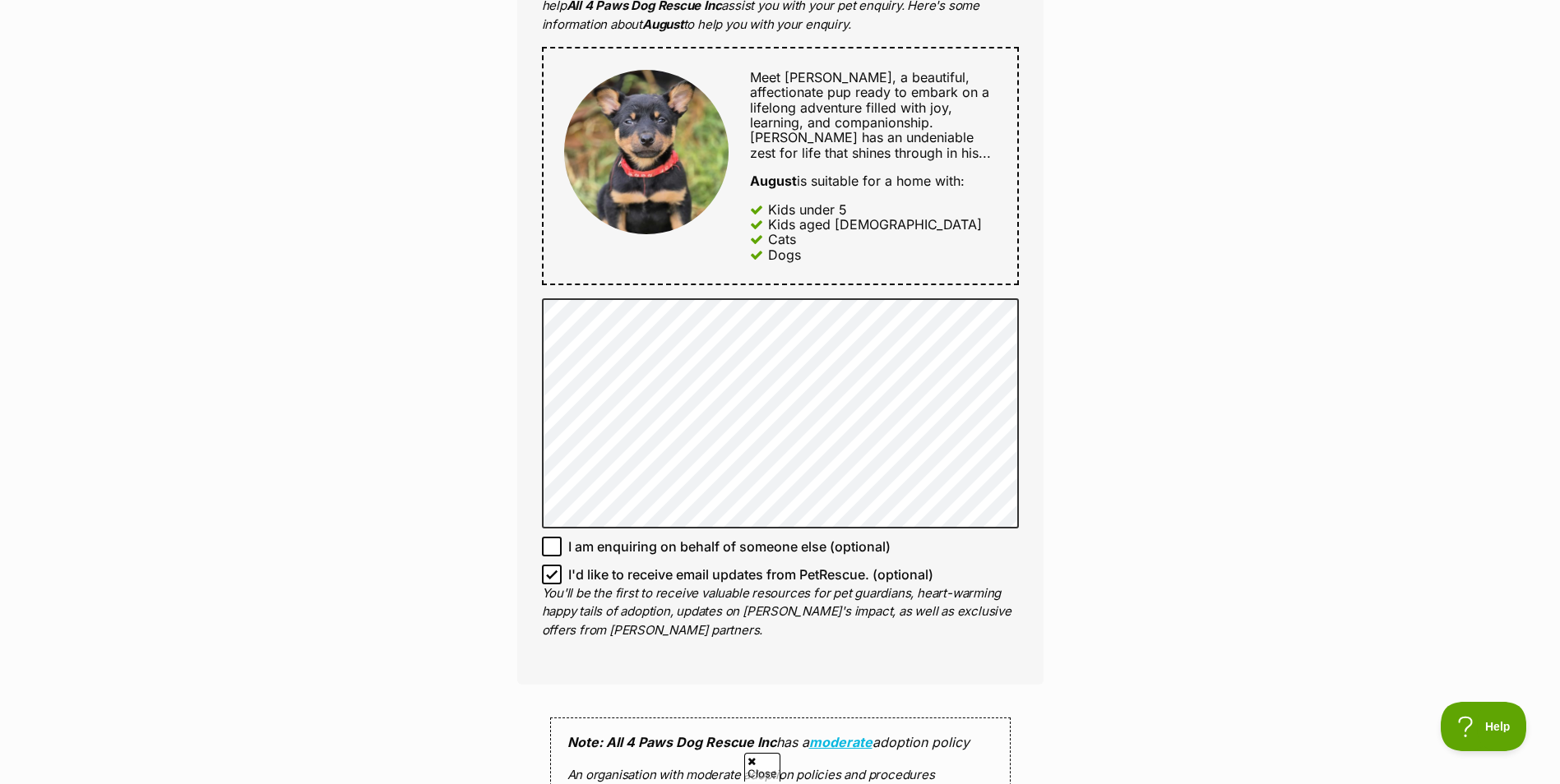
scroll to position [822, 0]
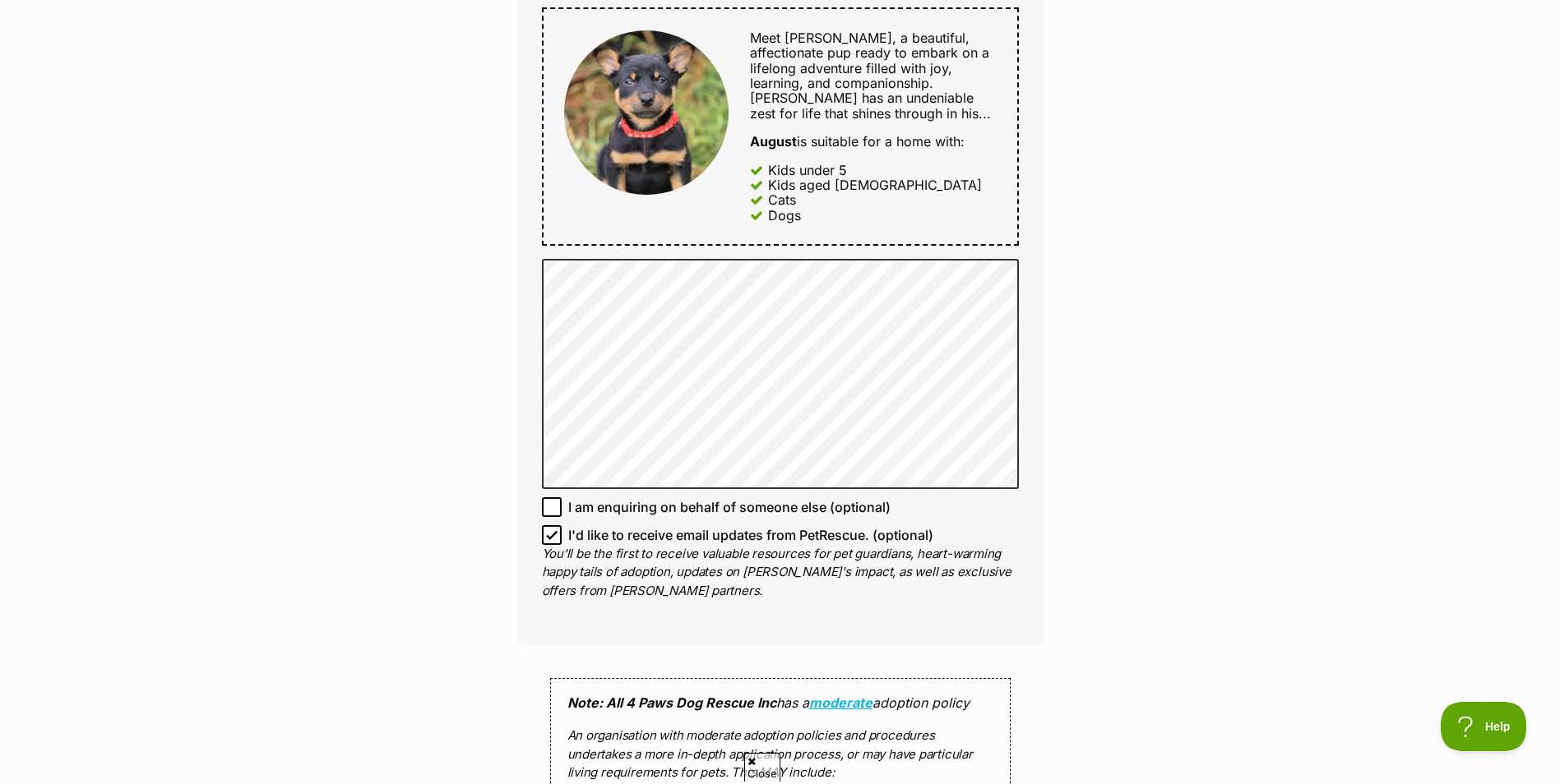
click at [550, 536] on icon at bounding box center [552, 535] width 12 height 12
click at [550, 536] on input "I'd like to receive email updates from PetRescue. (optional)" at bounding box center [552, 535] width 20 height 20
checkbox input "false"
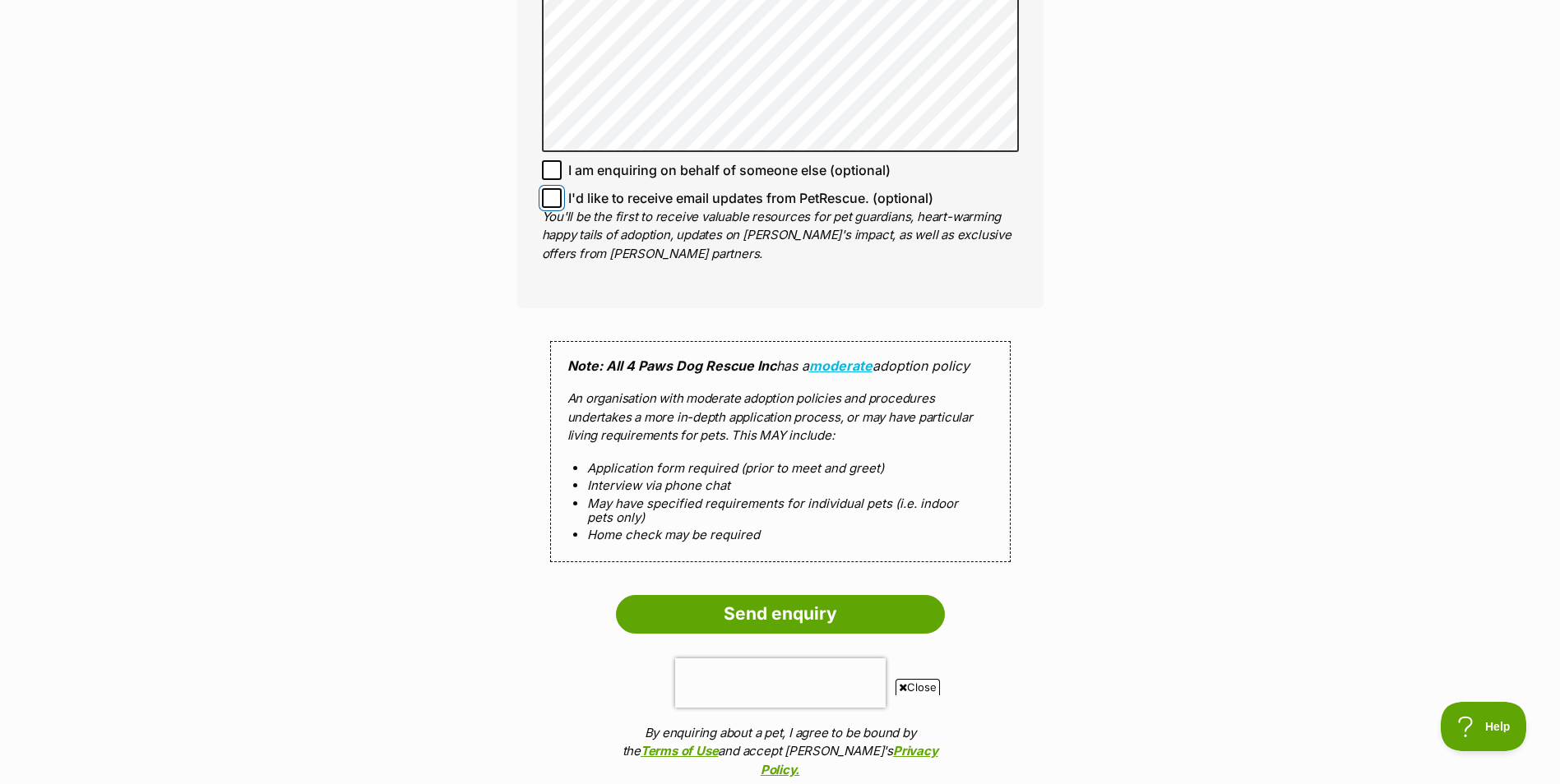
scroll to position [1315, 0]
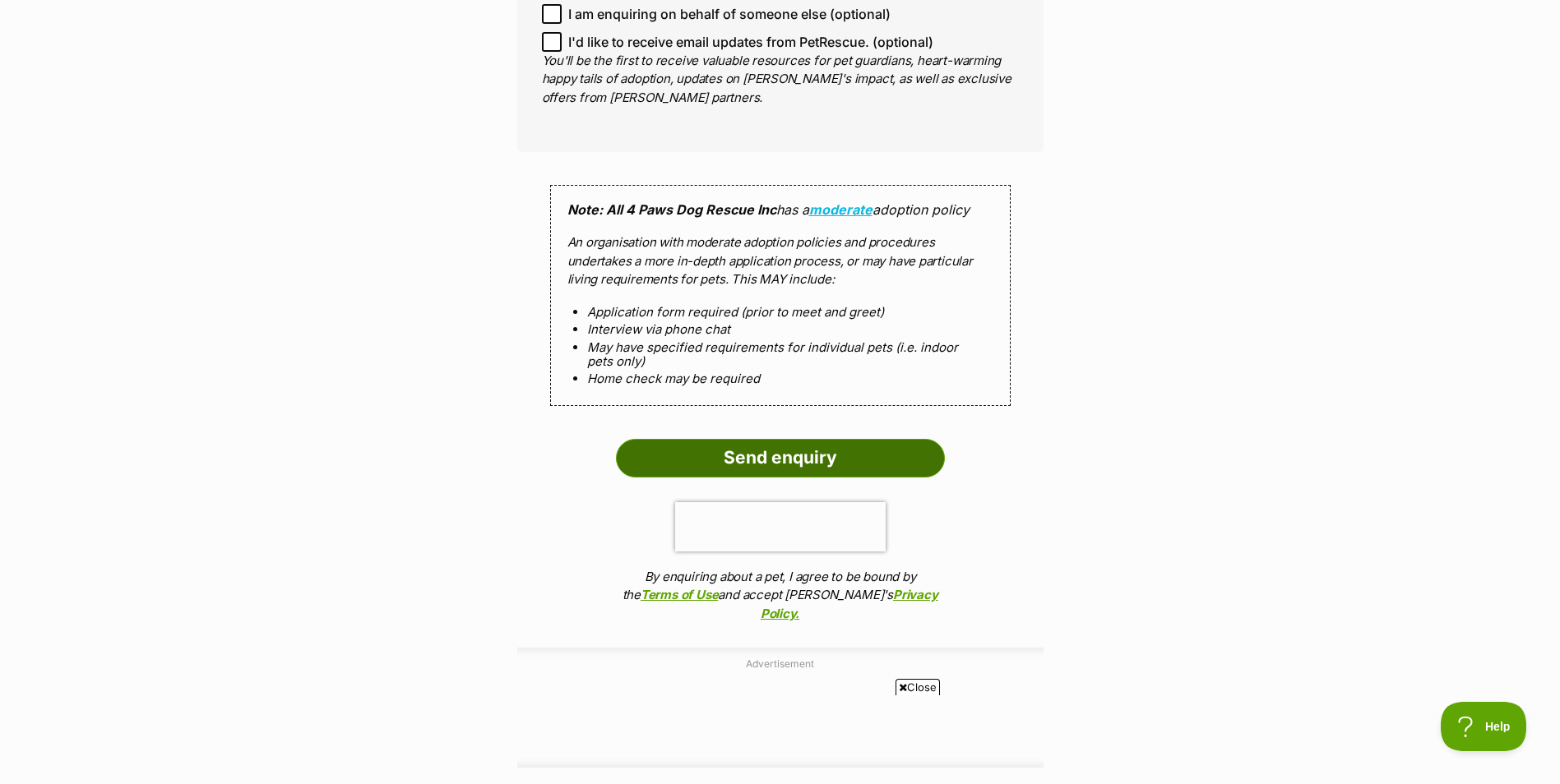
click at [760, 469] on input "Send enquiry" at bounding box center [780, 457] width 329 height 38
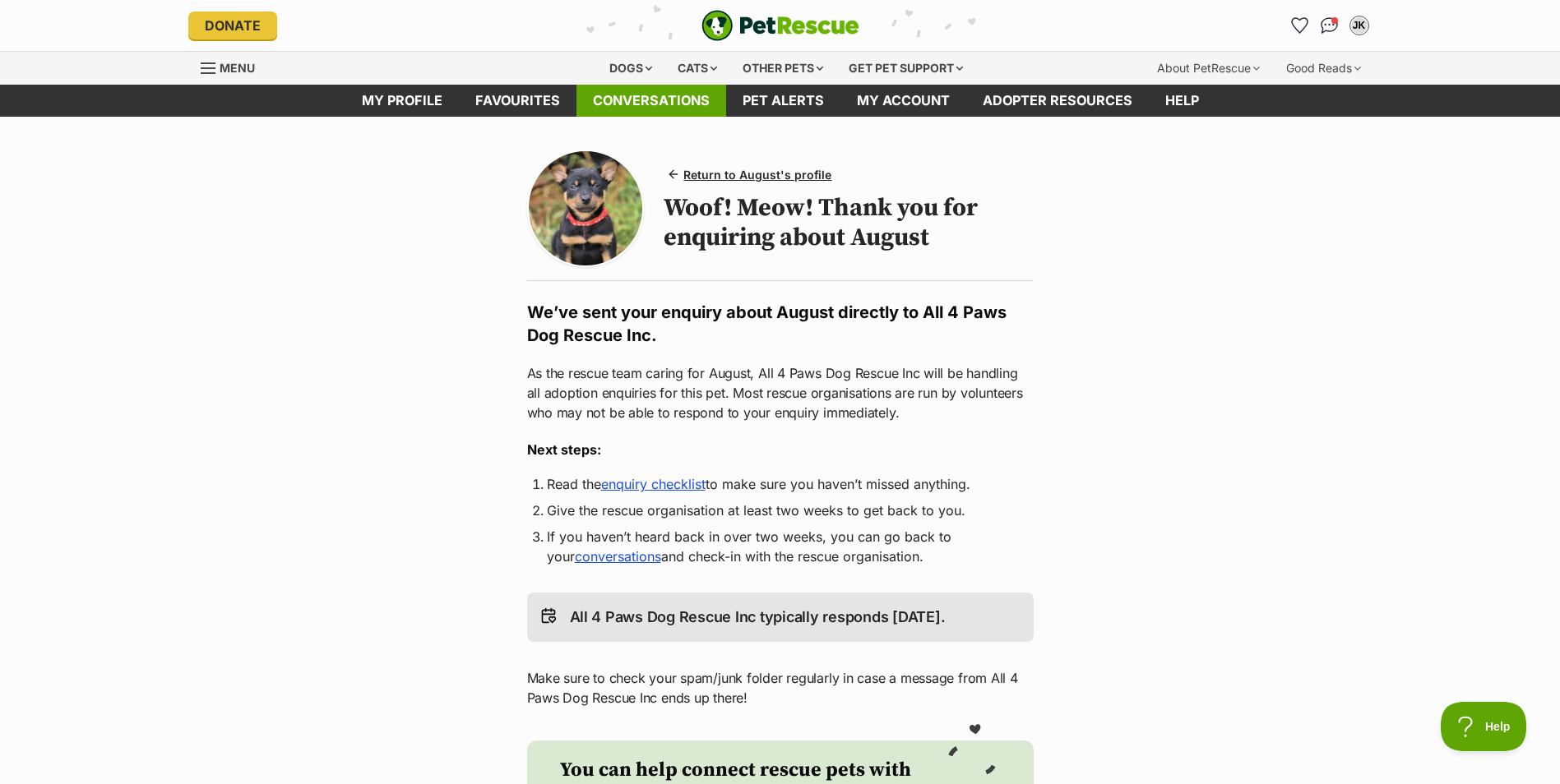
click at [635, 91] on link "Conversations" at bounding box center [650, 101] width 150 height 32
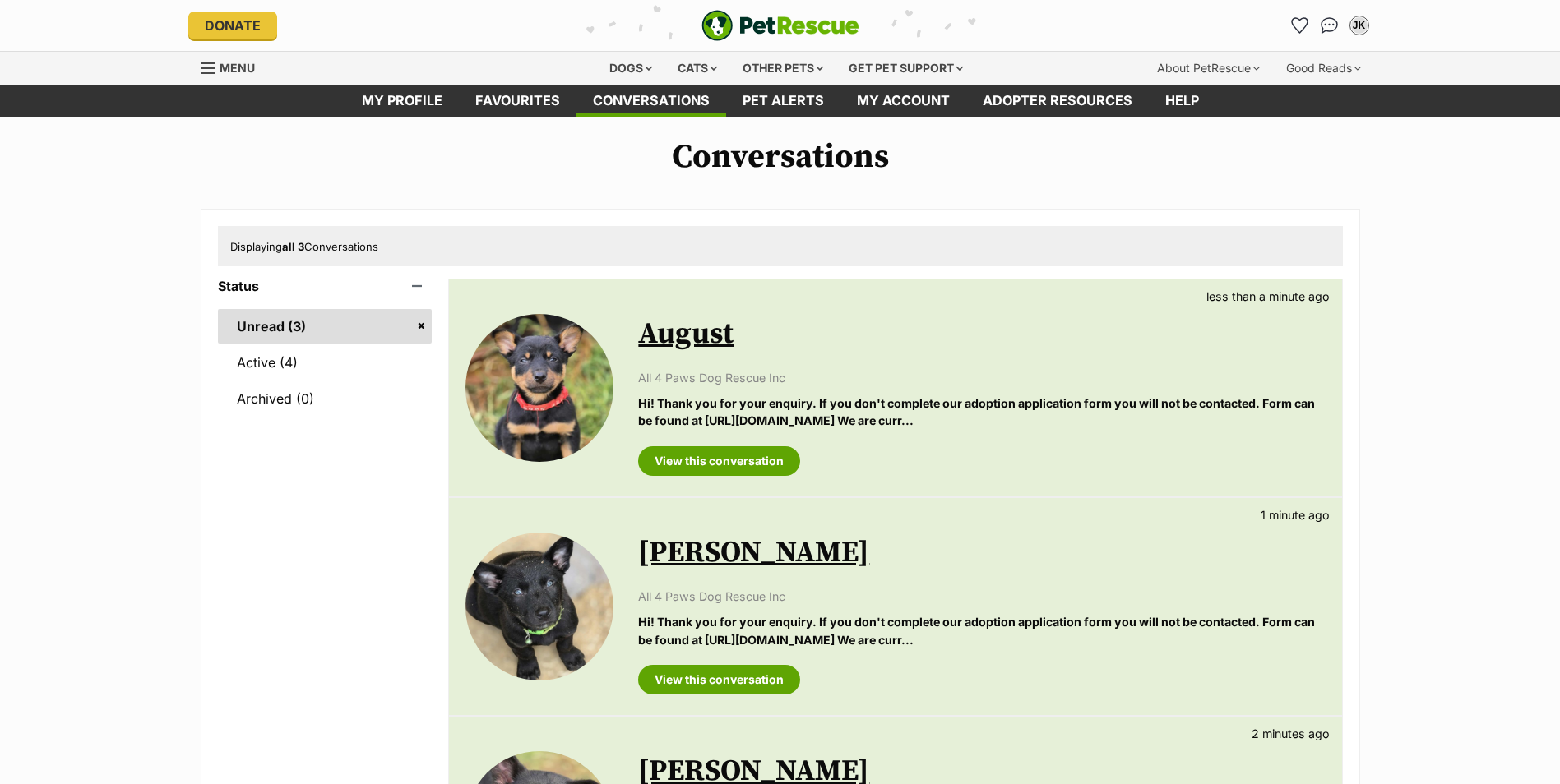
click at [606, 65] on div "Dogs" at bounding box center [630, 68] width 66 height 33
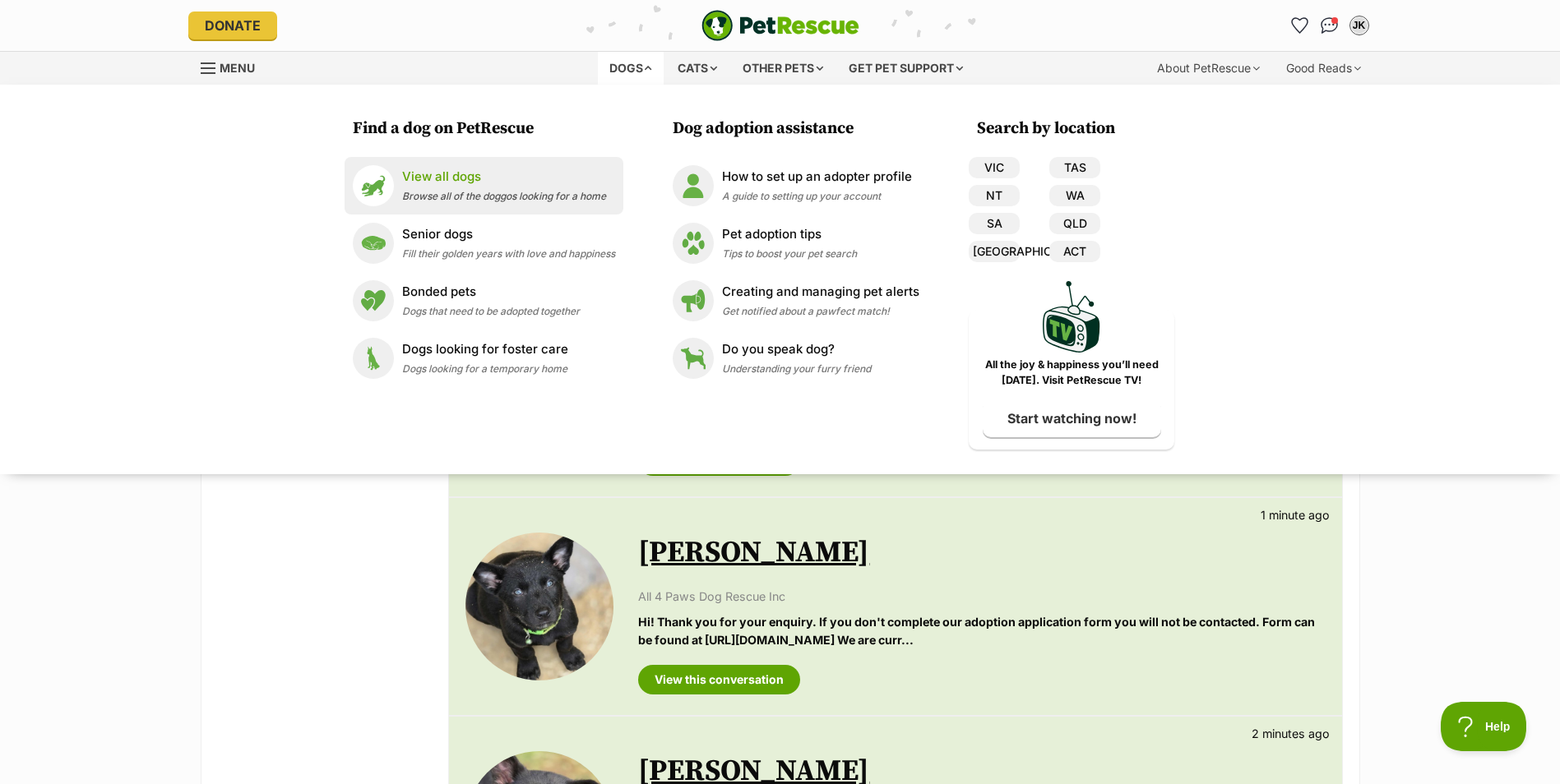
click at [451, 177] on p "View all dogs" at bounding box center [504, 177] width 204 height 19
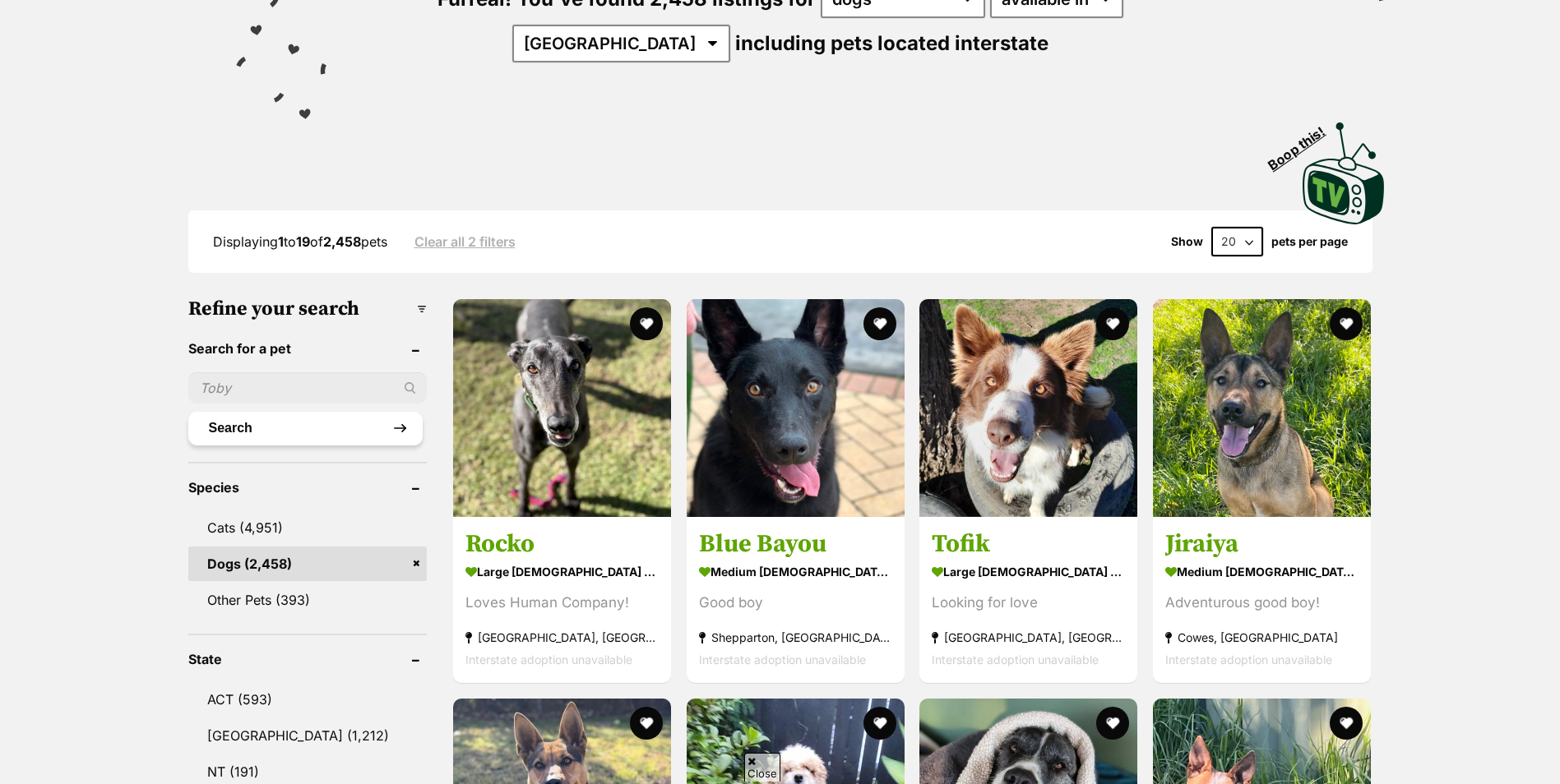
scroll to position [246, 0]
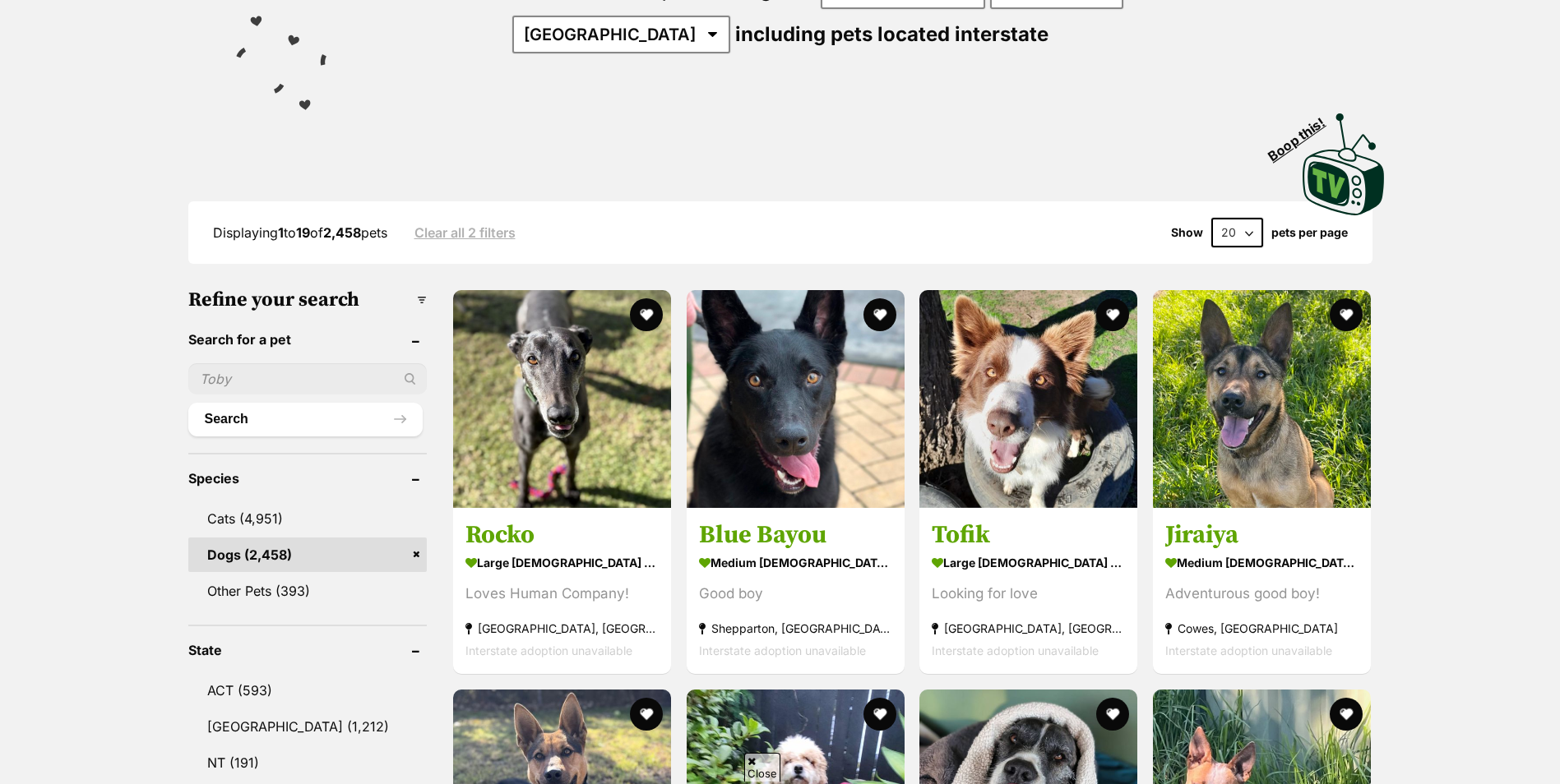
click at [245, 376] on input "text" at bounding box center [308, 379] width 240 height 31
paste input "[PERSON_NAME]"
type input "[PERSON_NAME]"
click at [233, 418] on button "Search" at bounding box center [306, 419] width 235 height 33
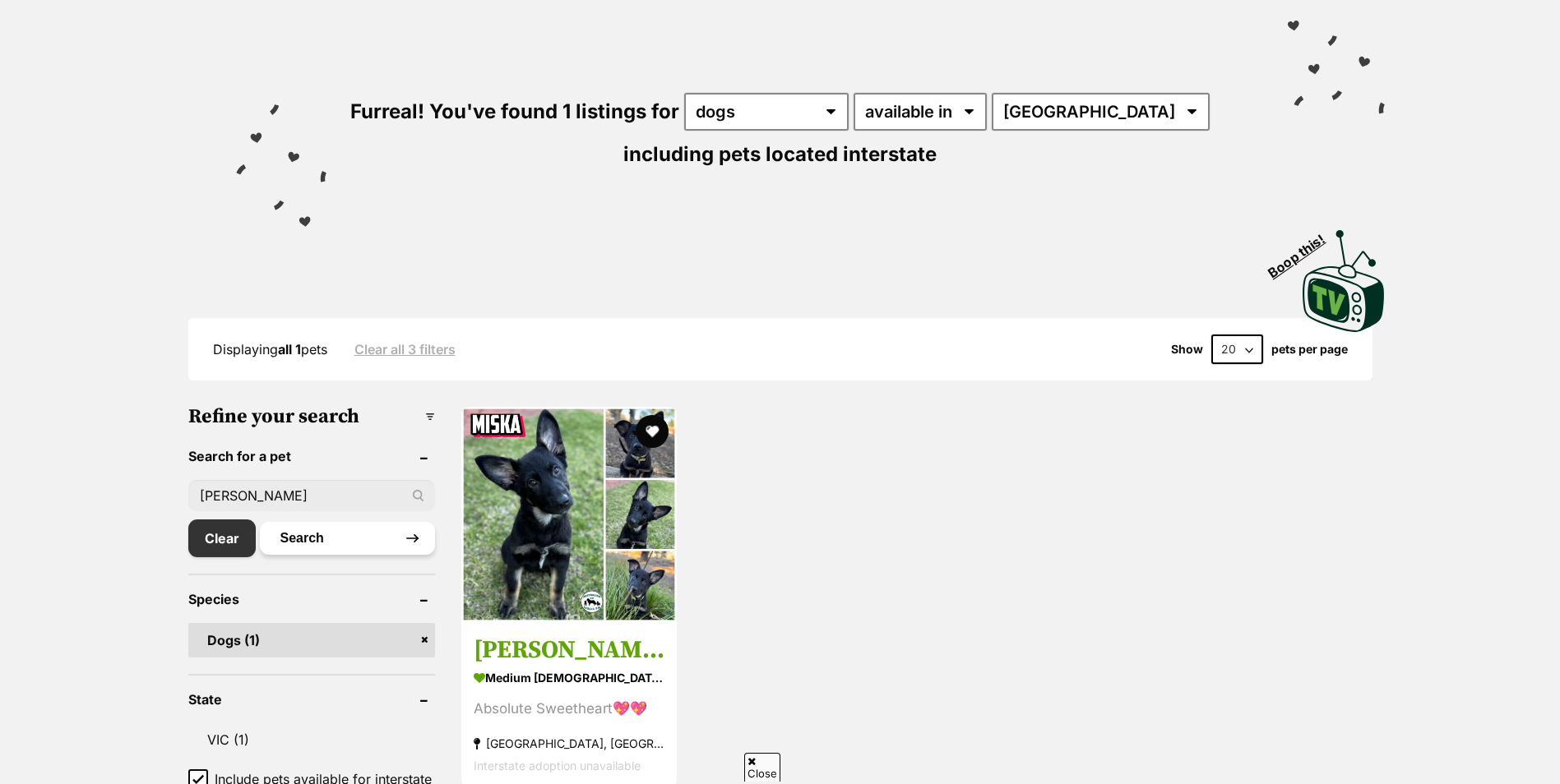
scroll to position [246, 0]
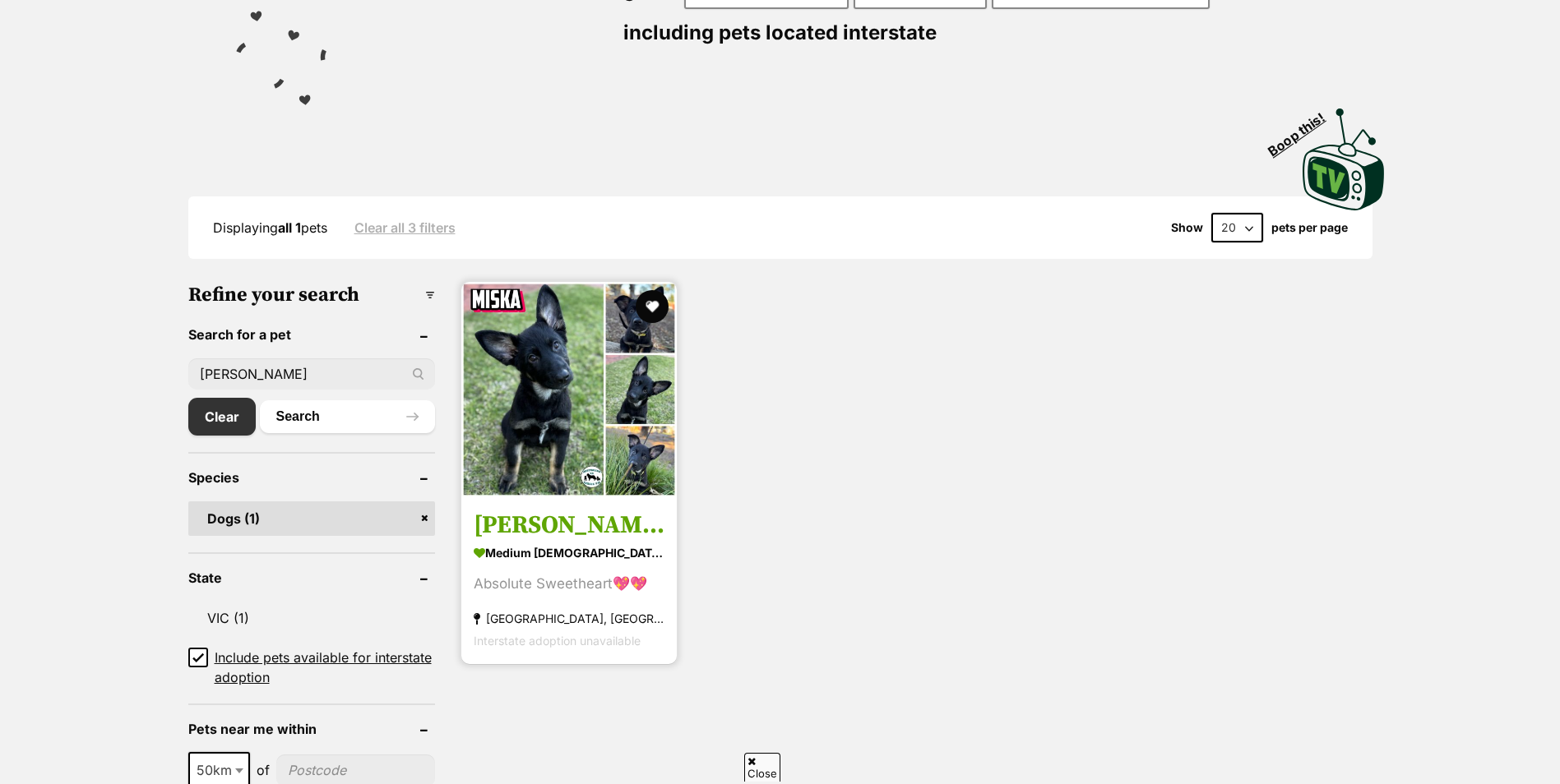
click at [534, 397] on img at bounding box center [569, 389] width 215 height 215
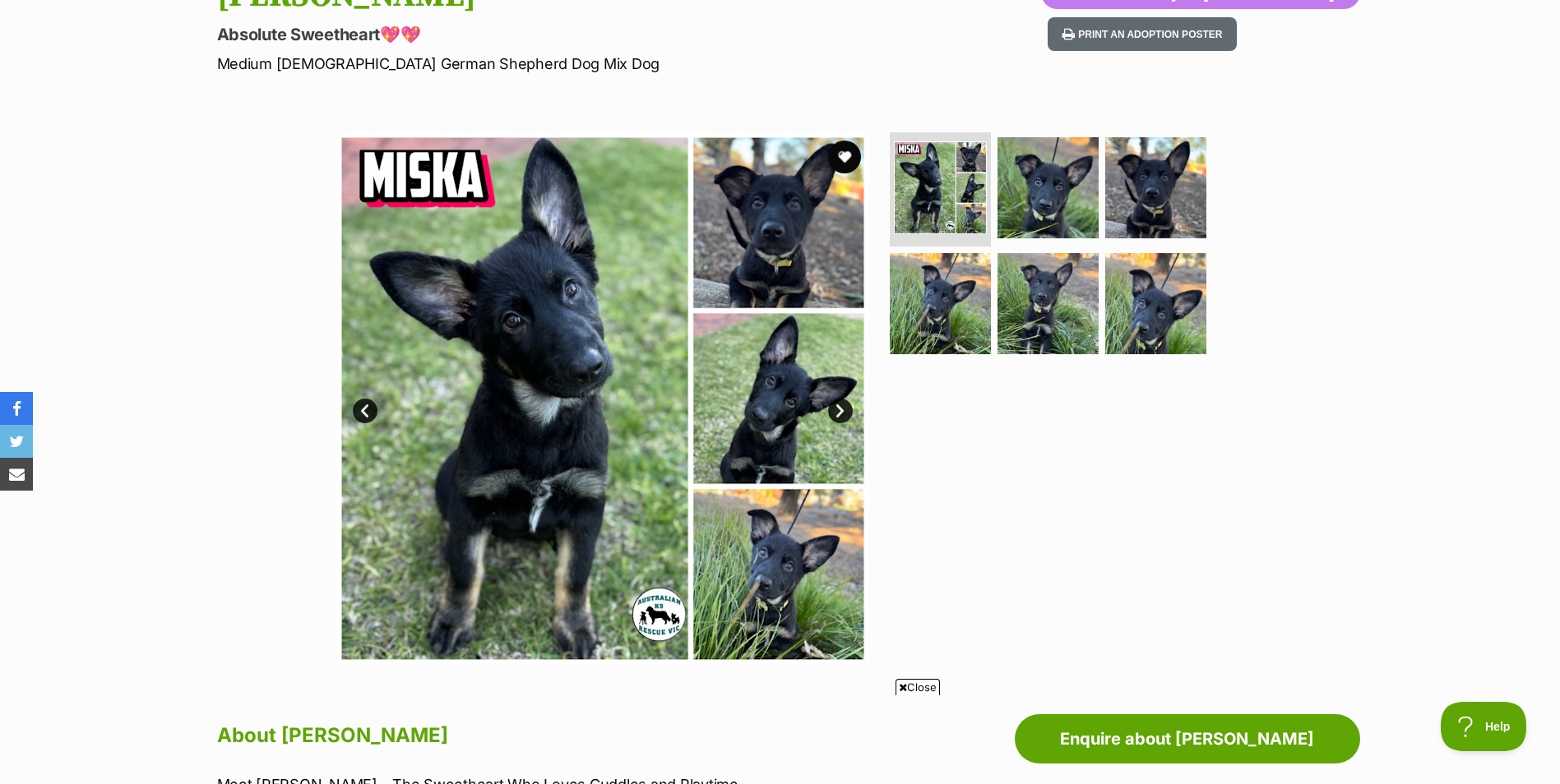
scroll to position [246, 0]
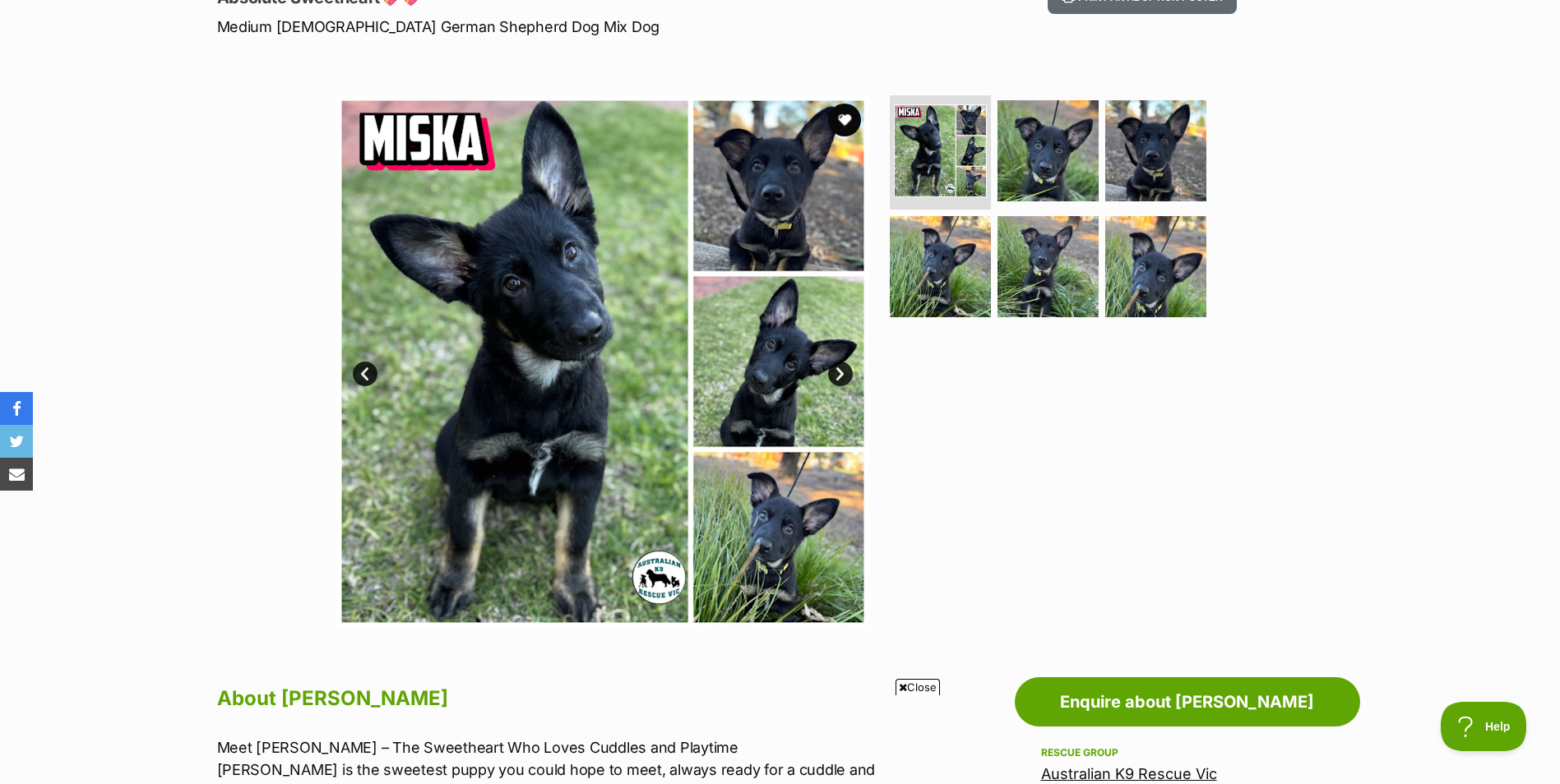
click at [793, 349] on img at bounding box center [602, 362] width 533 height 533
click at [749, 367] on img at bounding box center [602, 362] width 533 height 533
click at [842, 369] on link "Next" at bounding box center [840, 373] width 24 height 24
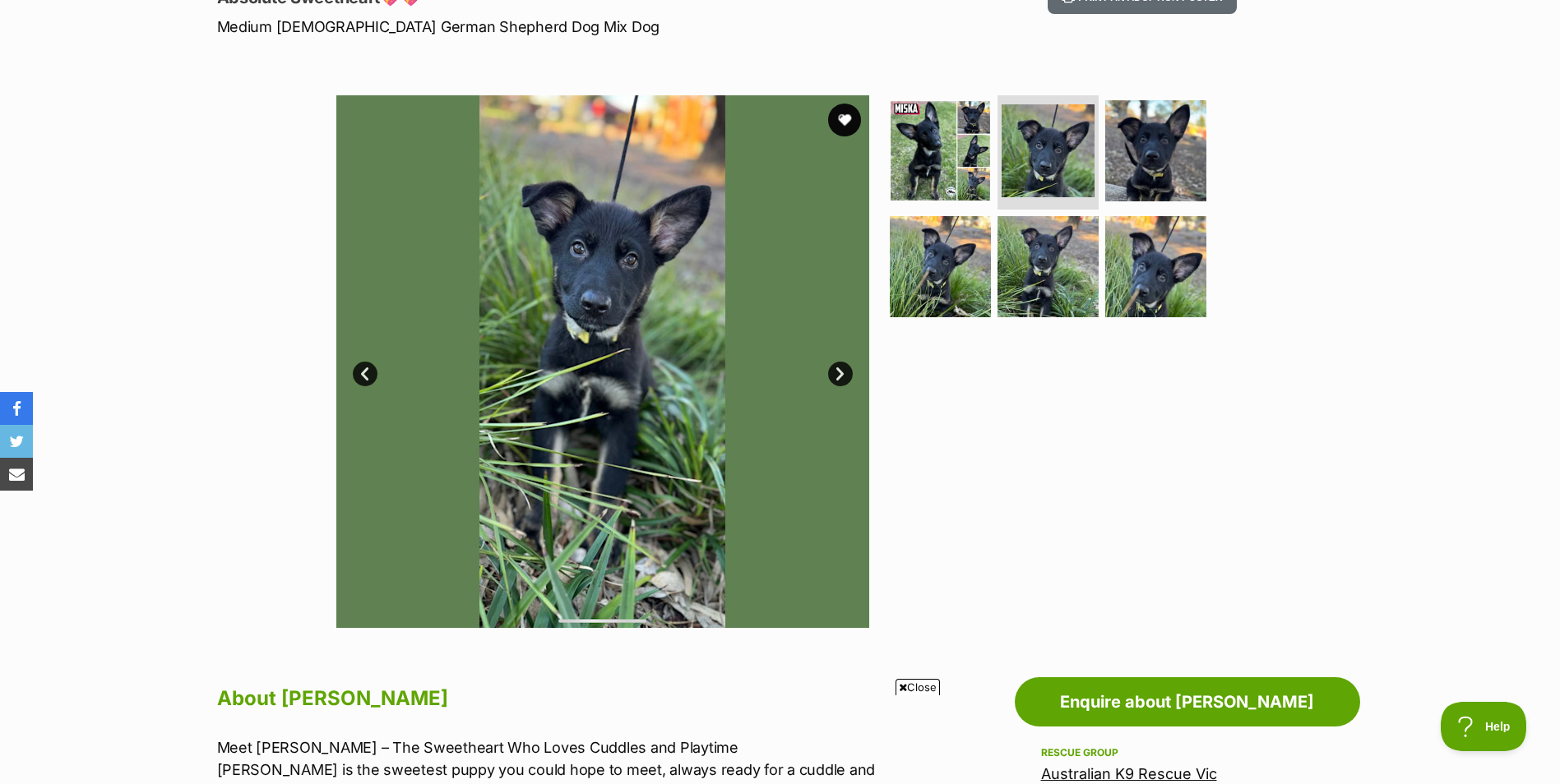
click at [841, 372] on link "Next" at bounding box center [840, 373] width 24 height 24
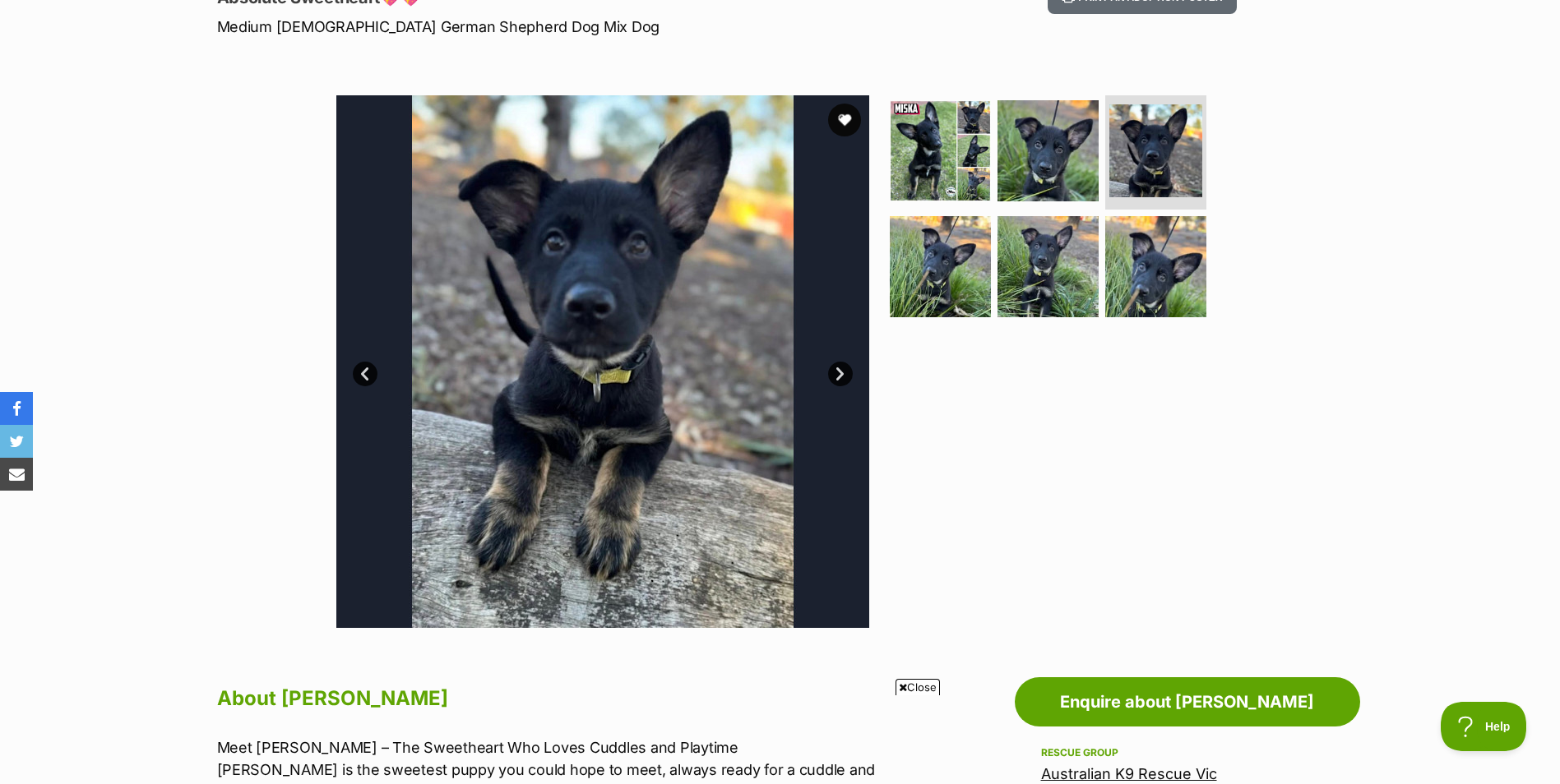
click at [841, 377] on link "Next" at bounding box center [840, 373] width 24 height 24
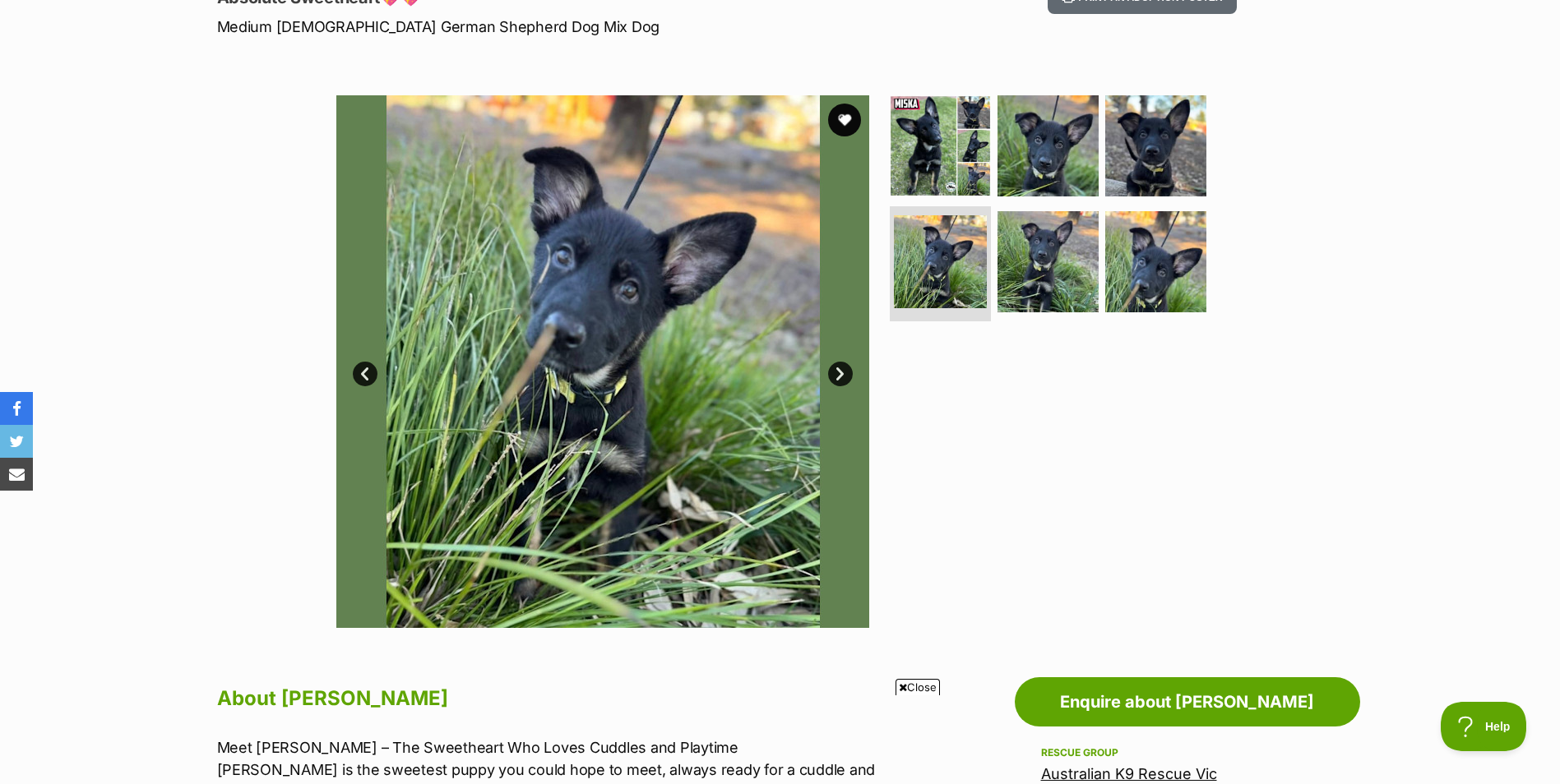
click at [841, 377] on link "Next" at bounding box center [840, 373] width 24 height 24
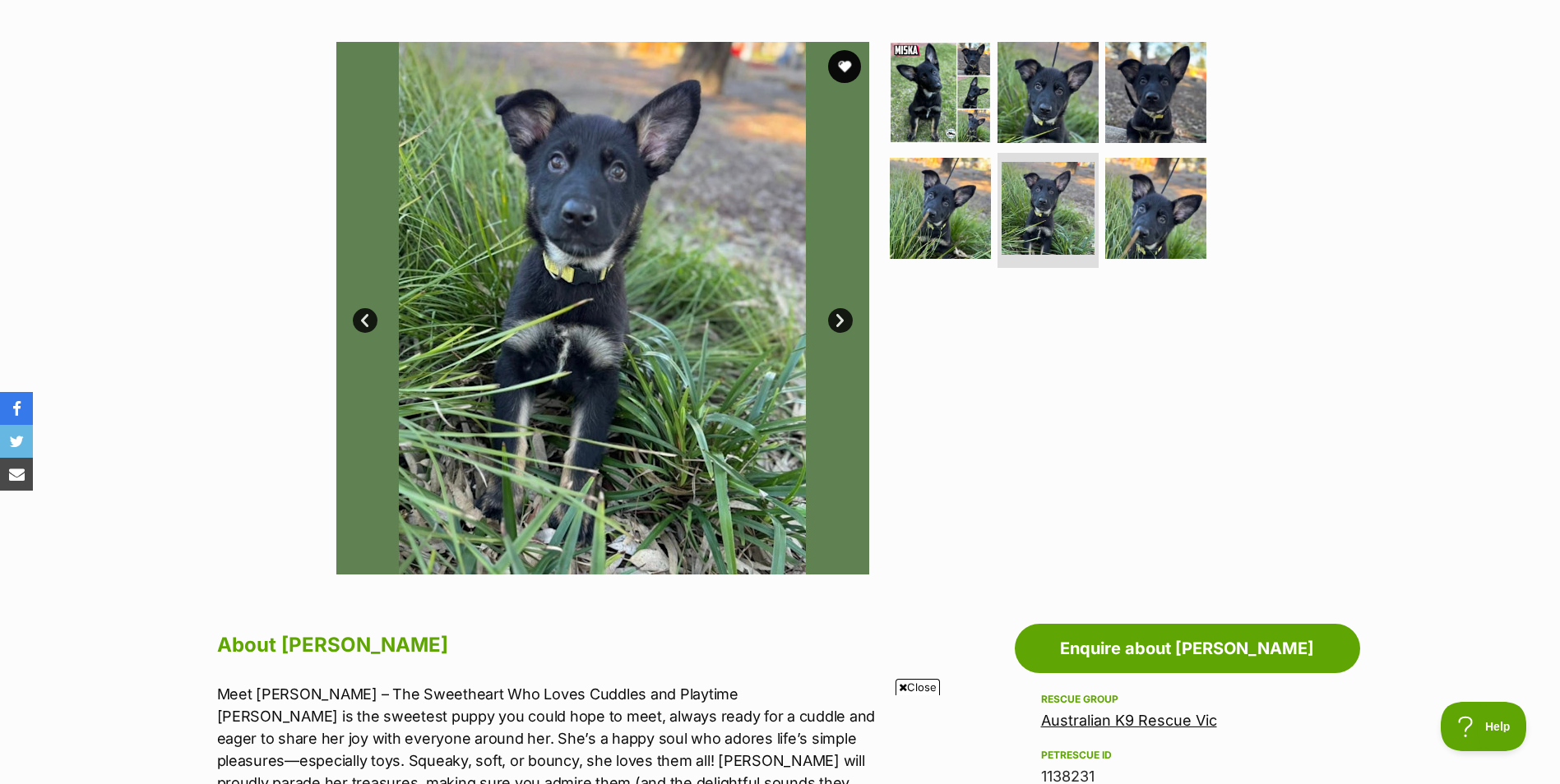
scroll to position [411, 0]
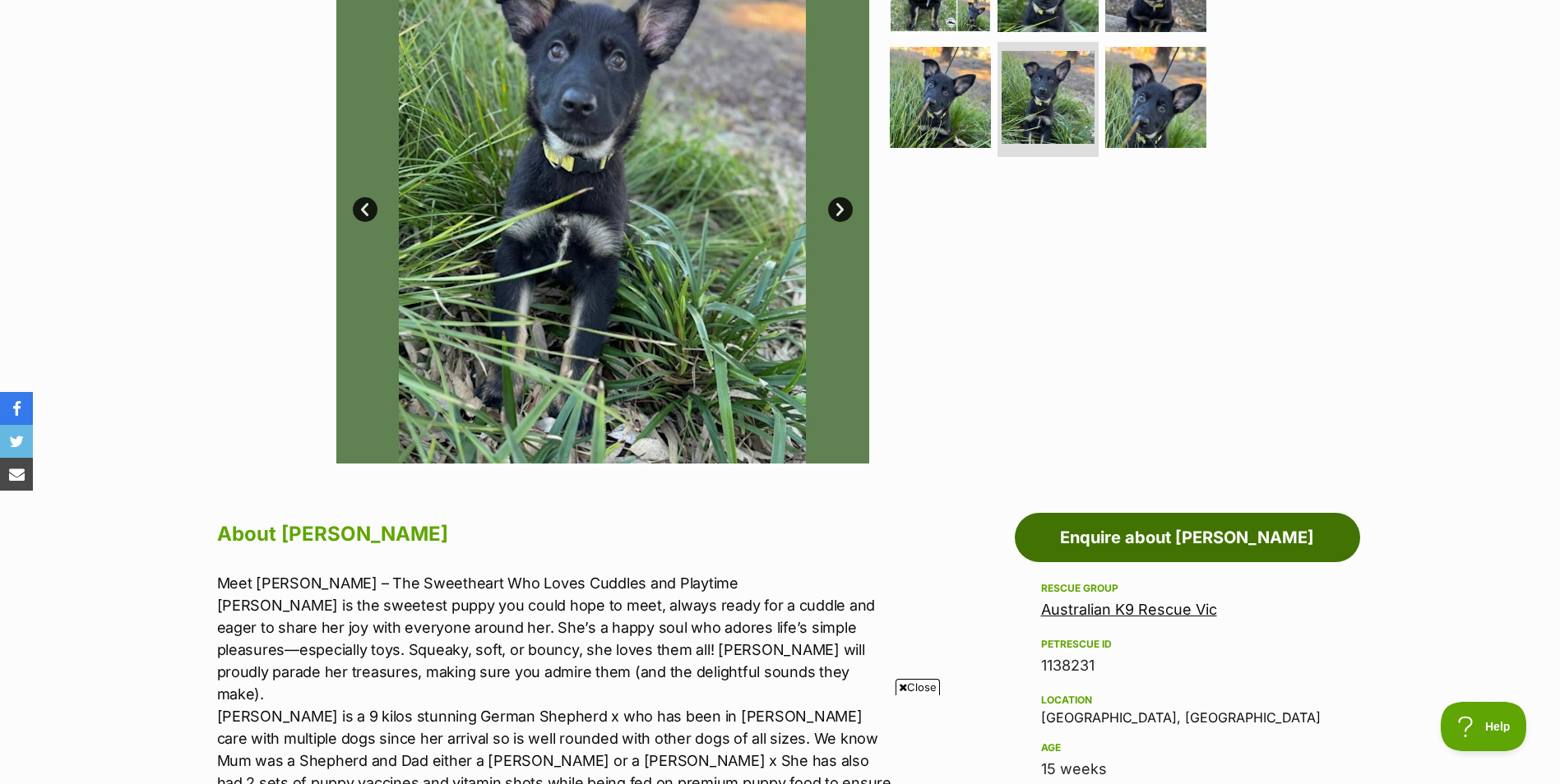
click at [1107, 537] on link "Enquire about Miska" at bounding box center [1187, 538] width 345 height 49
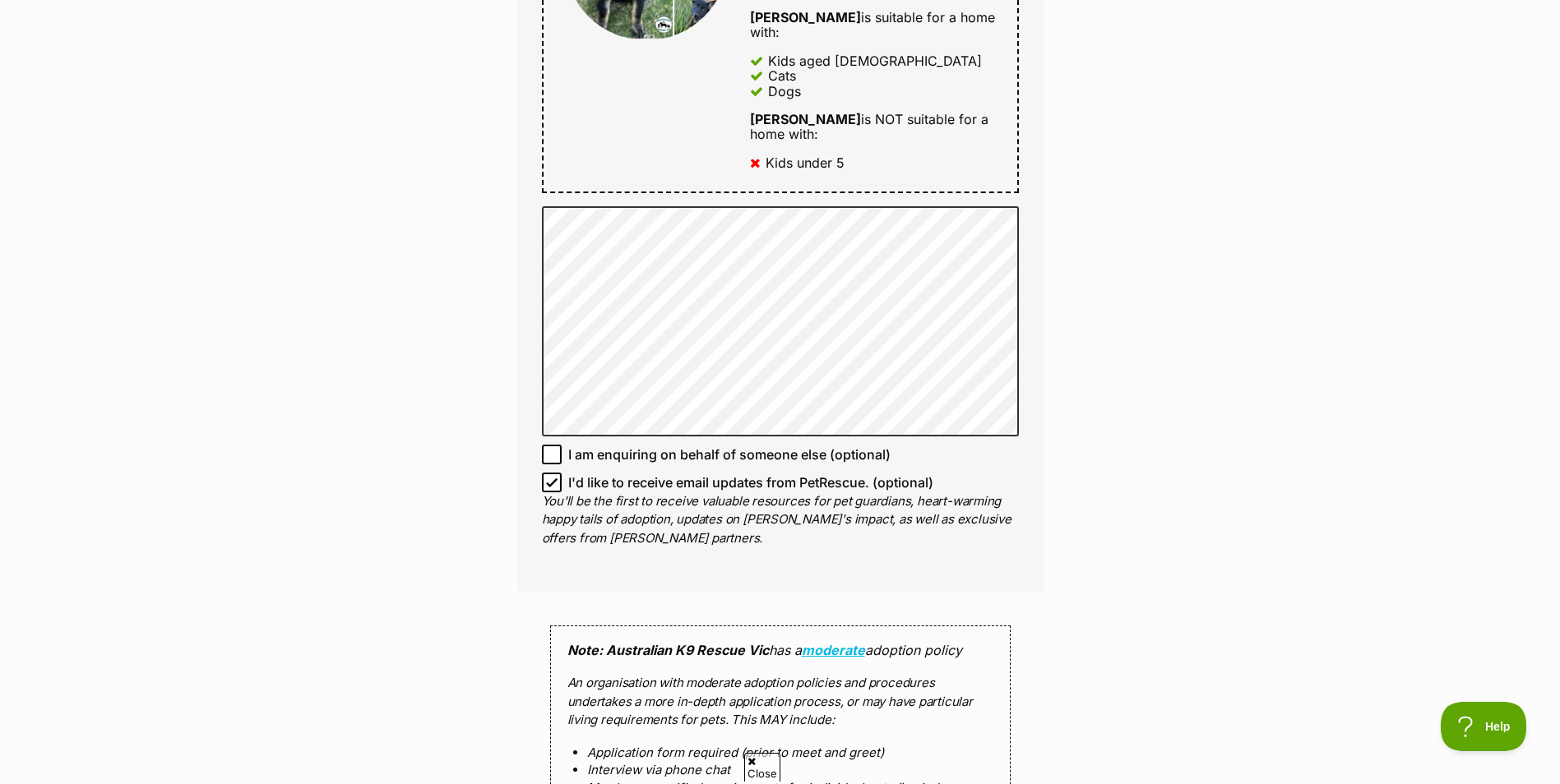
scroll to position [986, 0]
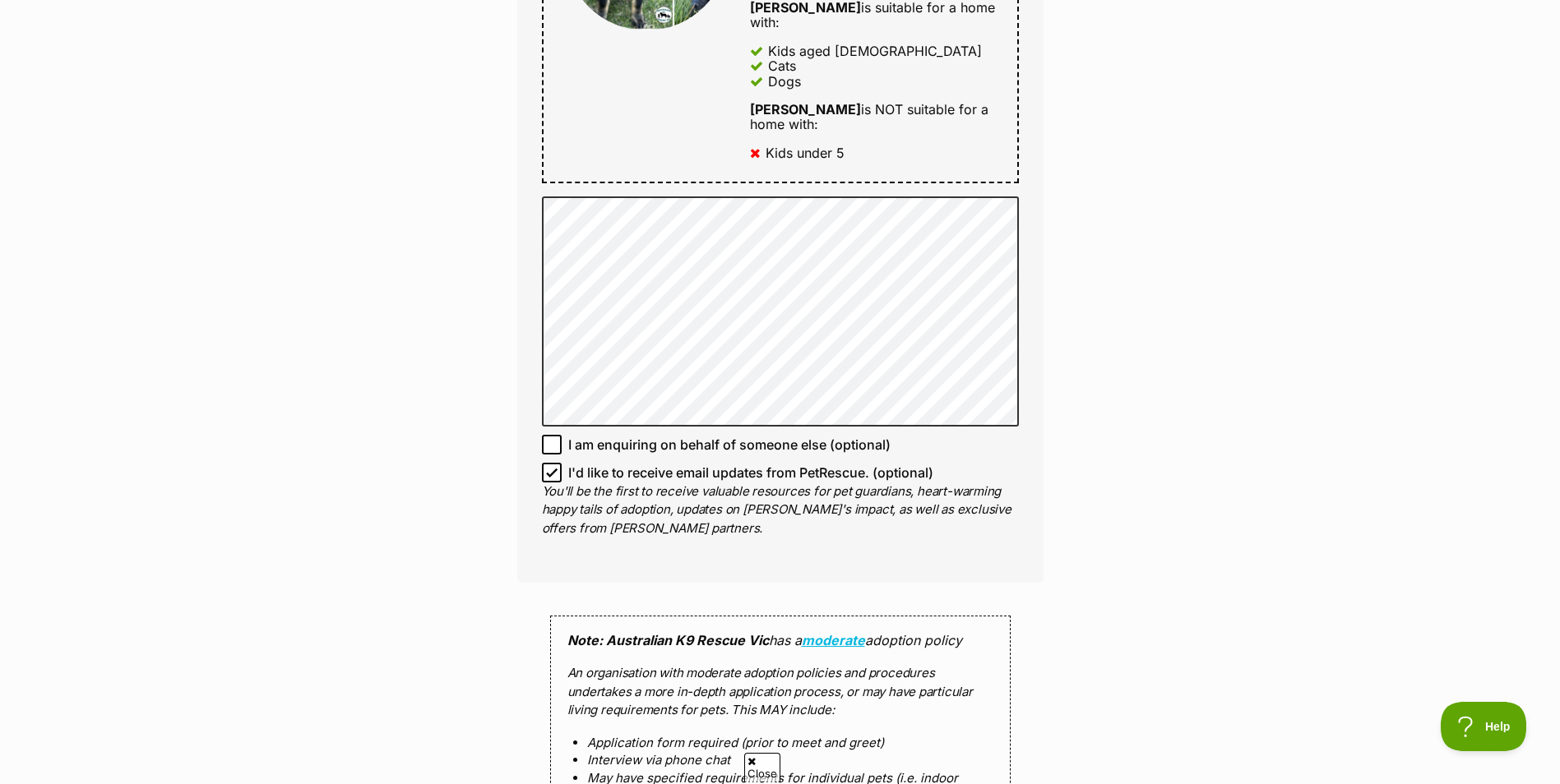
click at [551, 468] on icon at bounding box center [552, 472] width 10 height 8
click at [551, 462] on input "I'd like to receive email updates from PetRescue. (optional)" at bounding box center [552, 472] width 20 height 20
checkbox input "false"
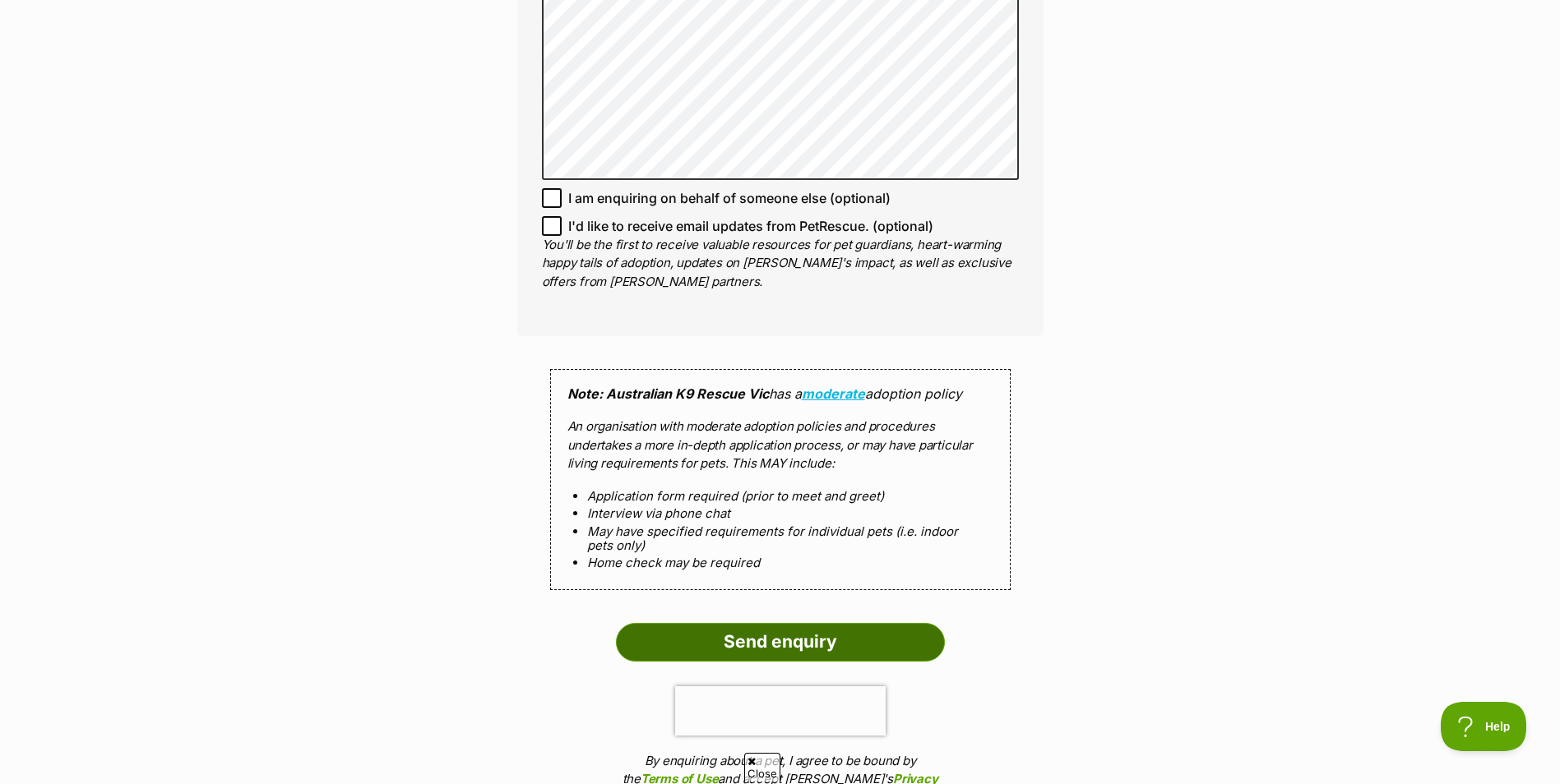
scroll to position [0, 0]
click at [766, 623] on input "Send enquiry" at bounding box center [780, 641] width 329 height 38
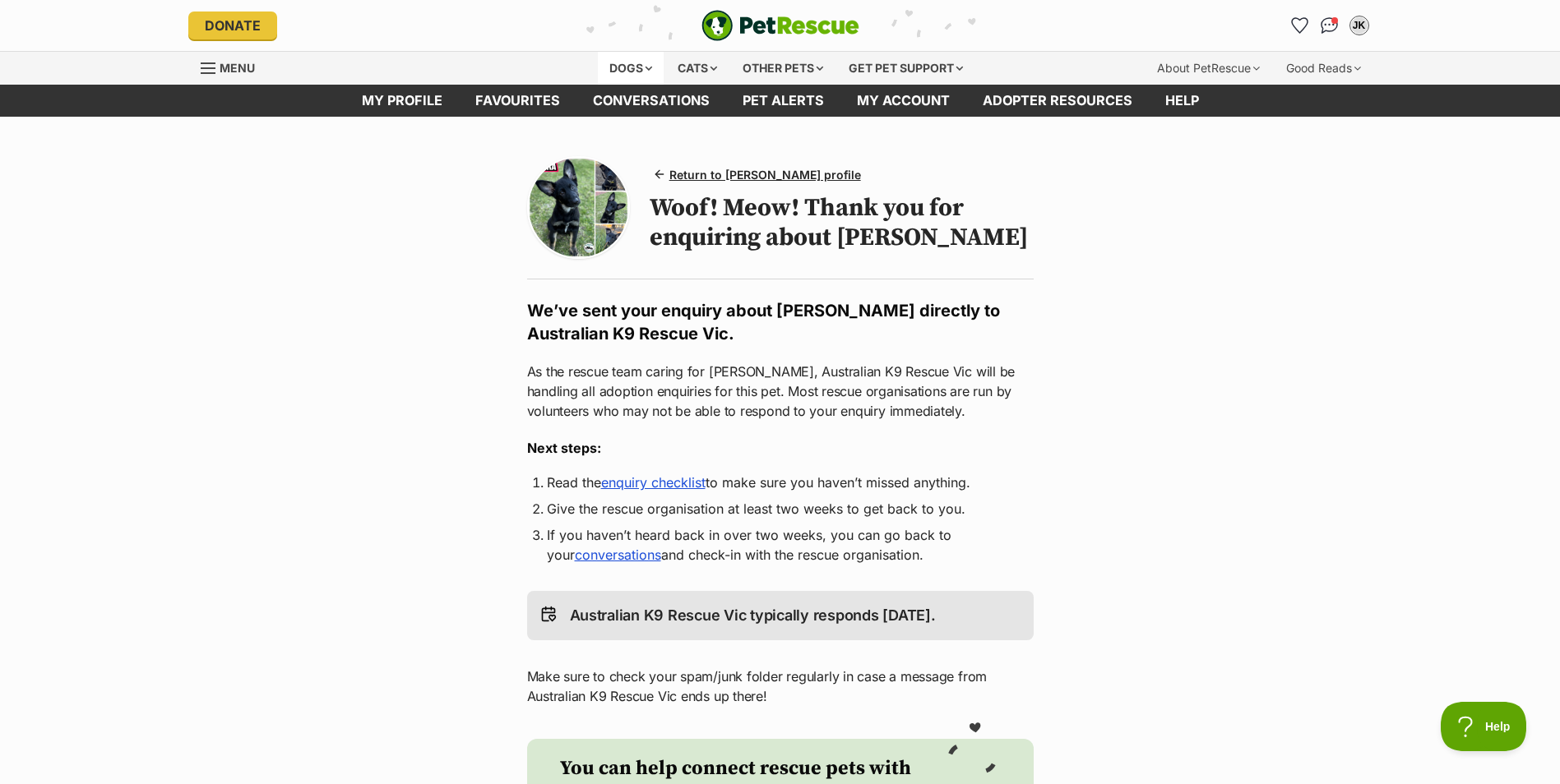
click at [631, 68] on div "Dogs" at bounding box center [630, 68] width 66 height 33
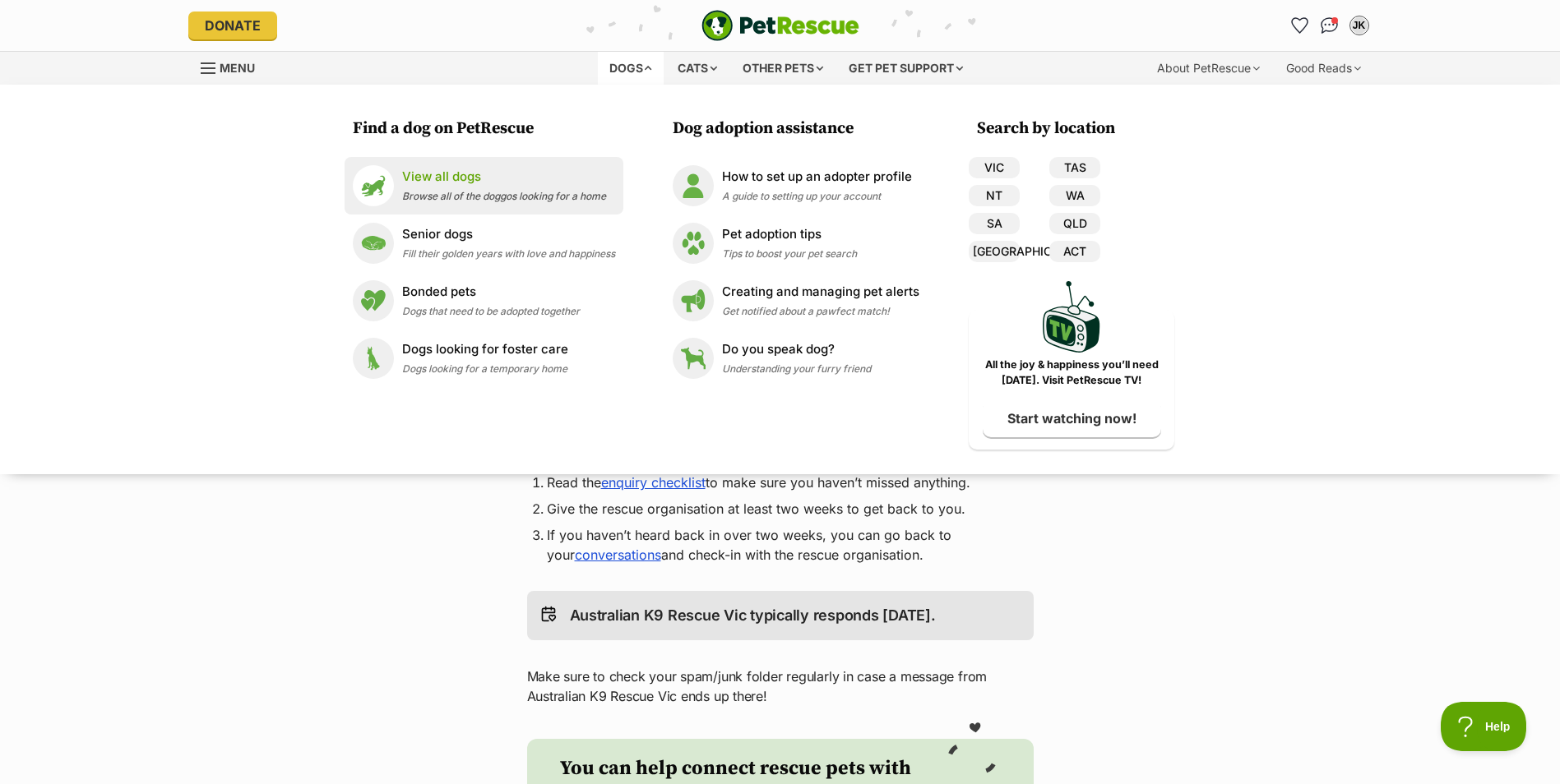
click at [448, 173] on p "View all dogs" at bounding box center [504, 177] width 204 height 19
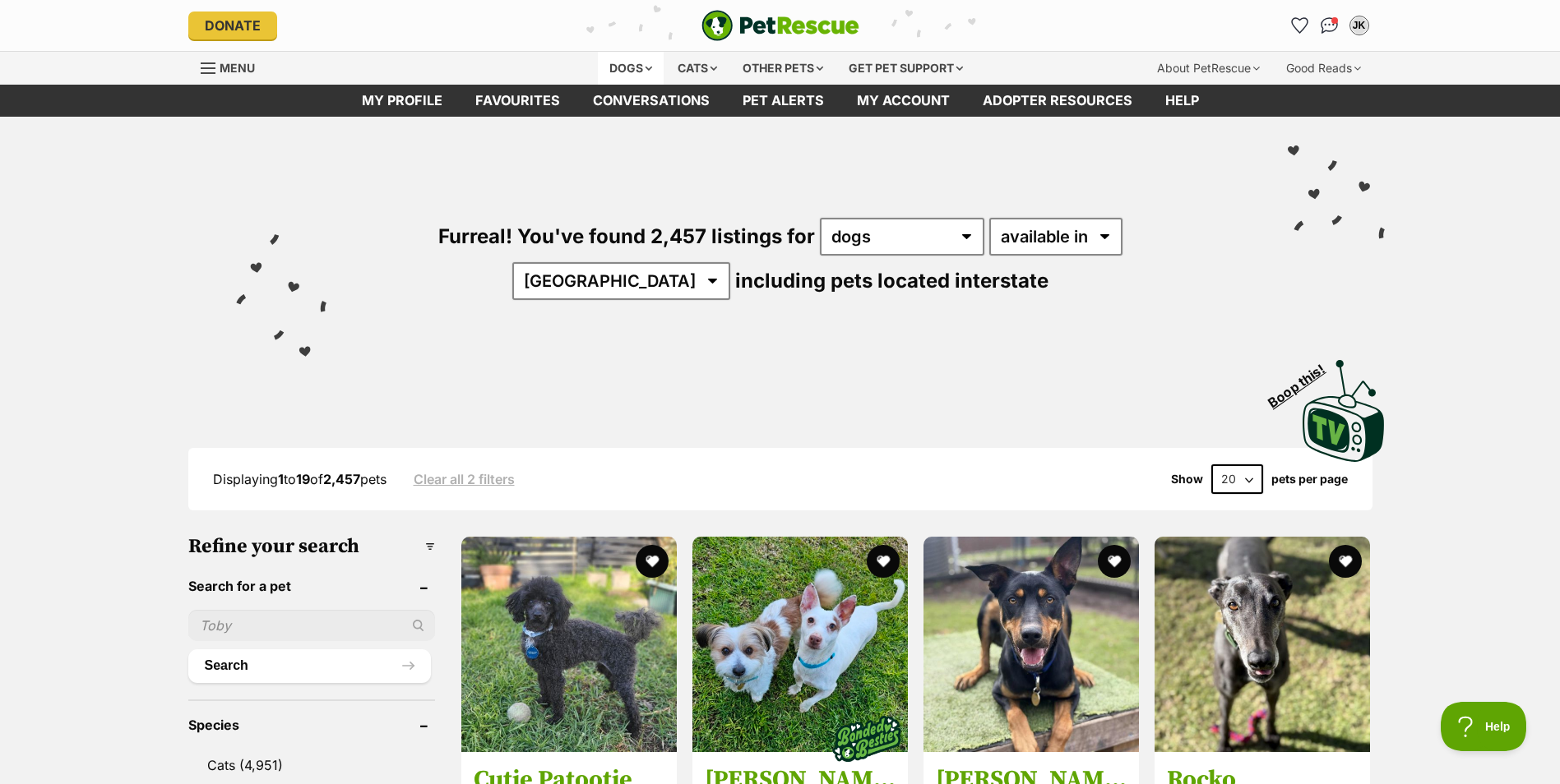
click at [603, 69] on div "Dogs" at bounding box center [630, 68] width 66 height 33
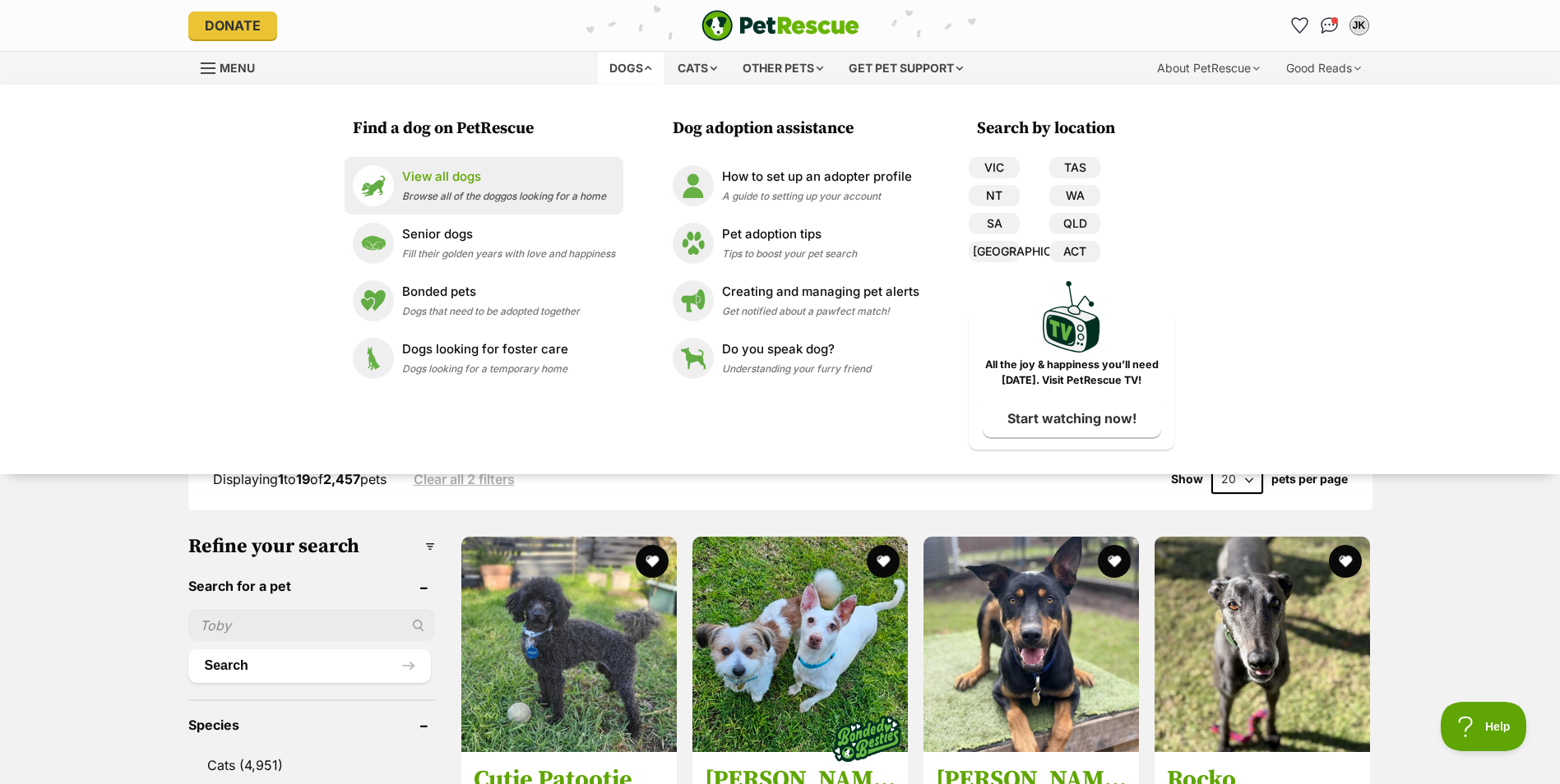
click at [430, 177] on p "View all dogs" at bounding box center [504, 177] width 204 height 19
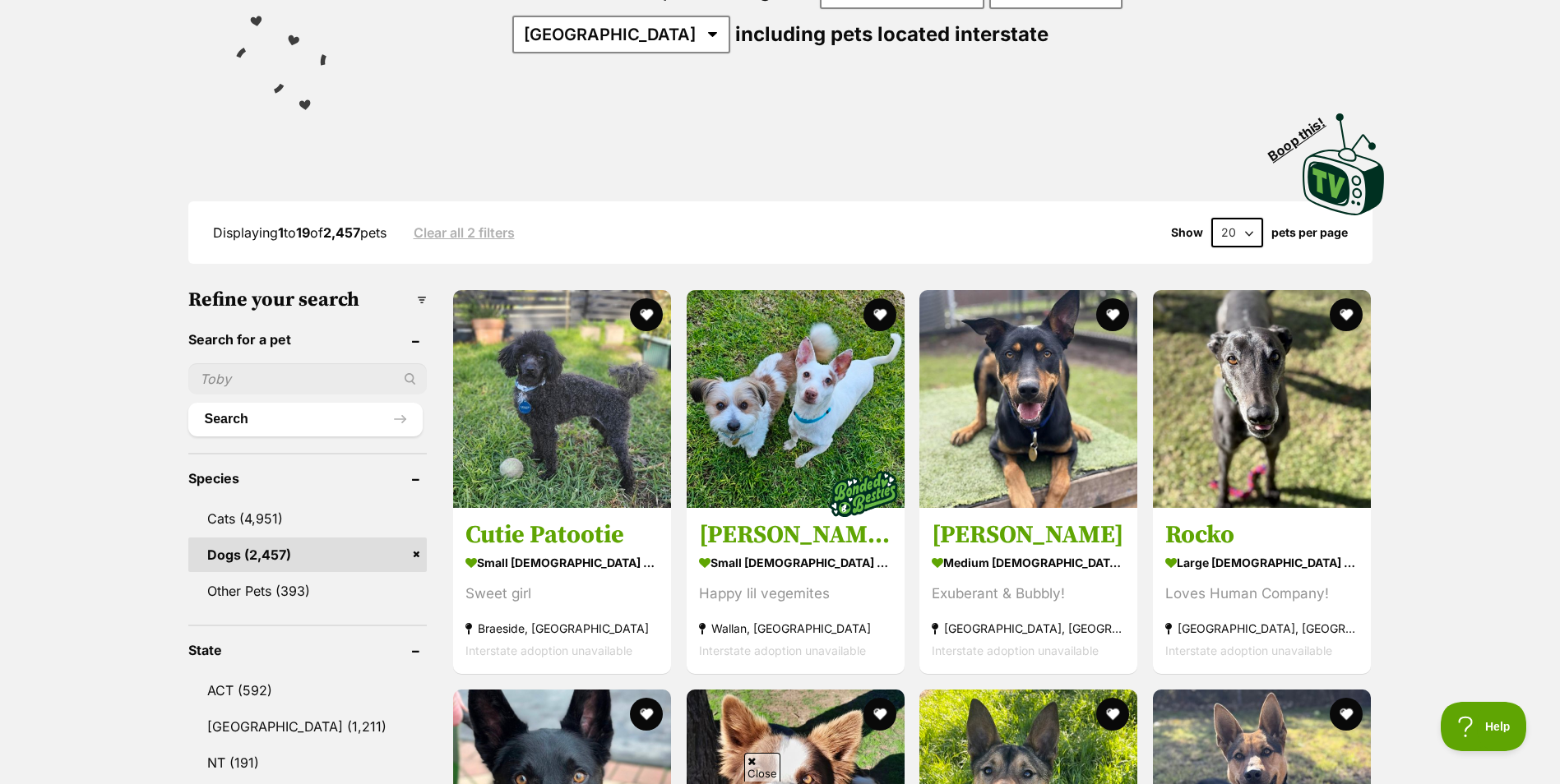
click at [243, 374] on input "text" at bounding box center [308, 379] width 240 height 31
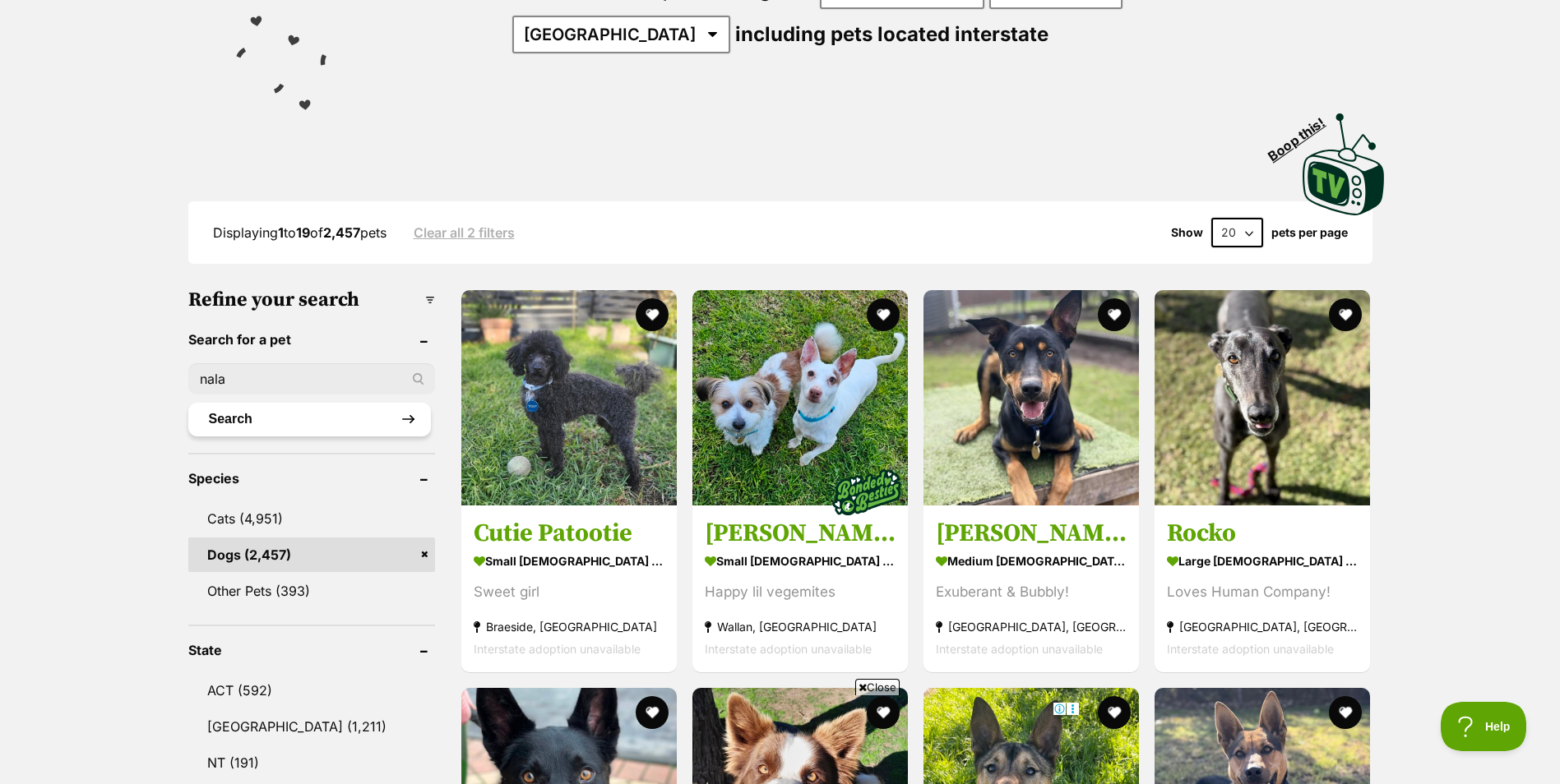
type input "nala"
click at [214, 414] on button "Search" at bounding box center [310, 419] width 243 height 33
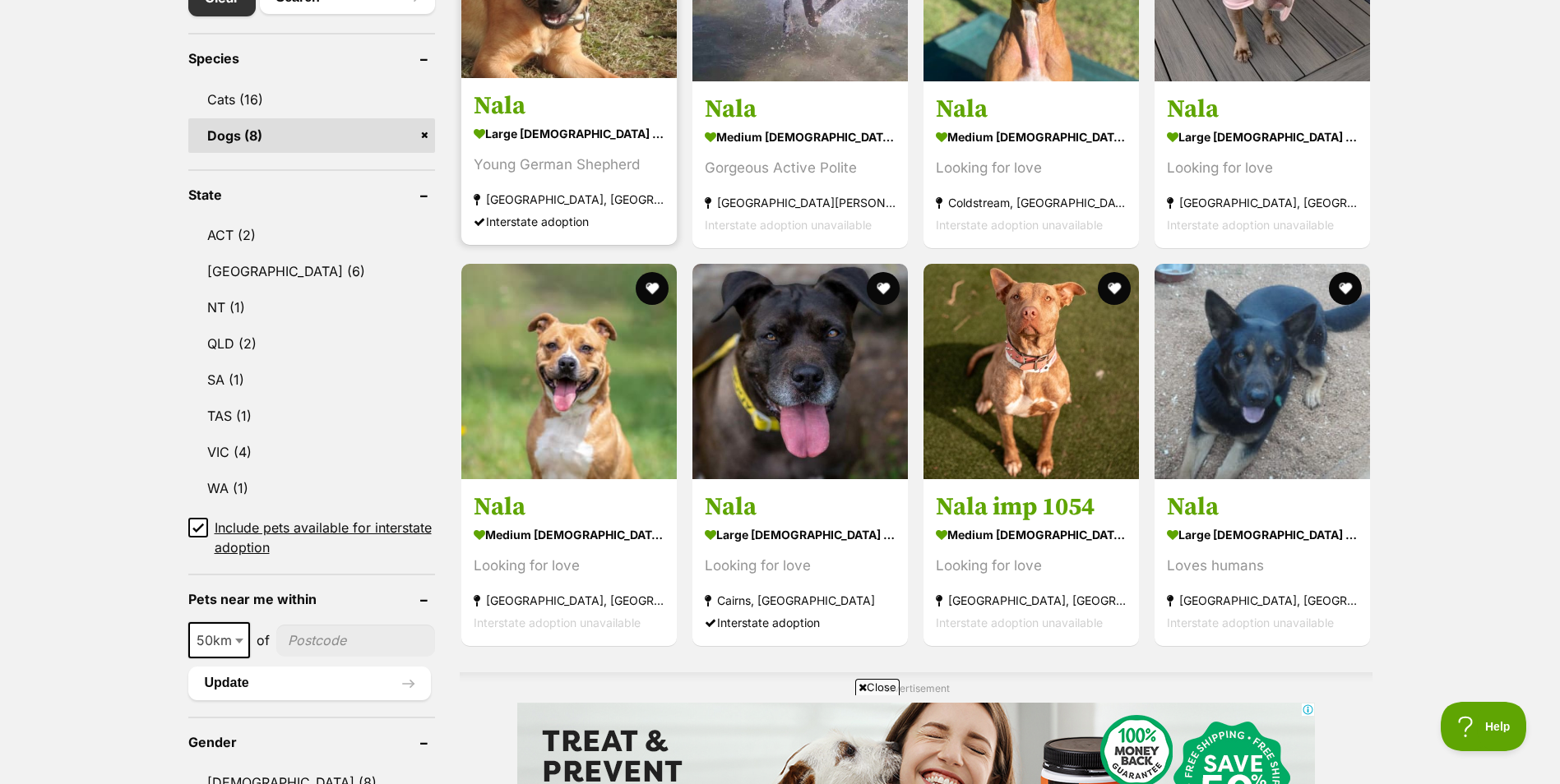
scroll to position [822, 0]
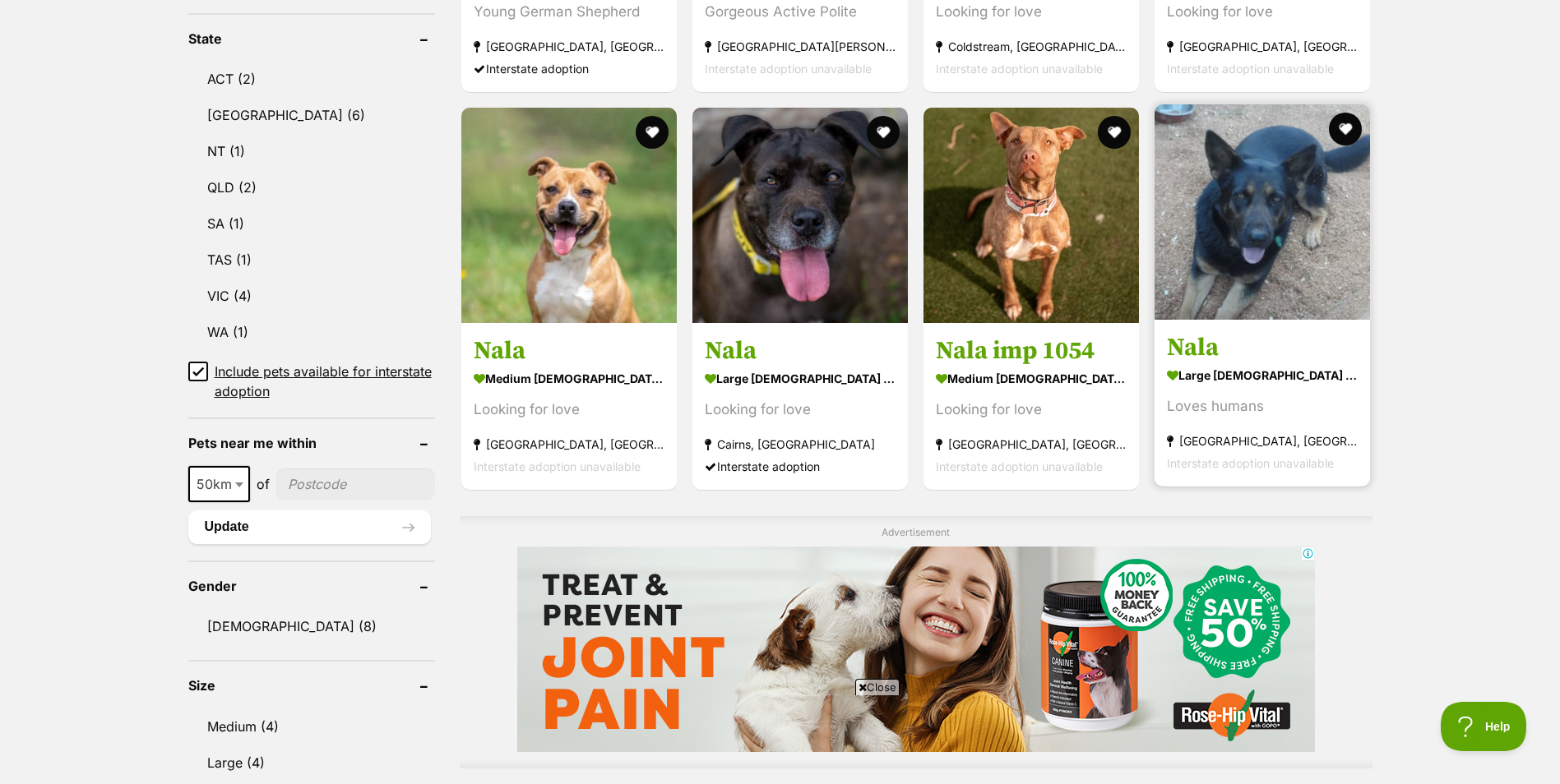
click at [1252, 217] on img at bounding box center [1263, 212] width 215 height 215
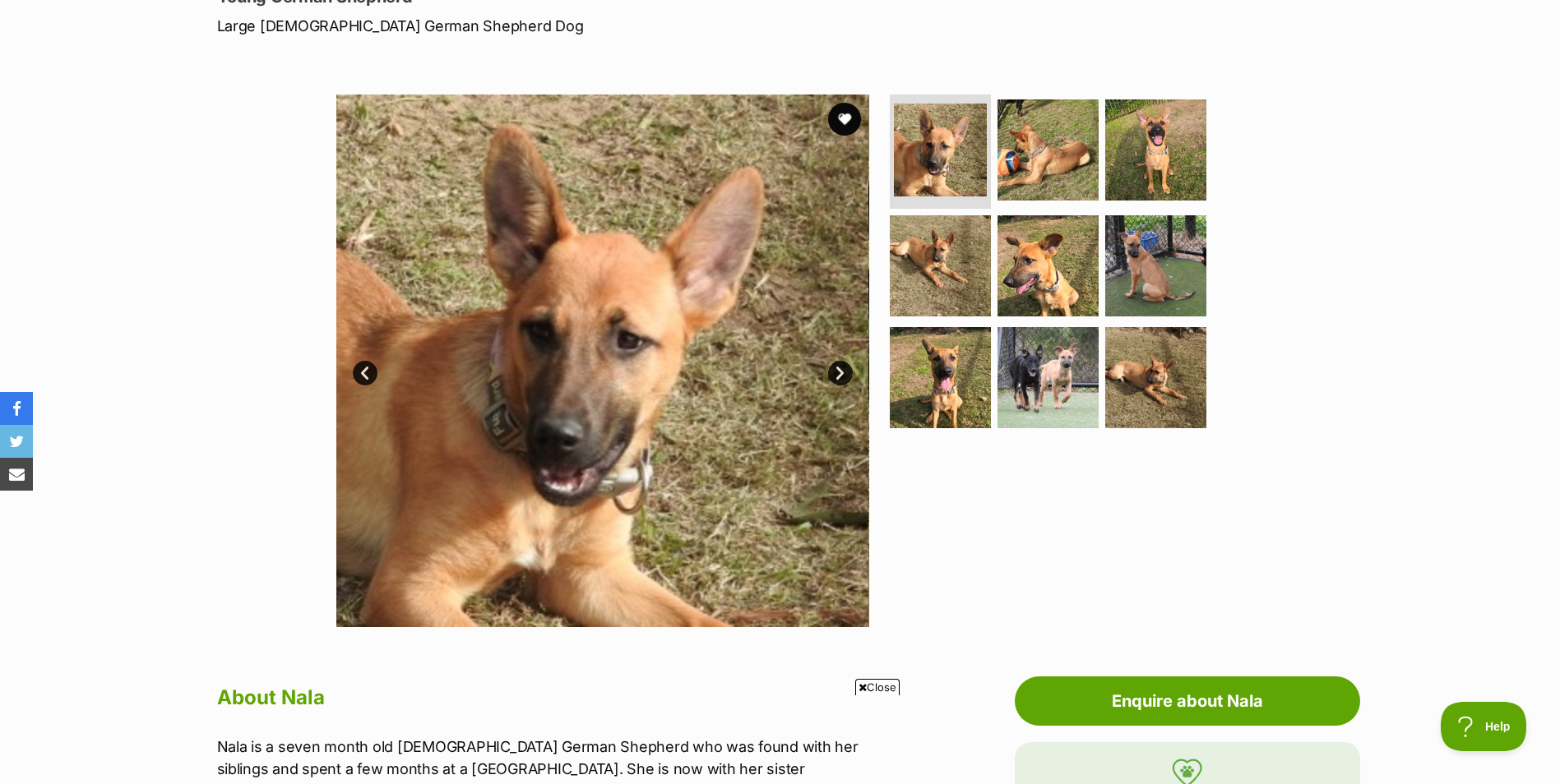
scroll to position [246, 0]
click at [833, 367] on link "Next" at bounding box center [840, 373] width 24 height 24
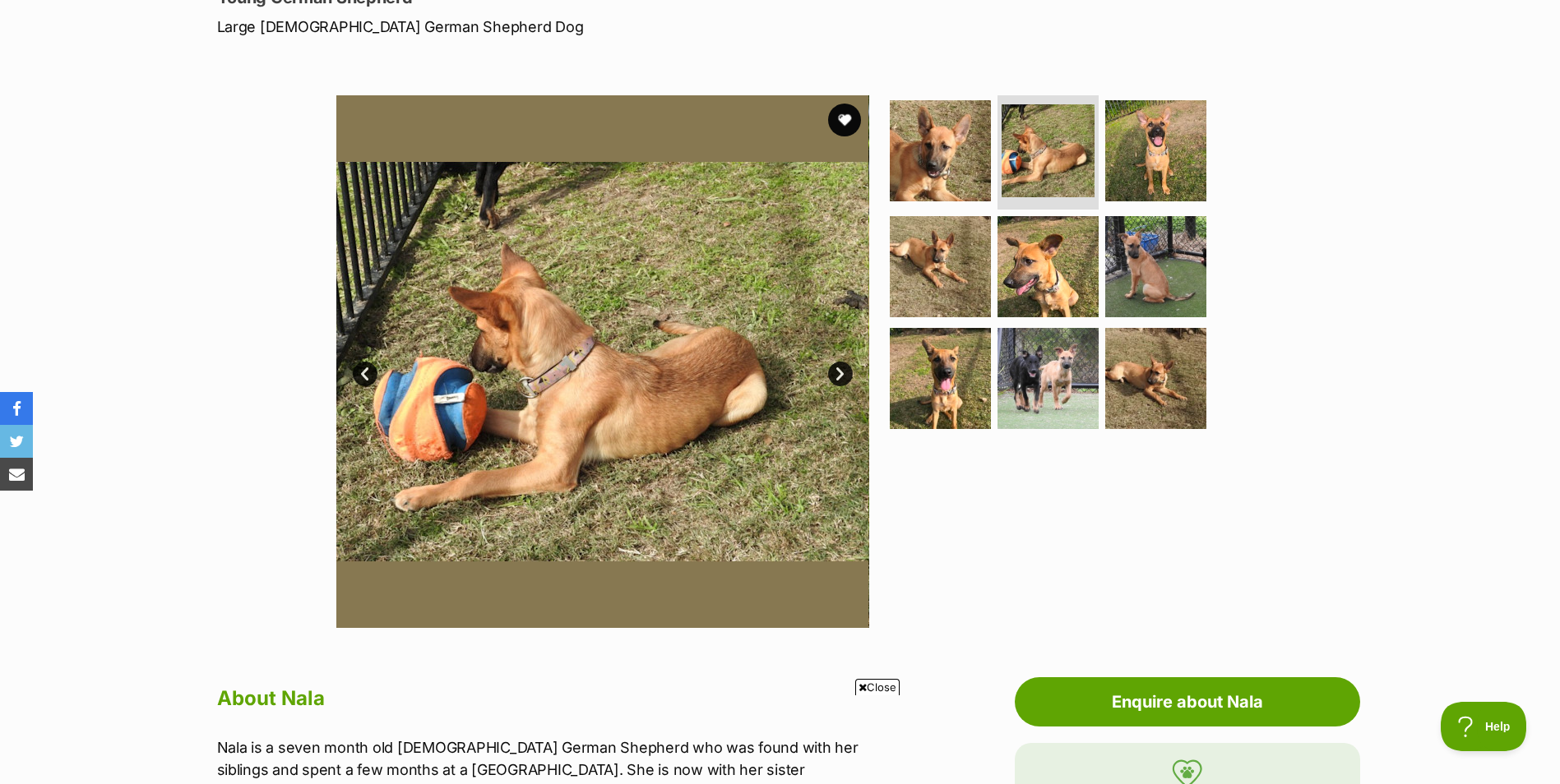
click at [833, 367] on link "Next" at bounding box center [840, 373] width 24 height 24
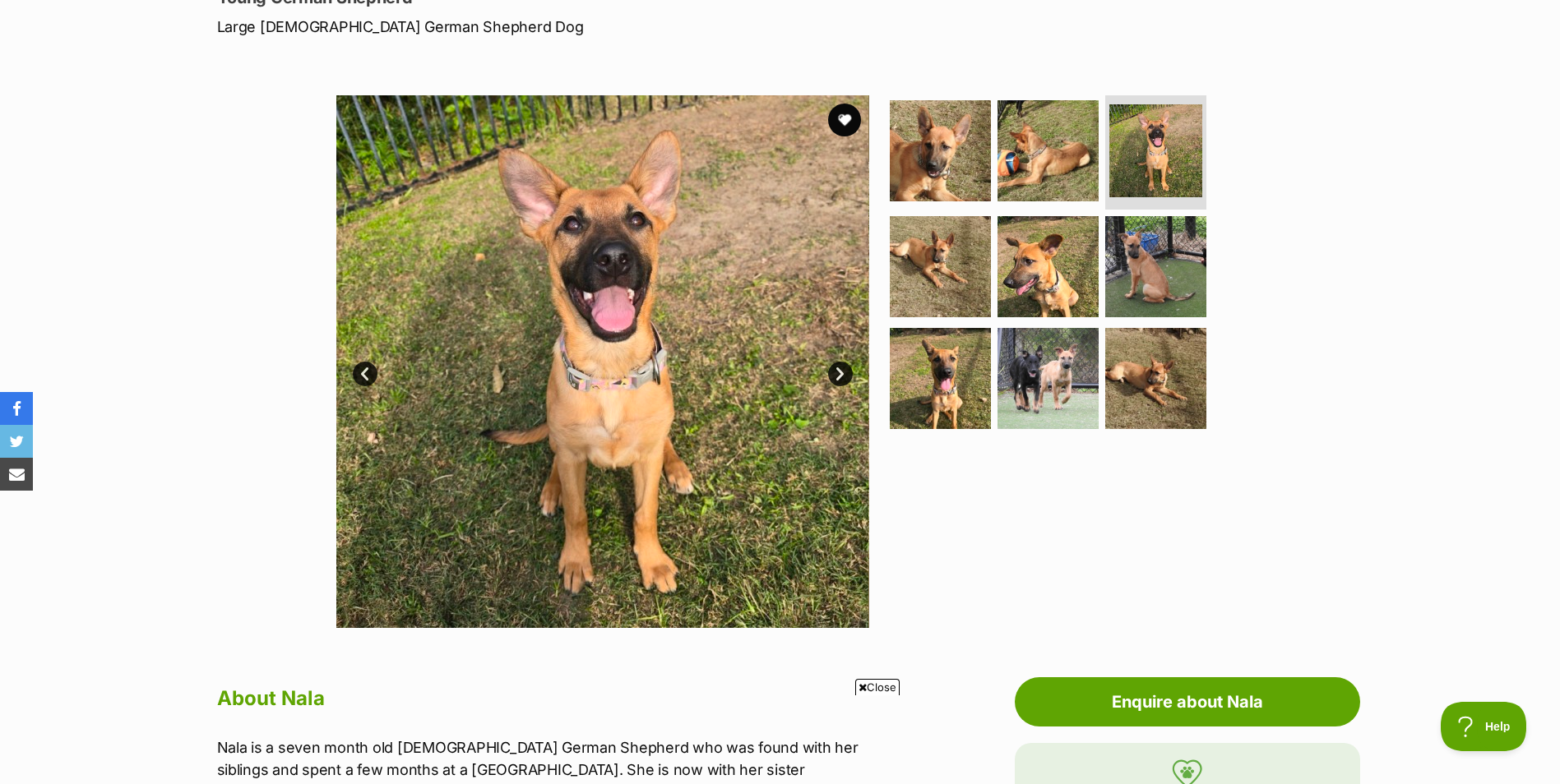
click at [833, 367] on link "Next" at bounding box center [840, 373] width 24 height 24
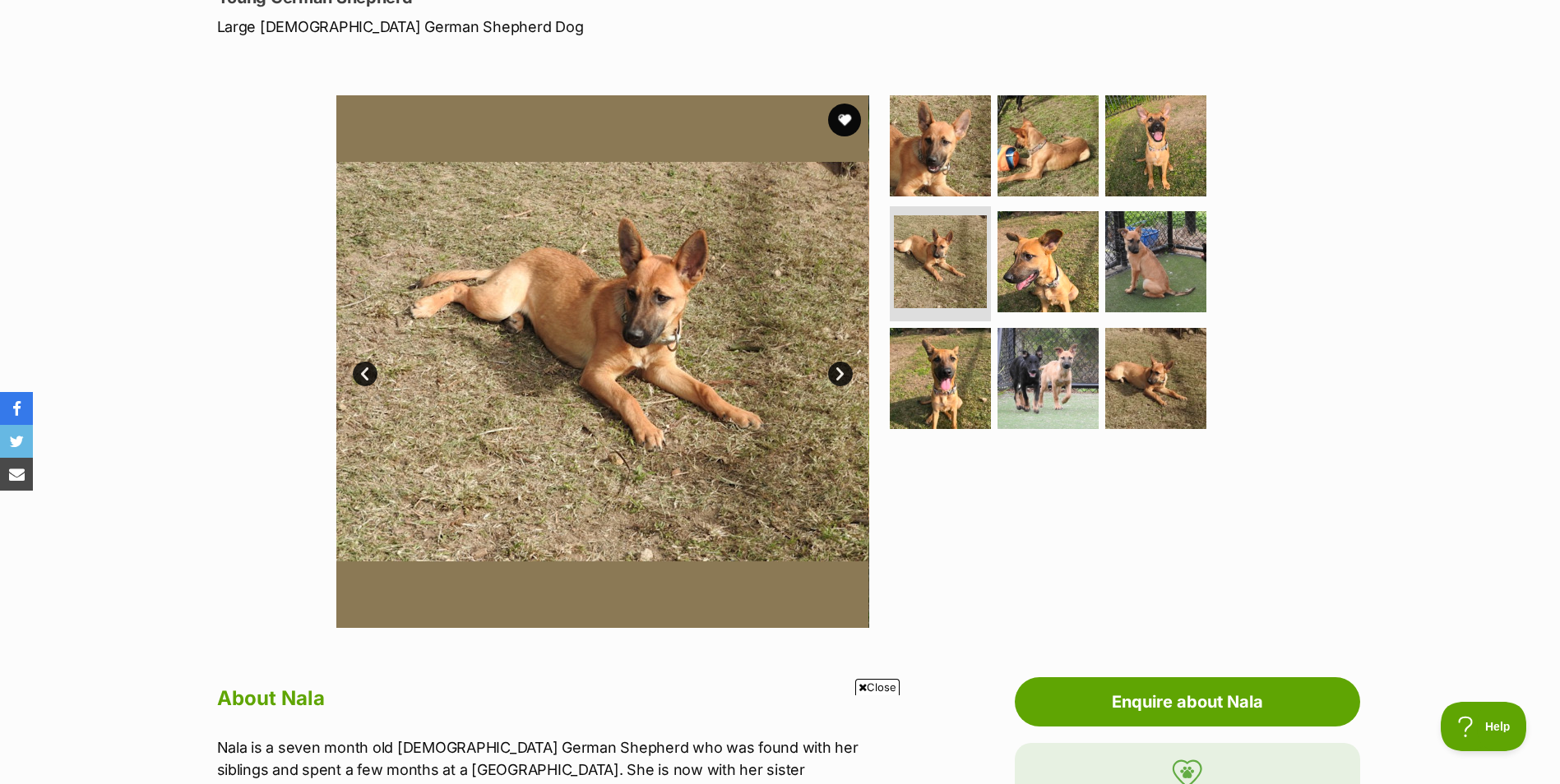
click at [833, 367] on link "Next" at bounding box center [840, 373] width 24 height 24
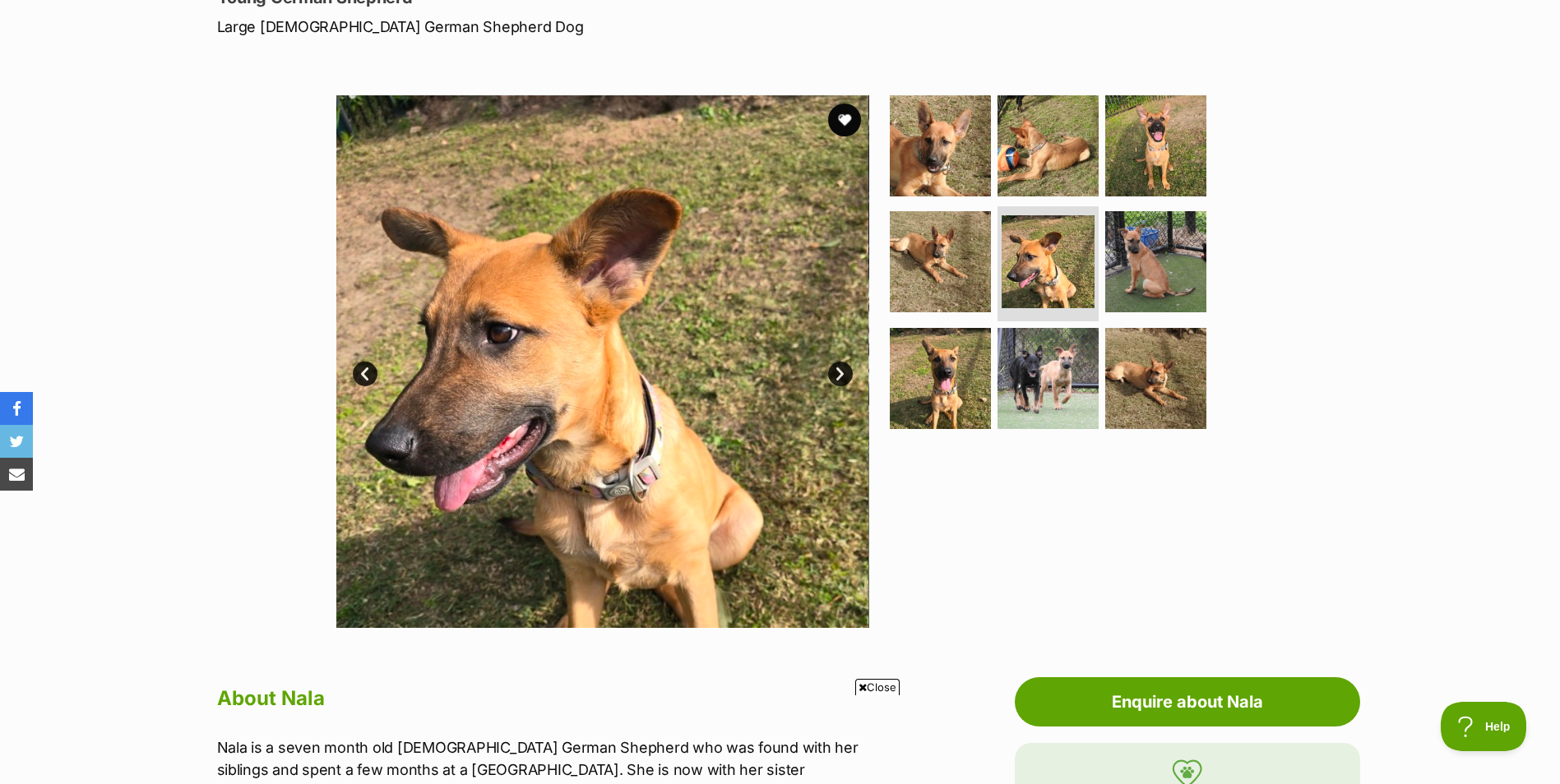
click at [833, 367] on link "Next" at bounding box center [840, 373] width 24 height 24
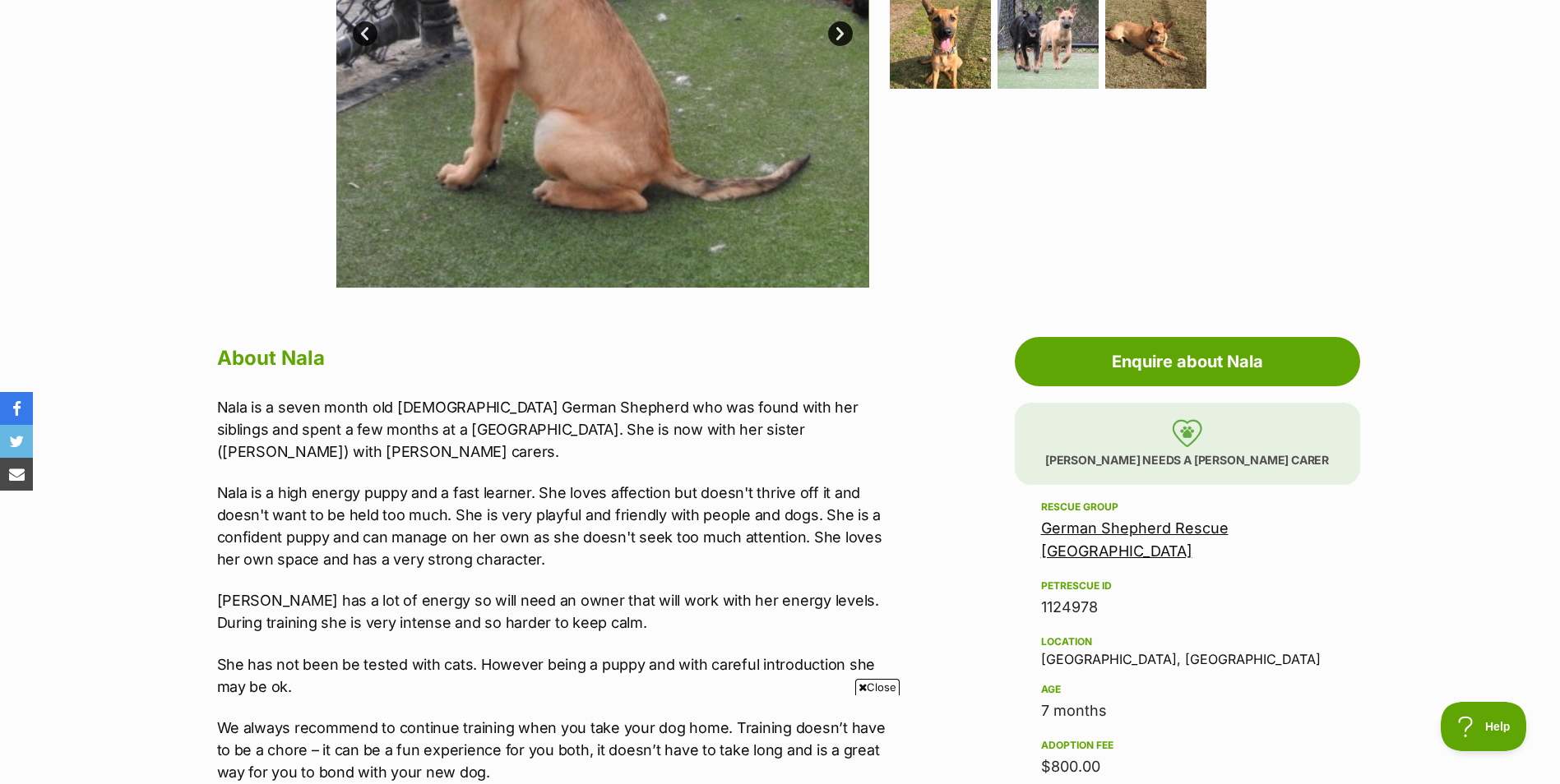
scroll to position [328, 0]
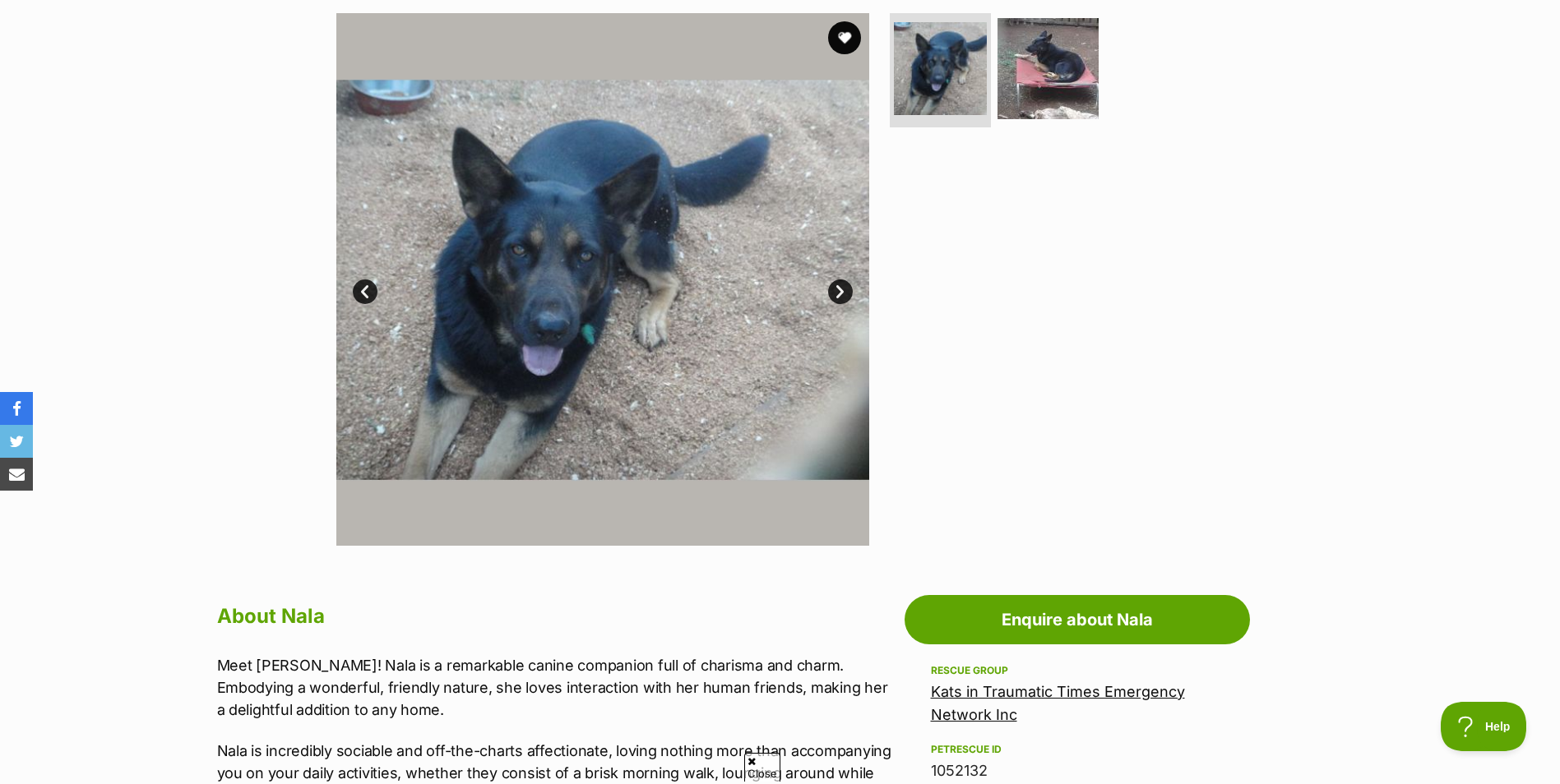
click at [840, 287] on link "Next" at bounding box center [840, 291] width 24 height 24
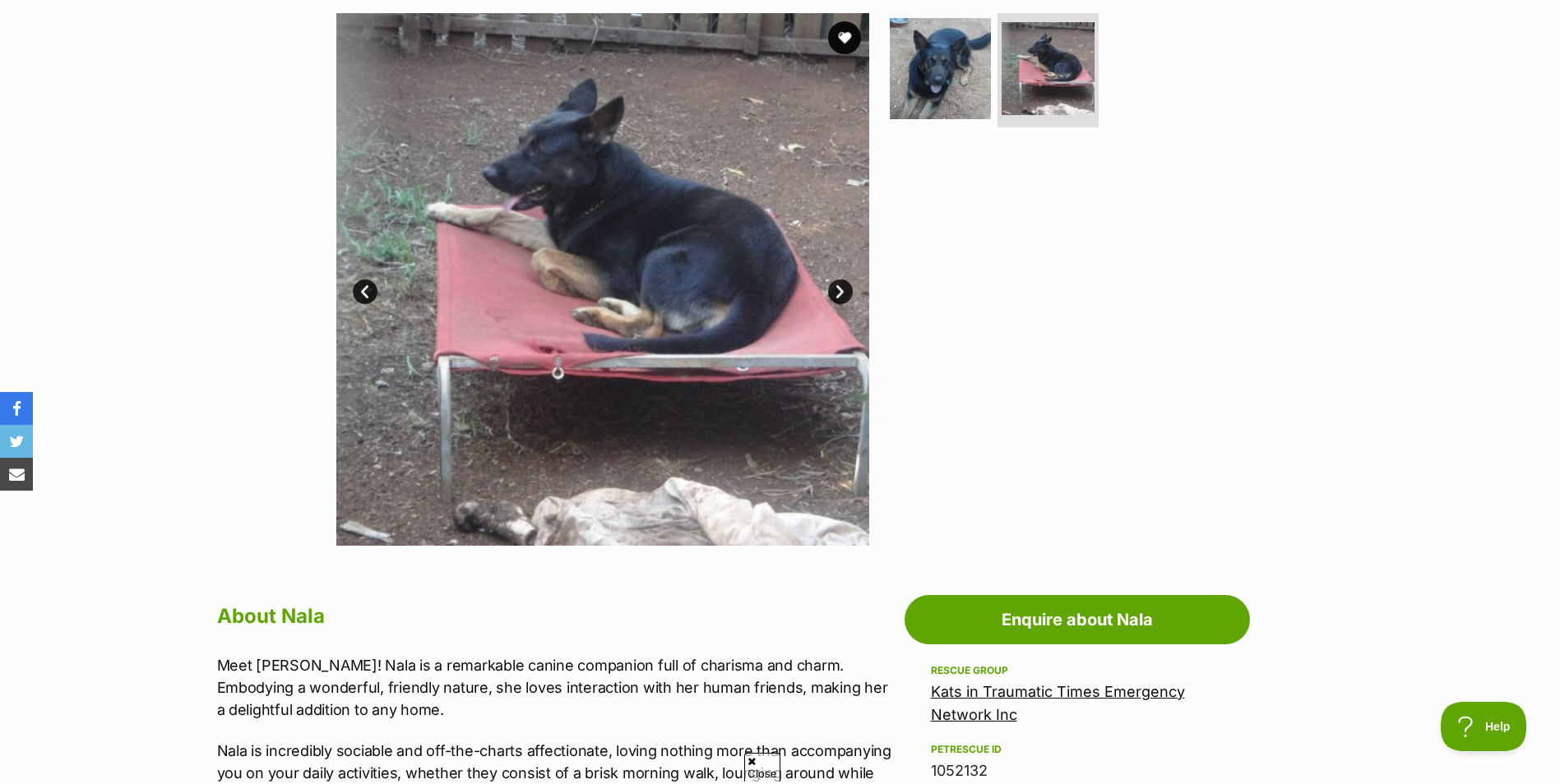
click at [840, 292] on link "Next" at bounding box center [840, 291] width 24 height 24
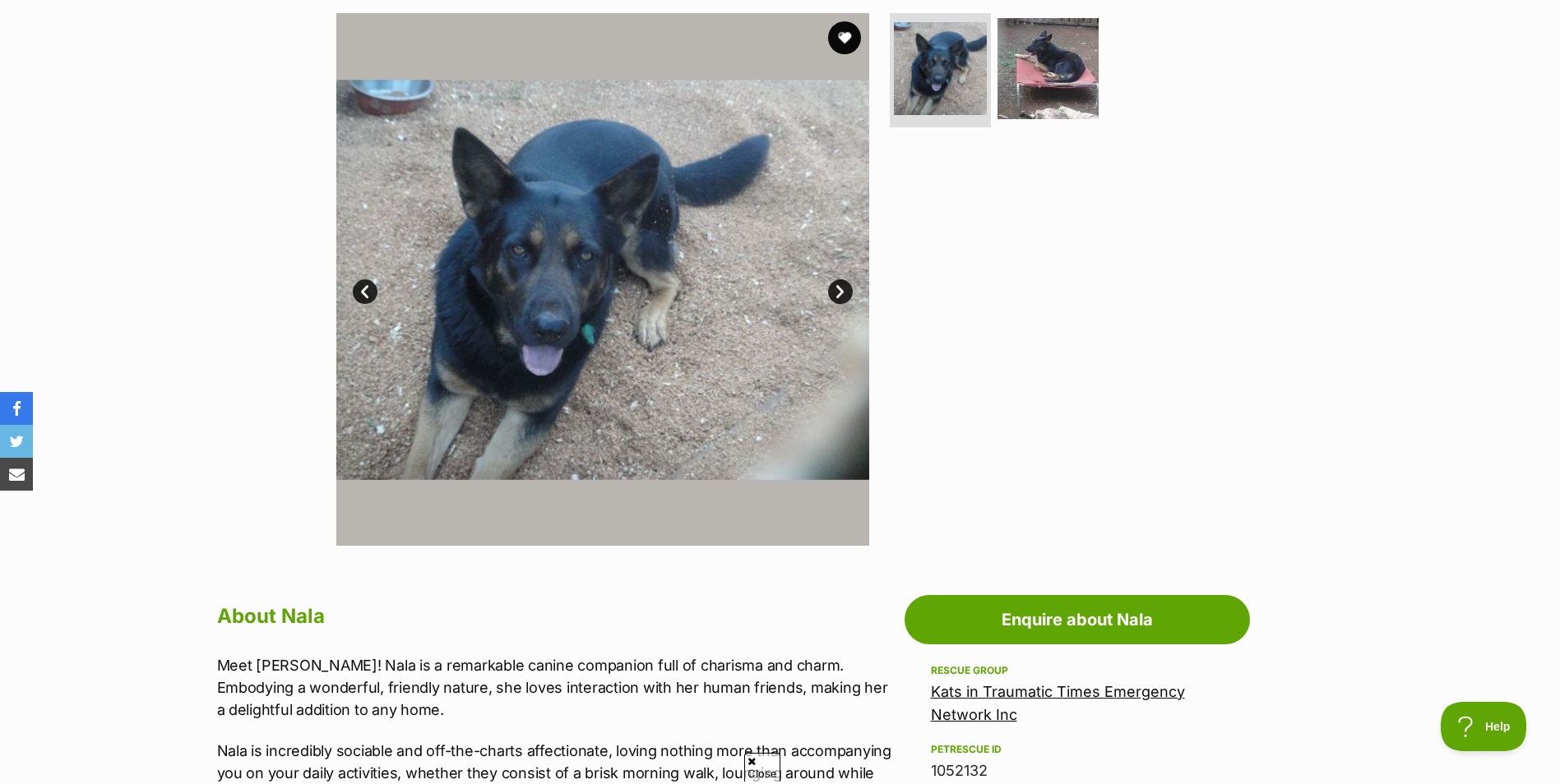
click at [840, 292] on link "Next" at bounding box center [840, 291] width 24 height 24
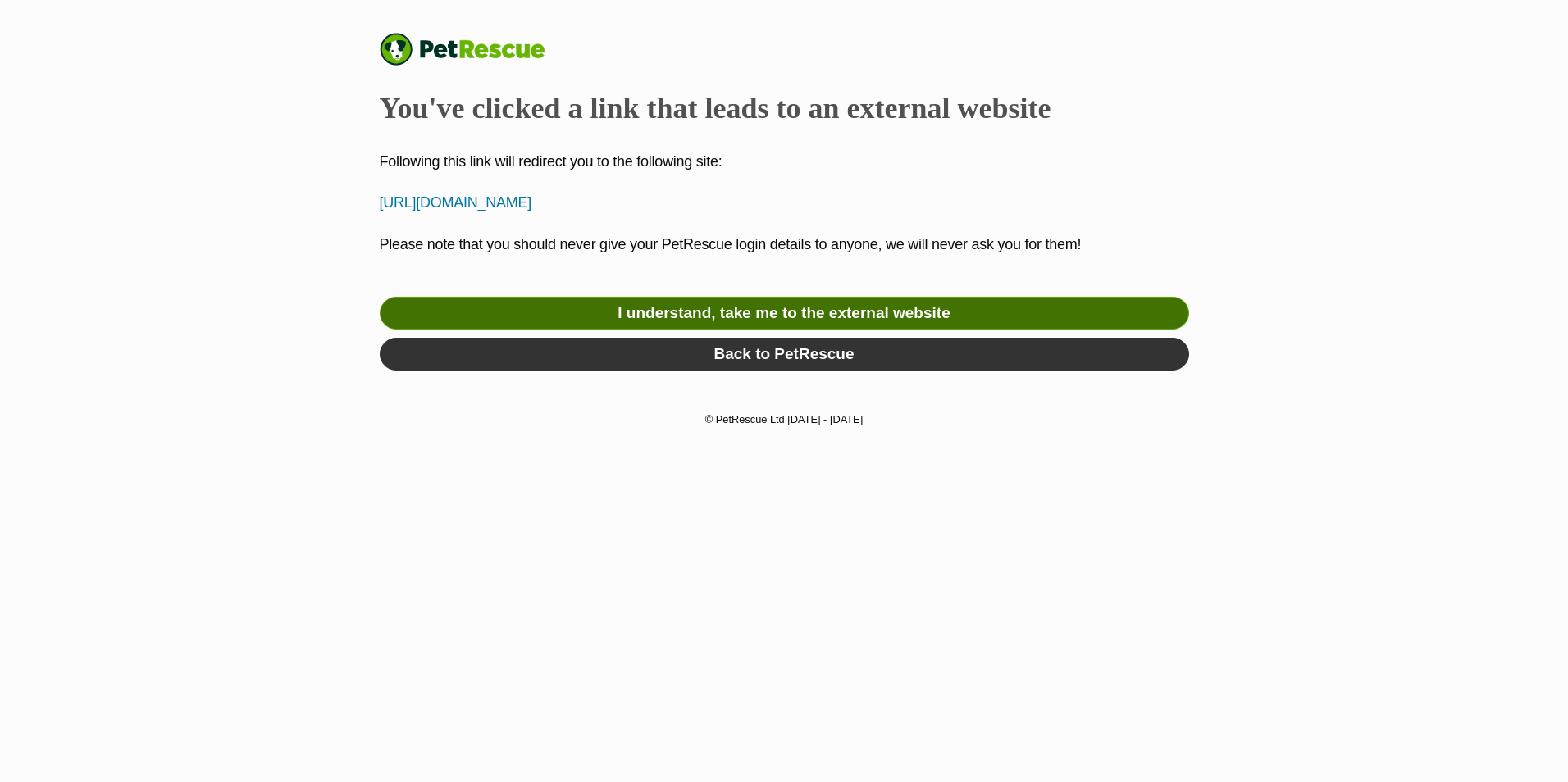
click at [584, 320] on link "I understand, take me to the external website" at bounding box center [784, 313] width 809 height 33
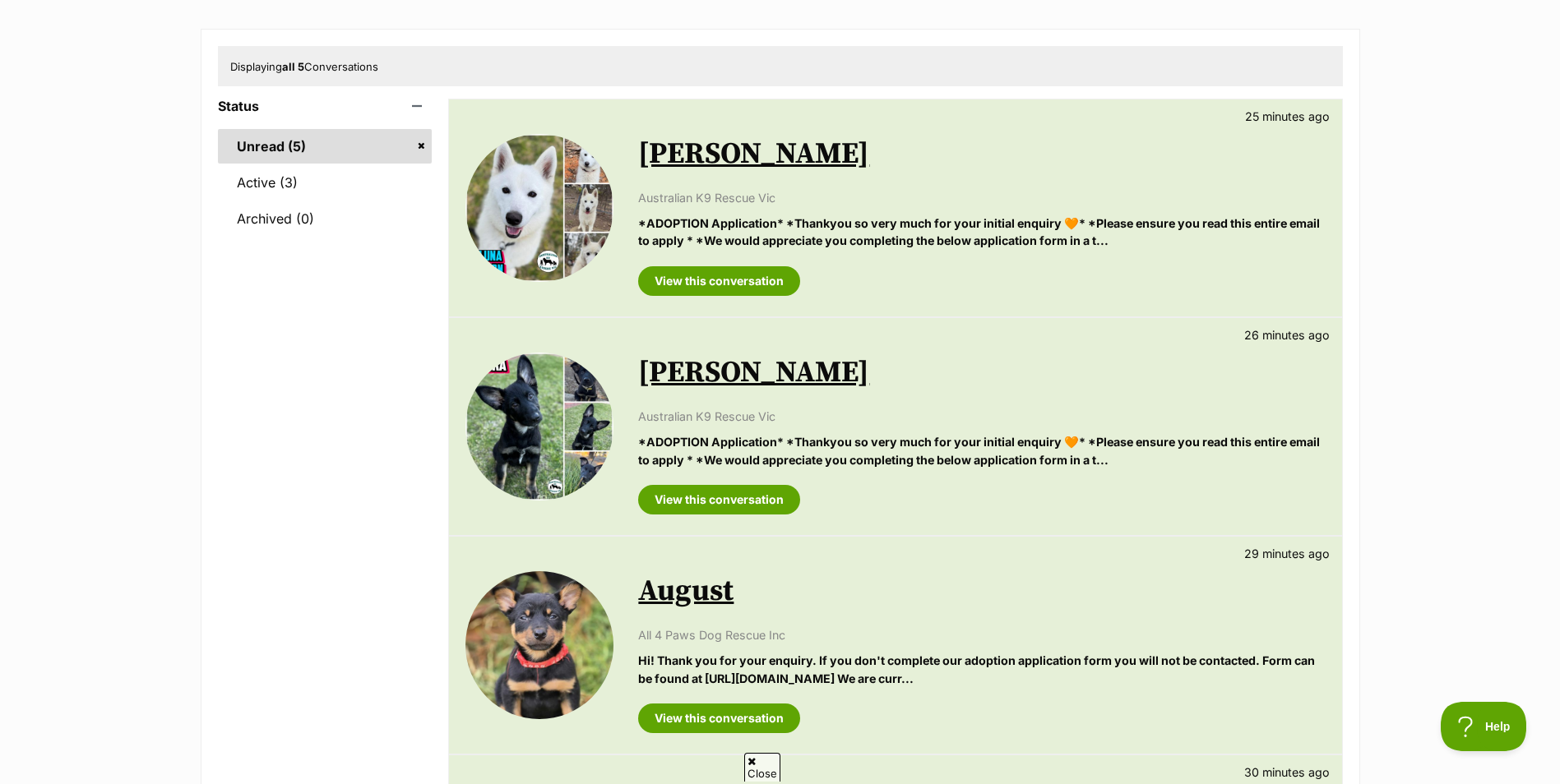
scroll to position [164, 0]
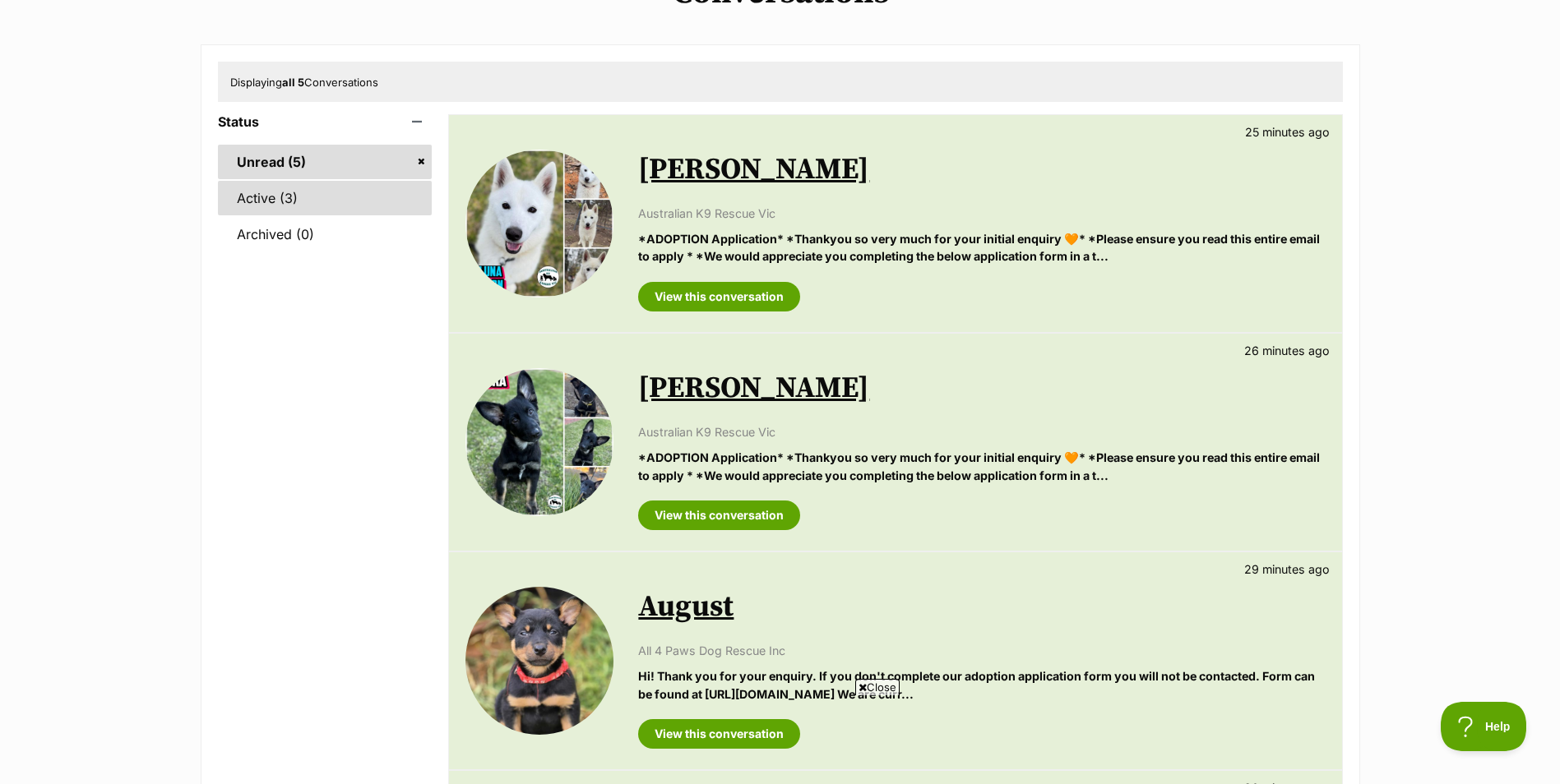
click at [252, 191] on link "Active (3)" at bounding box center [325, 197] width 214 height 34
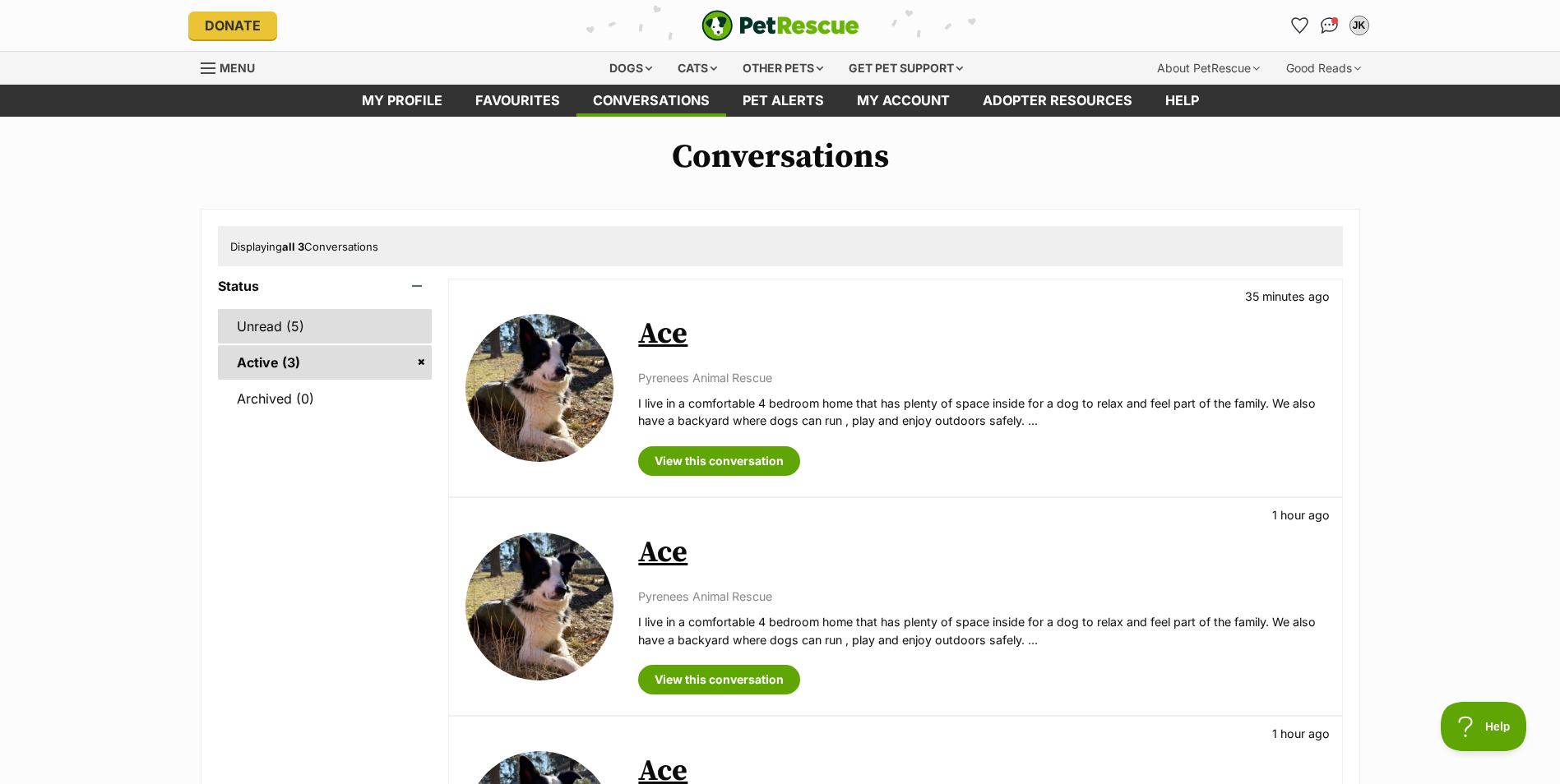
click at [292, 318] on link "Unread (5)" at bounding box center [325, 326] width 214 height 34
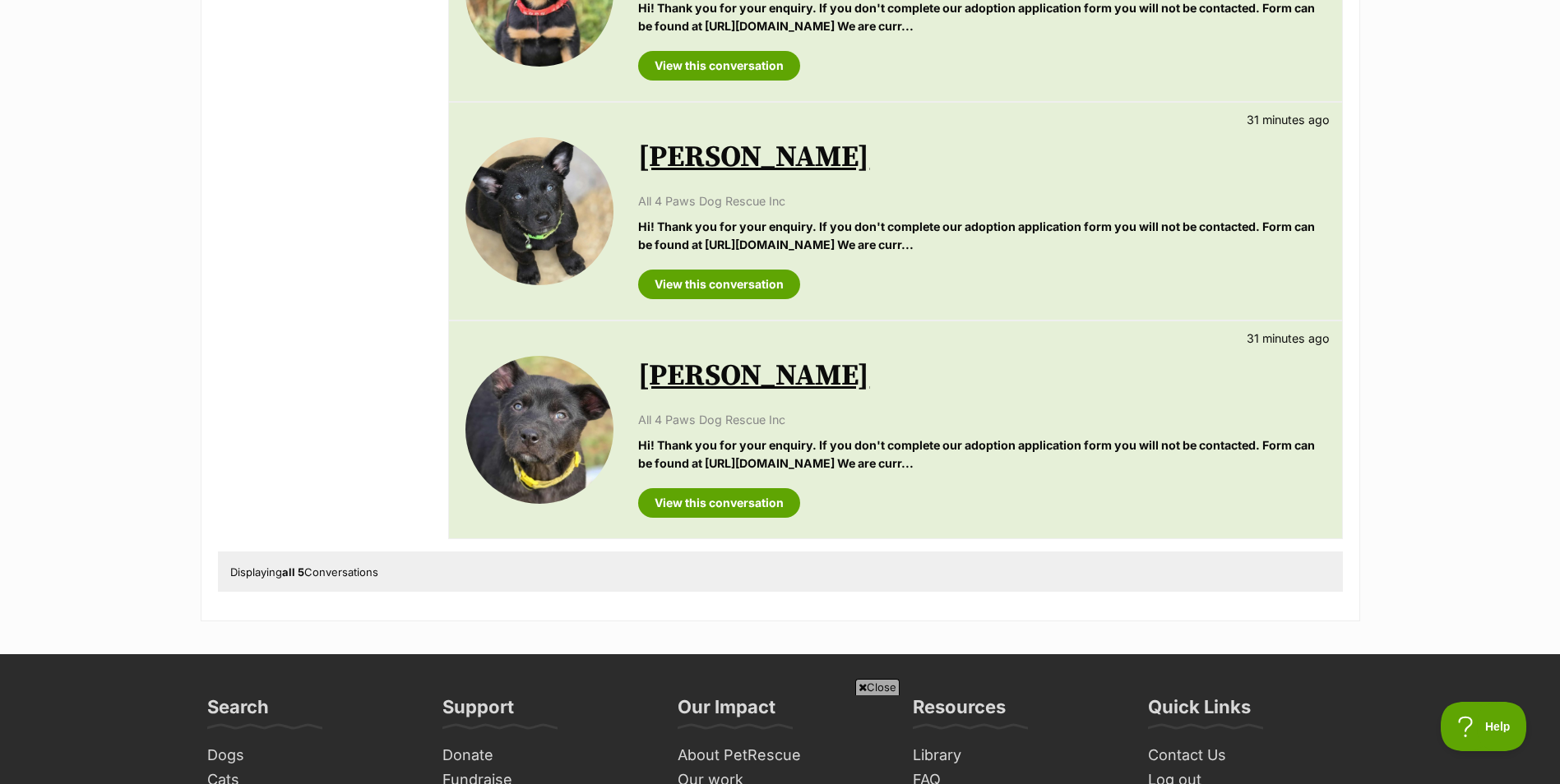
scroll to position [904, 0]
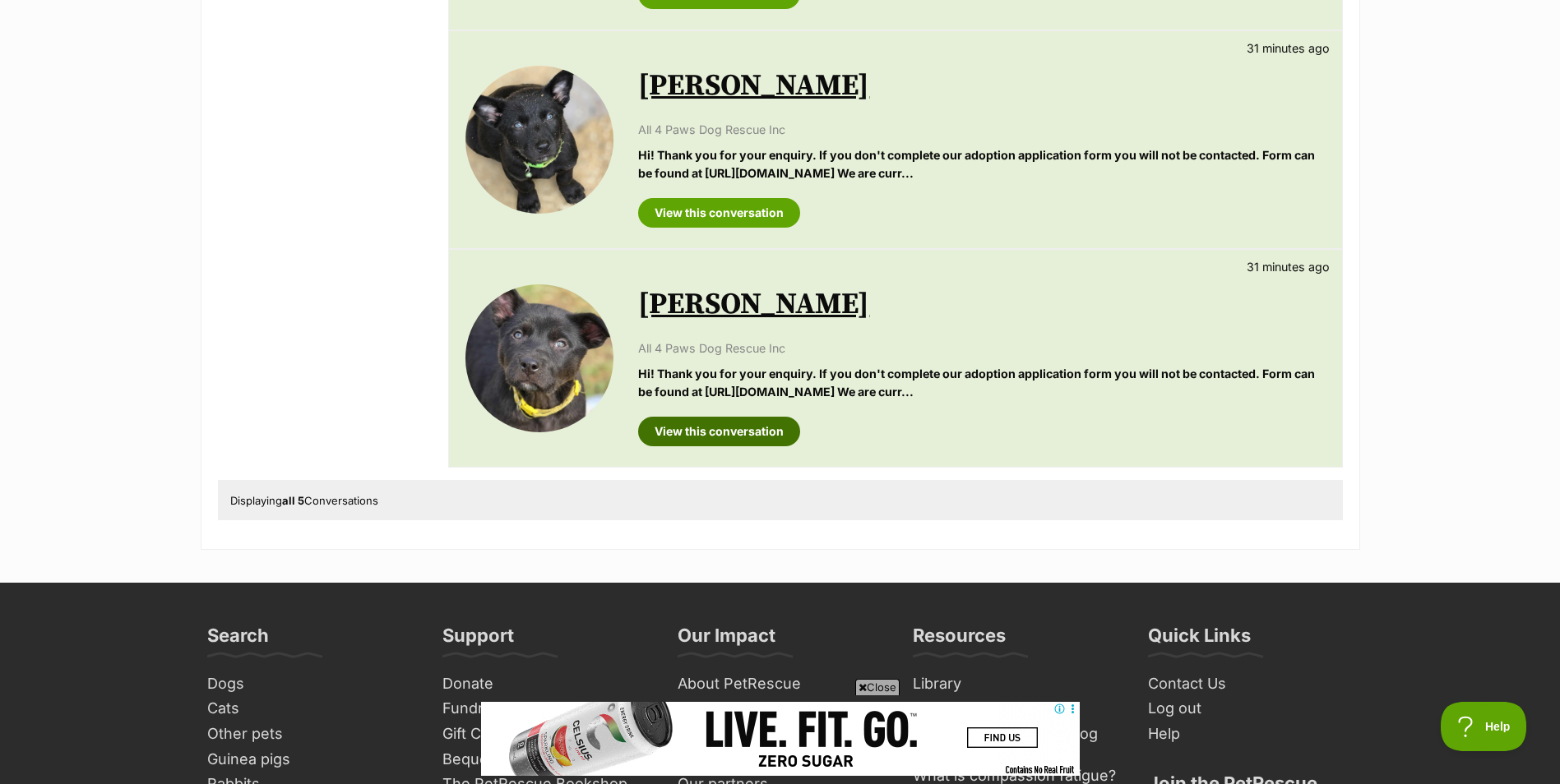
click at [657, 432] on link "View this conversation" at bounding box center [719, 431] width 162 height 29
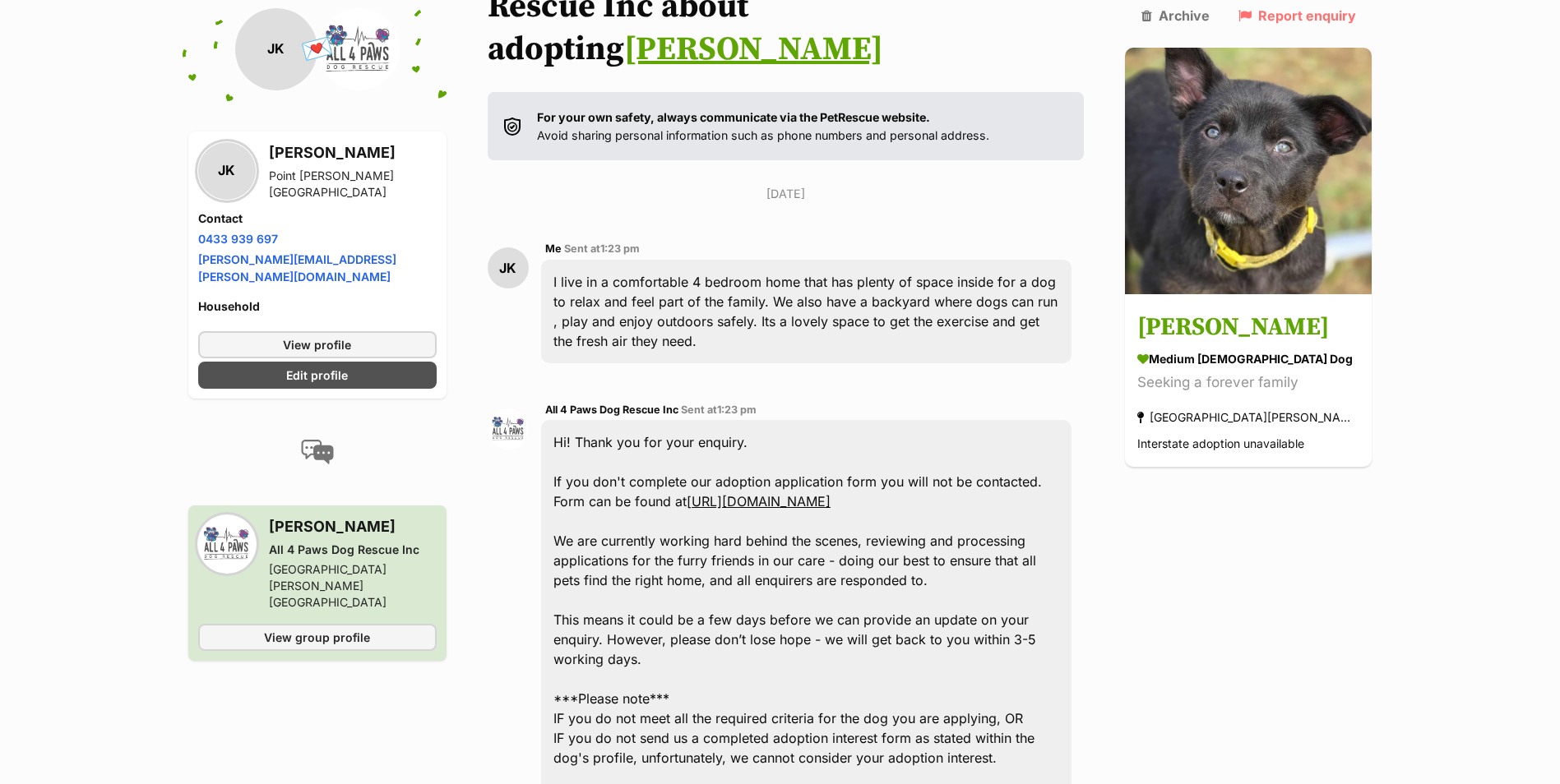
scroll to position [31, 0]
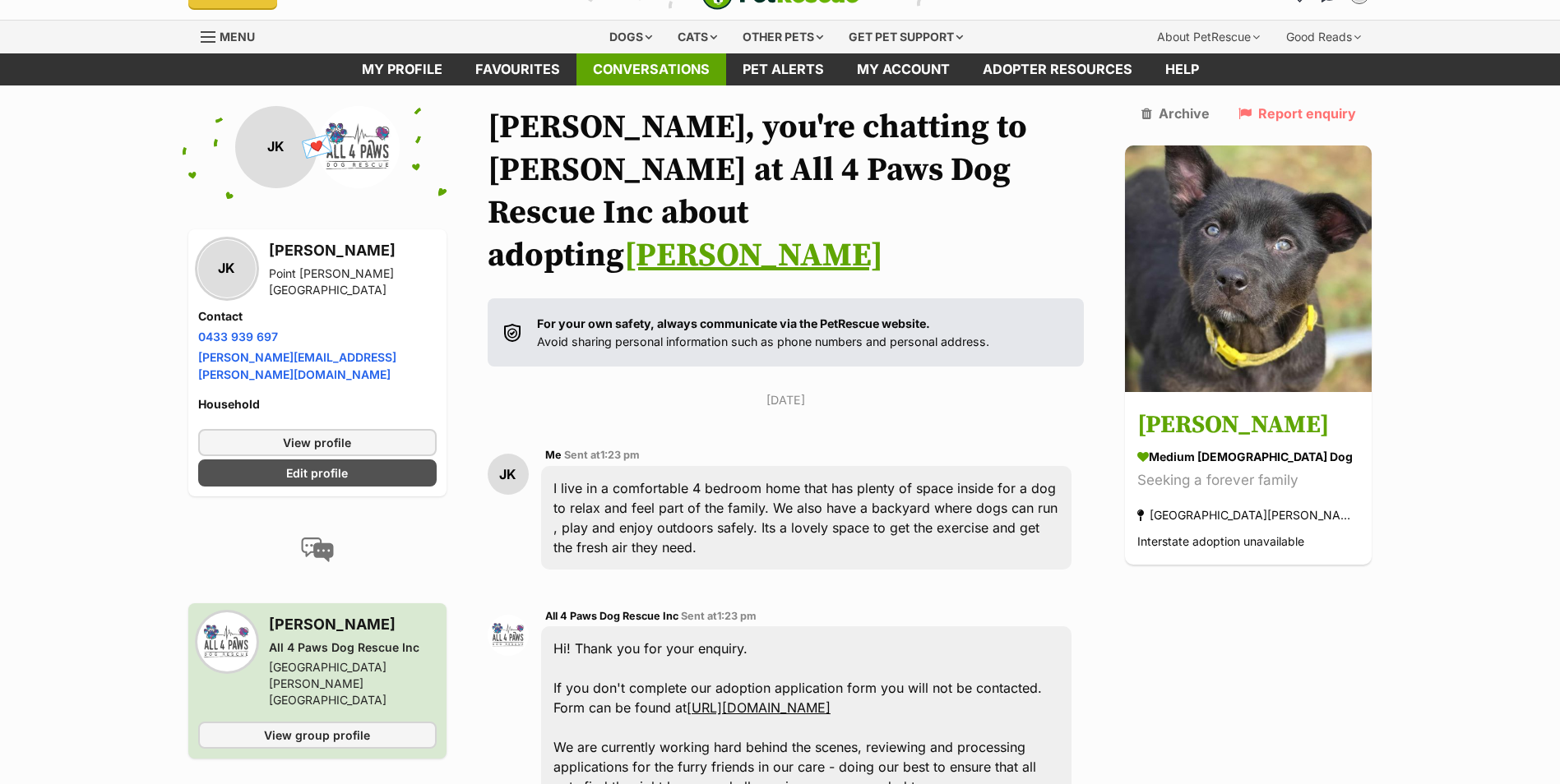
click at [604, 57] on link "Conversations" at bounding box center [650, 69] width 150 height 32
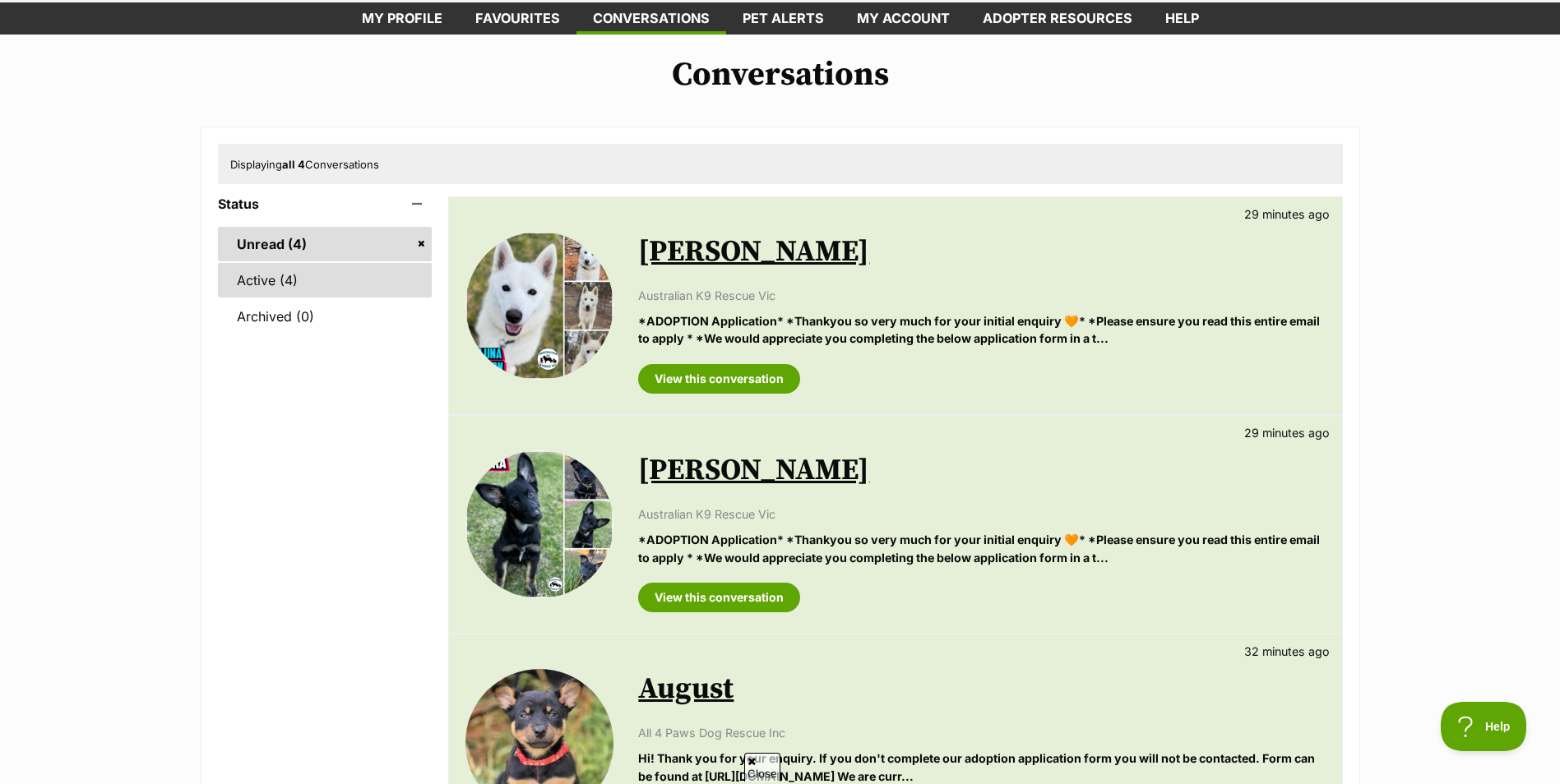
click at [302, 278] on link "Active (4)" at bounding box center [325, 280] width 214 height 34
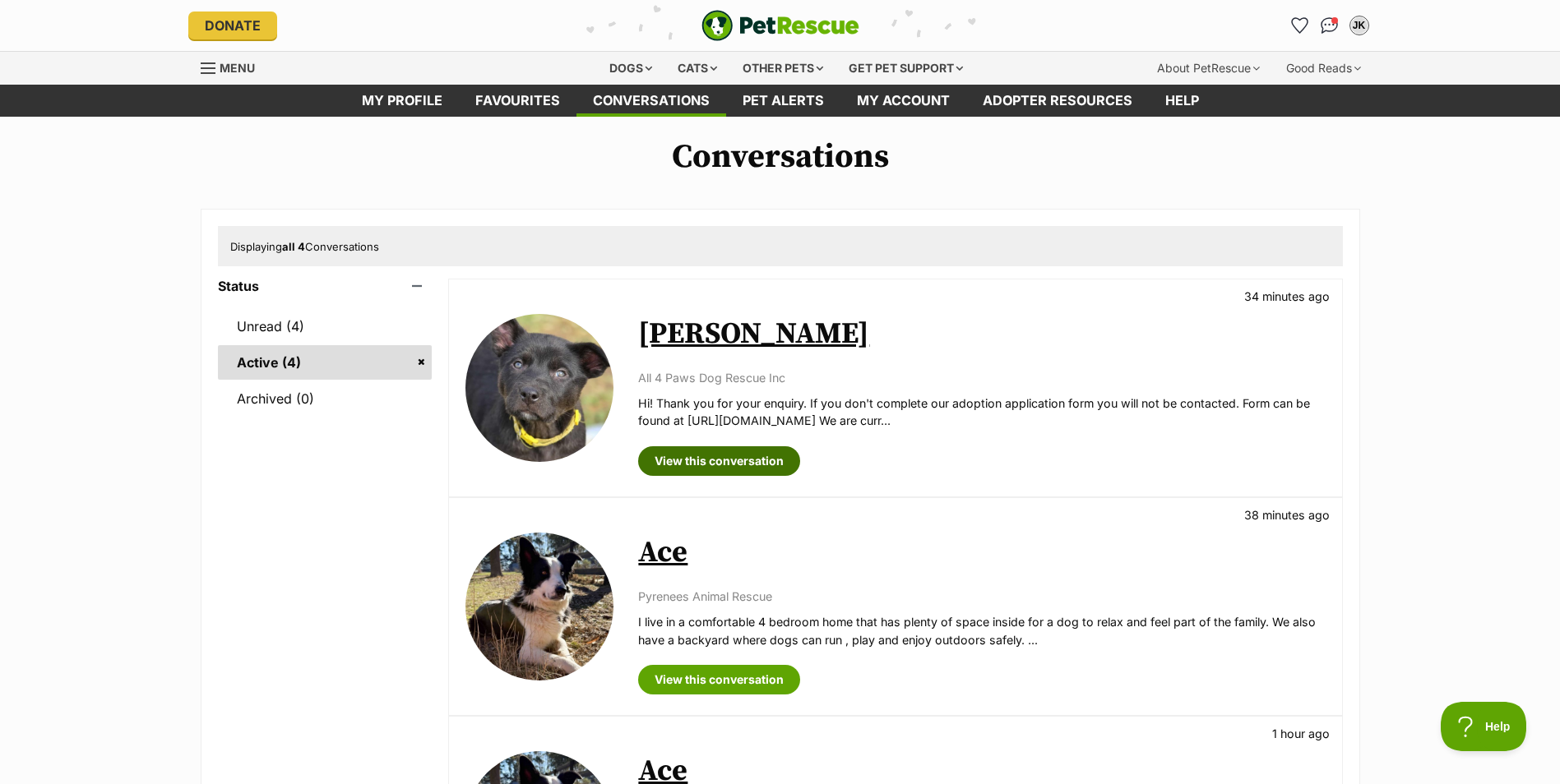
click at [695, 459] on link "View this conversation" at bounding box center [719, 461] width 162 height 29
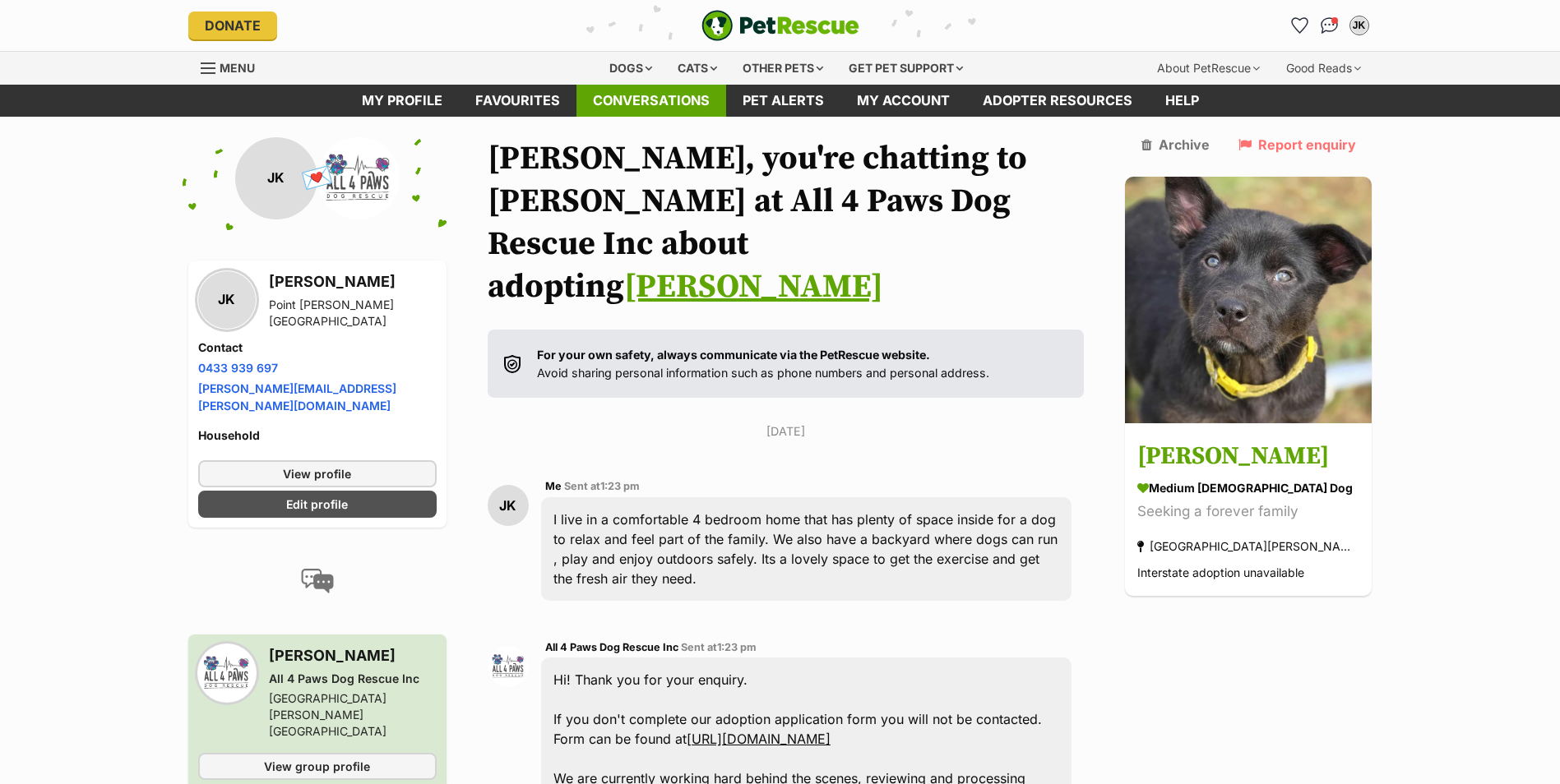
click at [651, 94] on link "Conversations" at bounding box center [650, 101] width 150 height 32
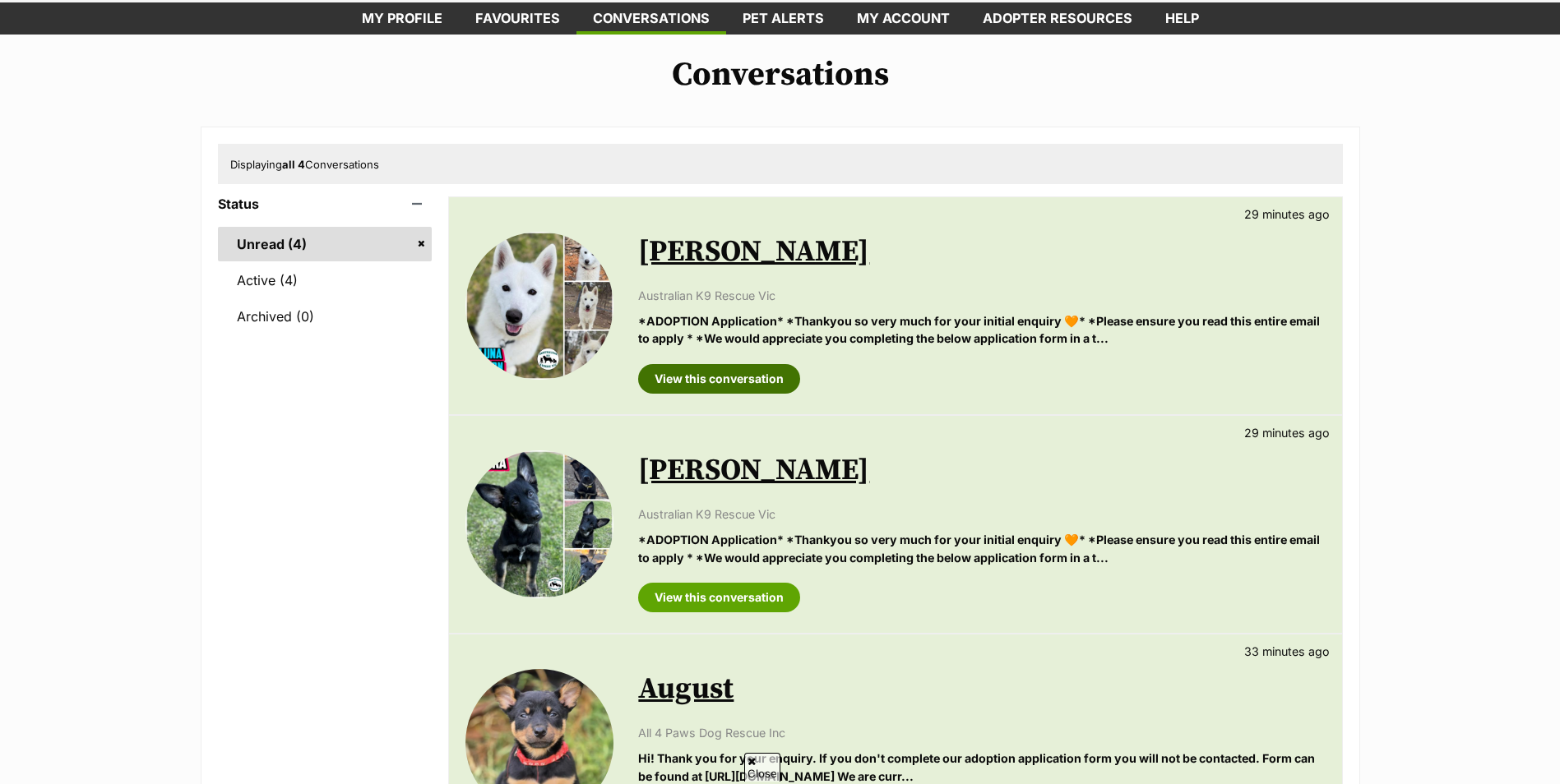
click at [745, 375] on link "View this conversation" at bounding box center [719, 378] width 162 height 29
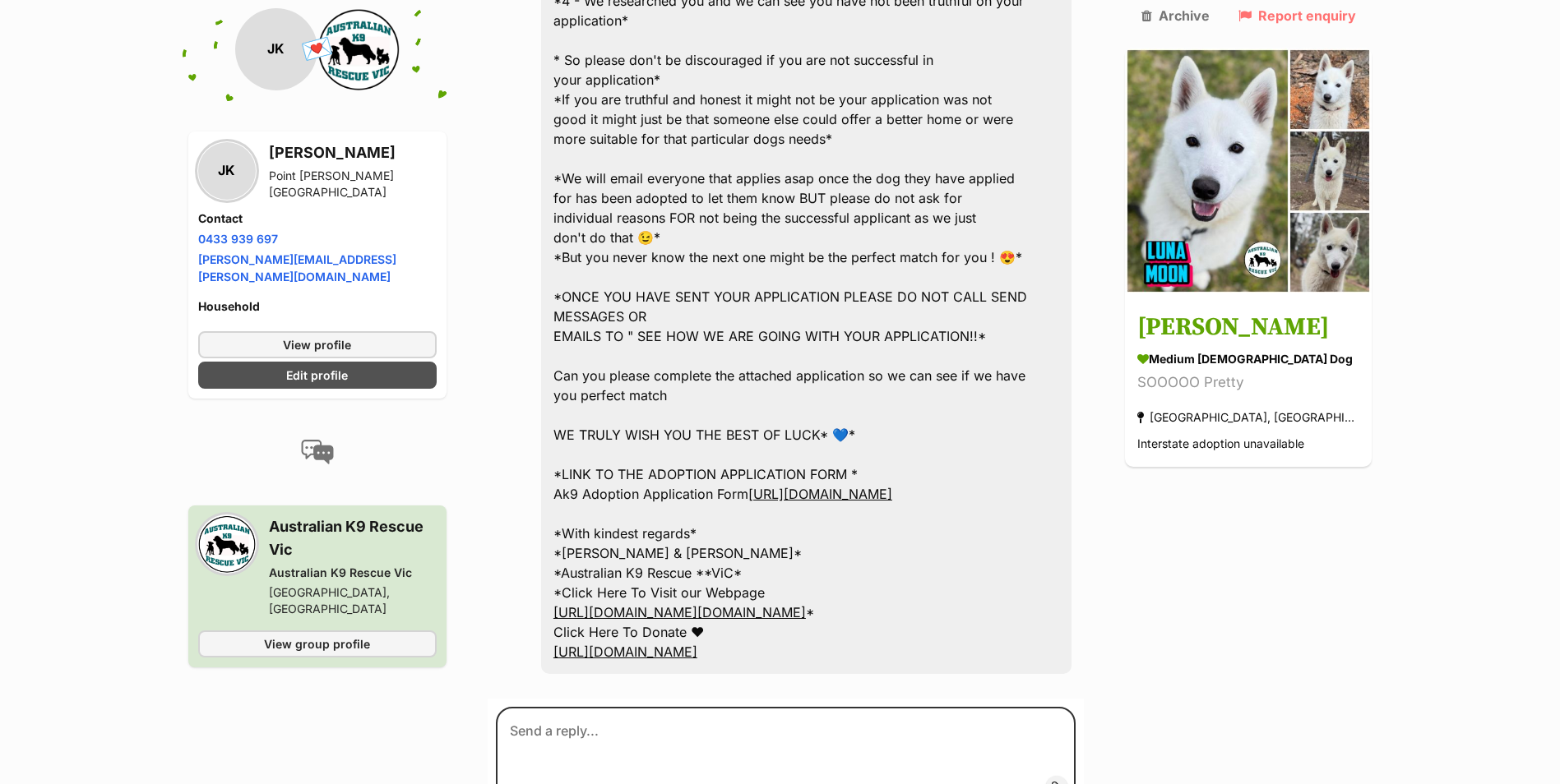
scroll to position [3806, 0]
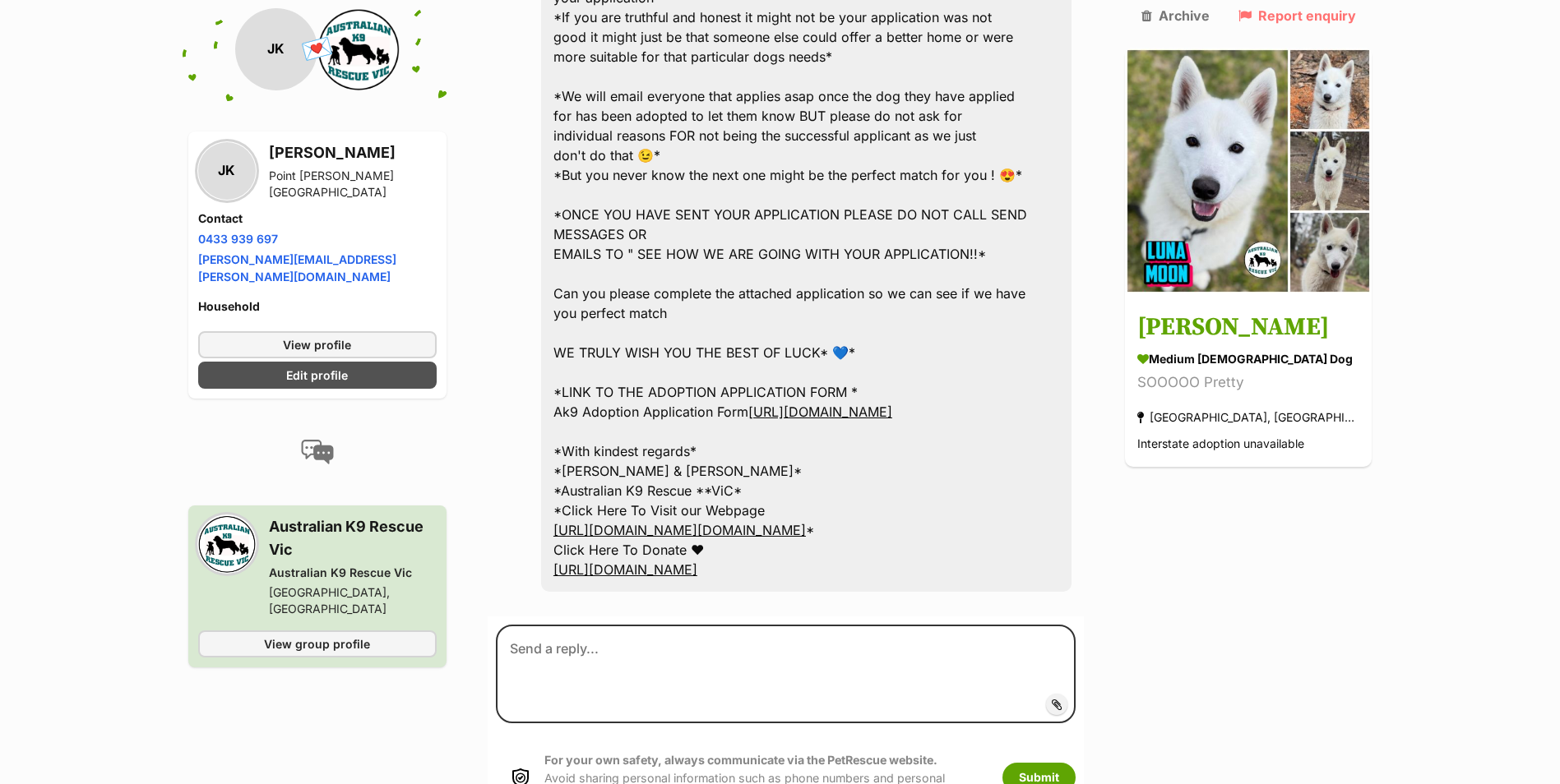
click at [809, 404] on link "[URL][DOMAIN_NAME]" at bounding box center [820, 412] width 144 height 17
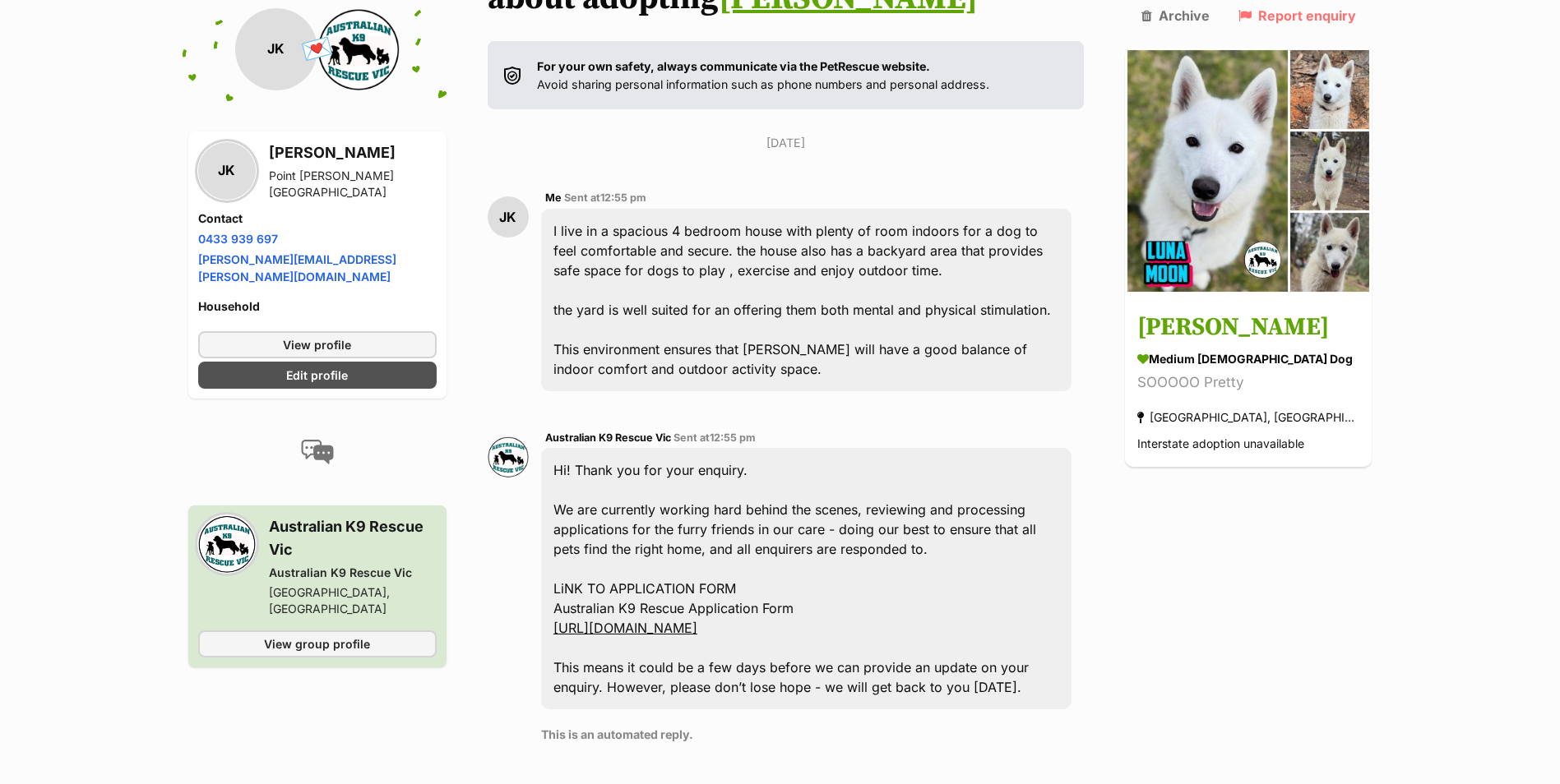
scroll to position [0, 0]
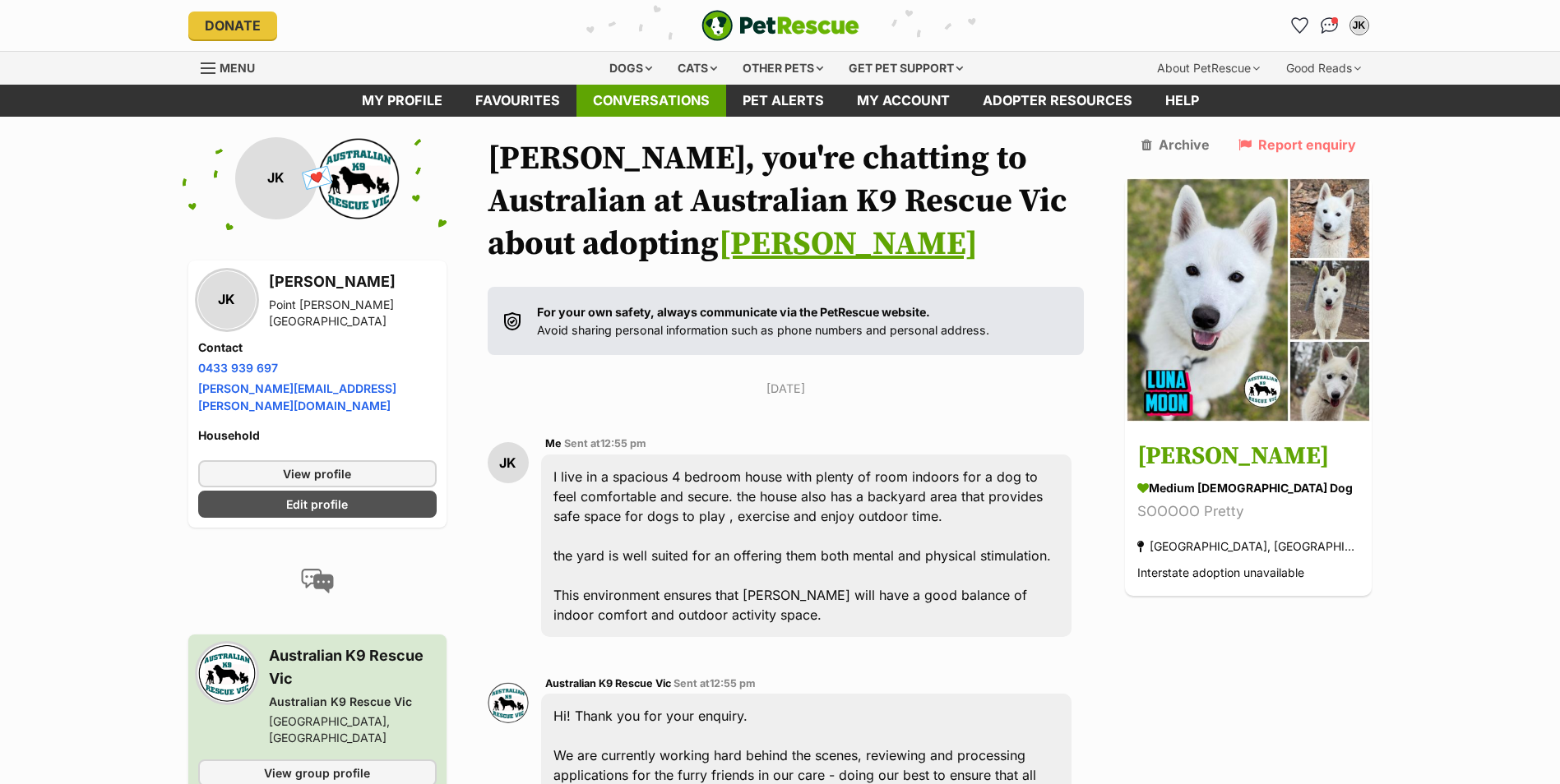
click at [603, 98] on link "Conversations" at bounding box center [650, 101] width 150 height 32
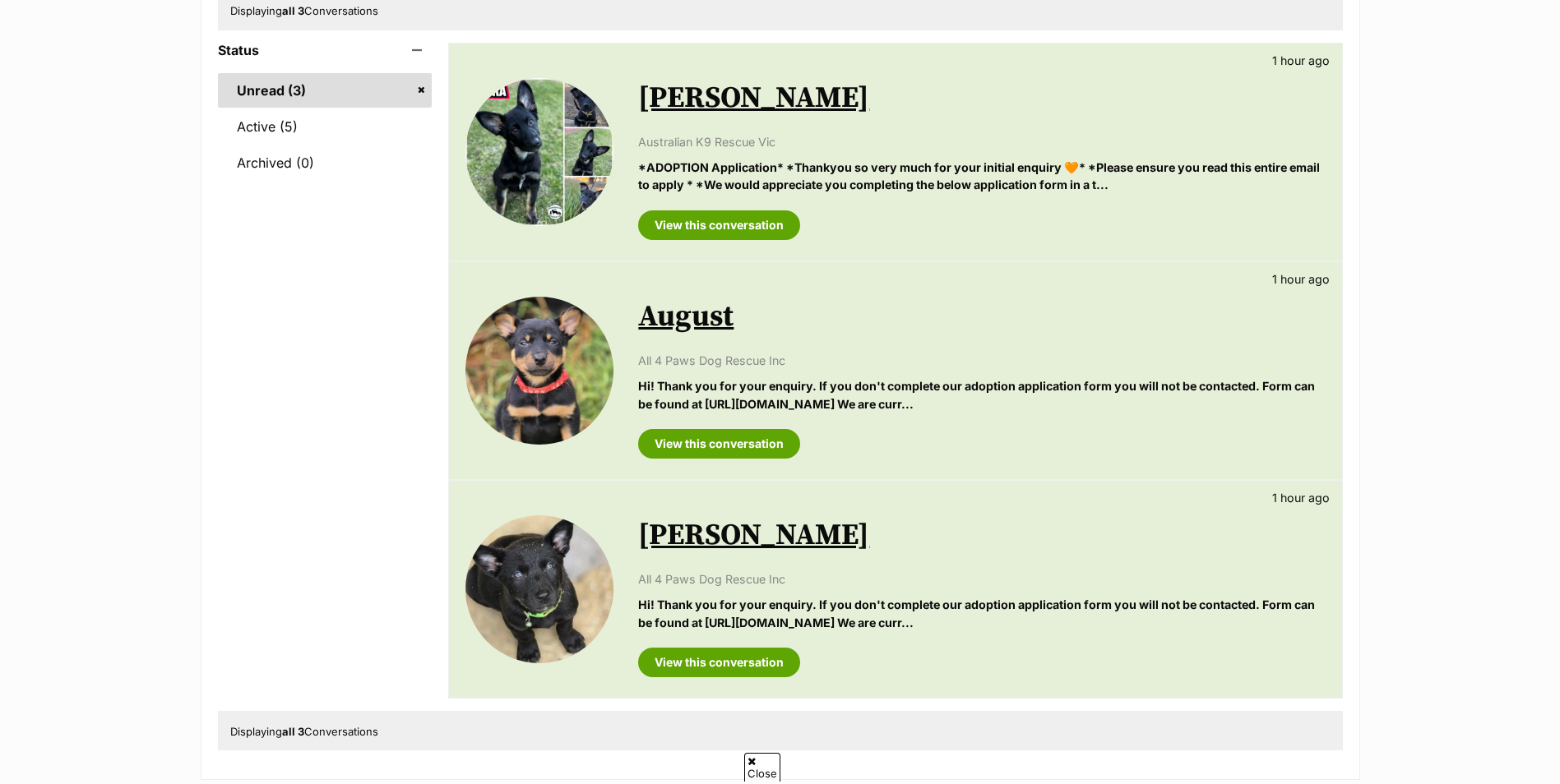
scroll to position [164, 0]
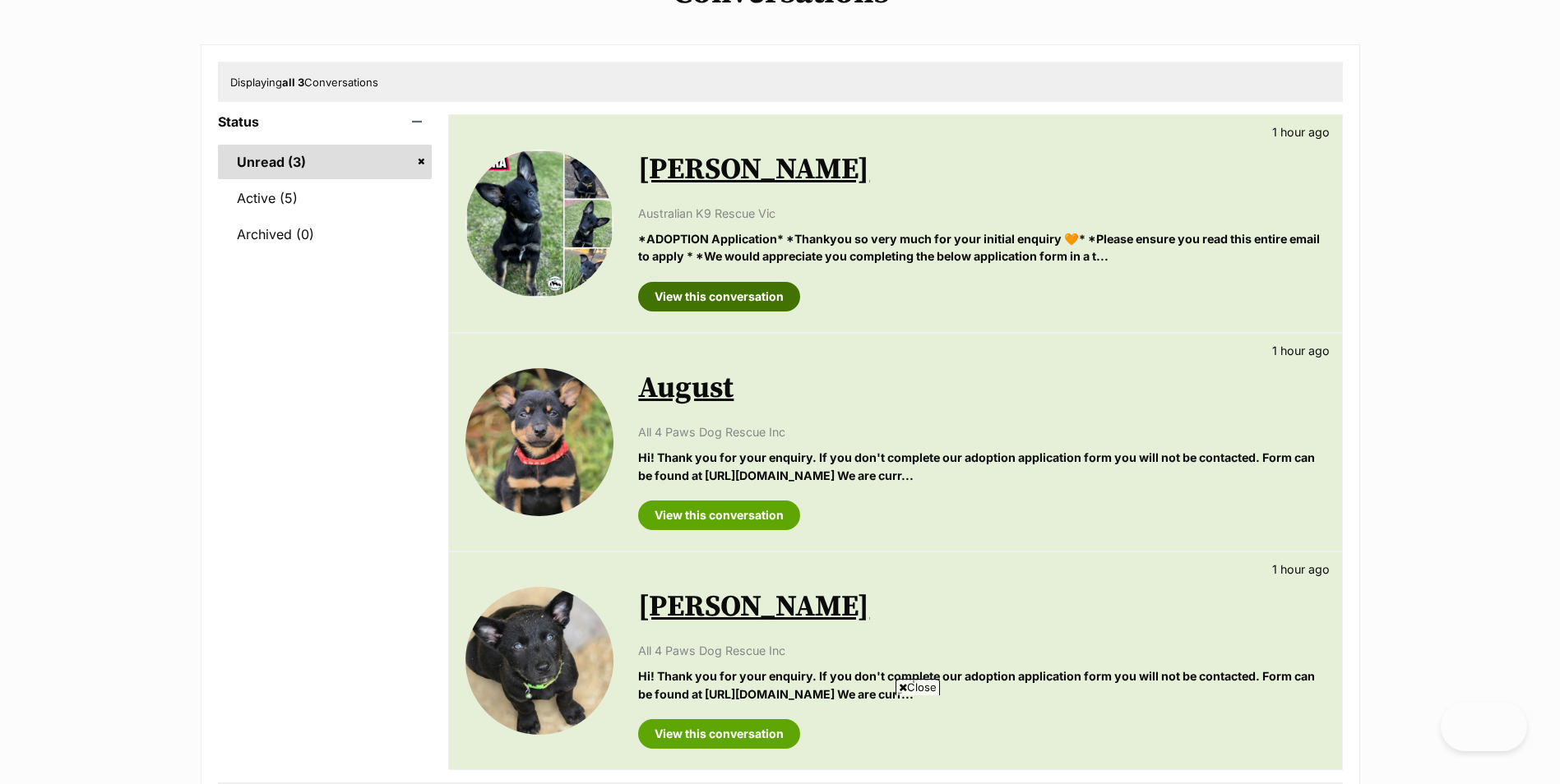
click at [673, 289] on link "View this conversation" at bounding box center [719, 296] width 162 height 29
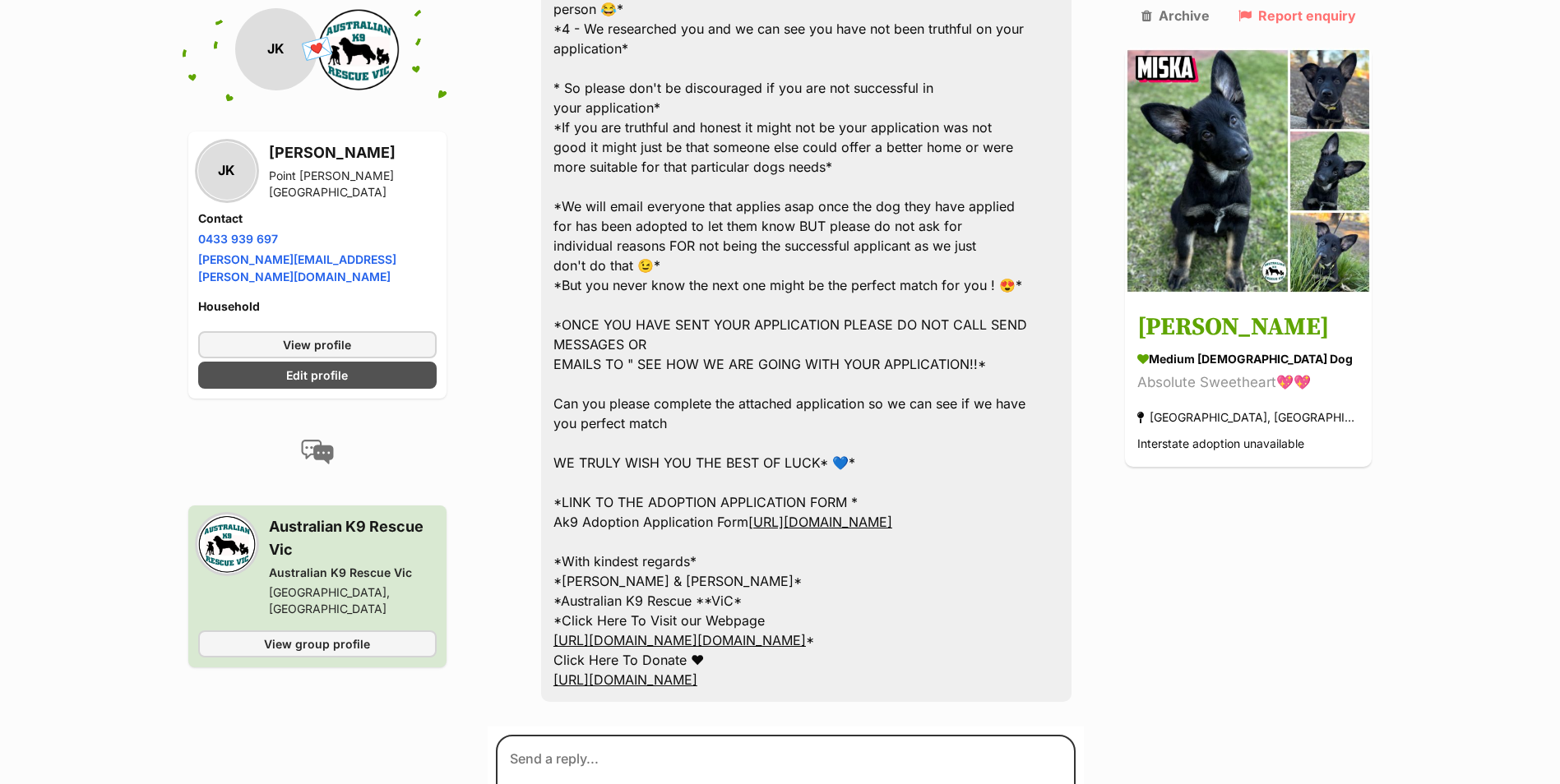
scroll to position [3699, 0]
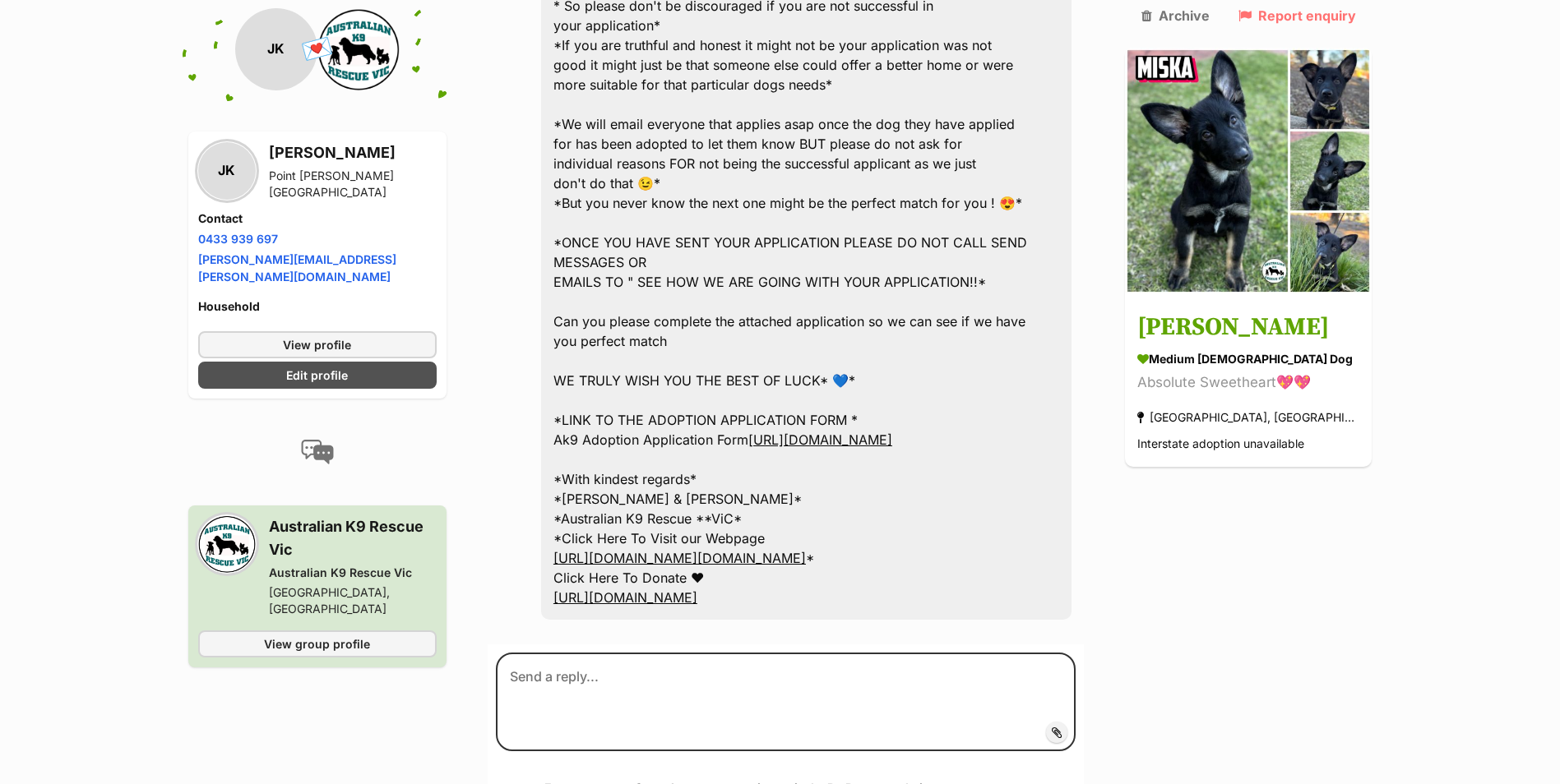
click at [892, 431] on link "https://forms.gle/13NPPgDskhyk6Uxq6" at bounding box center [820, 439] width 144 height 17
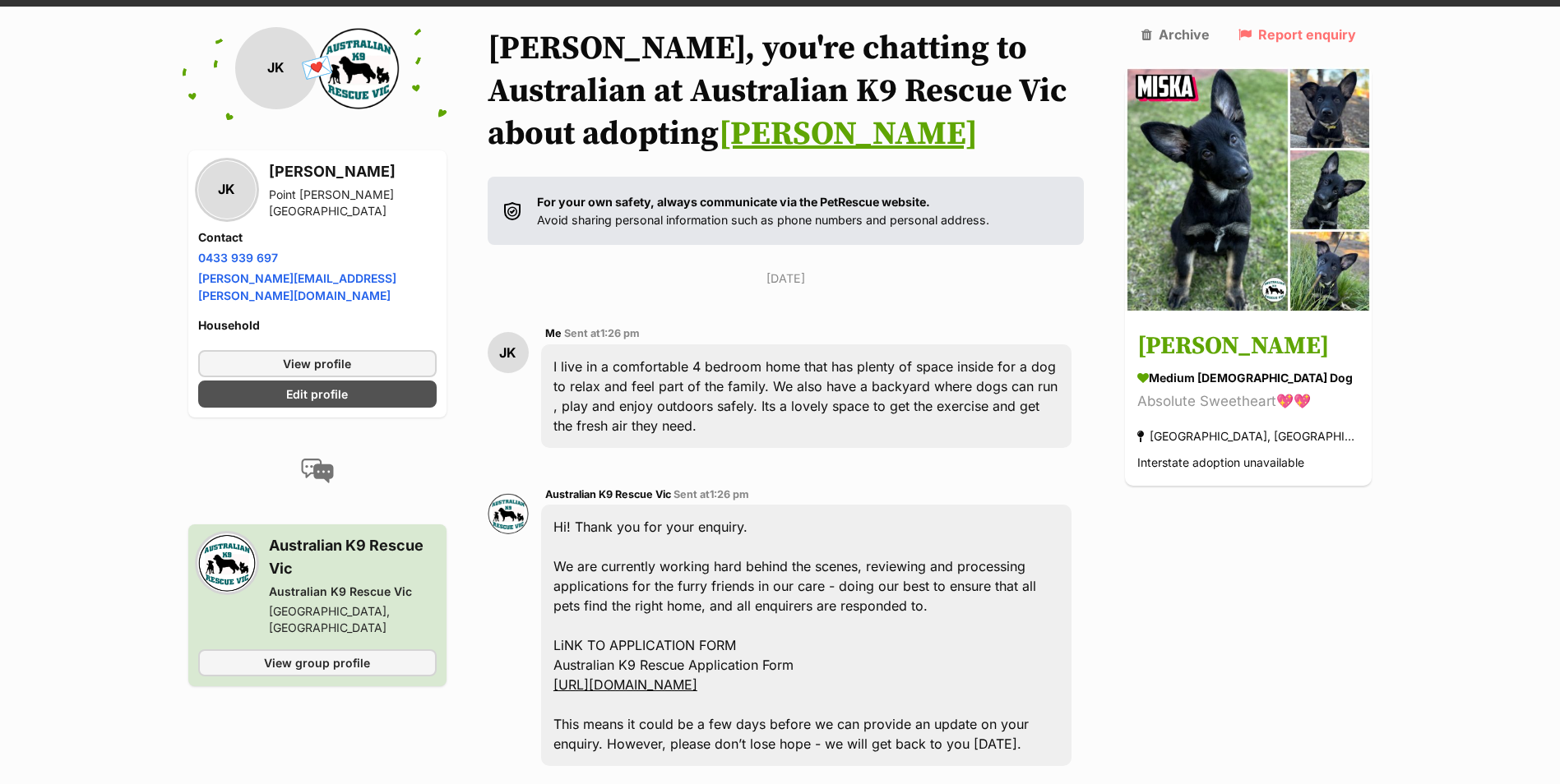
scroll to position [0, 0]
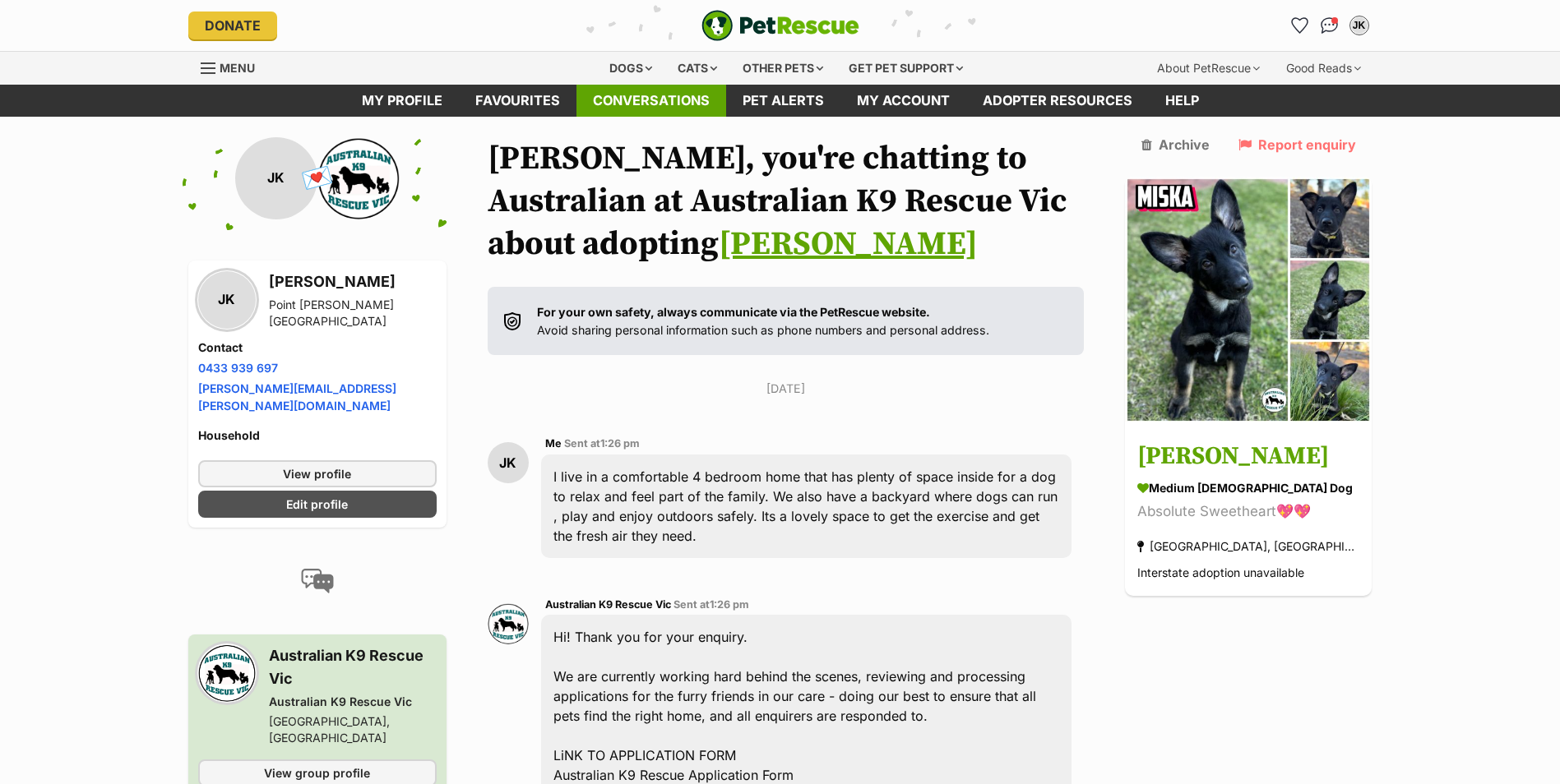
click at [610, 106] on link "Conversations" at bounding box center [650, 101] width 150 height 32
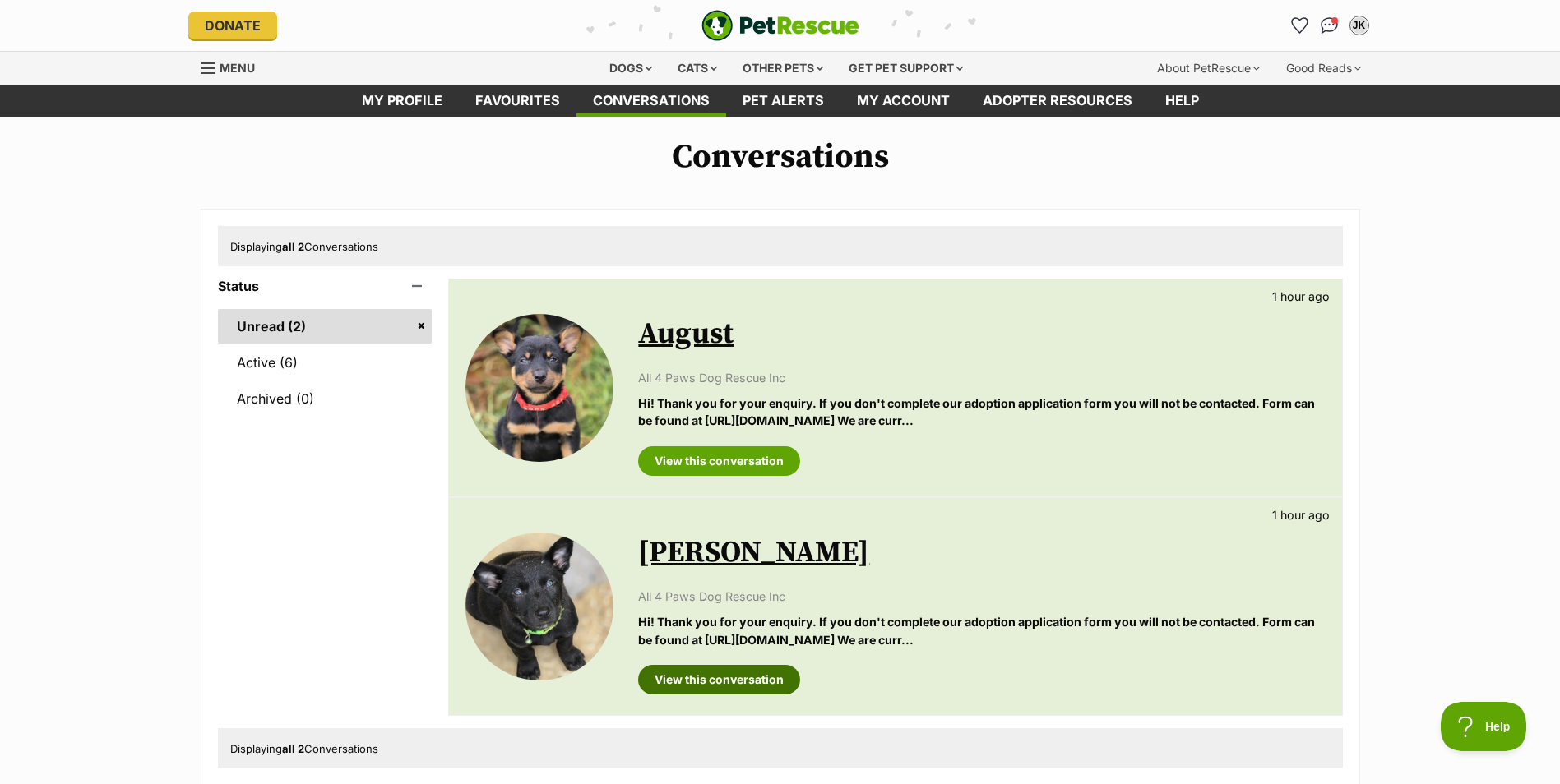
click at [718, 678] on link "View this conversation" at bounding box center [719, 679] width 162 height 29
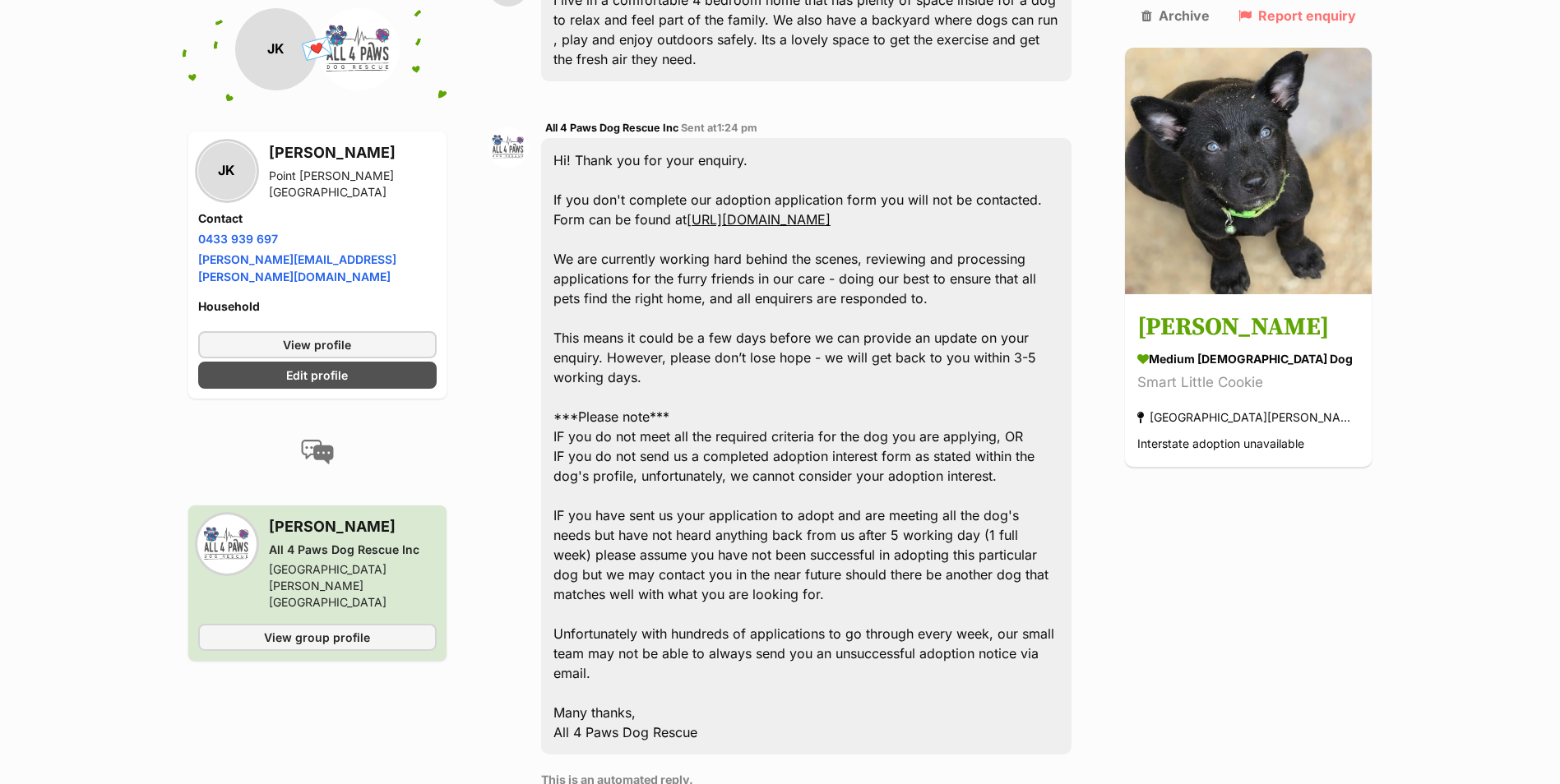
scroll to position [442, 0]
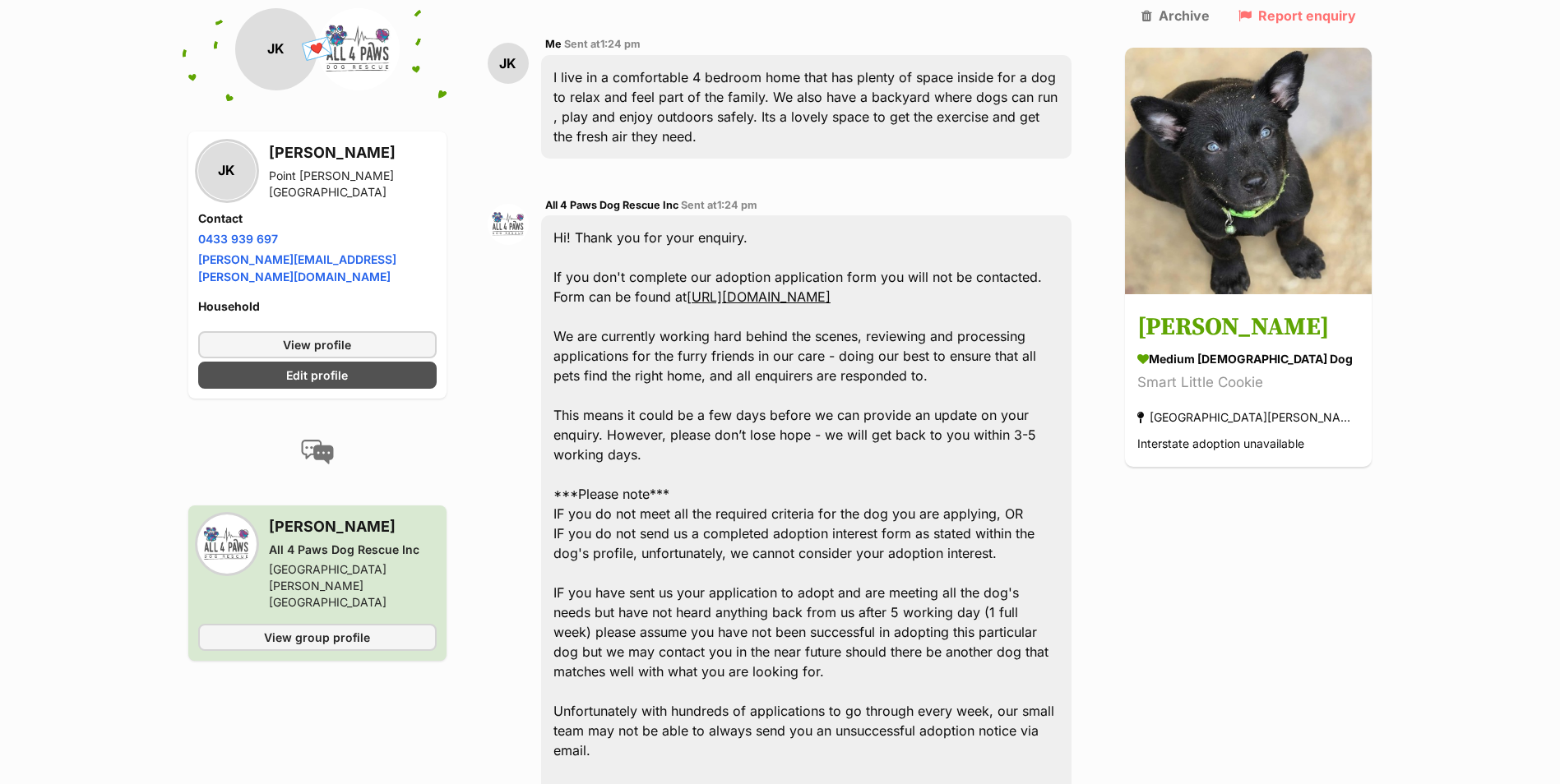
click at [810, 288] on link "https://www.all4pawsdogrescue.com.au/forms.html" at bounding box center [758, 296] width 144 height 17
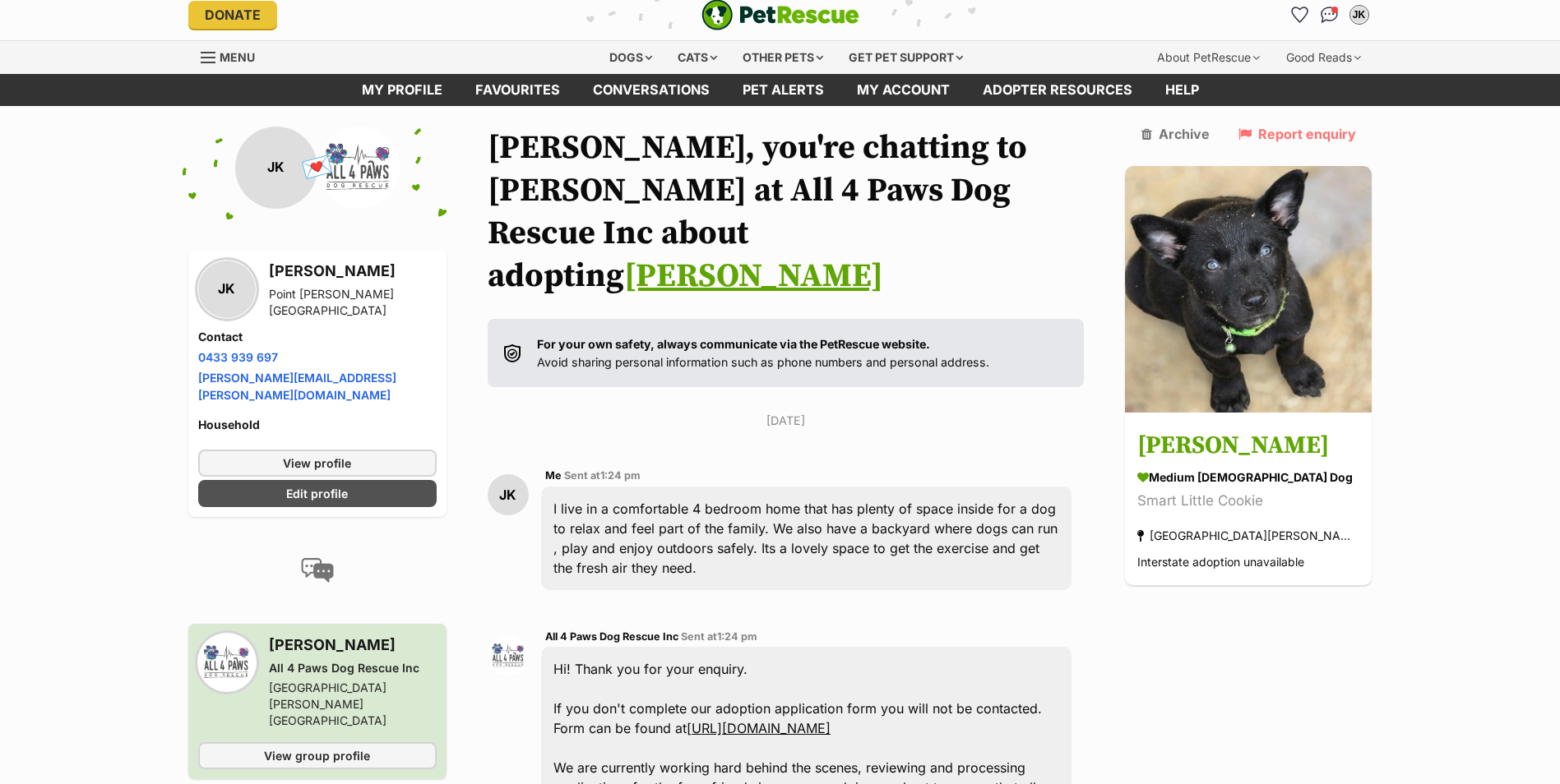
scroll to position [0, 0]
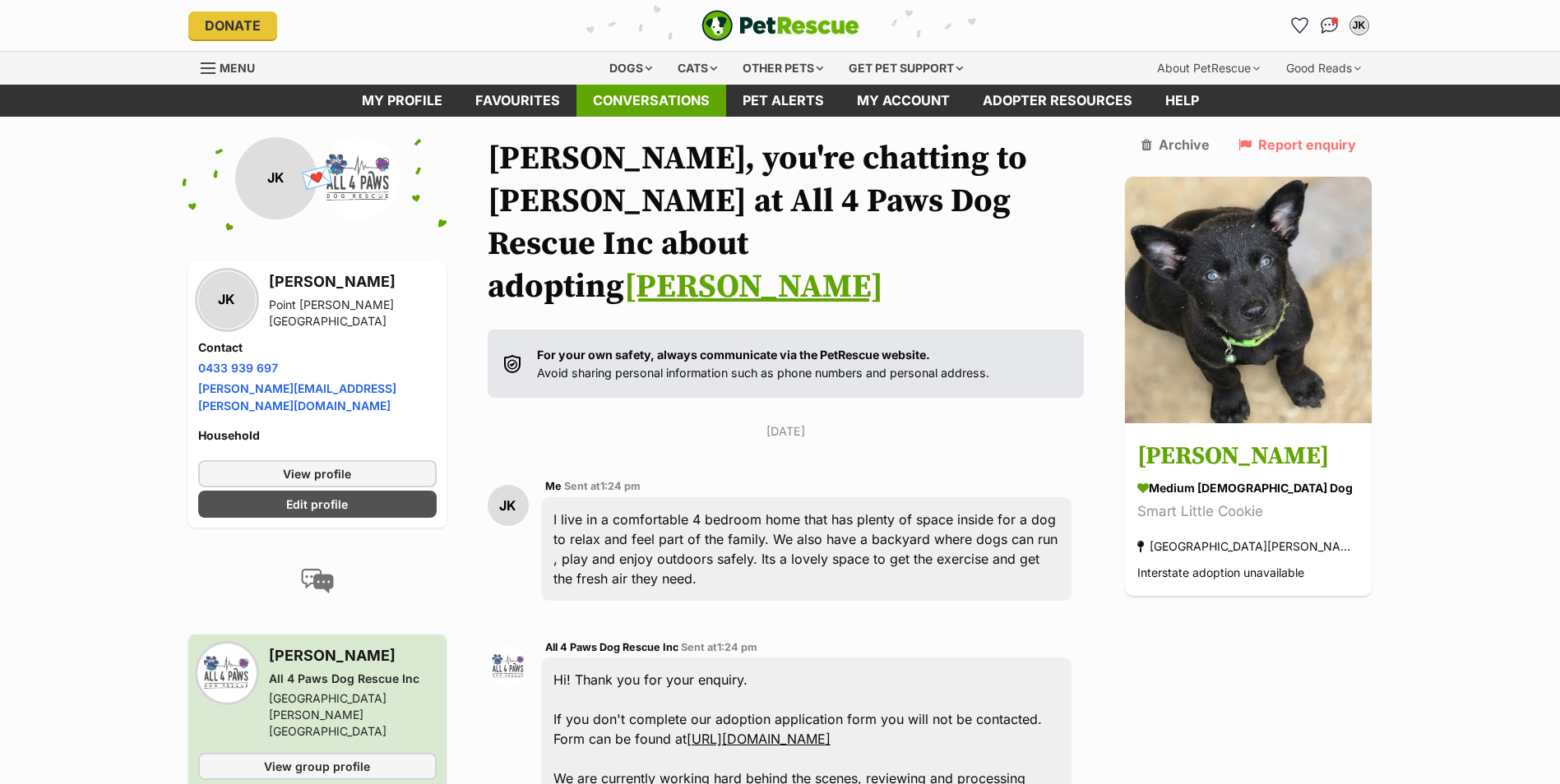
click at [619, 98] on link "Conversations" at bounding box center [650, 101] width 150 height 32
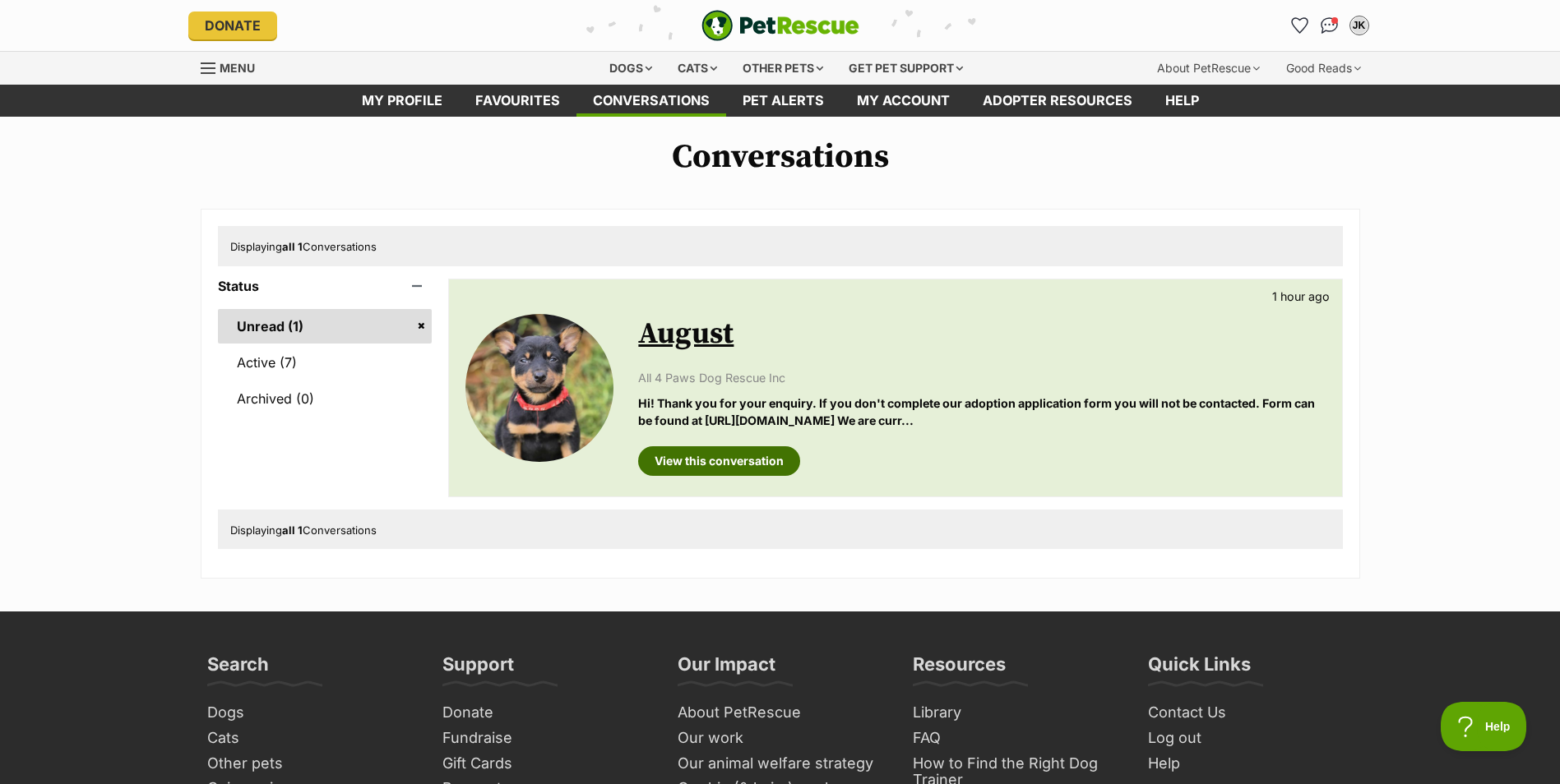
click at [699, 467] on link "View this conversation" at bounding box center [719, 461] width 162 height 29
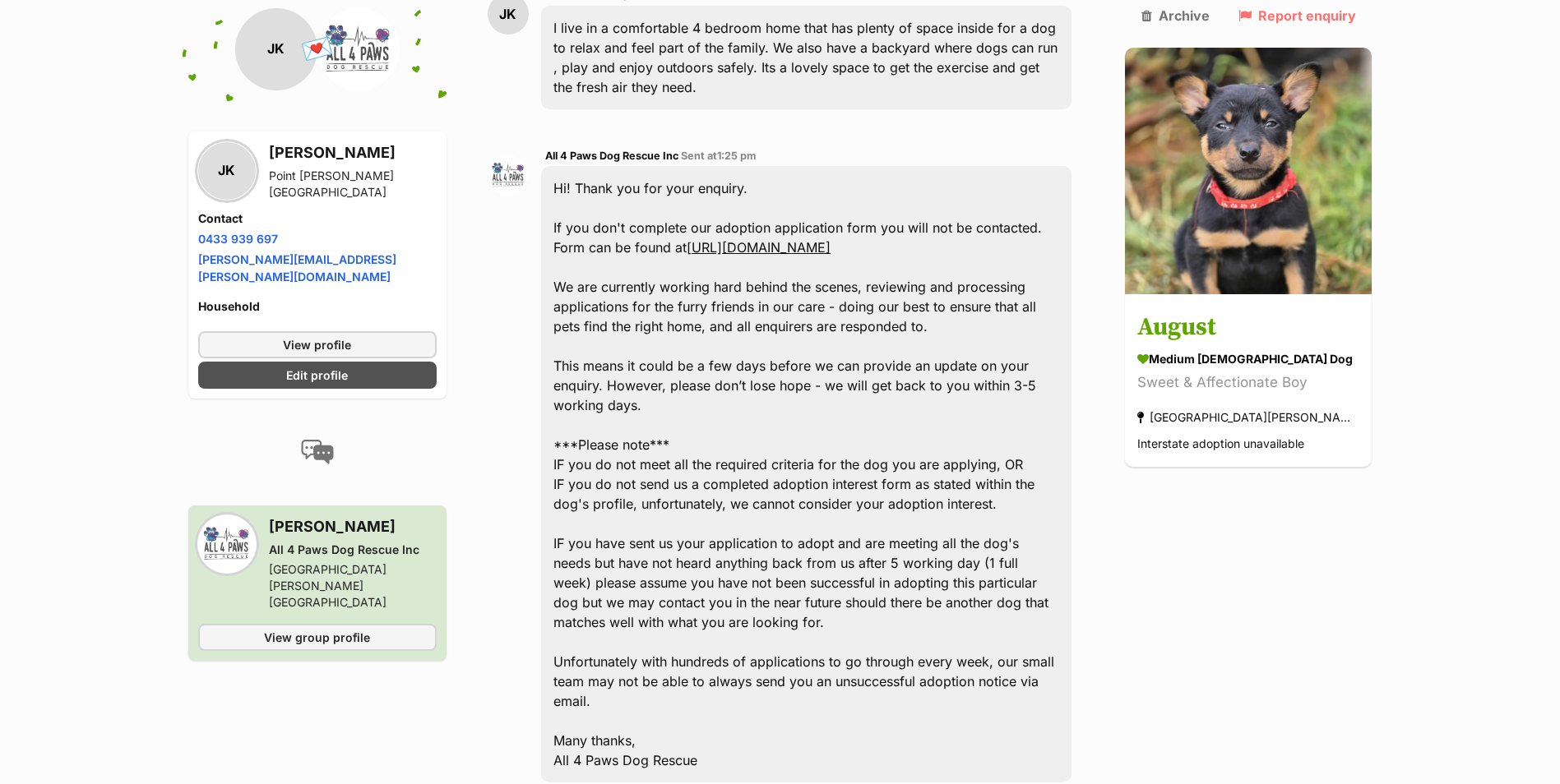
scroll to position [440, 0]
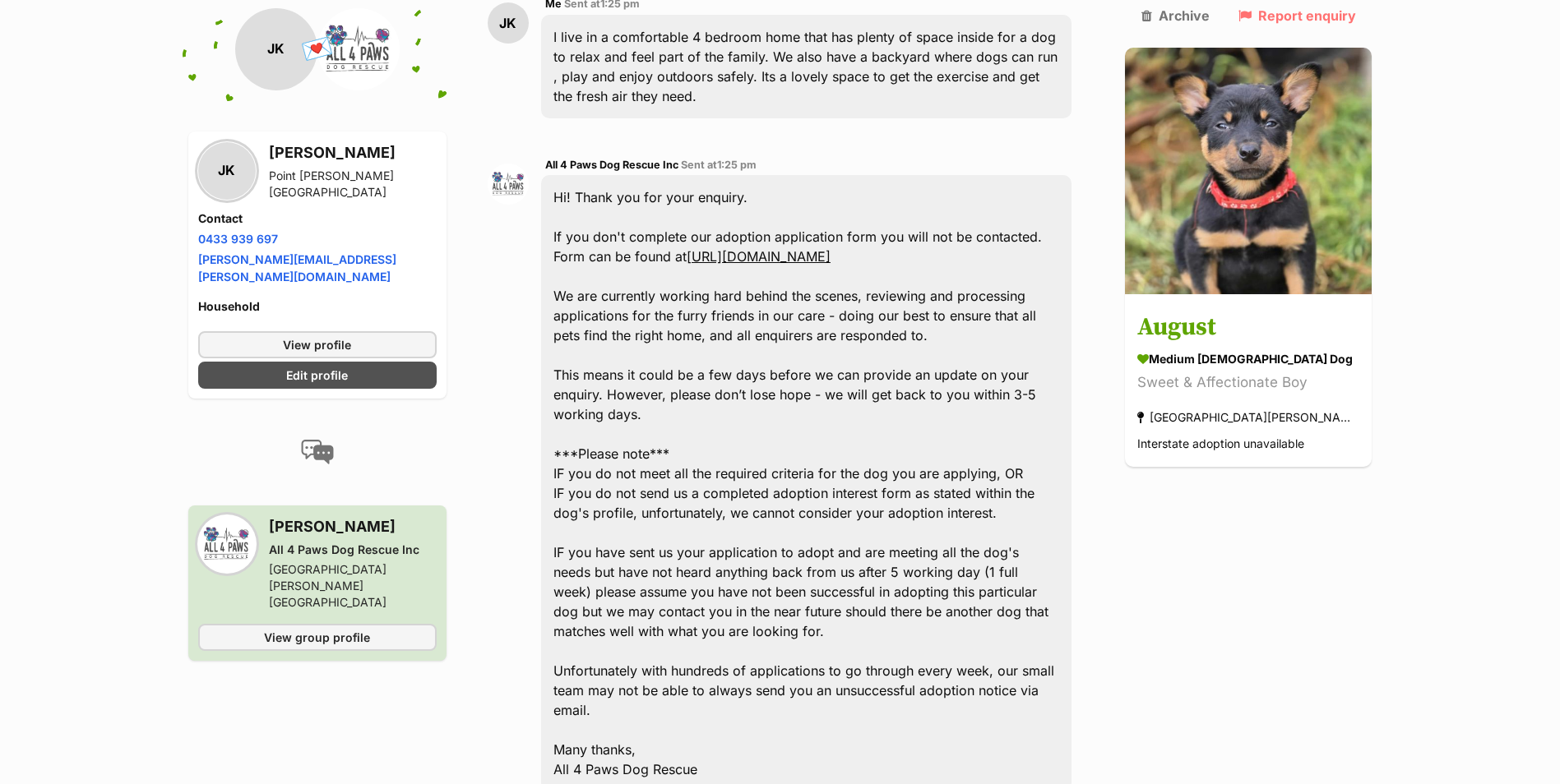
click at [800, 260] on link "[URL][DOMAIN_NAME]" at bounding box center [758, 256] width 144 height 17
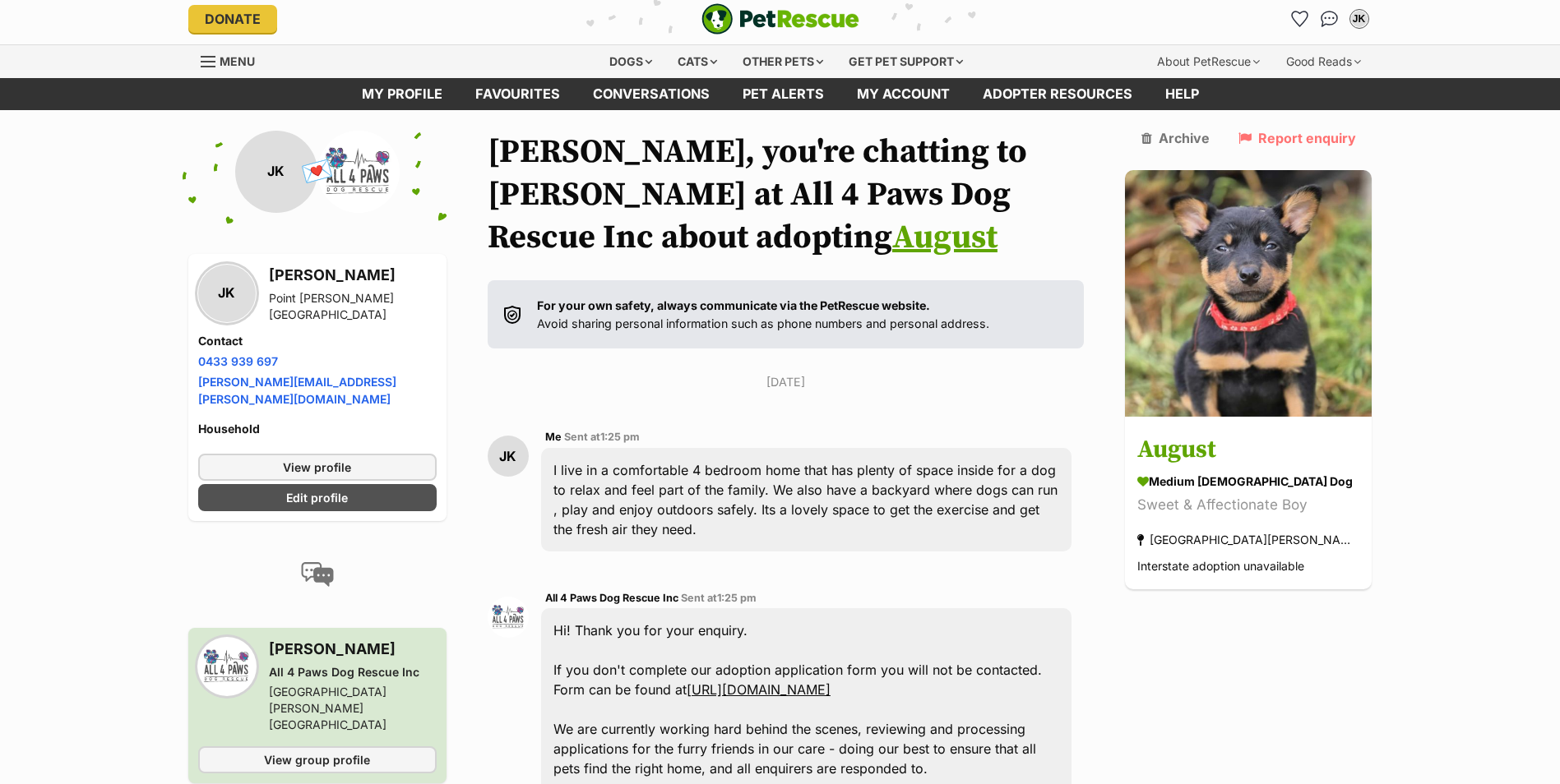
scroll to position [0, 0]
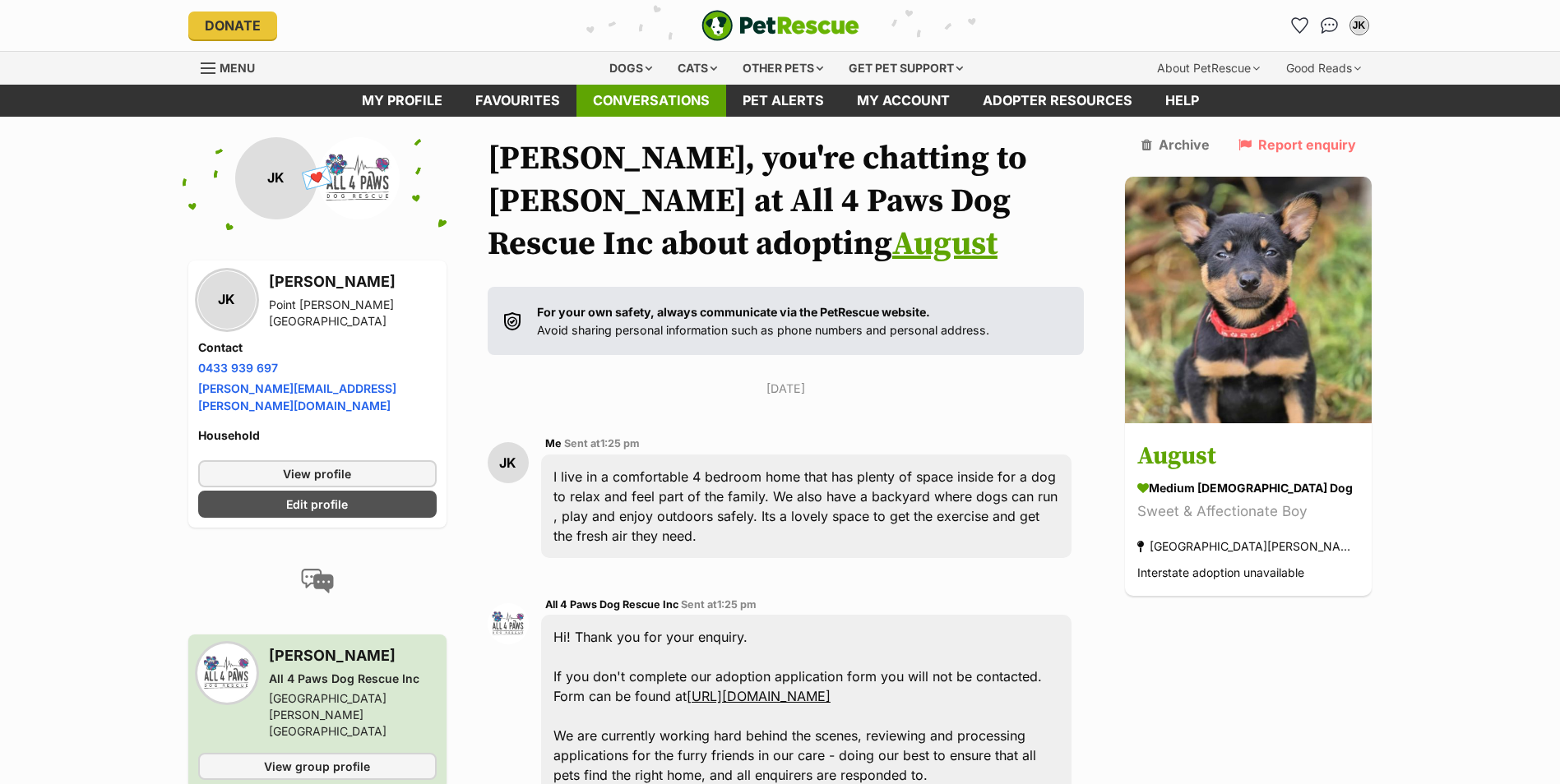
click at [647, 99] on link "Conversations" at bounding box center [650, 101] width 150 height 32
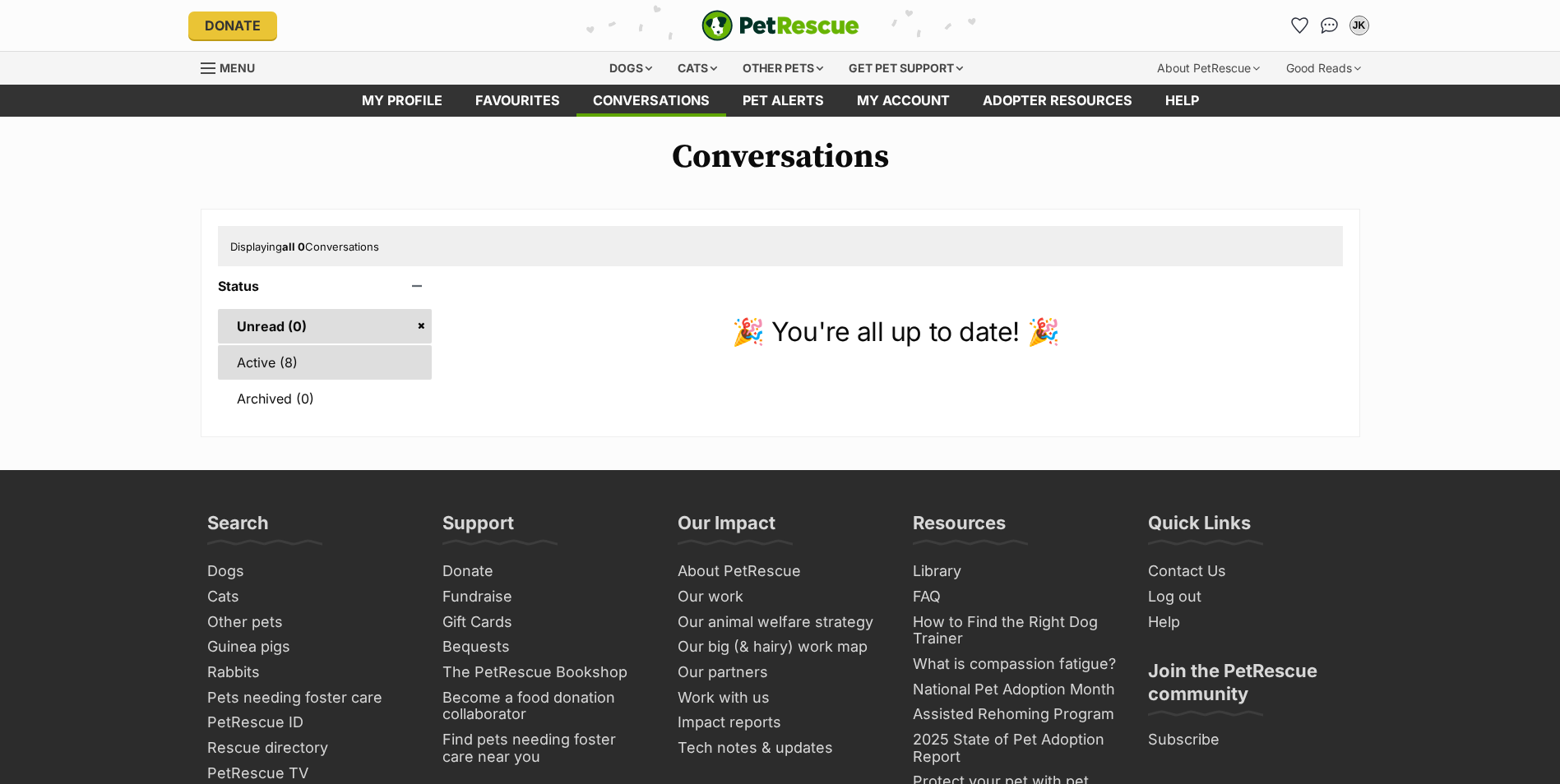
click at [266, 368] on link "Active (8)" at bounding box center [325, 362] width 214 height 34
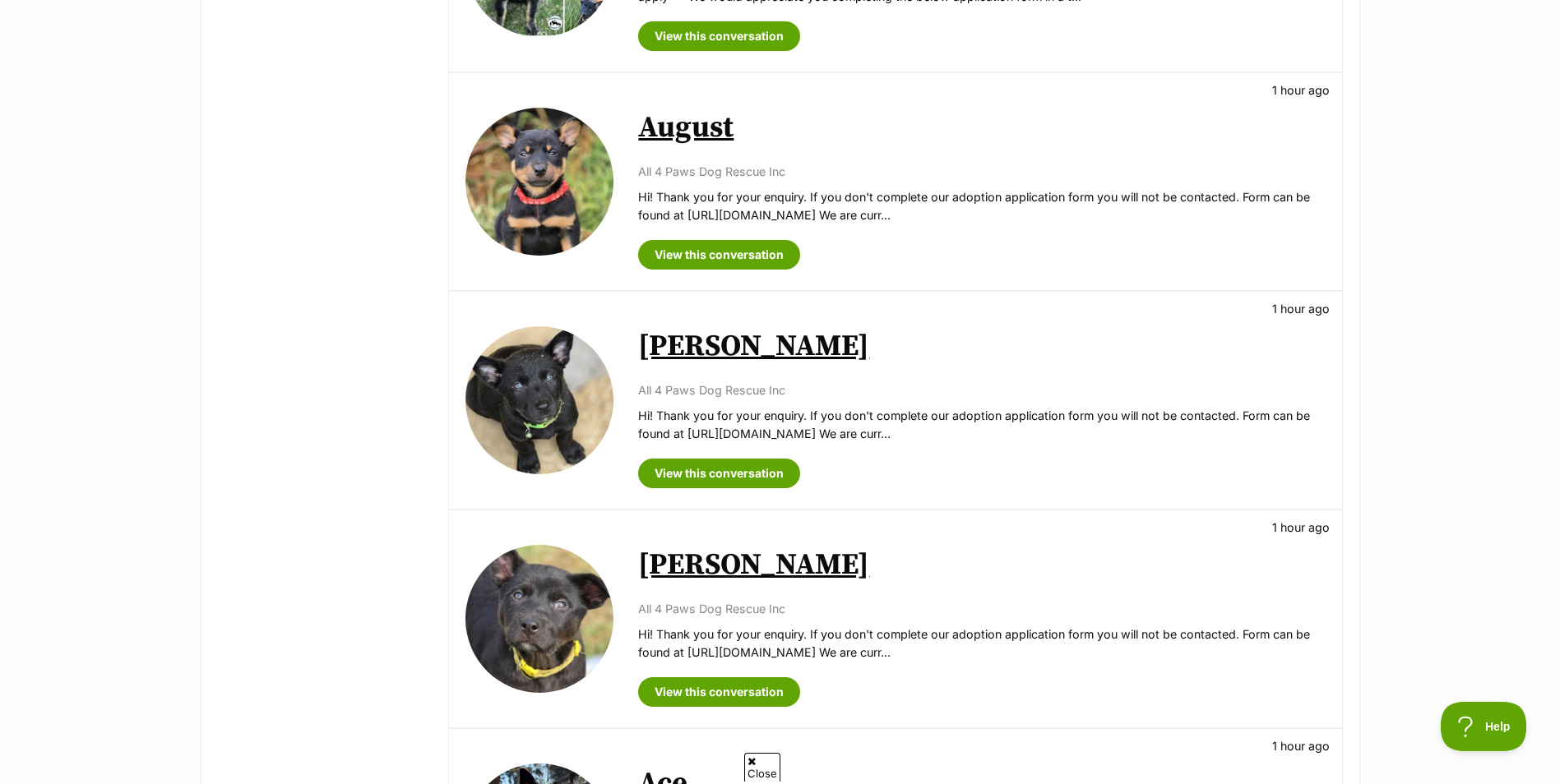
scroll to position [658, 0]
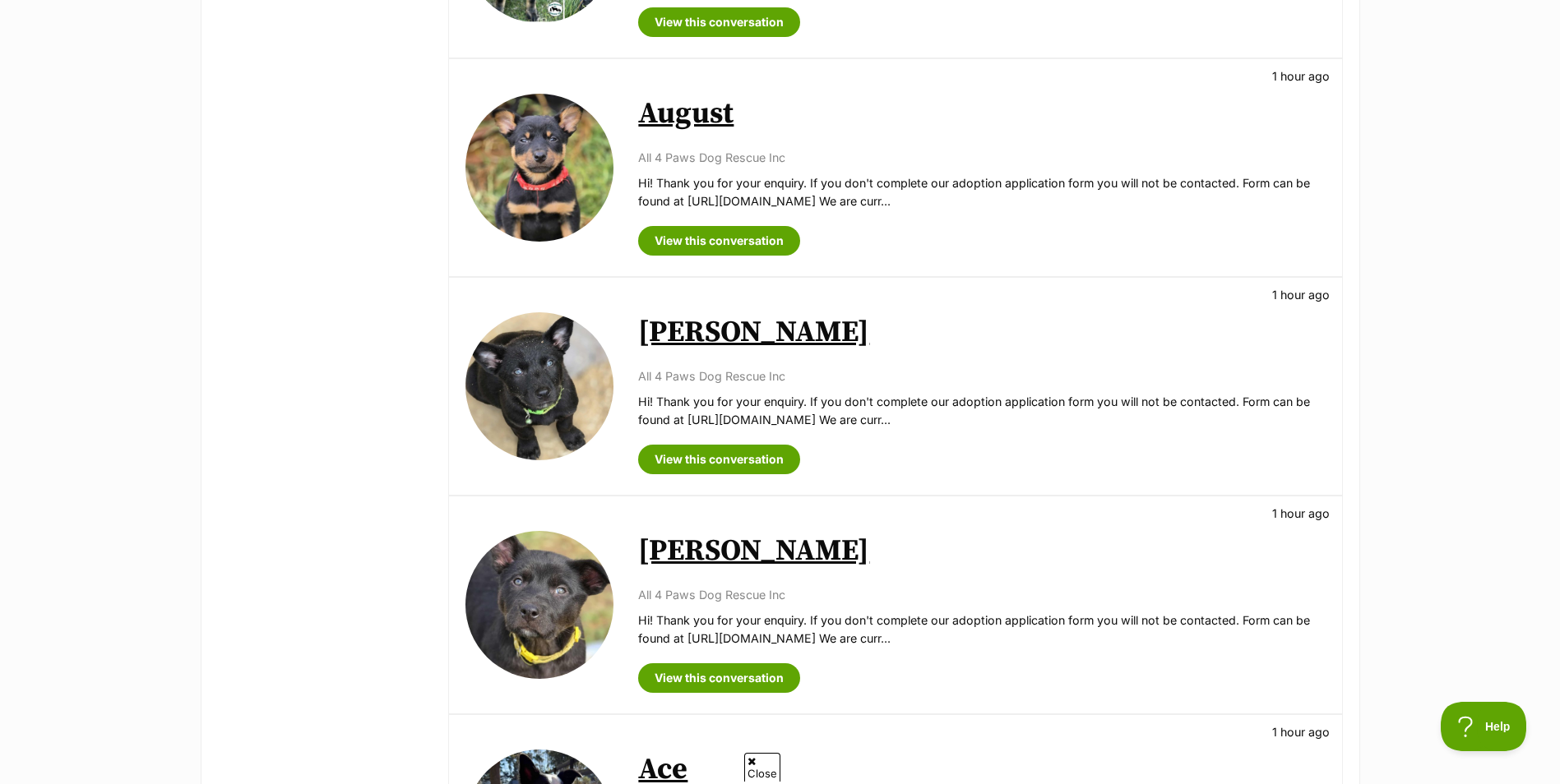
click at [690, 340] on link "[PERSON_NAME]" at bounding box center [753, 332] width 231 height 37
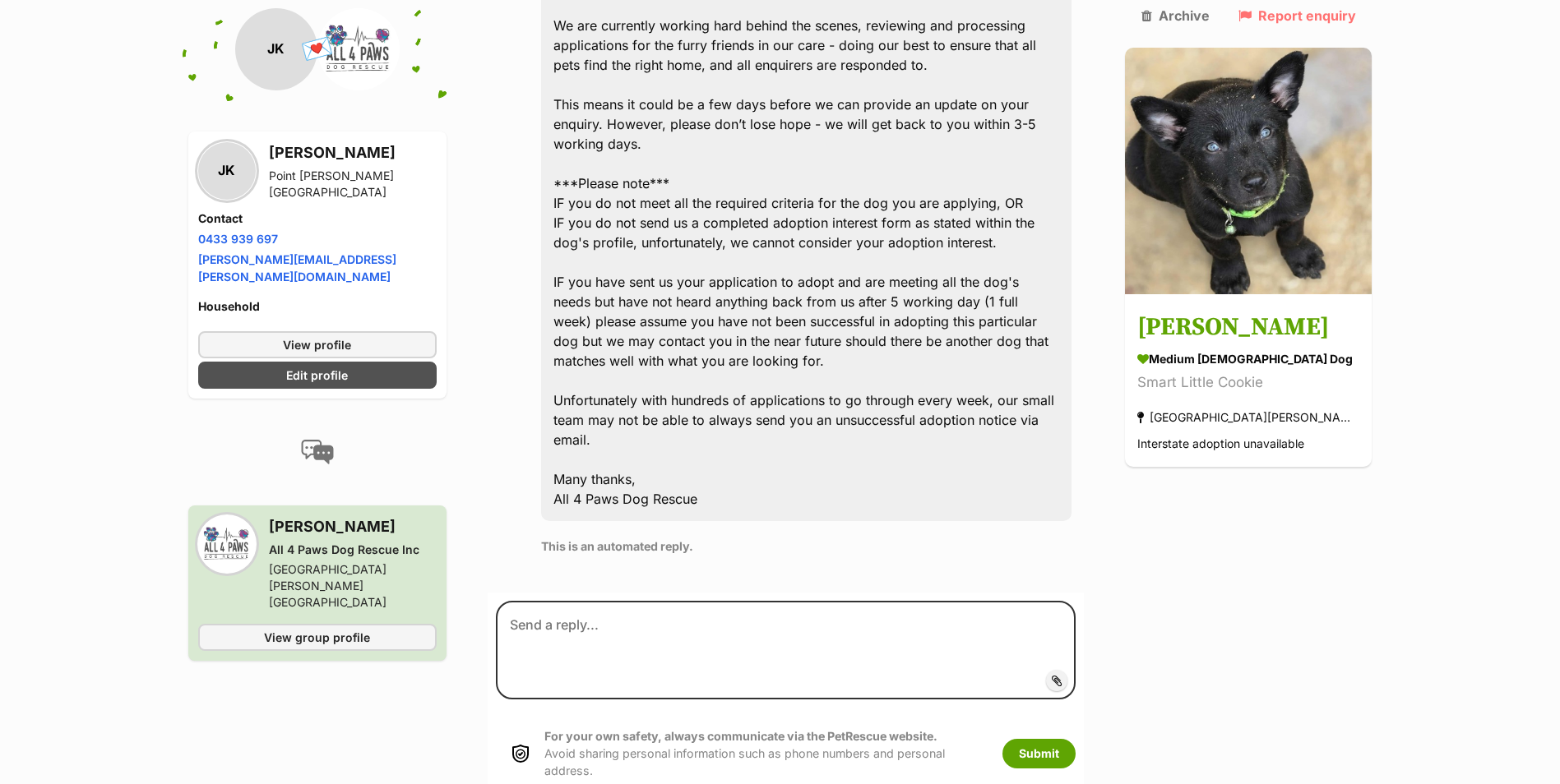
scroll to position [589, 0]
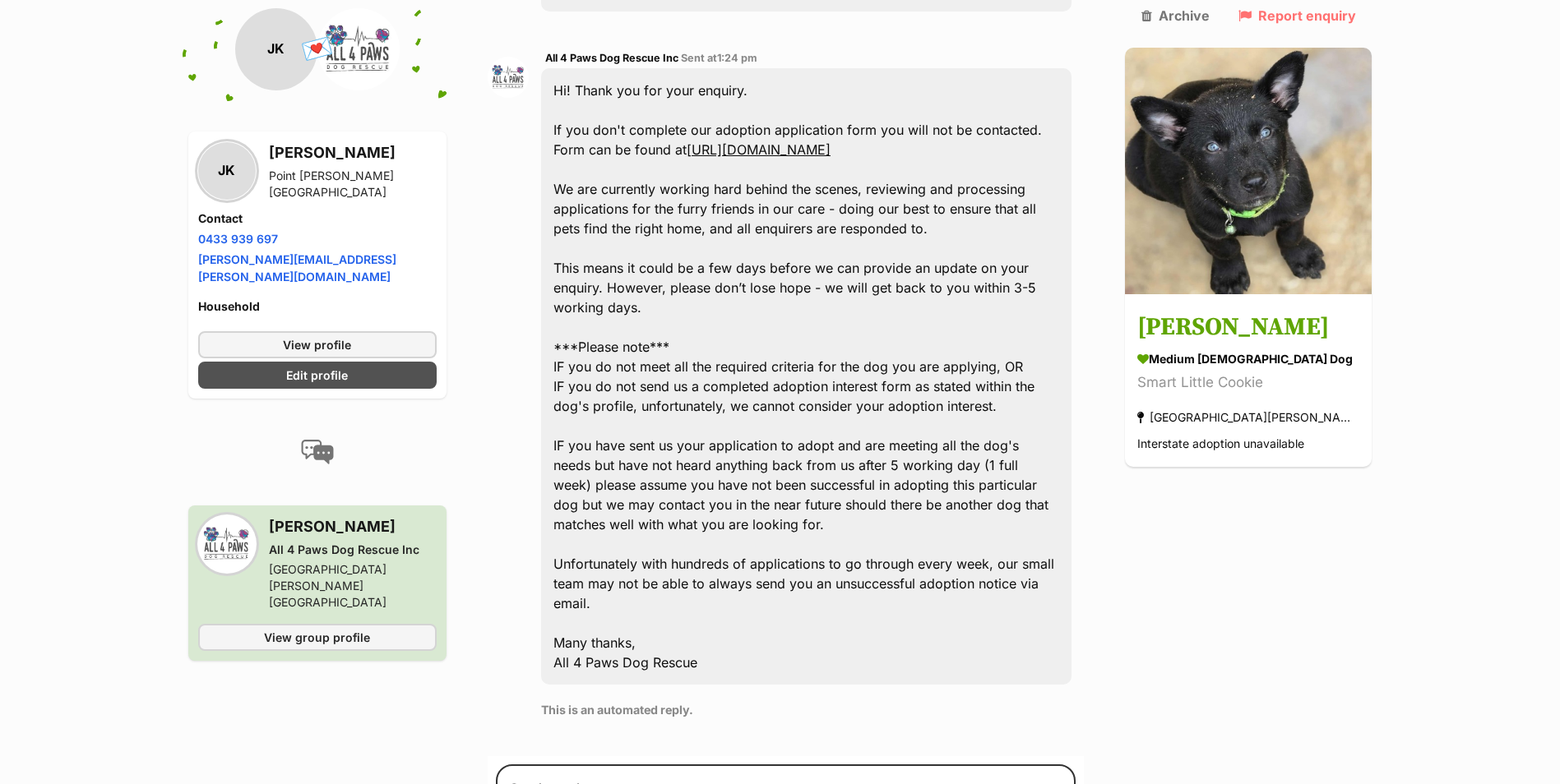
click at [812, 142] on link "https://www.all4pawsdogrescue.com.au/forms.html" at bounding box center [758, 150] width 144 height 17
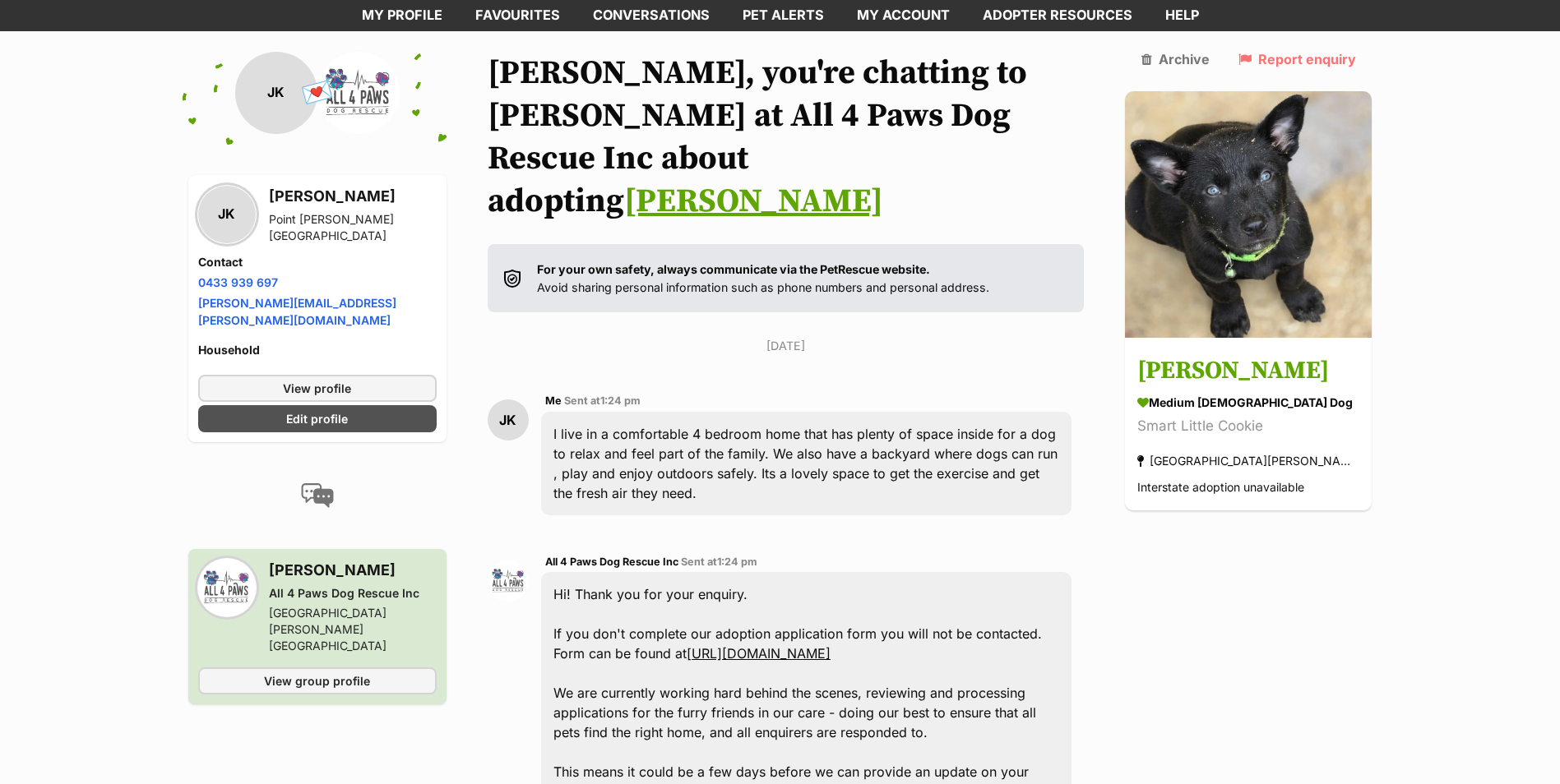
scroll to position [0, 0]
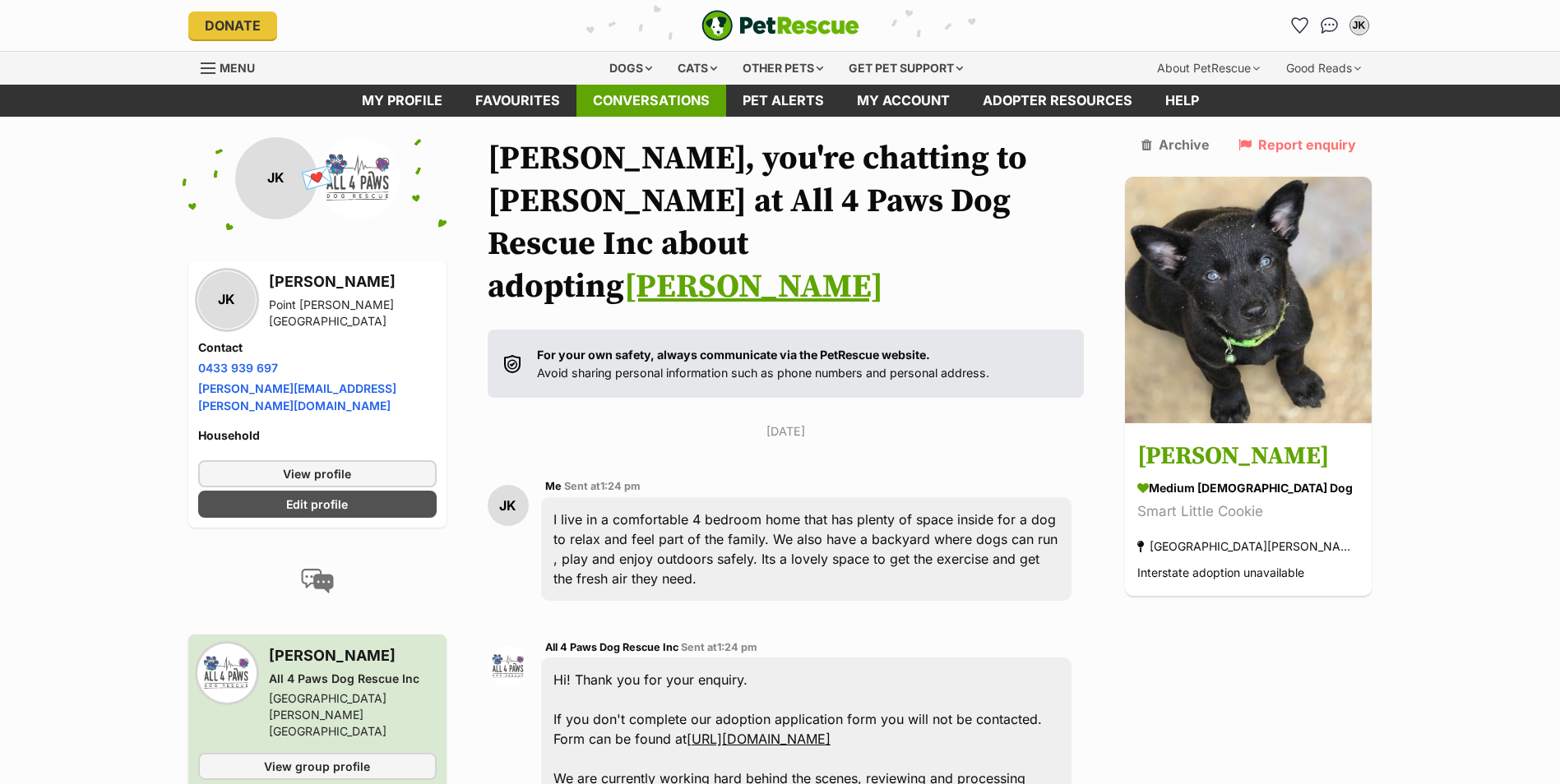
click at [623, 94] on link "Conversations" at bounding box center [650, 101] width 150 height 32
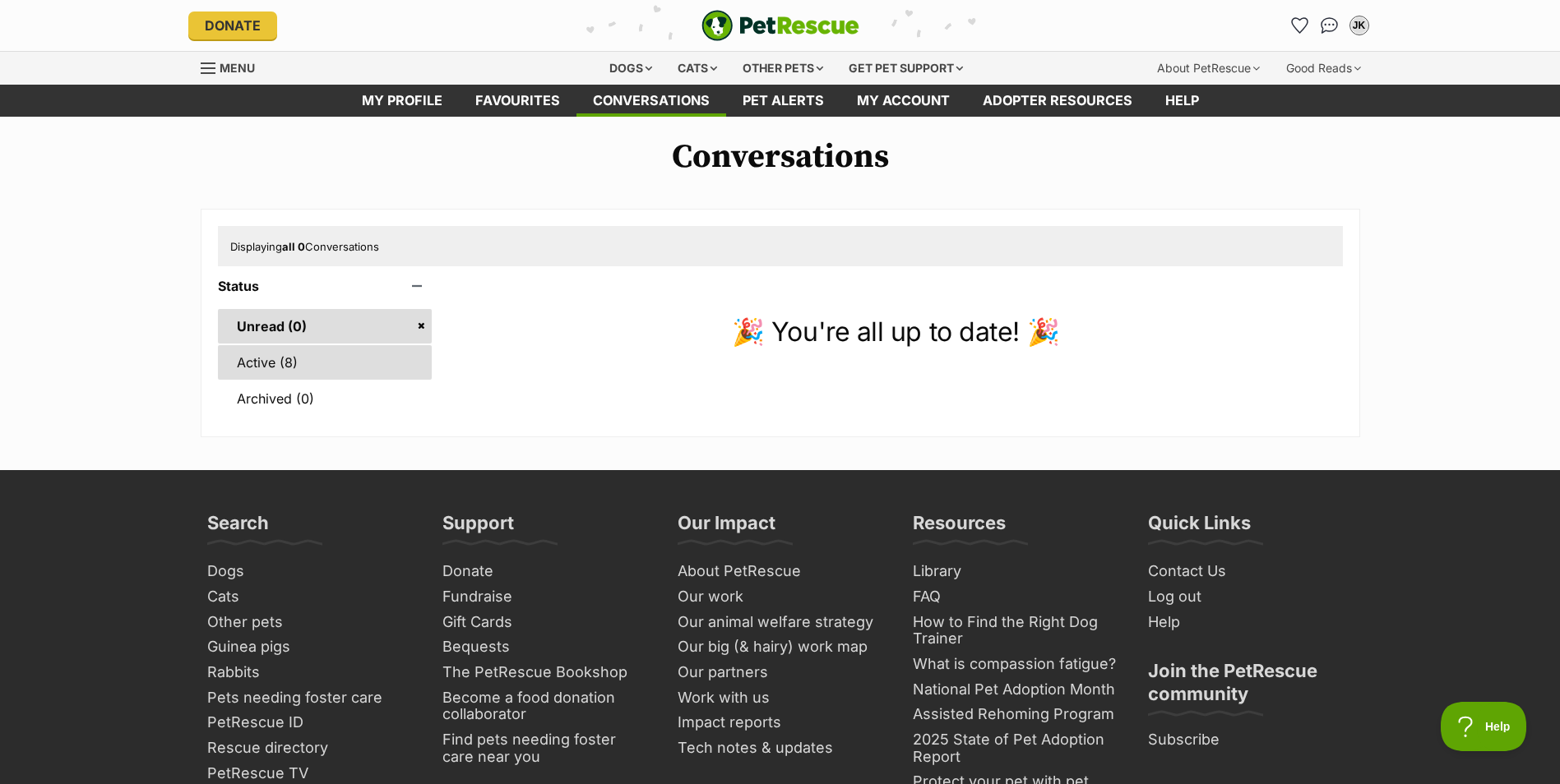
click at [265, 364] on link "Active (8)" at bounding box center [325, 362] width 214 height 34
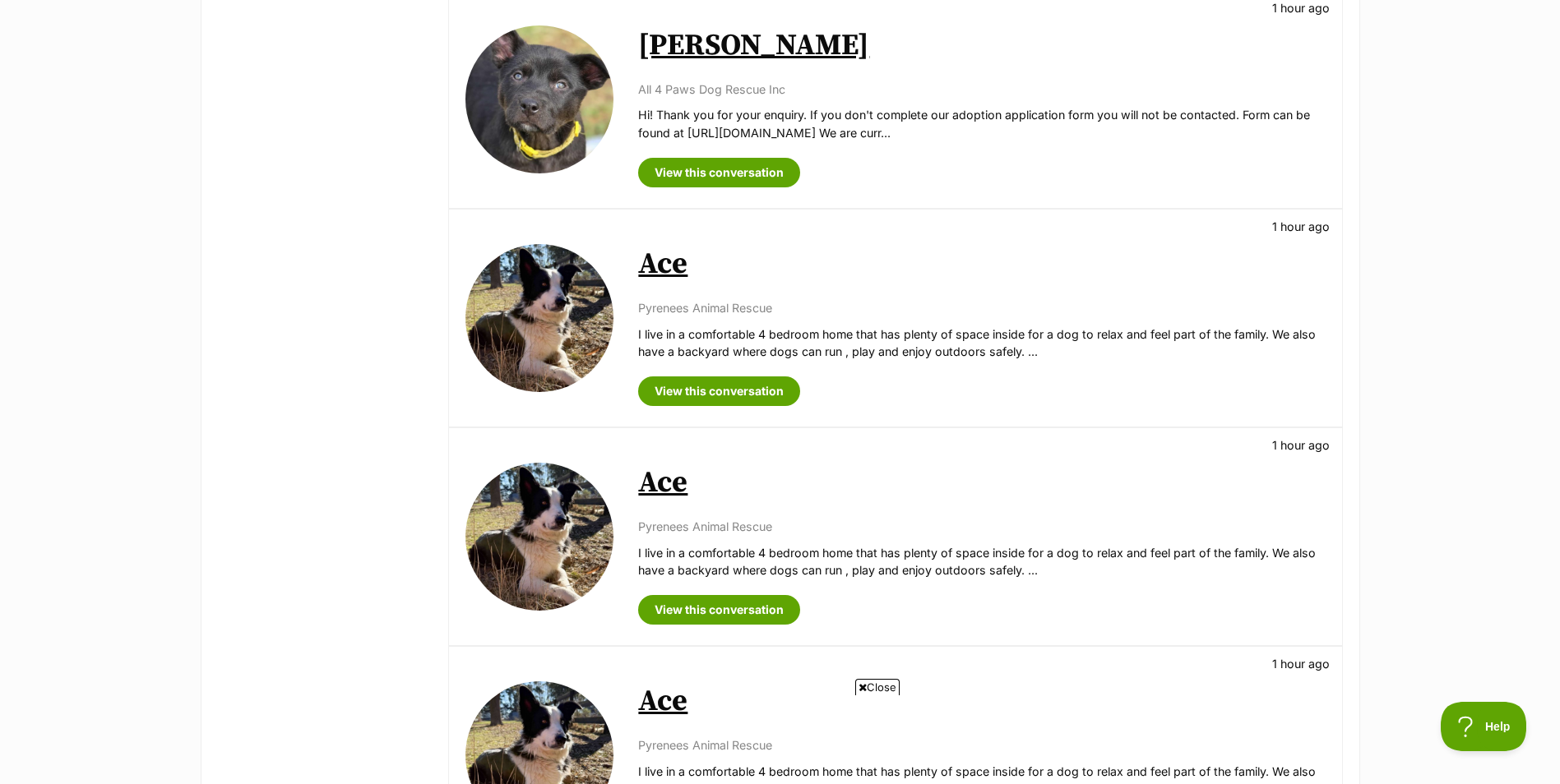
scroll to position [1397, 0]
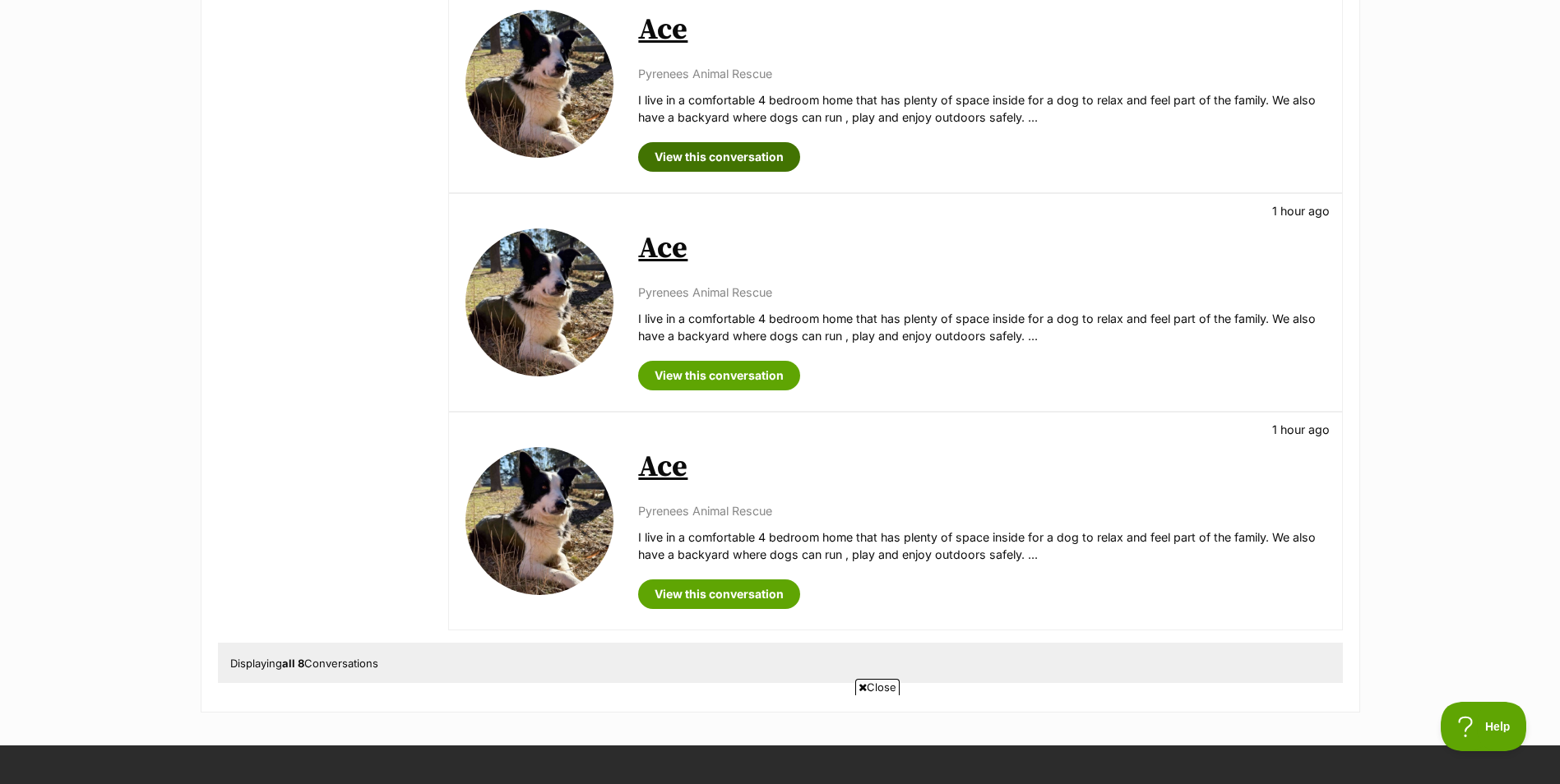
click at [741, 159] on link "View this conversation" at bounding box center [719, 156] width 162 height 29
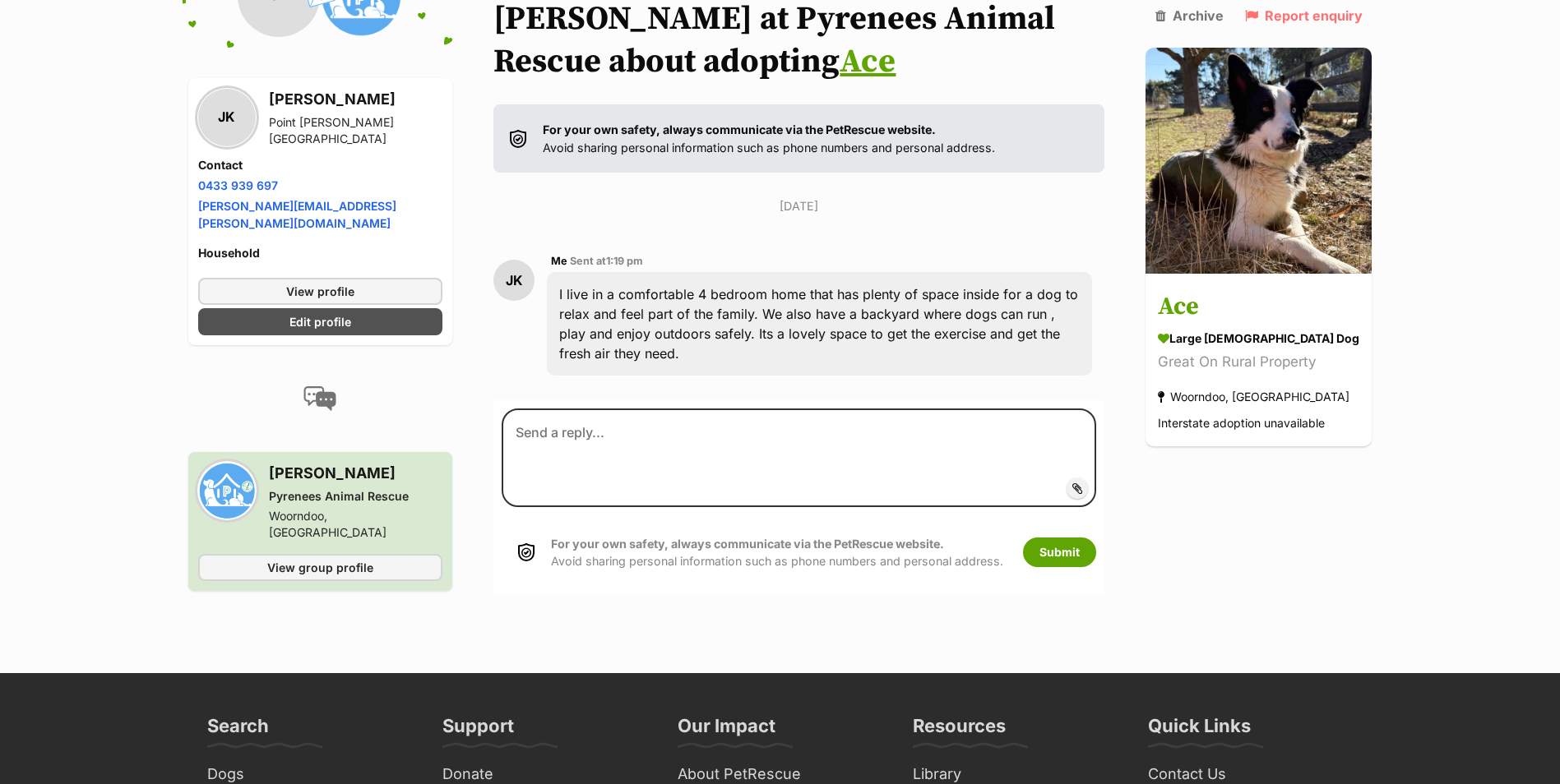
scroll to position [164, 0]
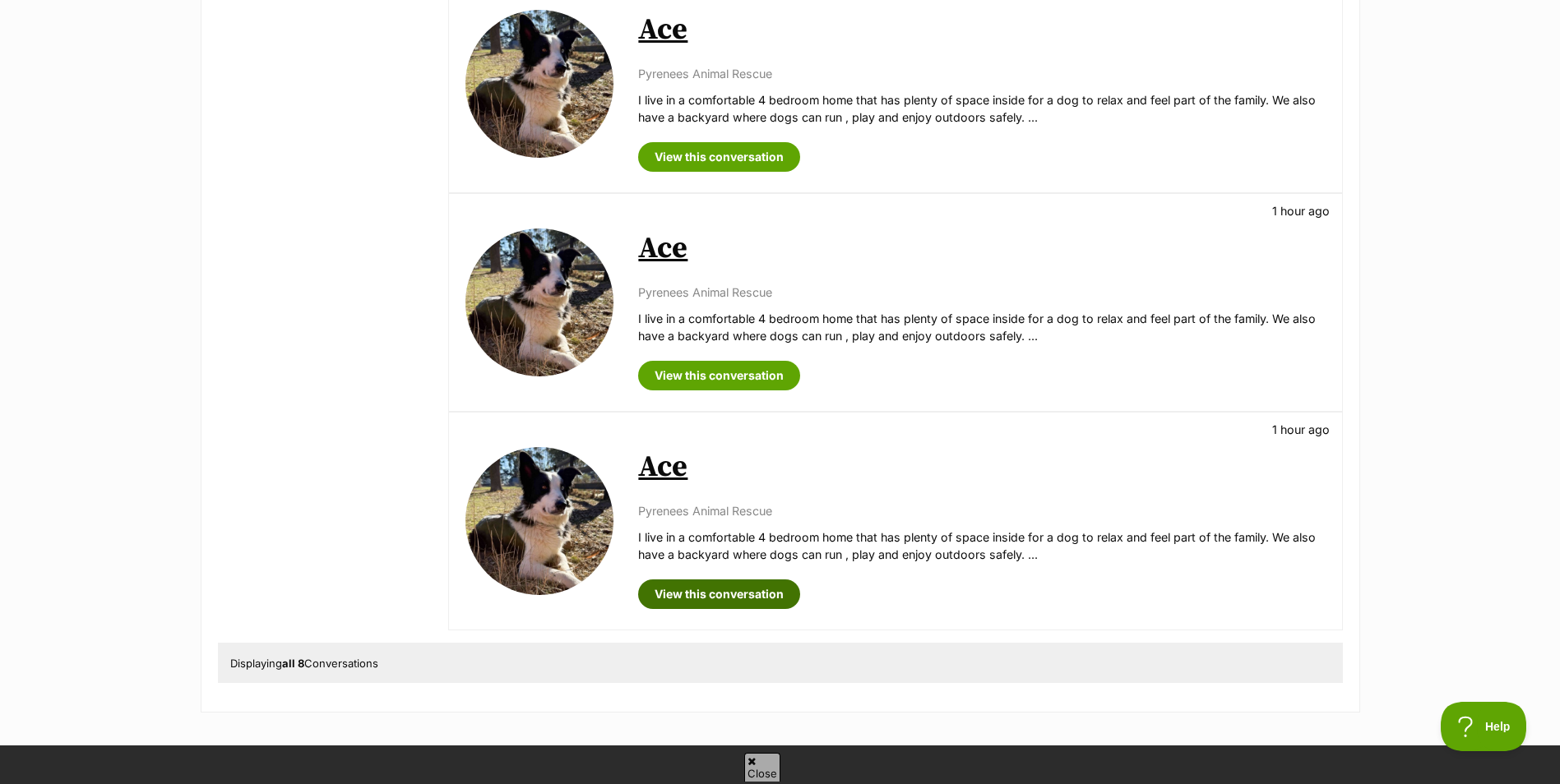
click at [727, 588] on link "View this conversation" at bounding box center [719, 594] width 162 height 29
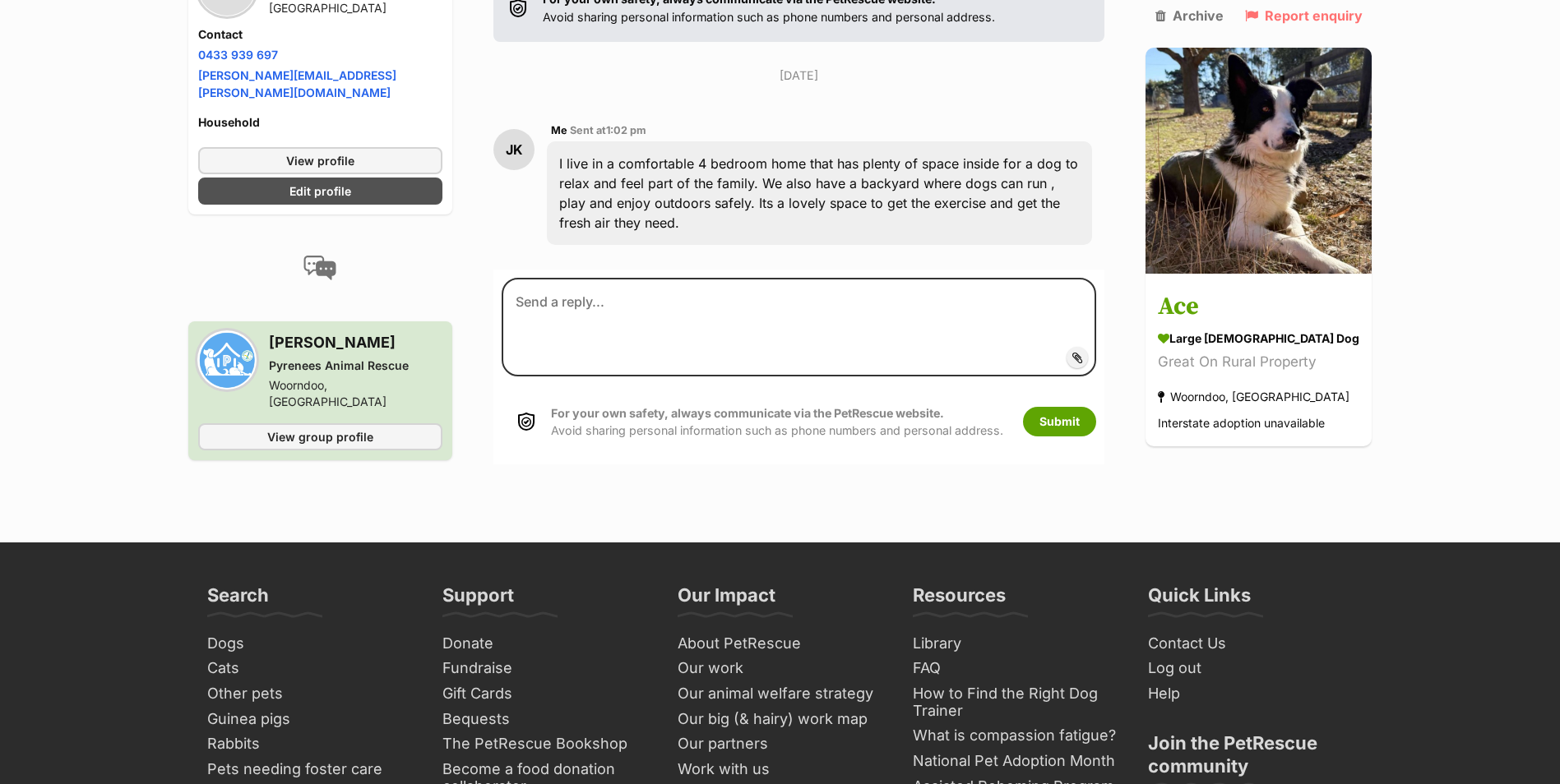
scroll to position [82, 0]
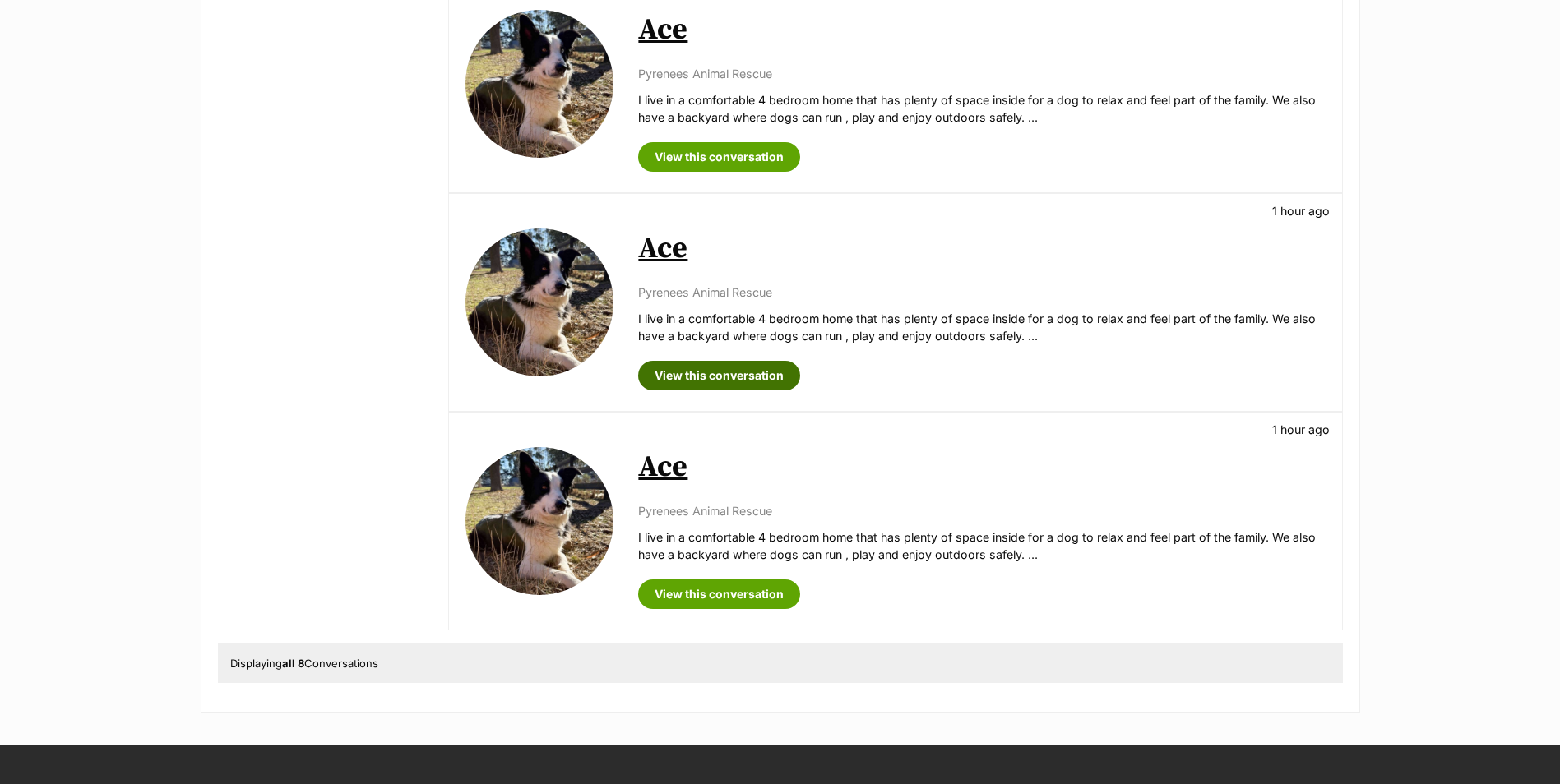
click at [705, 375] on link "View this conversation" at bounding box center [719, 375] width 162 height 29
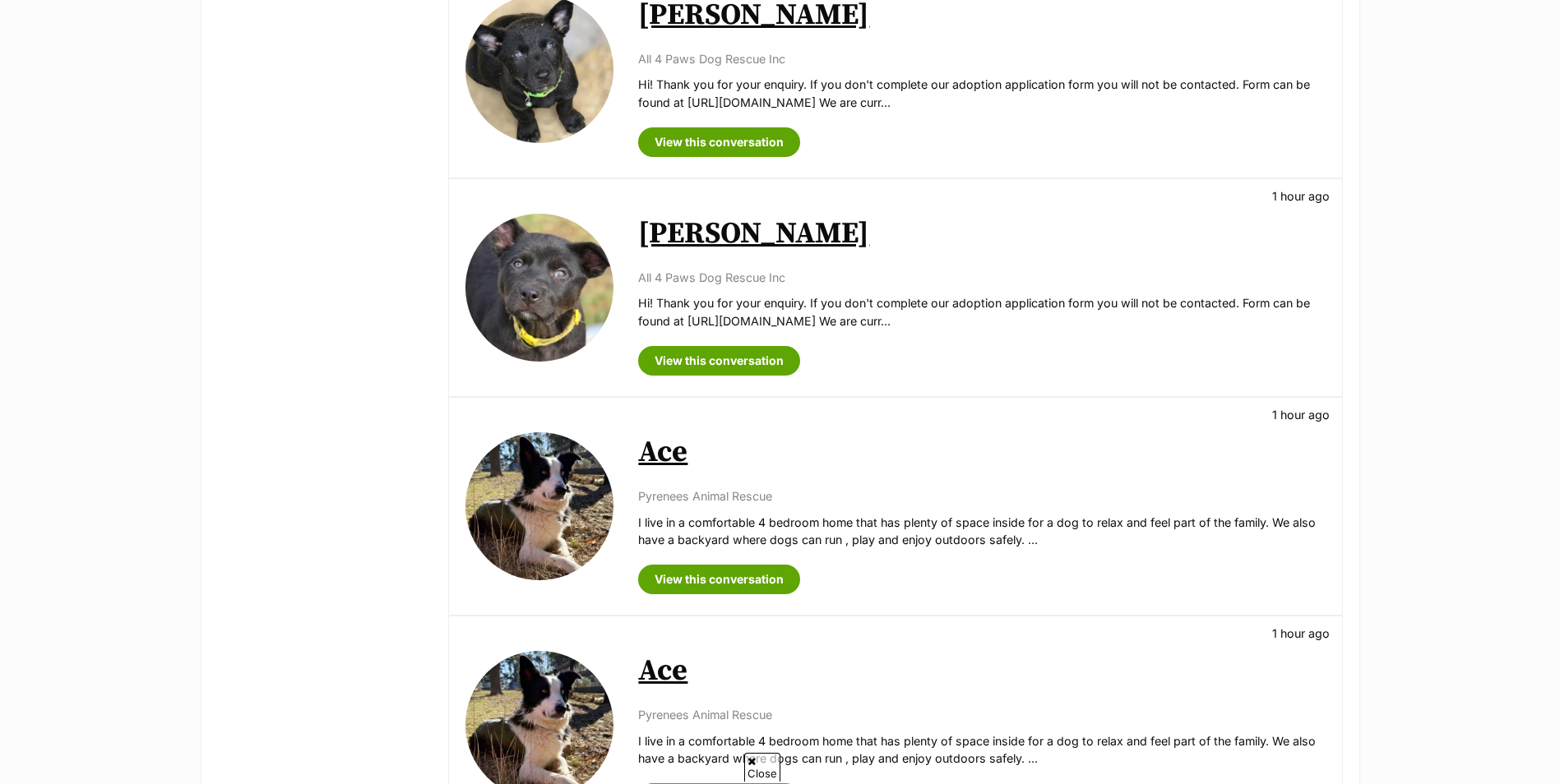
scroll to position [904, 0]
